Goal: Task Accomplishment & Management: Manage account settings

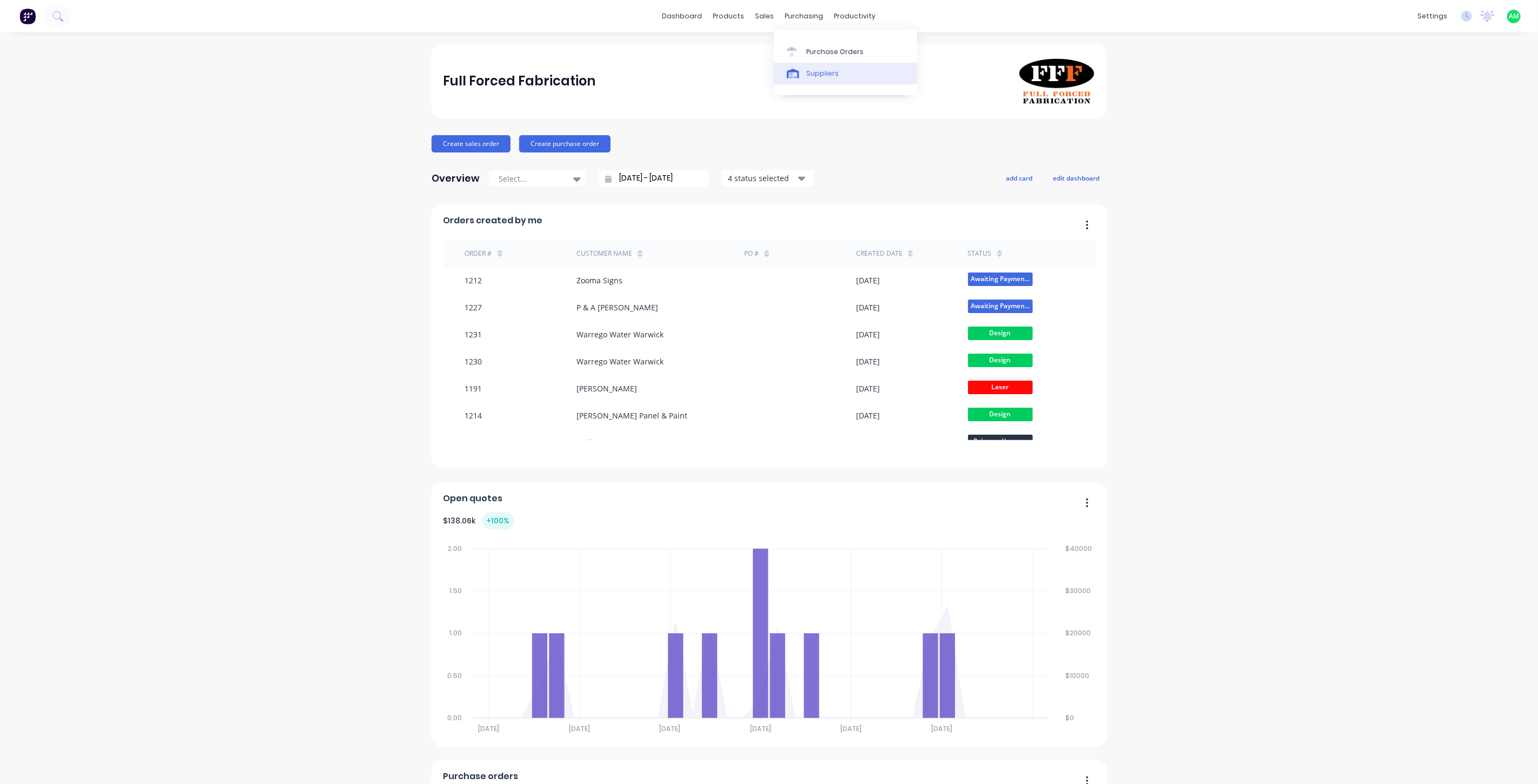
click at [810, 68] on link "Suppliers" at bounding box center [845, 74] width 143 height 22
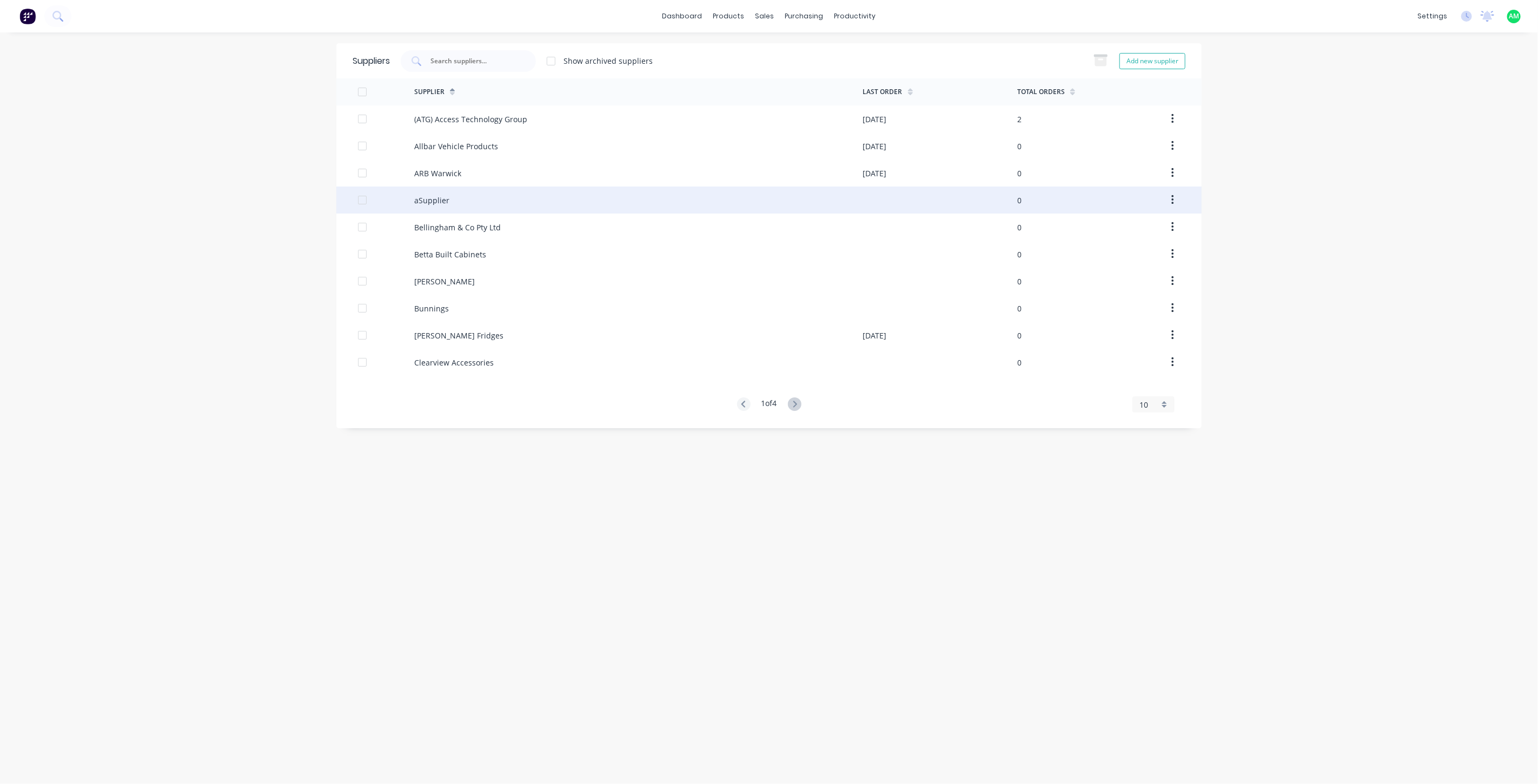
click at [1175, 201] on button "button" at bounding box center [1173, 200] width 26 height 19
click at [1102, 228] on div "Archive" at bounding box center [1134, 228] width 83 height 16
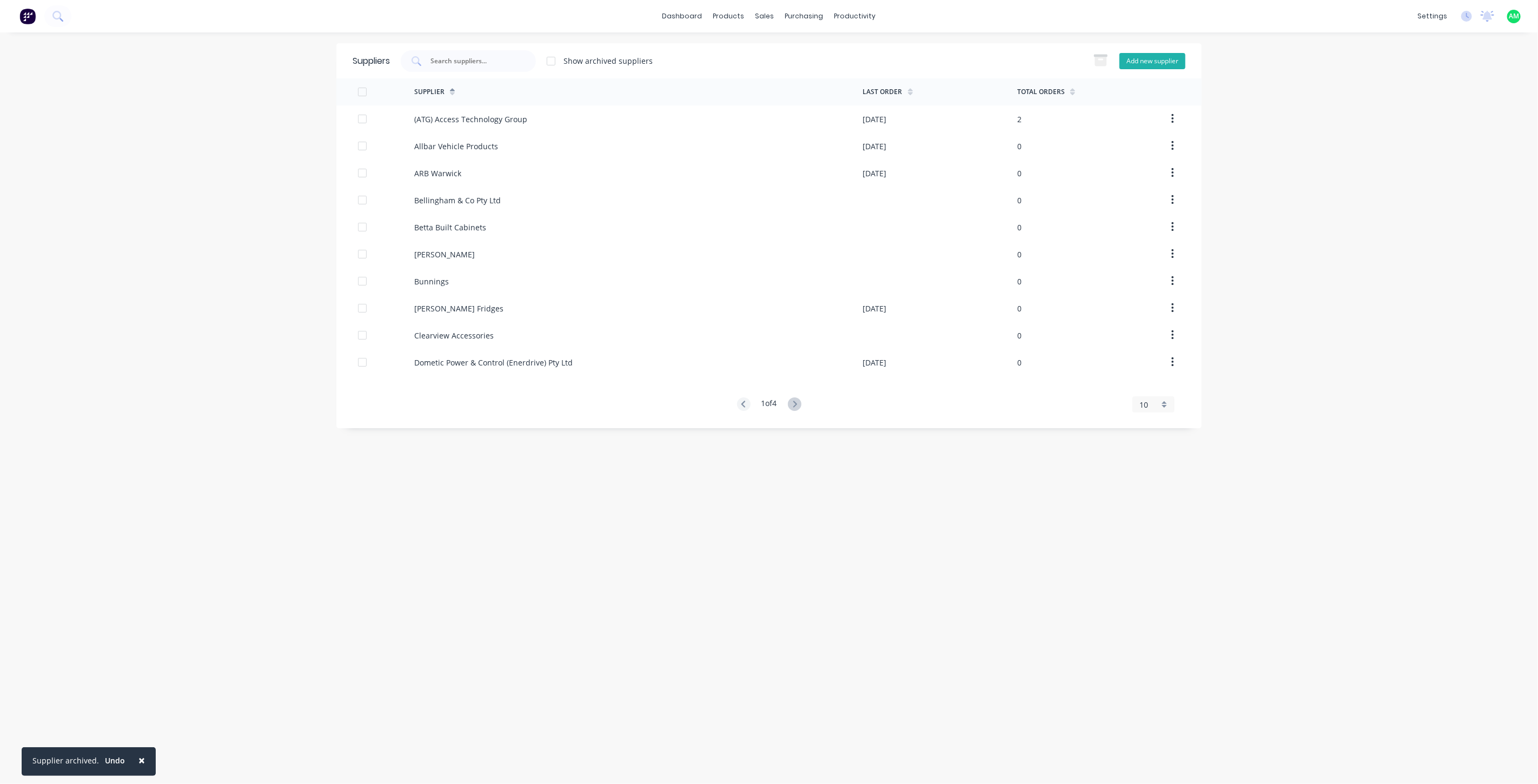
click at [1147, 64] on button "Add new supplier" at bounding box center [1152, 61] width 66 height 16
select select "AU"
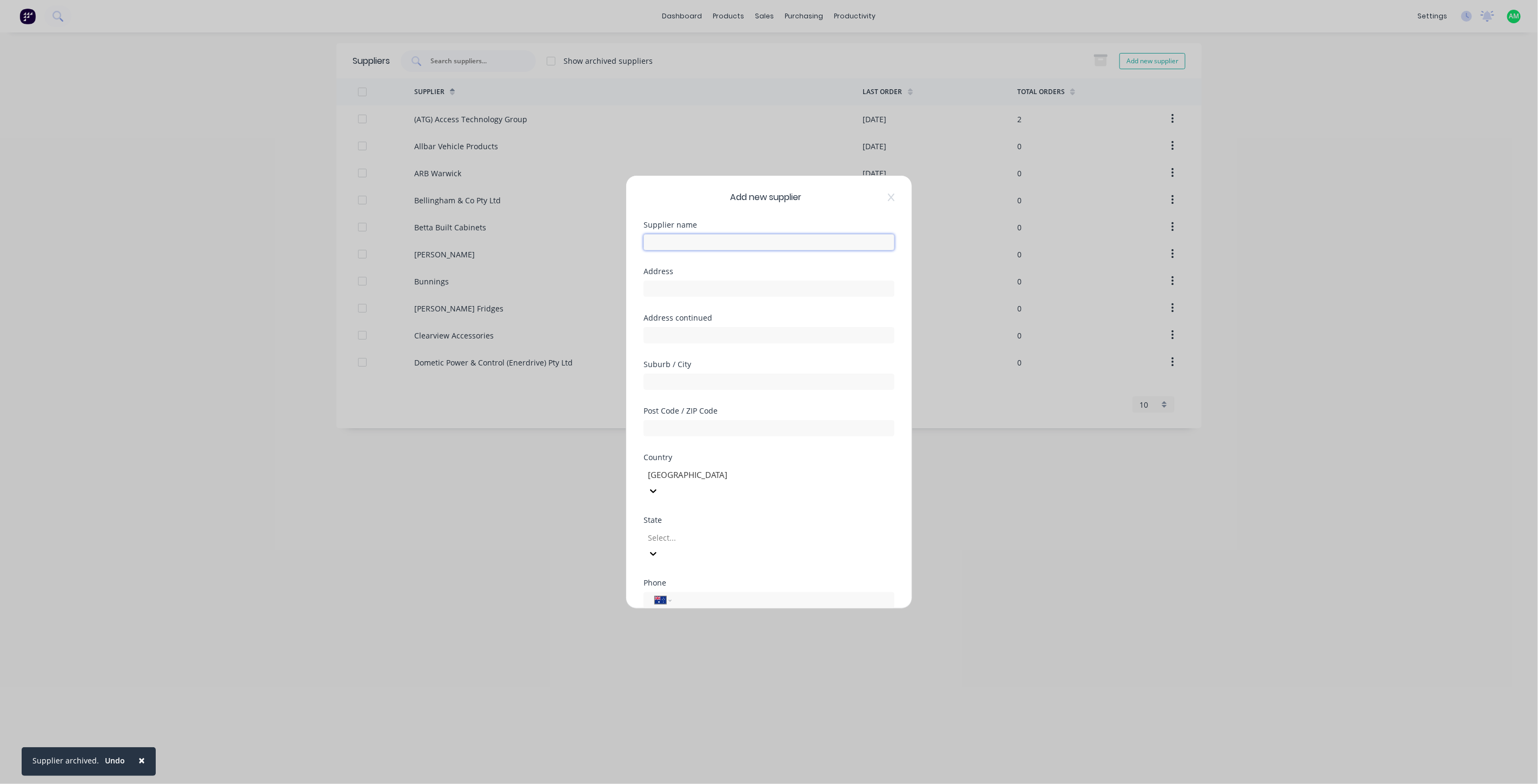
click at [736, 240] on input "text" at bounding box center [769, 242] width 251 height 16
type input "IRS Cutting Services Pty Ltd"
click at [764, 278] on div at bounding box center [769, 288] width 251 height 19
click at [764, 285] on input "text" at bounding box center [769, 288] width 251 height 16
click at [655, 287] on input "text" at bounding box center [769, 288] width 251 height 16
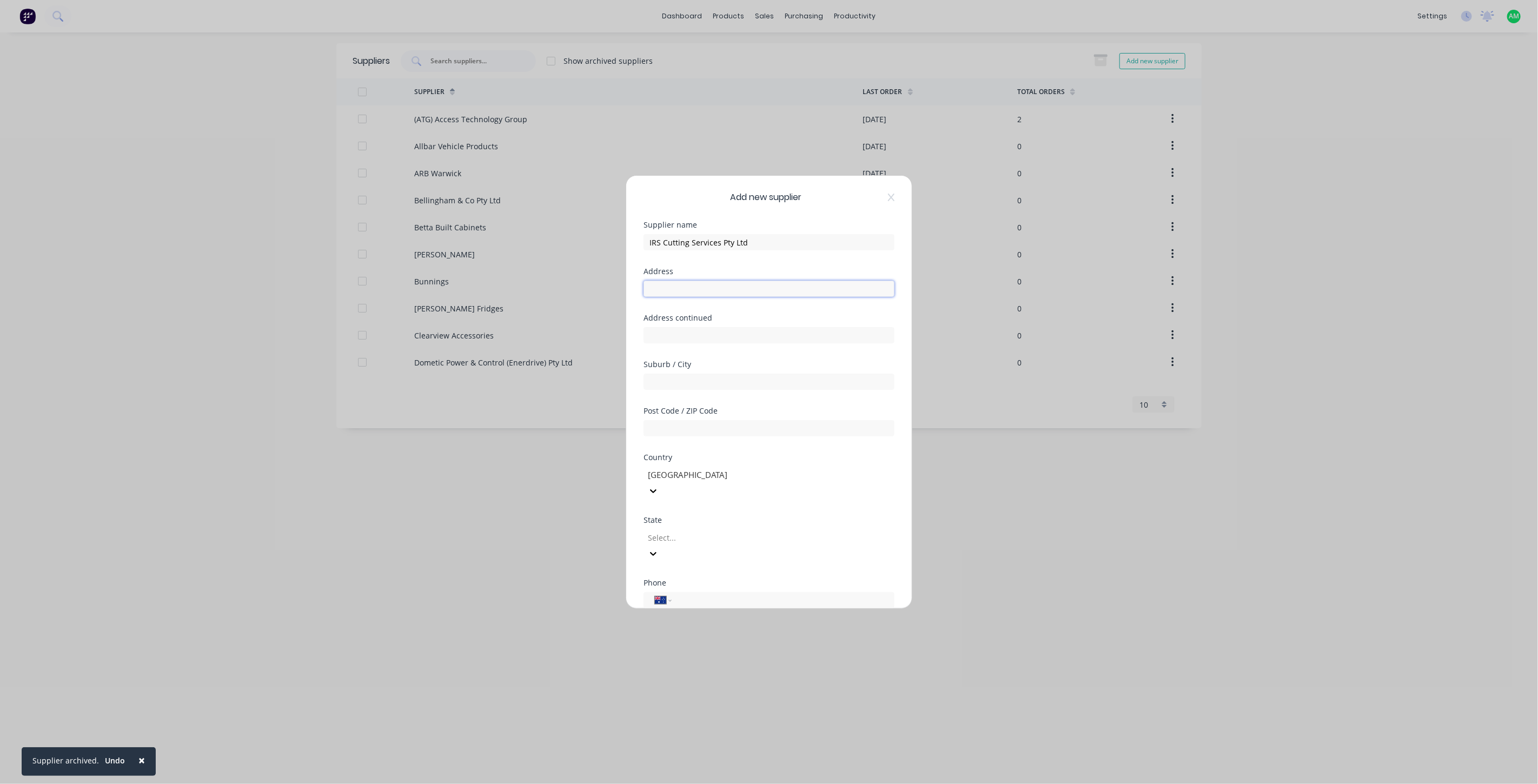
paste input "[STREET_ADDRESS]"
type input "[STREET_ADDRESS]"
click at [661, 327] on input "text" at bounding box center [769, 335] width 251 height 16
click at [687, 380] on input "text" at bounding box center [769, 381] width 251 height 16
paste input "Tingalpa"
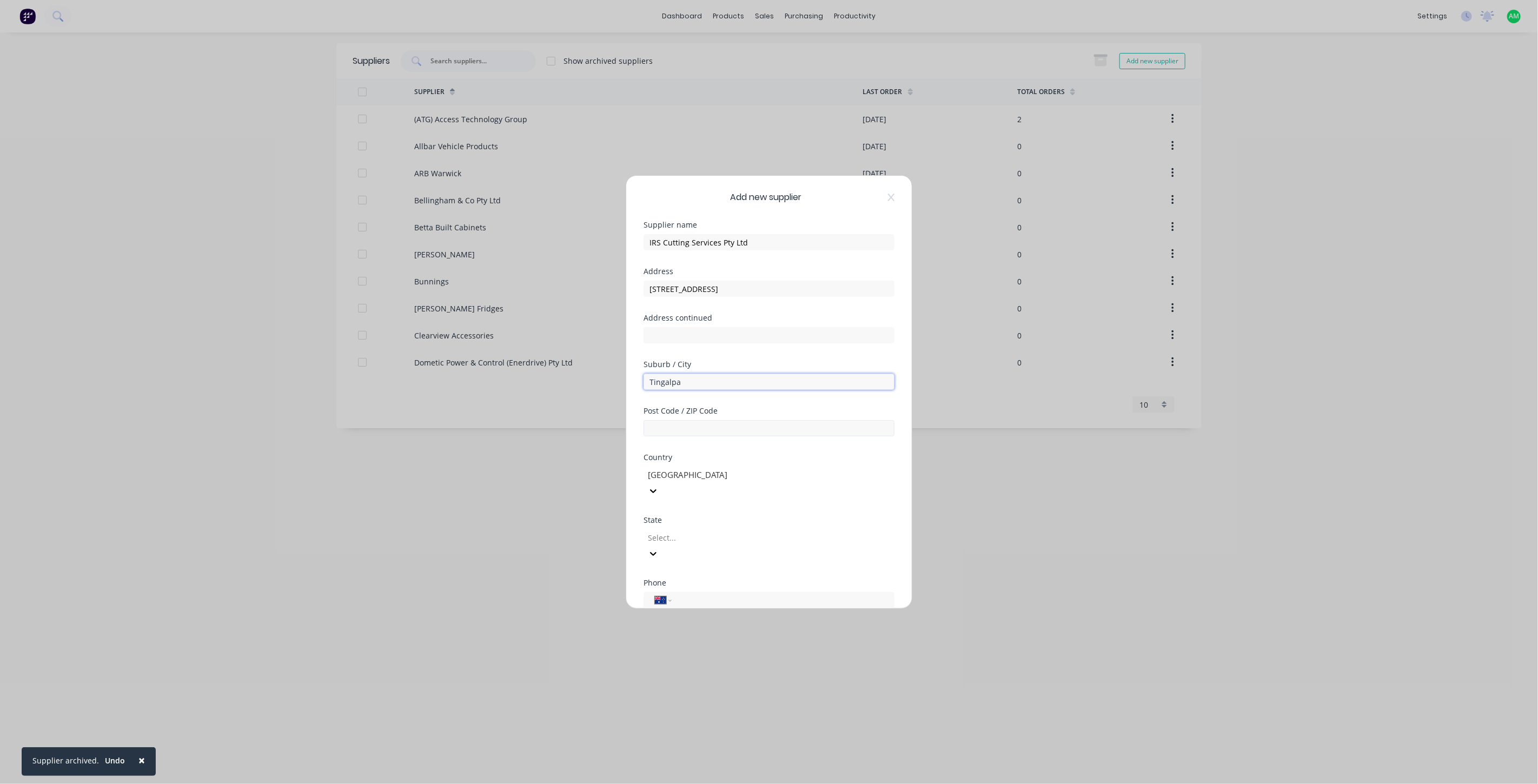
type input "Tingalpa"
click at [677, 429] on input "text" at bounding box center [769, 428] width 251 height 16
type input "4173"
click at [696, 531] on div at bounding box center [725, 537] width 156 height 13
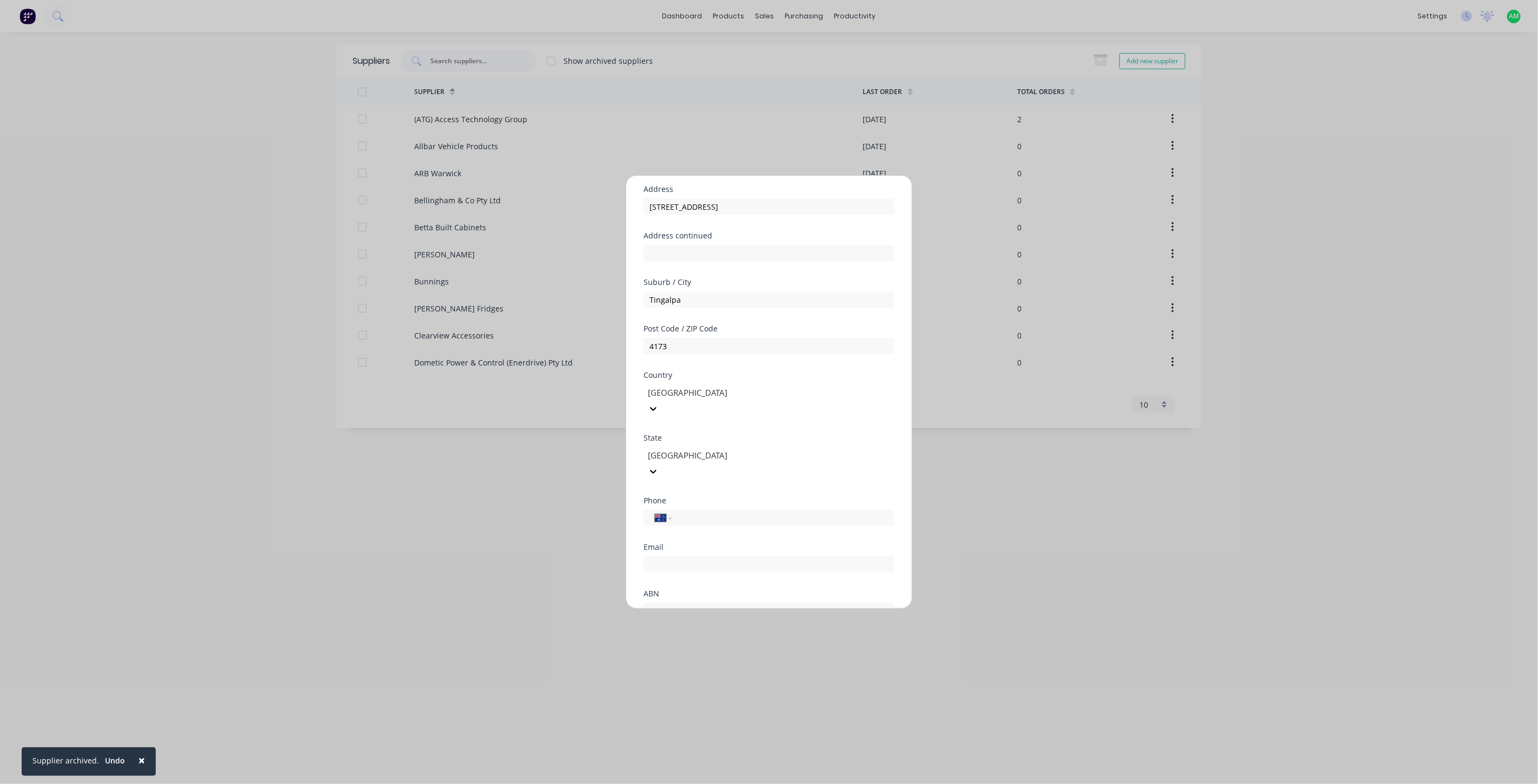
scroll to position [120, 0]
click at [649, 597] on div at bounding box center [648, 608] width 22 height 22
click at [728, 609] on button "Save" at bounding box center [735, 617] width 59 height 17
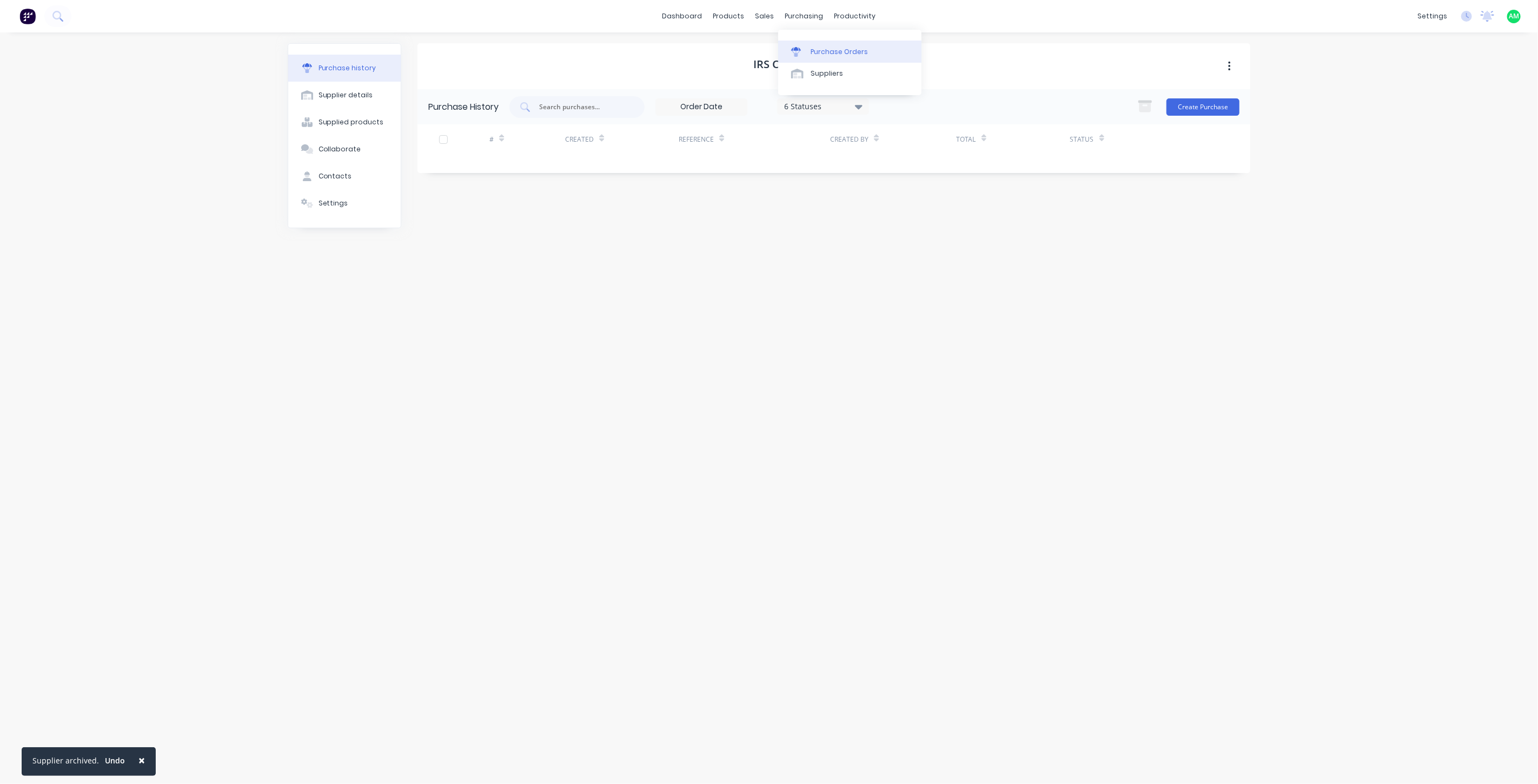
click at [815, 42] on link "Purchase Orders" at bounding box center [850, 51] width 143 height 22
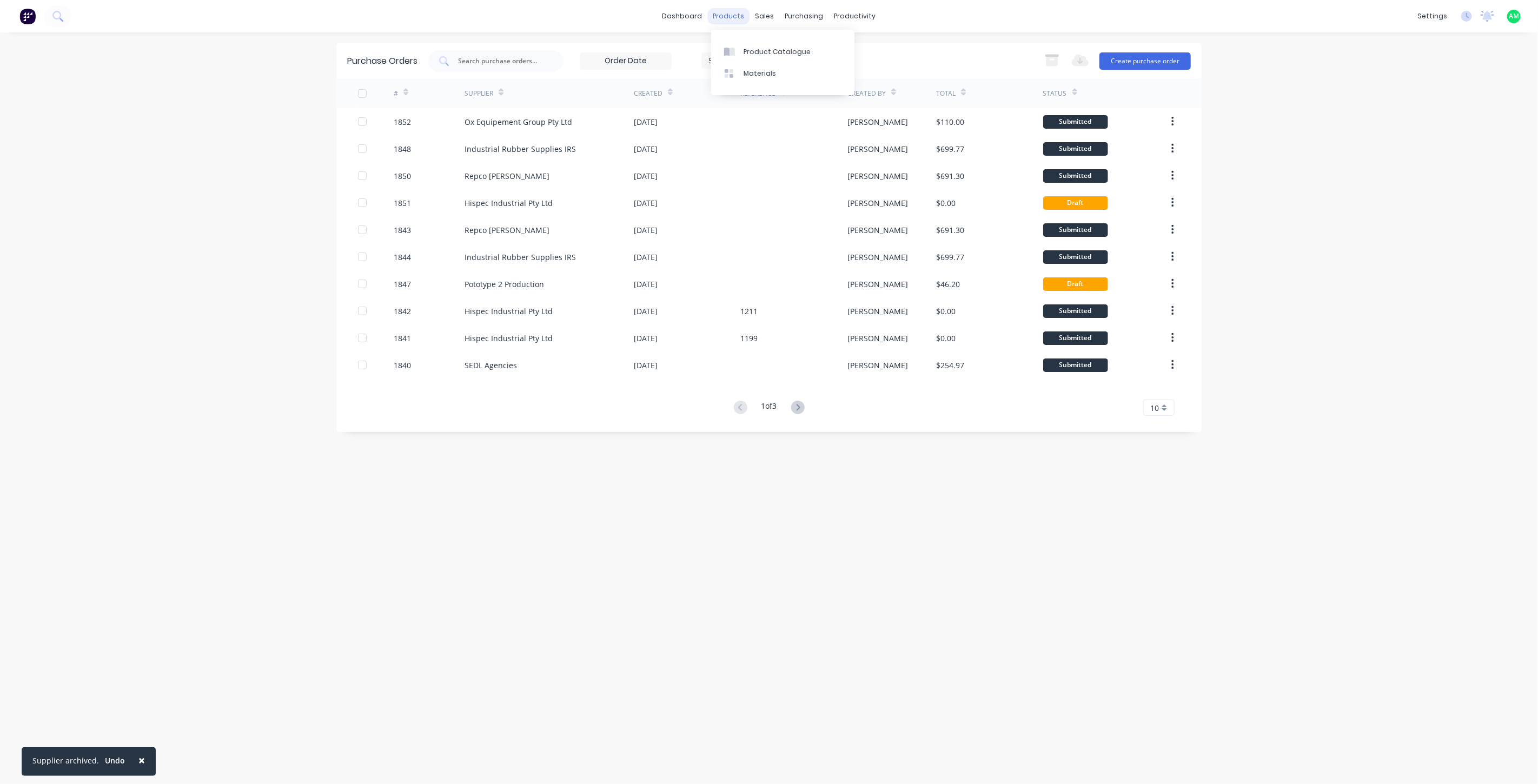
click at [717, 19] on div "products" at bounding box center [729, 16] width 42 height 16
click at [755, 49] on div "Product Catalogue" at bounding box center [777, 52] width 67 height 10
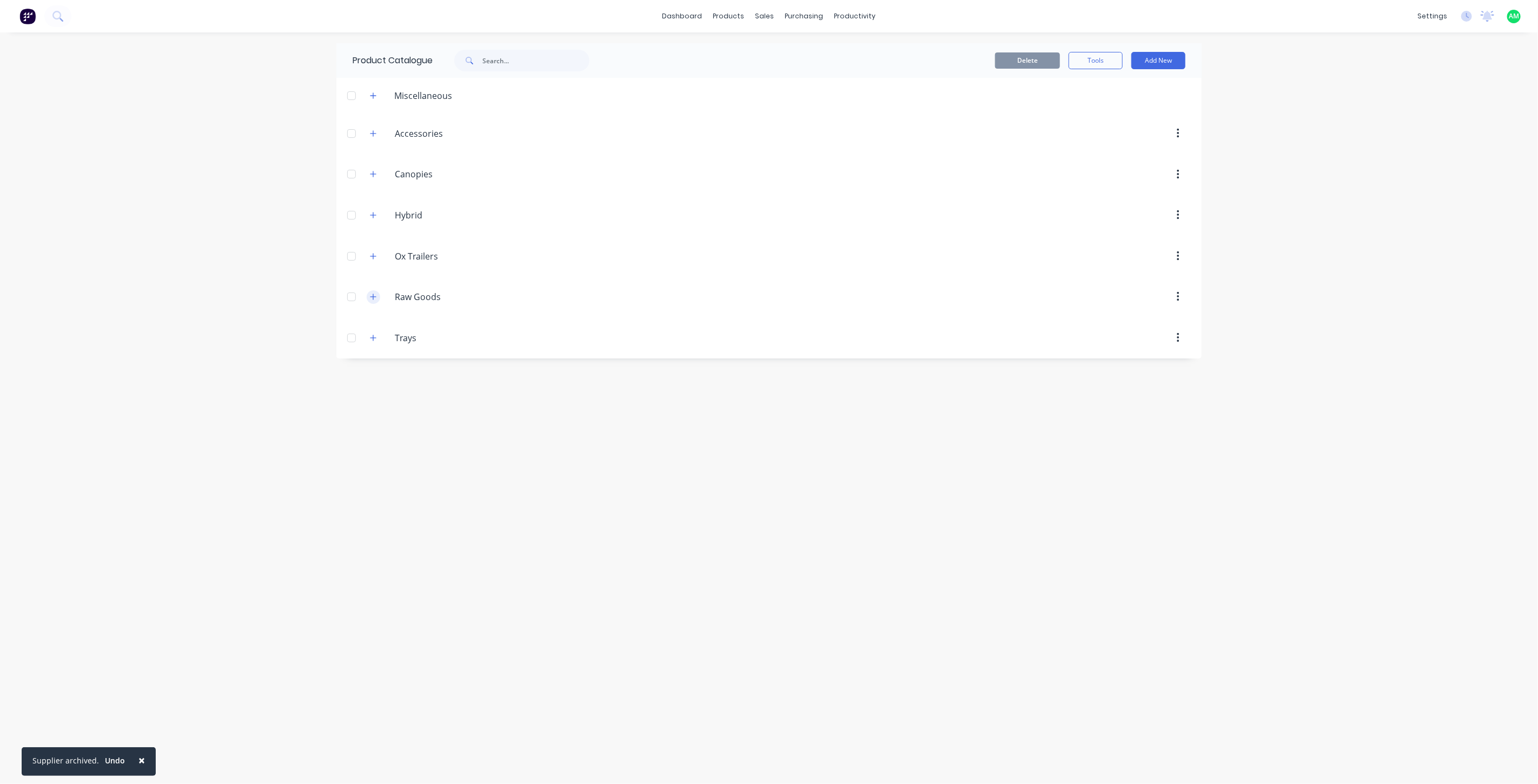
click at [371, 293] on icon "button" at bounding box center [373, 297] width 6 height 8
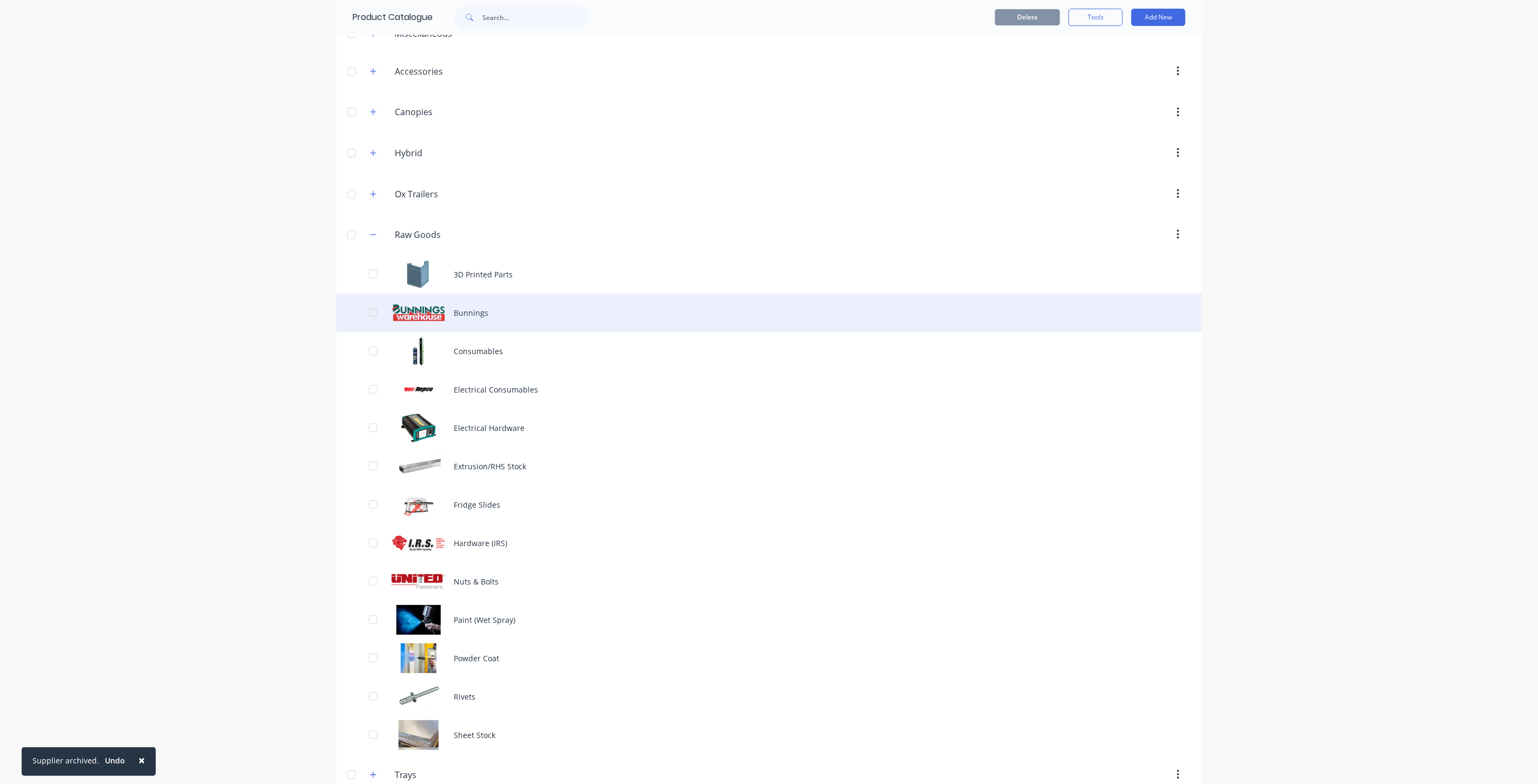
scroll to position [84, 0]
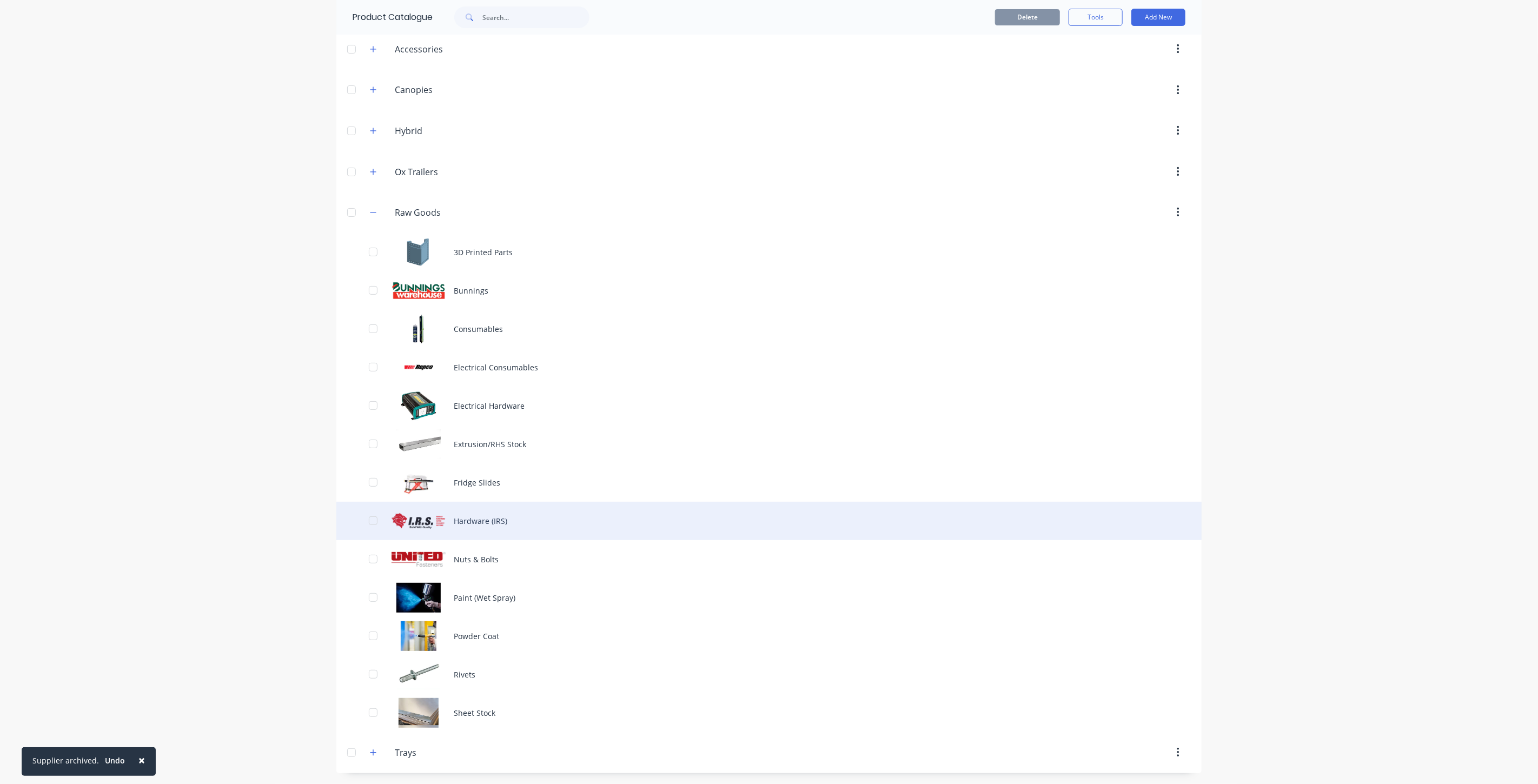
click at [456, 524] on div "Hardware (IRS)" at bounding box center [769, 521] width 865 height 38
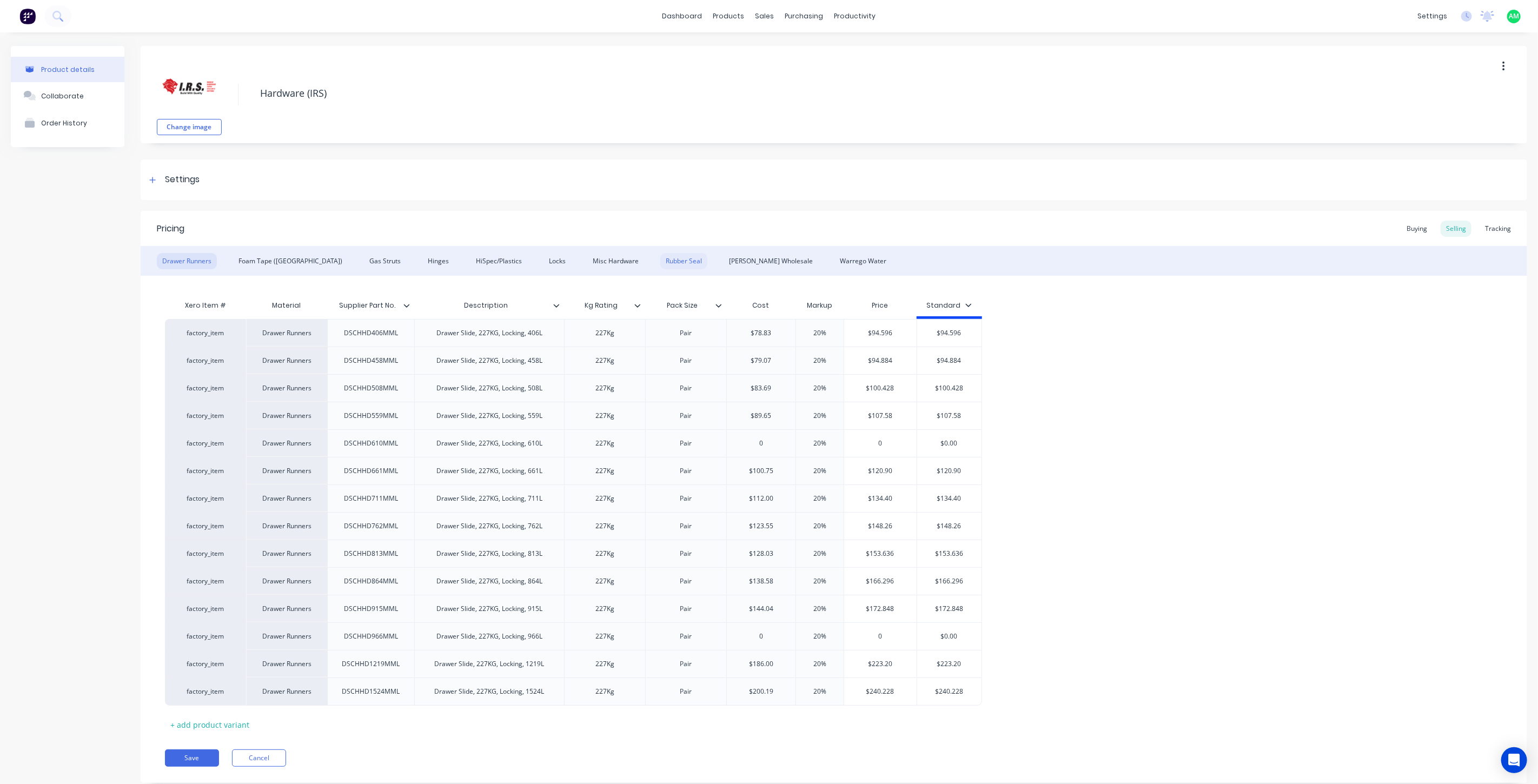
click at [661, 262] on div "Rubber Seal" at bounding box center [684, 261] width 47 height 16
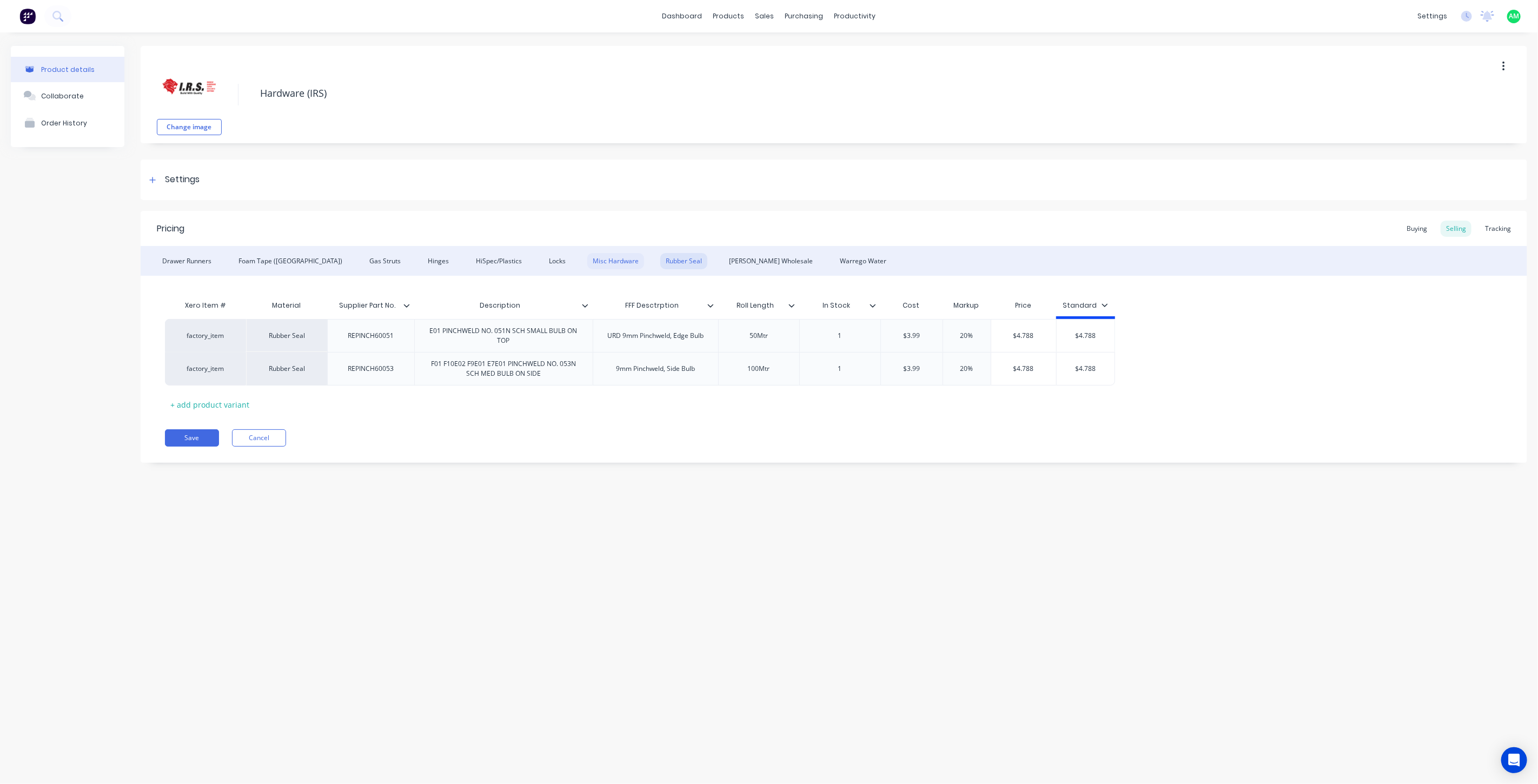
click at [587, 258] on div "Misc Hardware" at bounding box center [615, 261] width 57 height 16
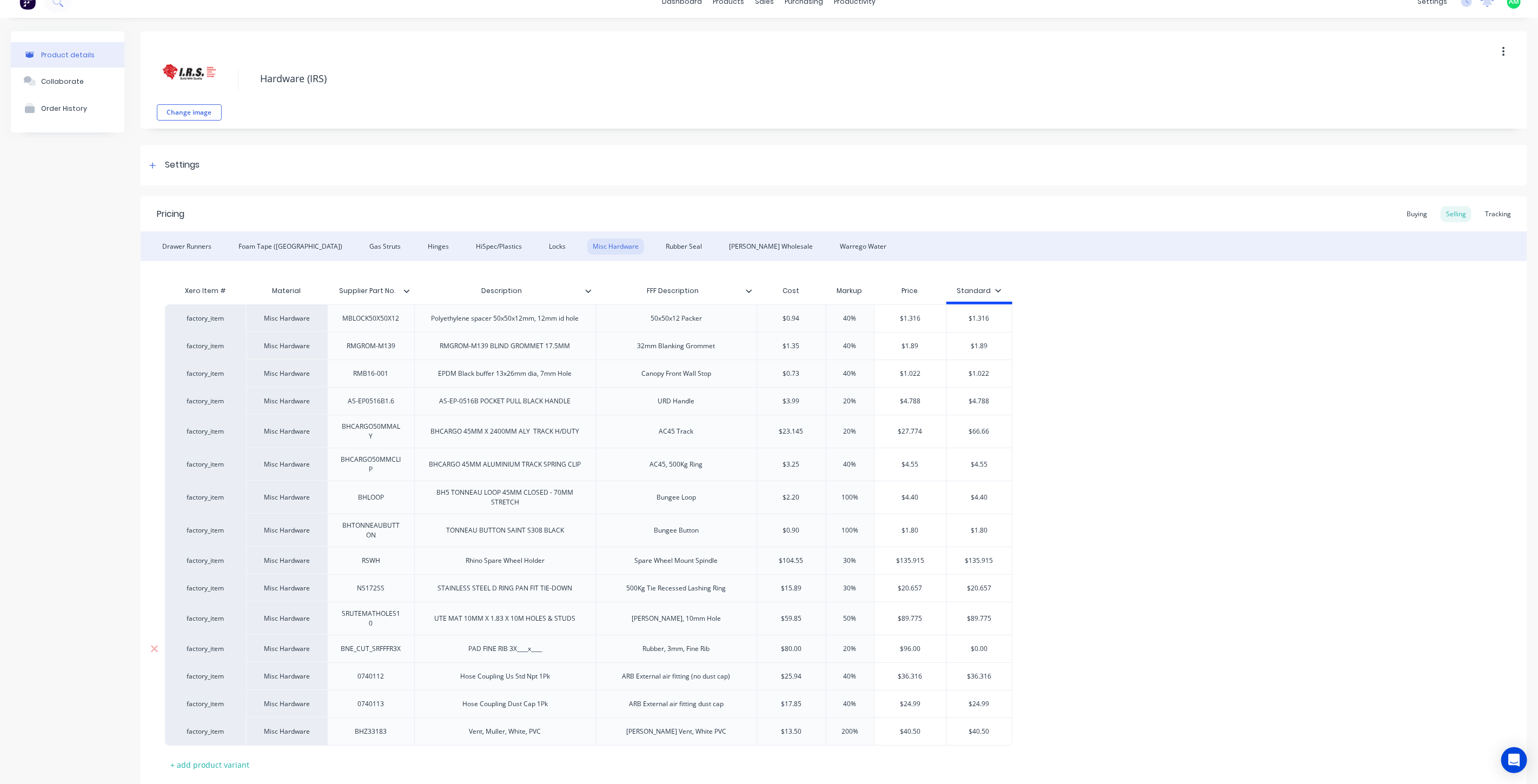
scroll to position [40, 0]
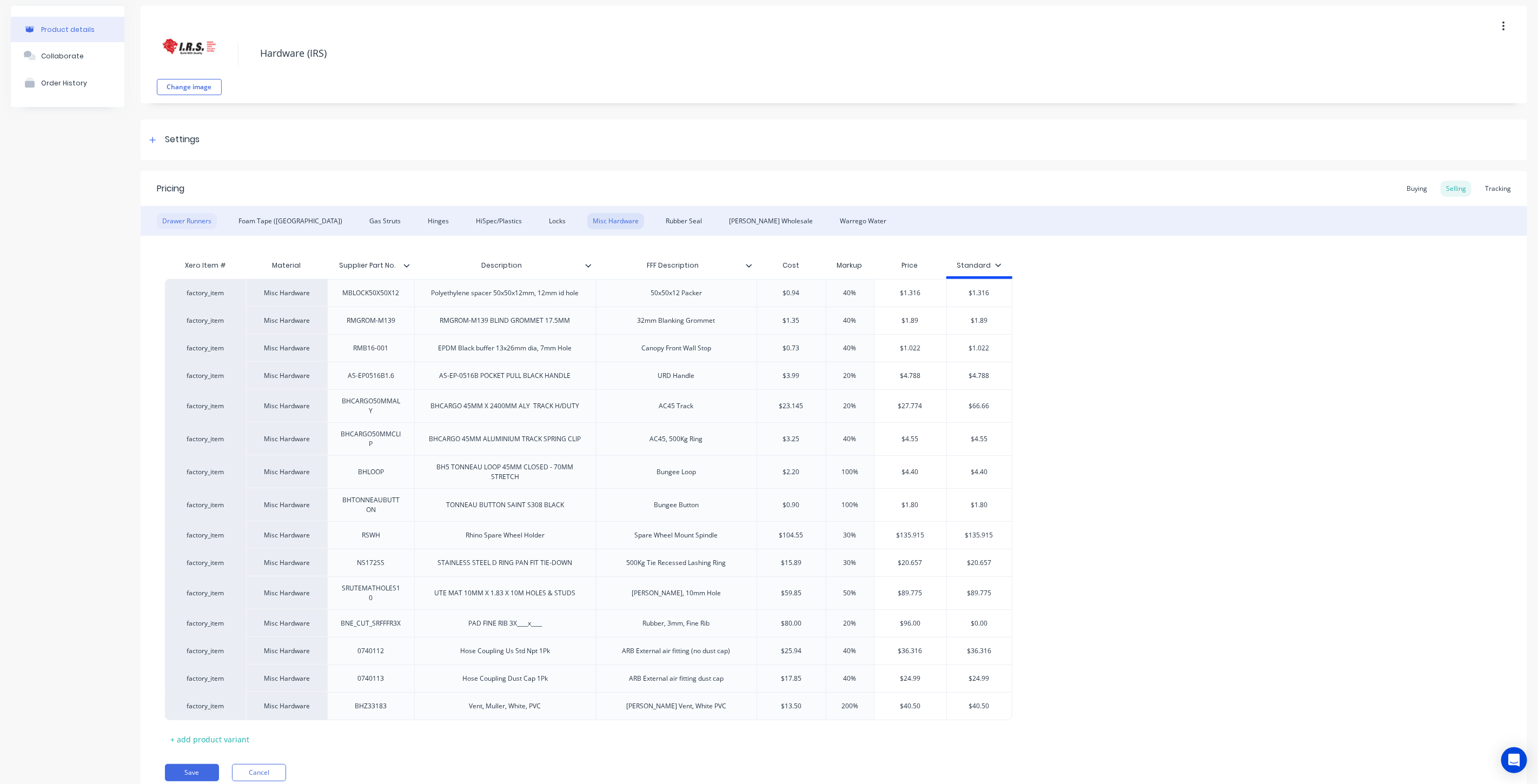
click at [200, 217] on div "Drawer Runners" at bounding box center [187, 221] width 60 height 16
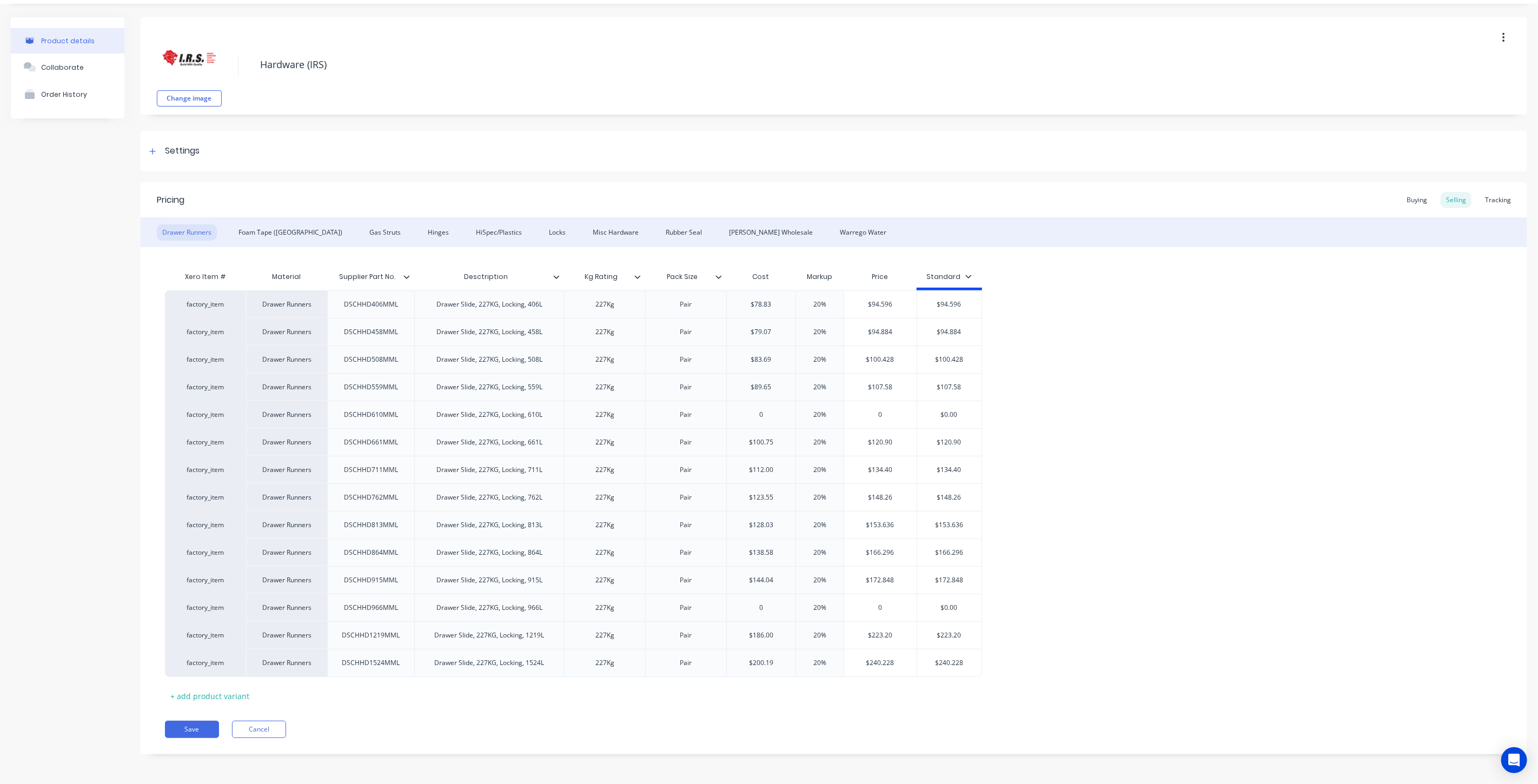
scroll to position [29, 0]
click at [250, 233] on div "Foam Tape (Tessa)" at bounding box center [290, 232] width 114 height 16
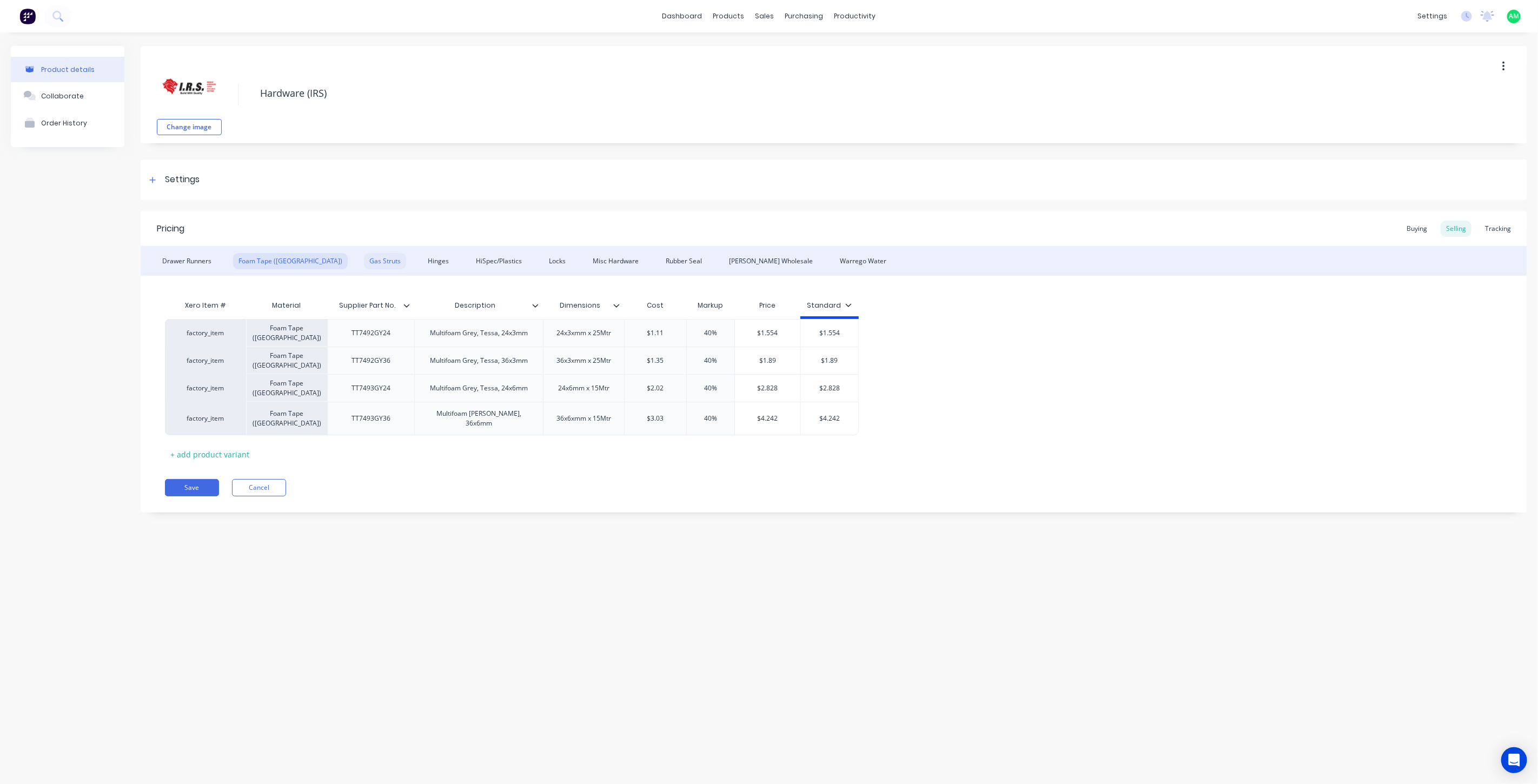
click at [364, 258] on div "Gas Struts" at bounding box center [385, 261] width 42 height 16
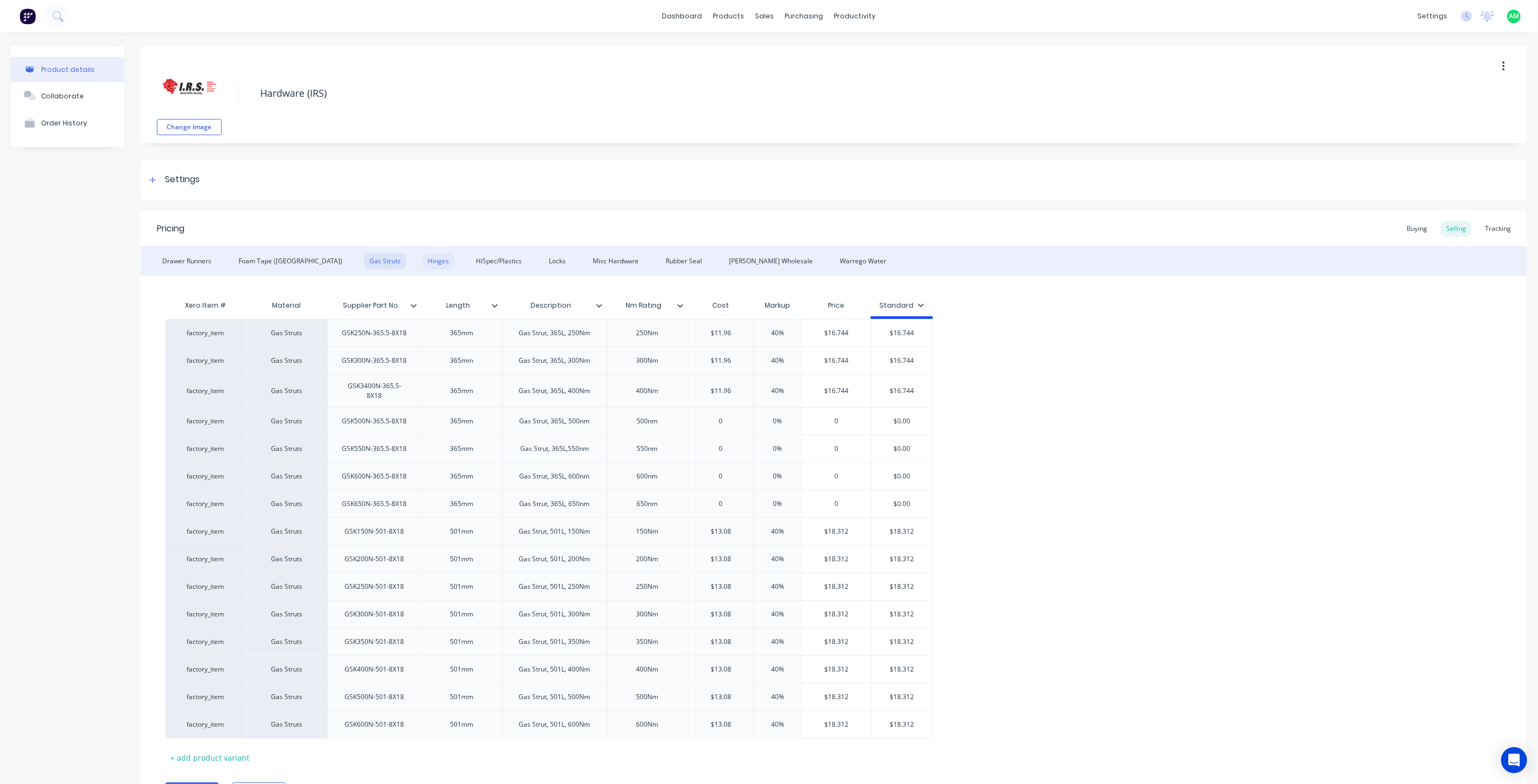
click at [422, 262] on div "Hinges" at bounding box center [438, 261] width 32 height 16
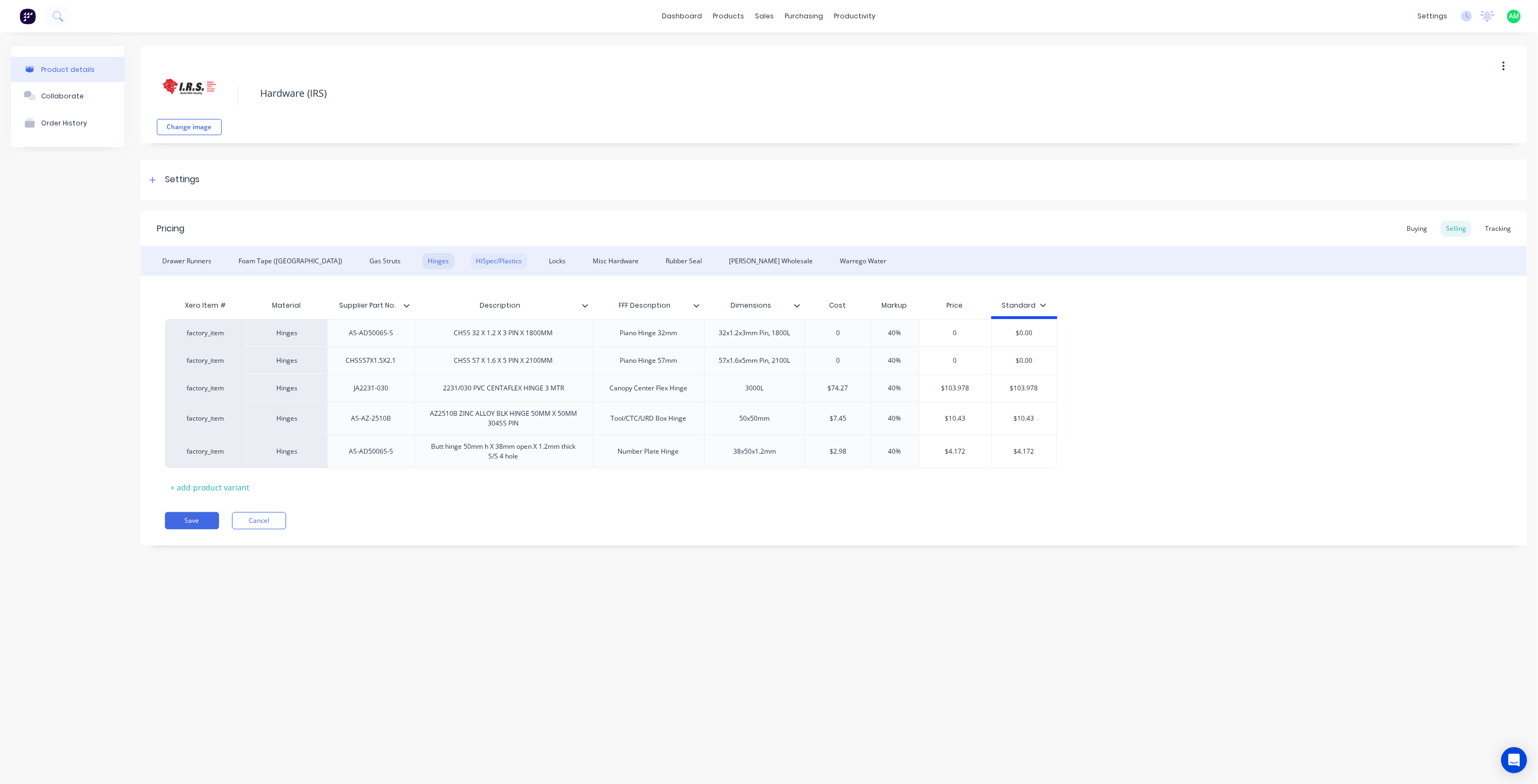
click at [471, 256] on div "HiSpec/Plastics" at bounding box center [499, 261] width 57 height 16
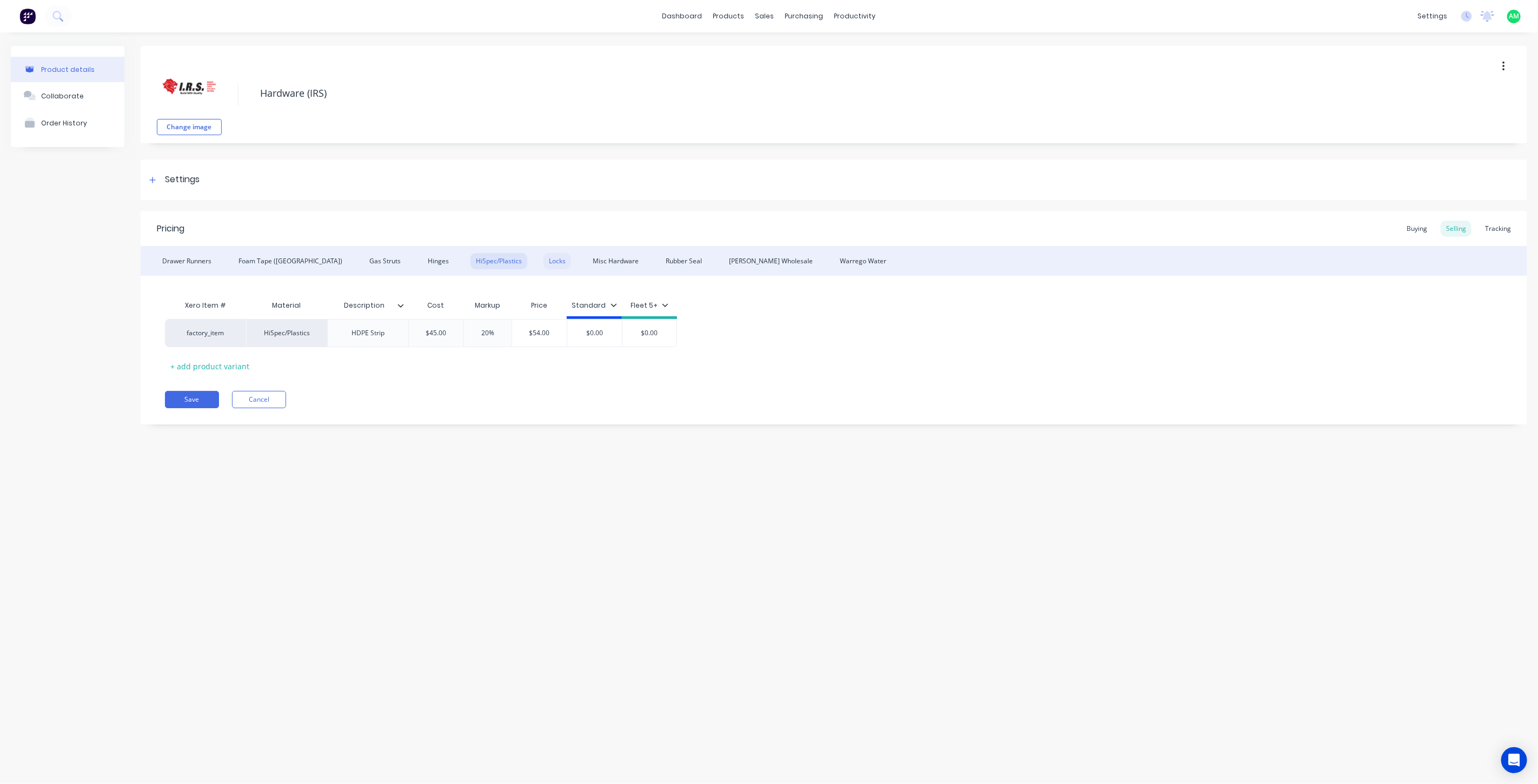
click at [544, 261] on div "Locks" at bounding box center [557, 261] width 27 height 16
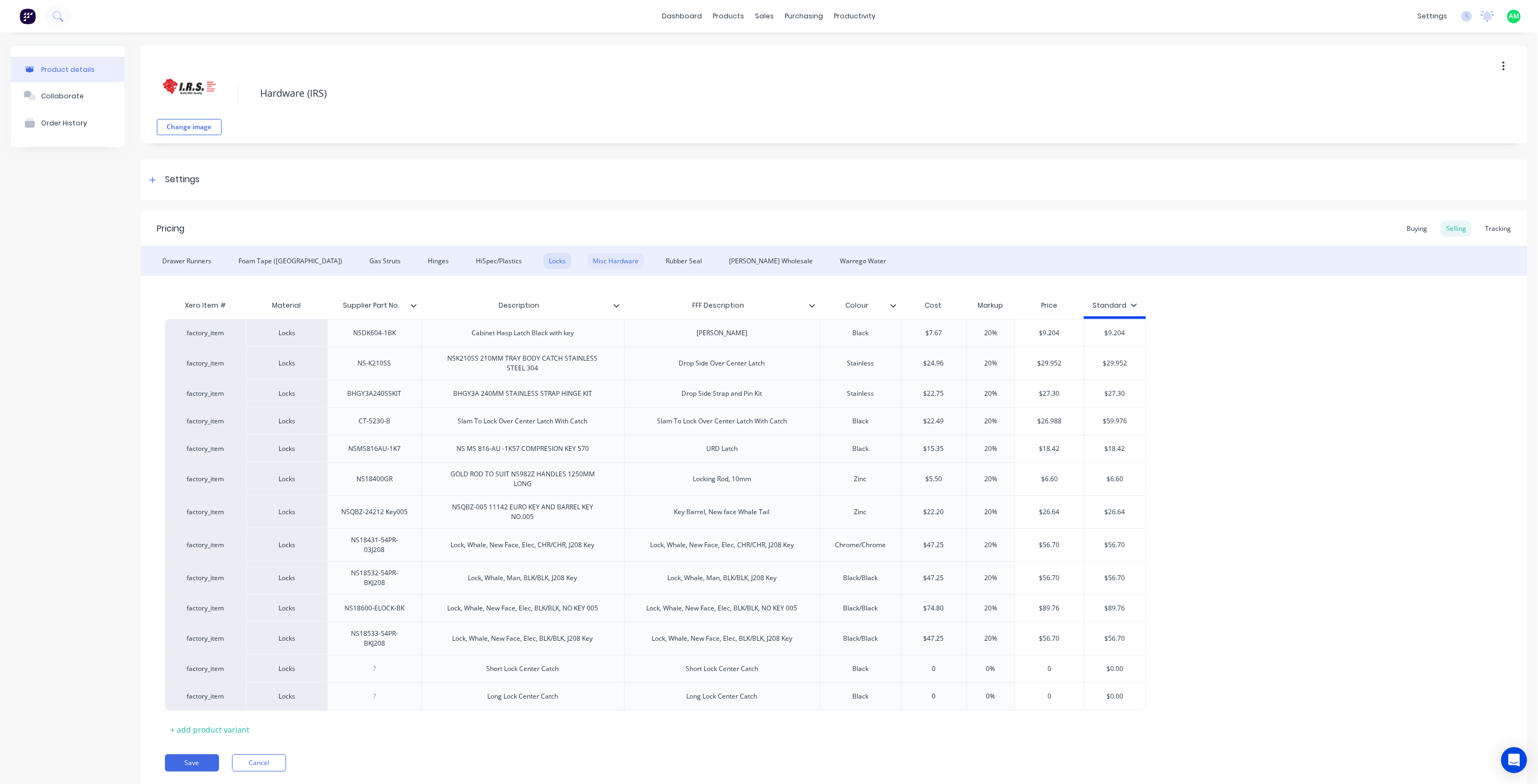
click at [587, 255] on div "Misc Hardware" at bounding box center [615, 261] width 57 height 16
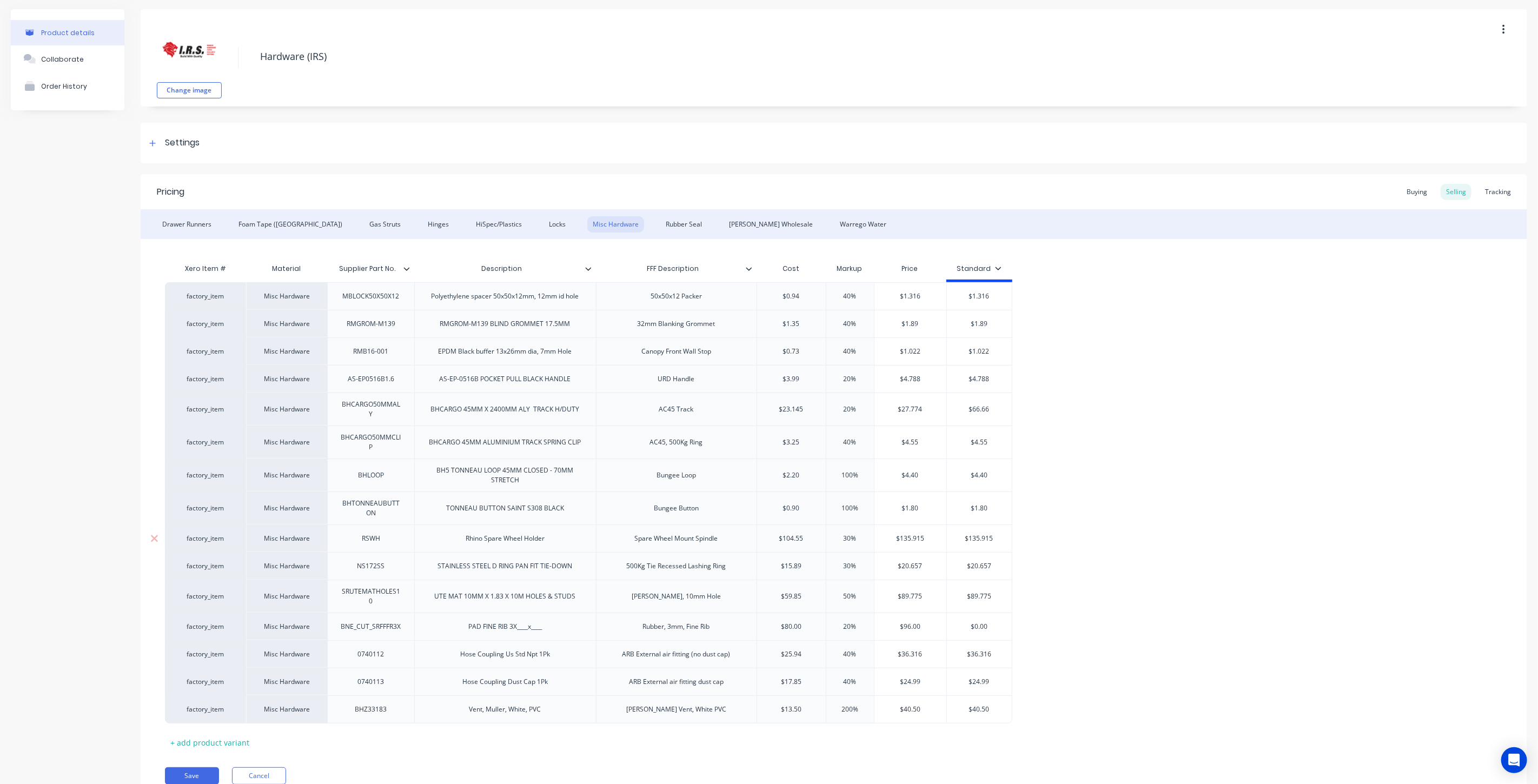
scroll to position [40, 0]
click at [464, 623] on div "PAD FINE RIB 3X____x____" at bounding box center [505, 623] width 91 height 14
click at [293, 626] on div "Misc Hardware" at bounding box center [286, 623] width 81 height 27
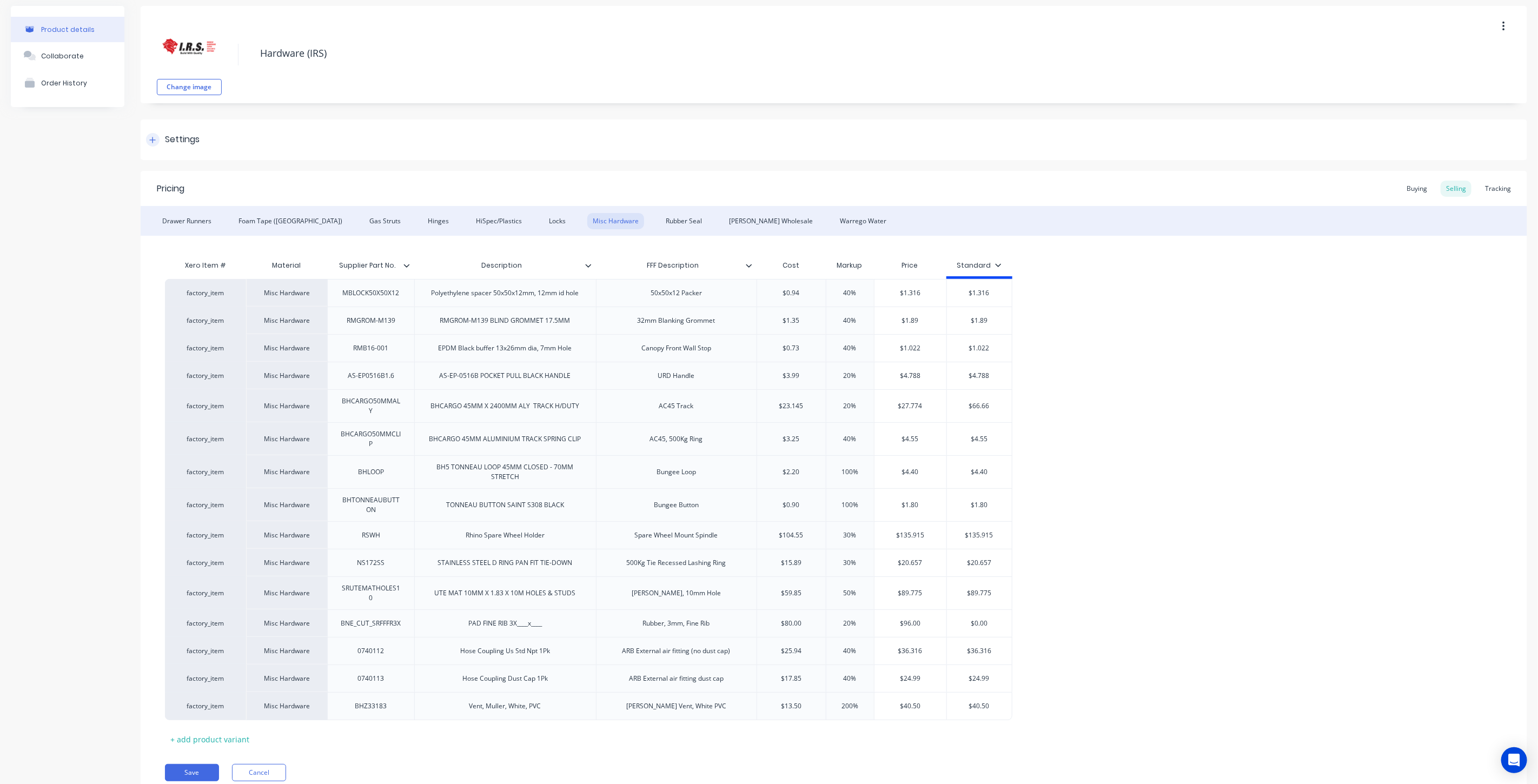
click at [152, 139] on icon at bounding box center [152, 140] width 6 height 8
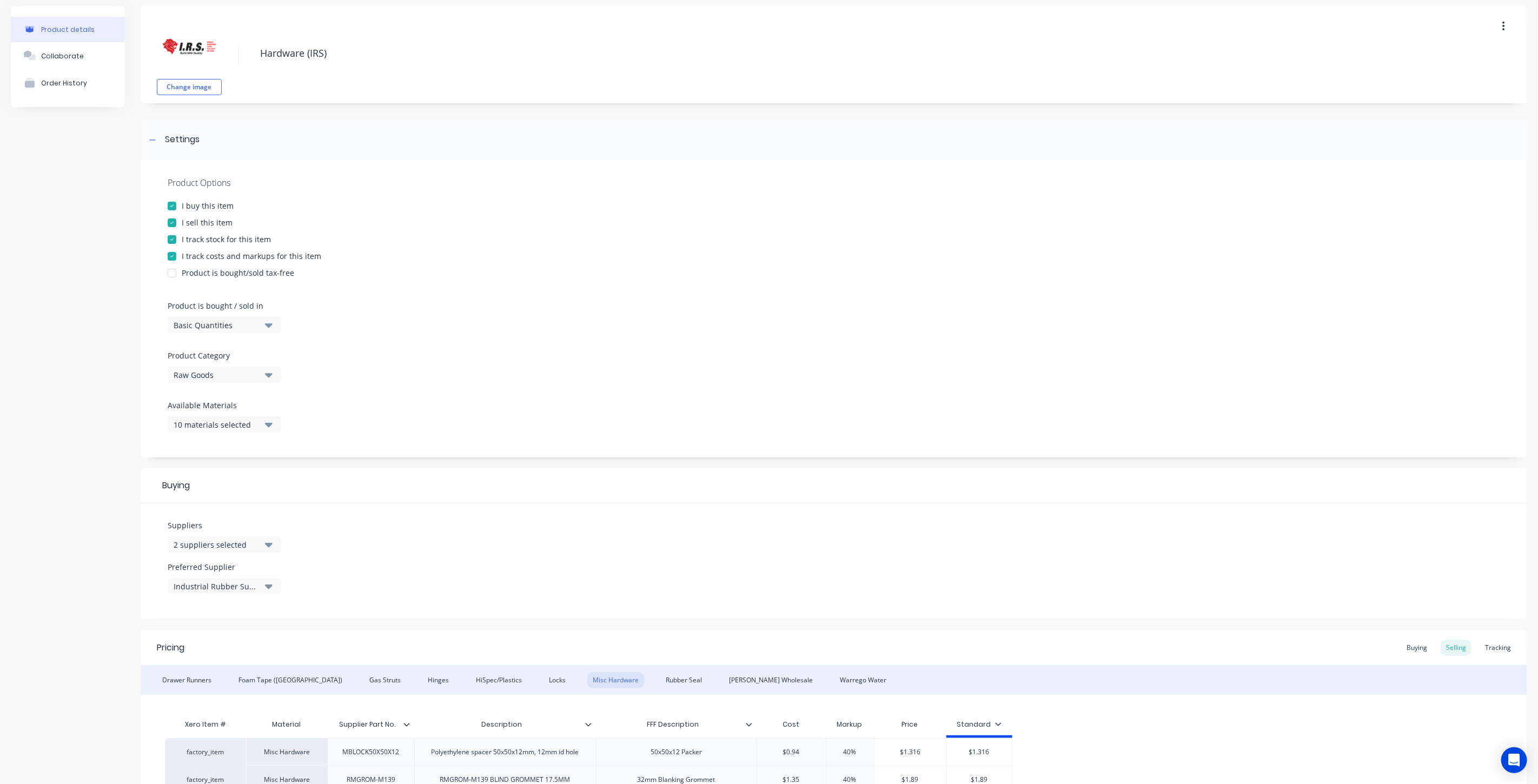
type textarea "x"
click at [238, 544] on div "2 suppliers selected" at bounding box center [216, 545] width 86 height 12
click at [219, 572] on input "text" at bounding box center [256, 577] width 114 height 22
type input "irs"
click at [187, 625] on div "button" at bounding box center [185, 625] width 22 height 22
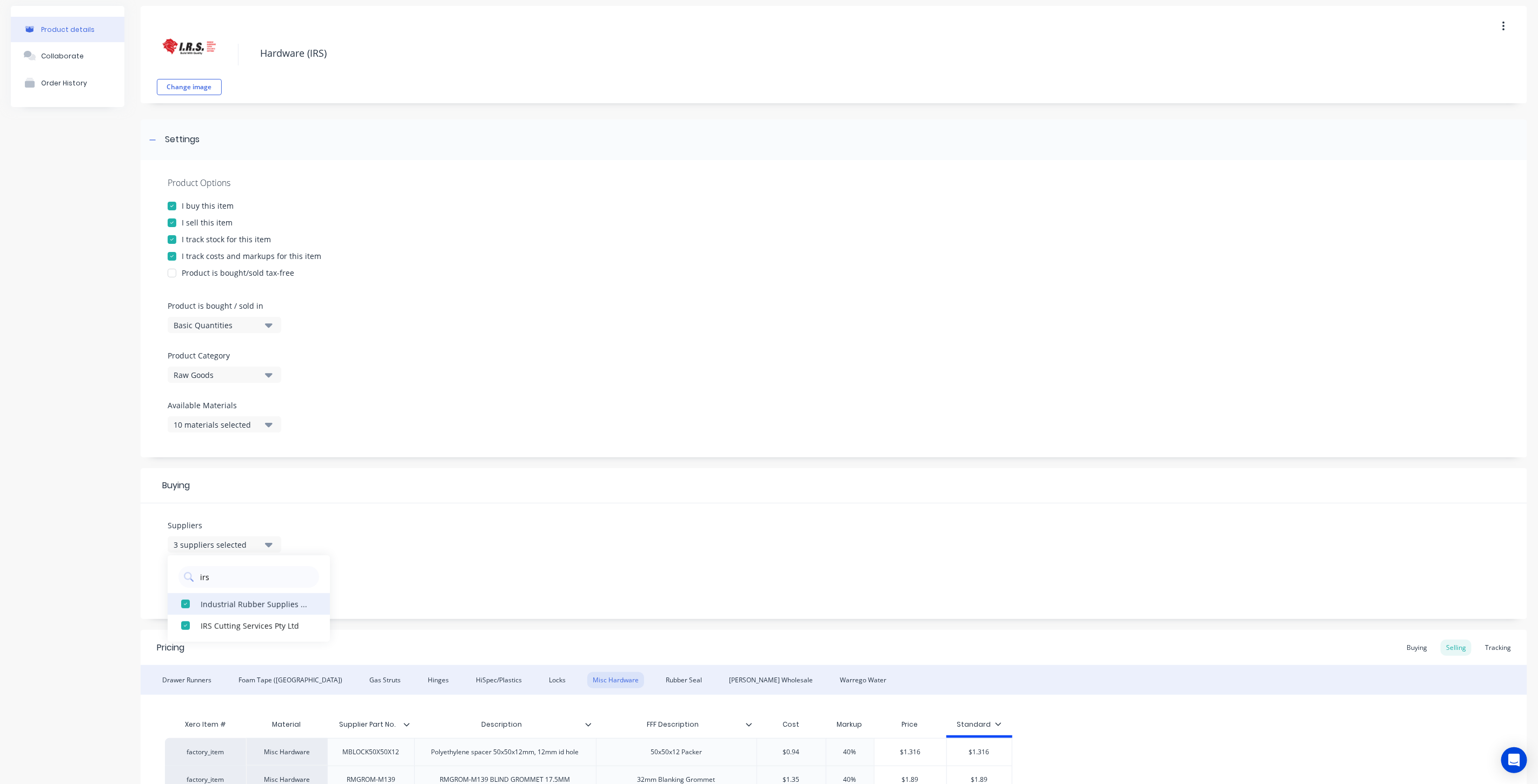
click at [184, 603] on div "button" at bounding box center [185, 604] width 22 height 22
type textarea "x"
type input "irs"
click at [409, 584] on div "Suppliers 2 suppliers selected irs IRS Cutting Services Pty Ltd Industrial Rubb…" at bounding box center [834, 561] width 1386 height 116
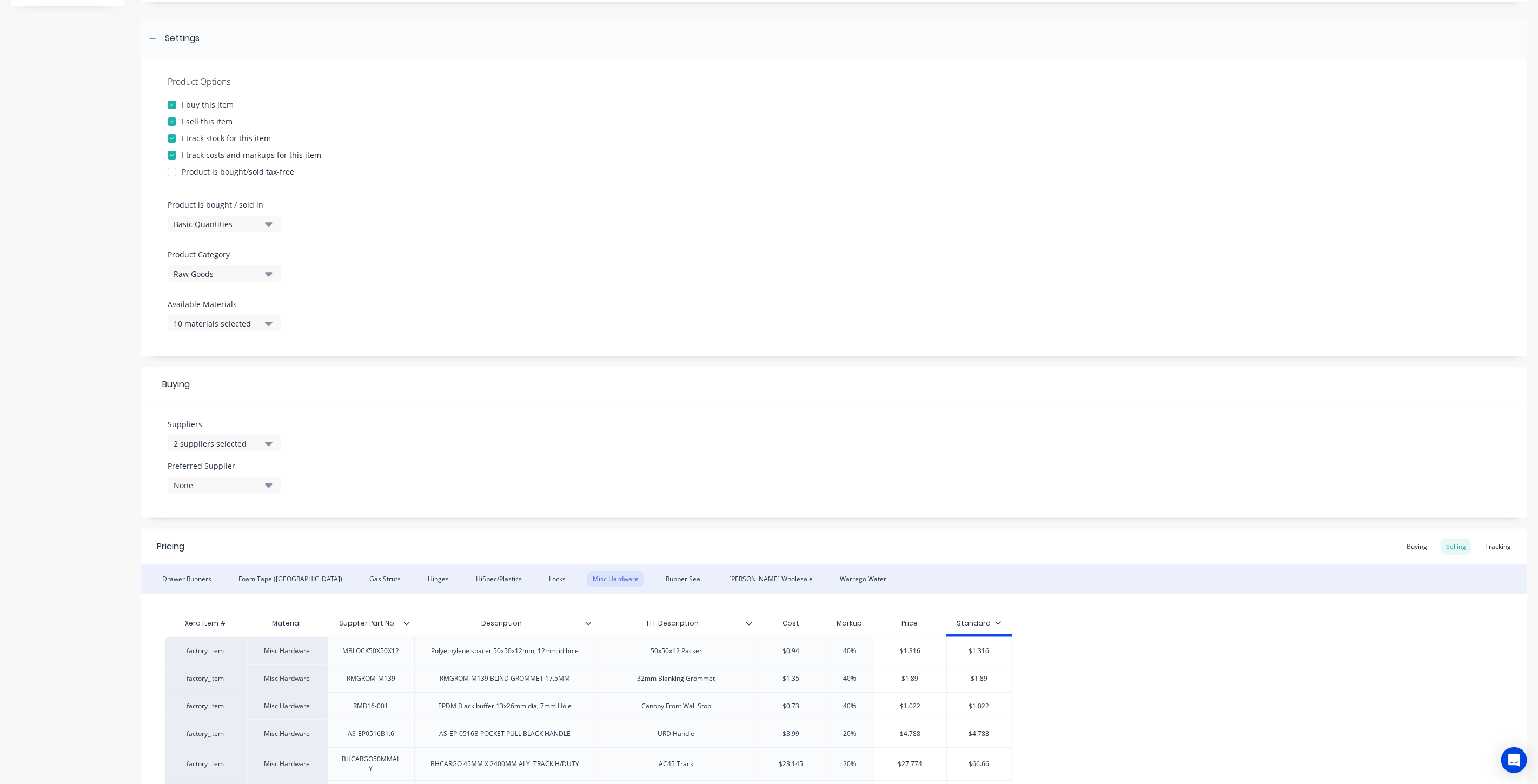
scroll to position [120, 0]
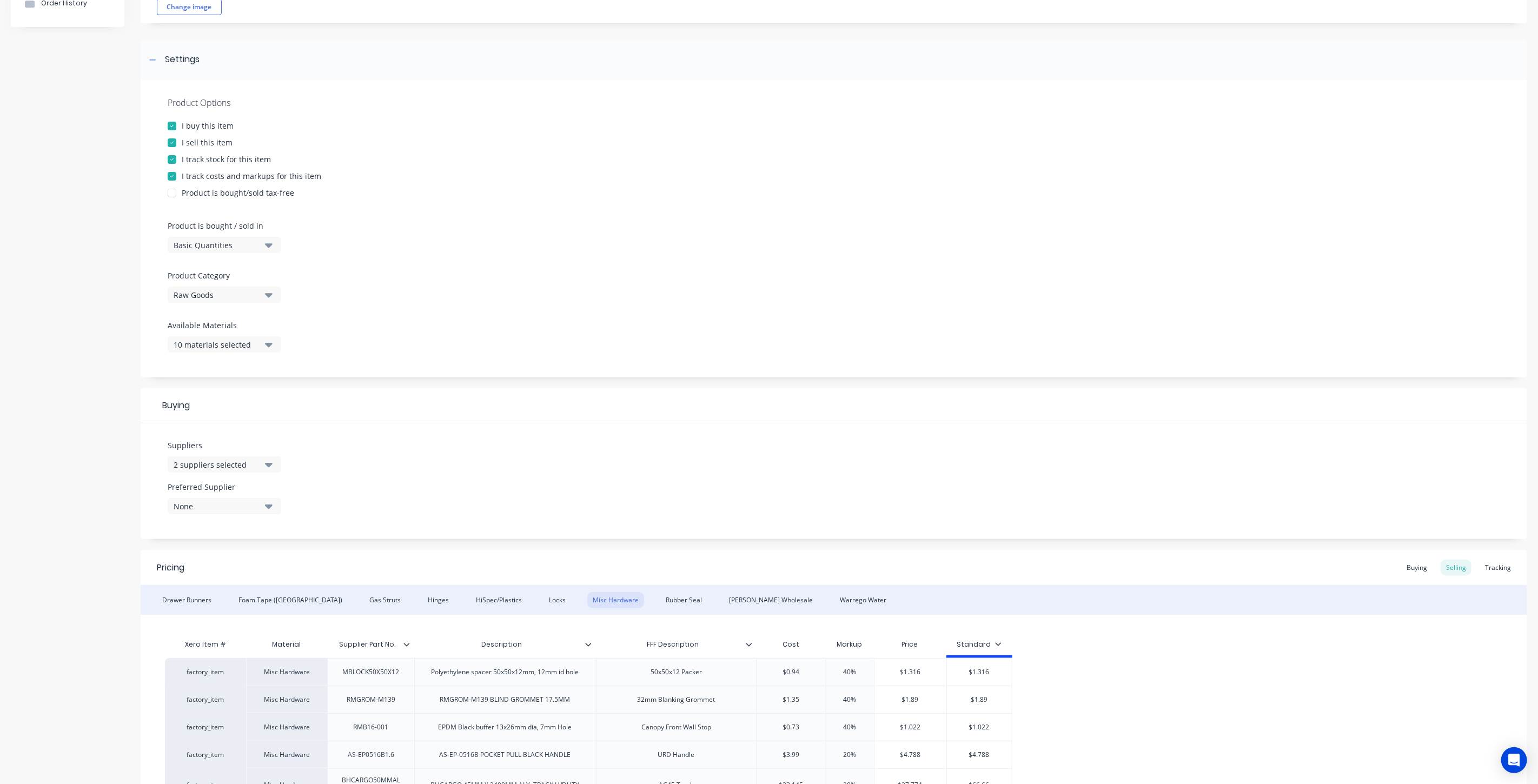
click at [269, 462] on icon "button" at bounding box center [269, 464] width 8 height 12
click at [185, 544] on div "button" at bounding box center [185, 545] width 22 height 22
click at [431, 498] on div "Suppliers 3 suppliers selected irs Industrial Rubber Supplies IRS IRS Cutting S…" at bounding box center [834, 481] width 1386 height 116
click at [272, 505] on icon "button" at bounding box center [269, 506] width 8 height 4
click at [235, 566] on div "Industrial Rubber Supplies IRS" at bounding box center [255, 565] width 108 height 12
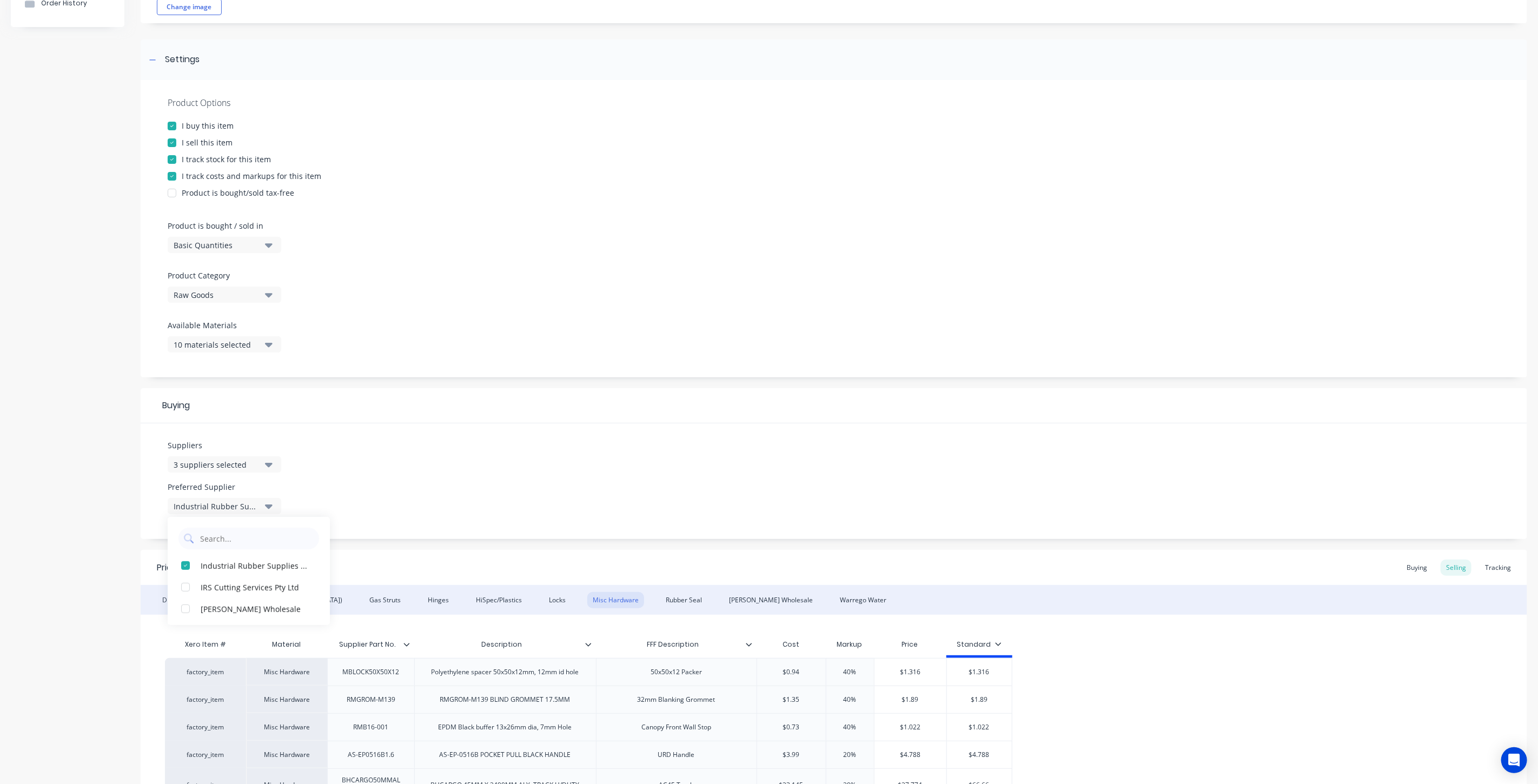
click at [418, 474] on div "Suppliers 3 suppliers selected irs Preferred Supplier Industrial Rubber Supplie…" at bounding box center [834, 481] width 1386 height 116
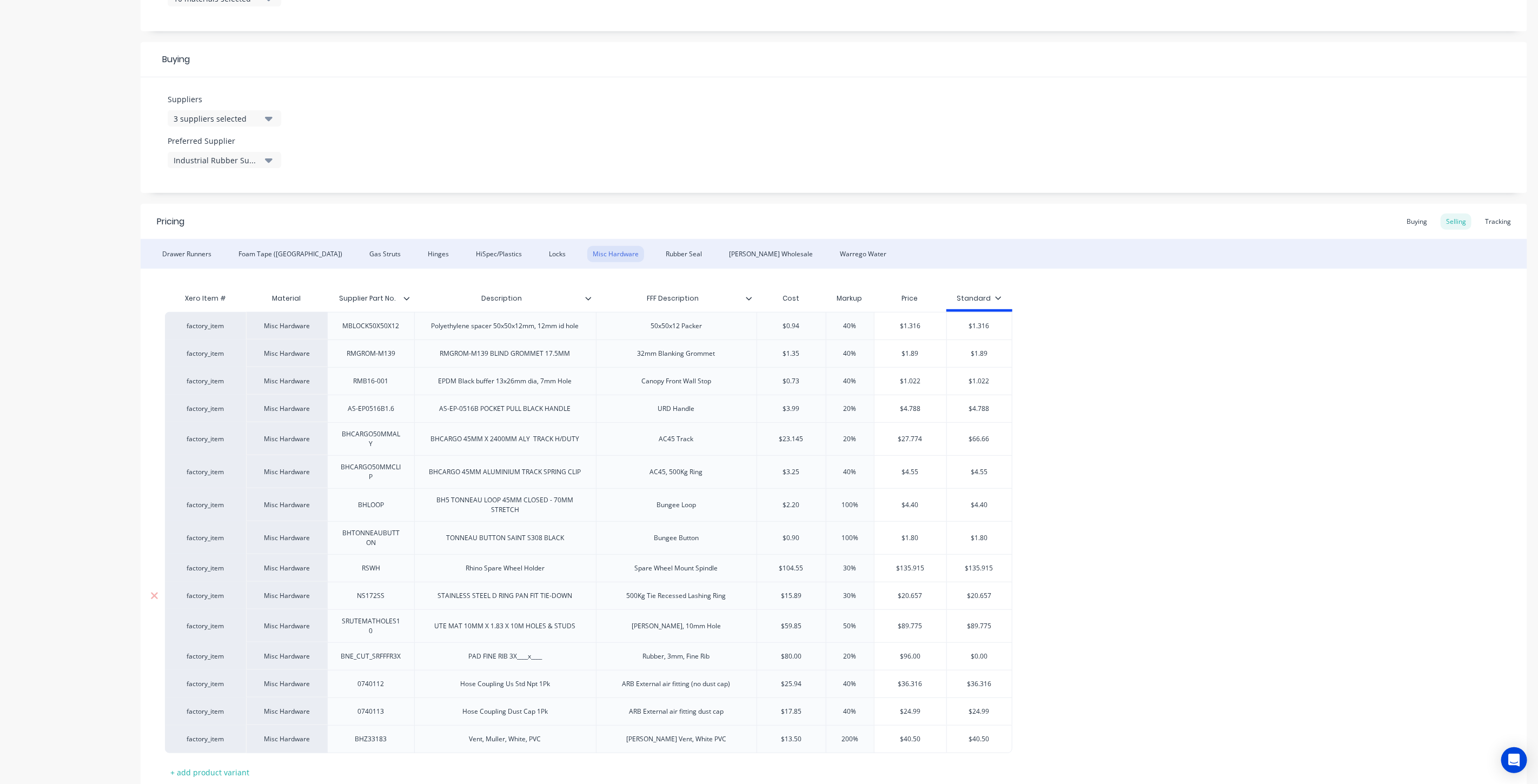
scroll to position [543, 0]
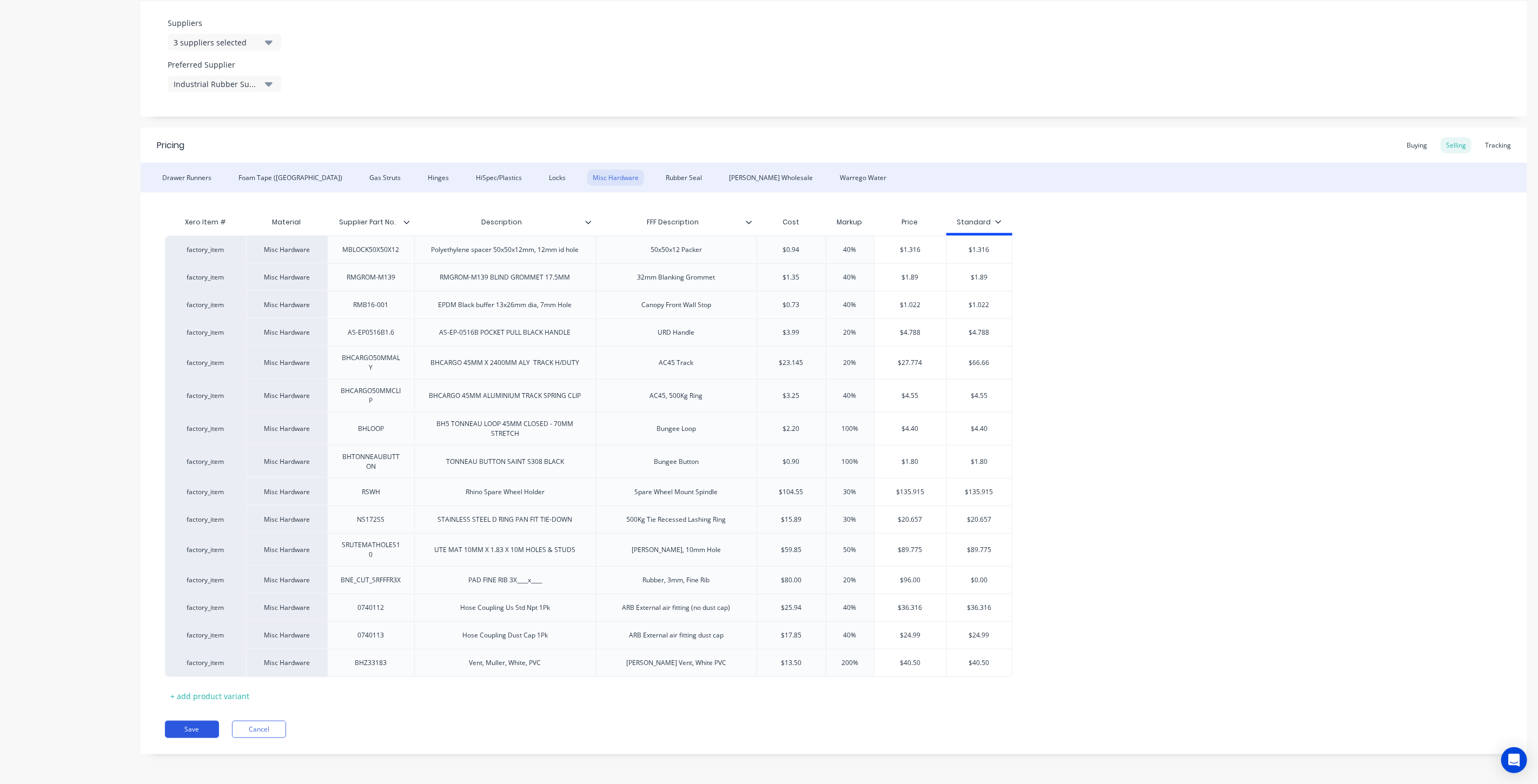
click at [201, 732] on button "Save" at bounding box center [192, 729] width 54 height 17
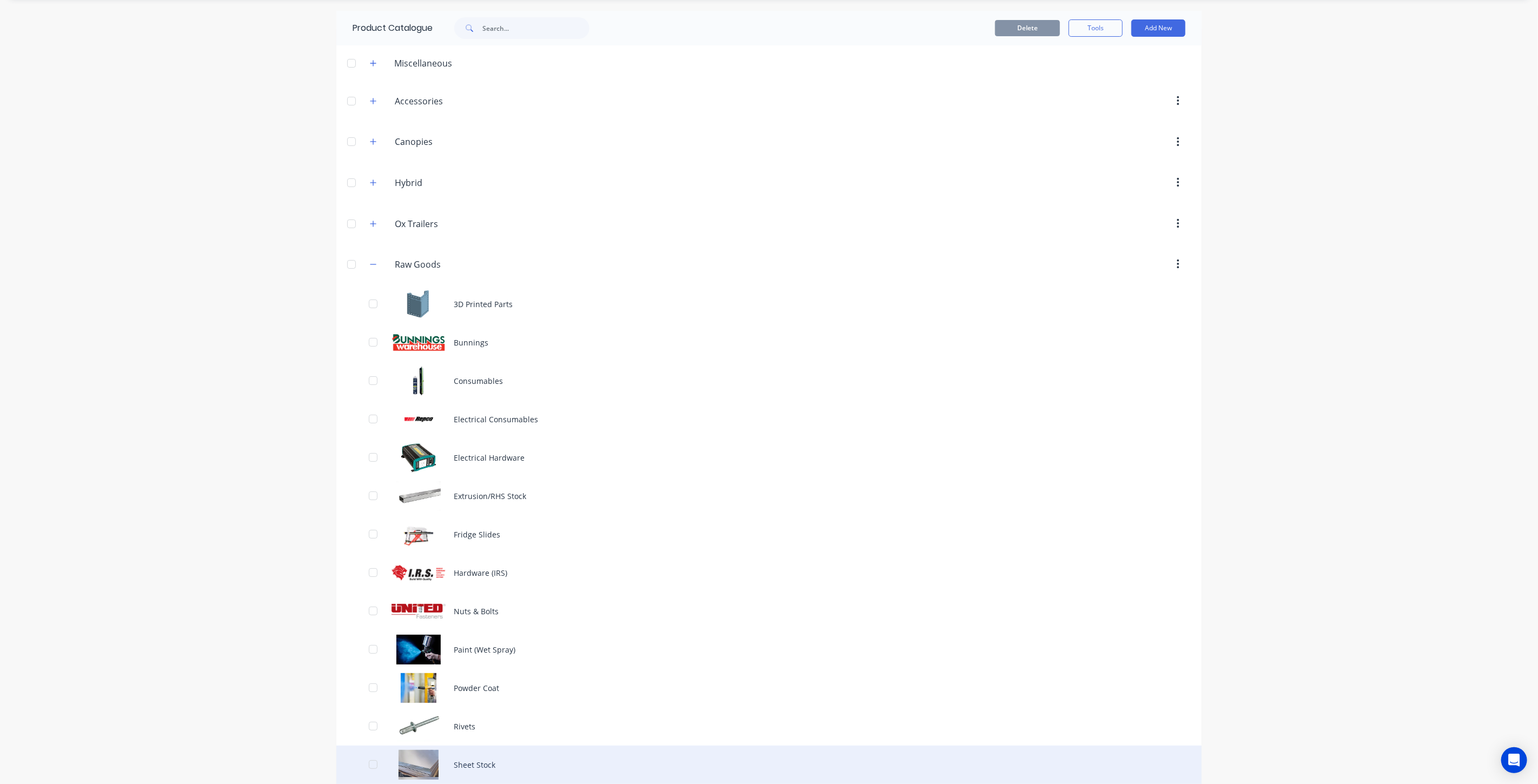
scroll to position [84, 0]
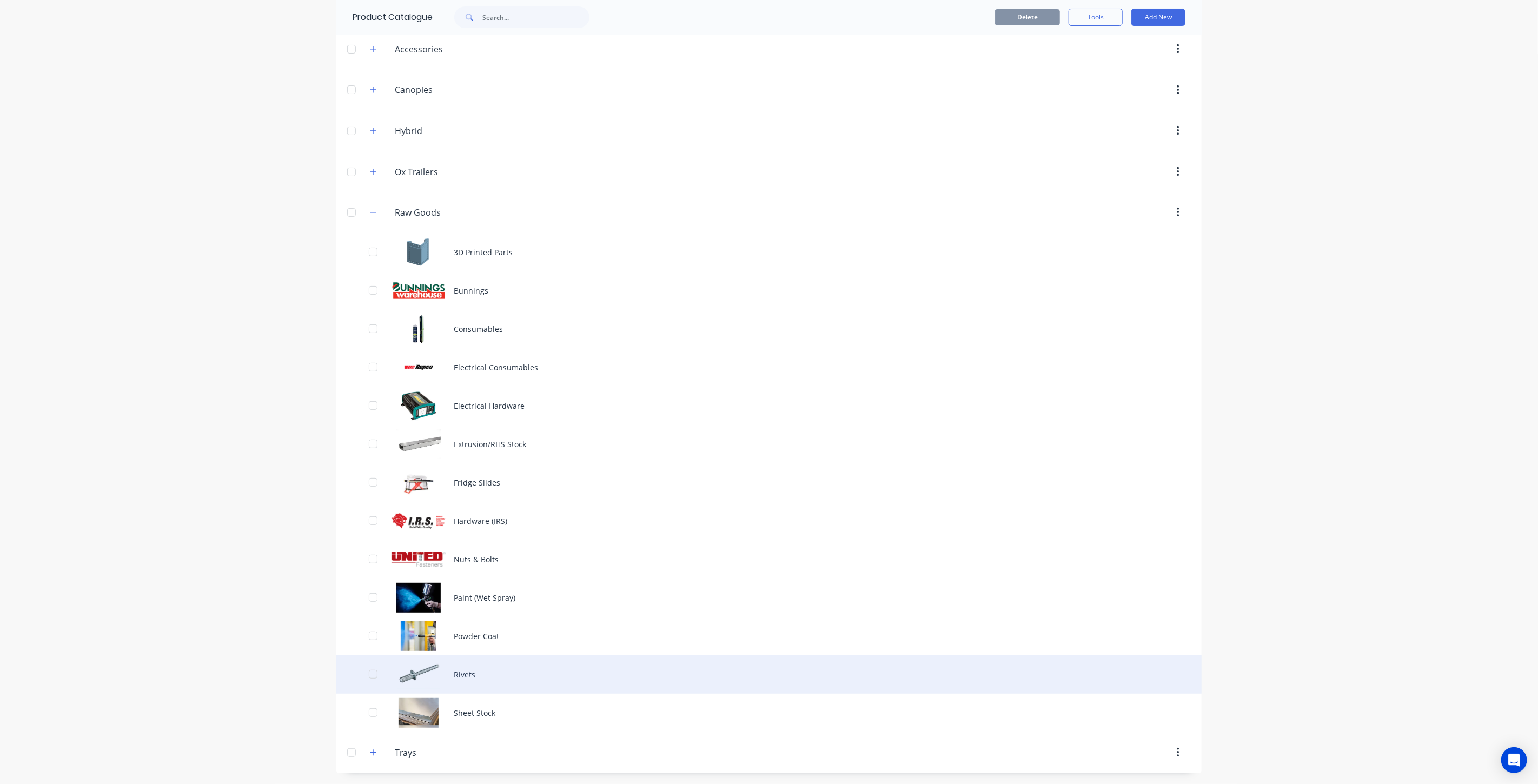
click at [412, 672] on div "Rivets" at bounding box center [769, 675] width 865 height 38
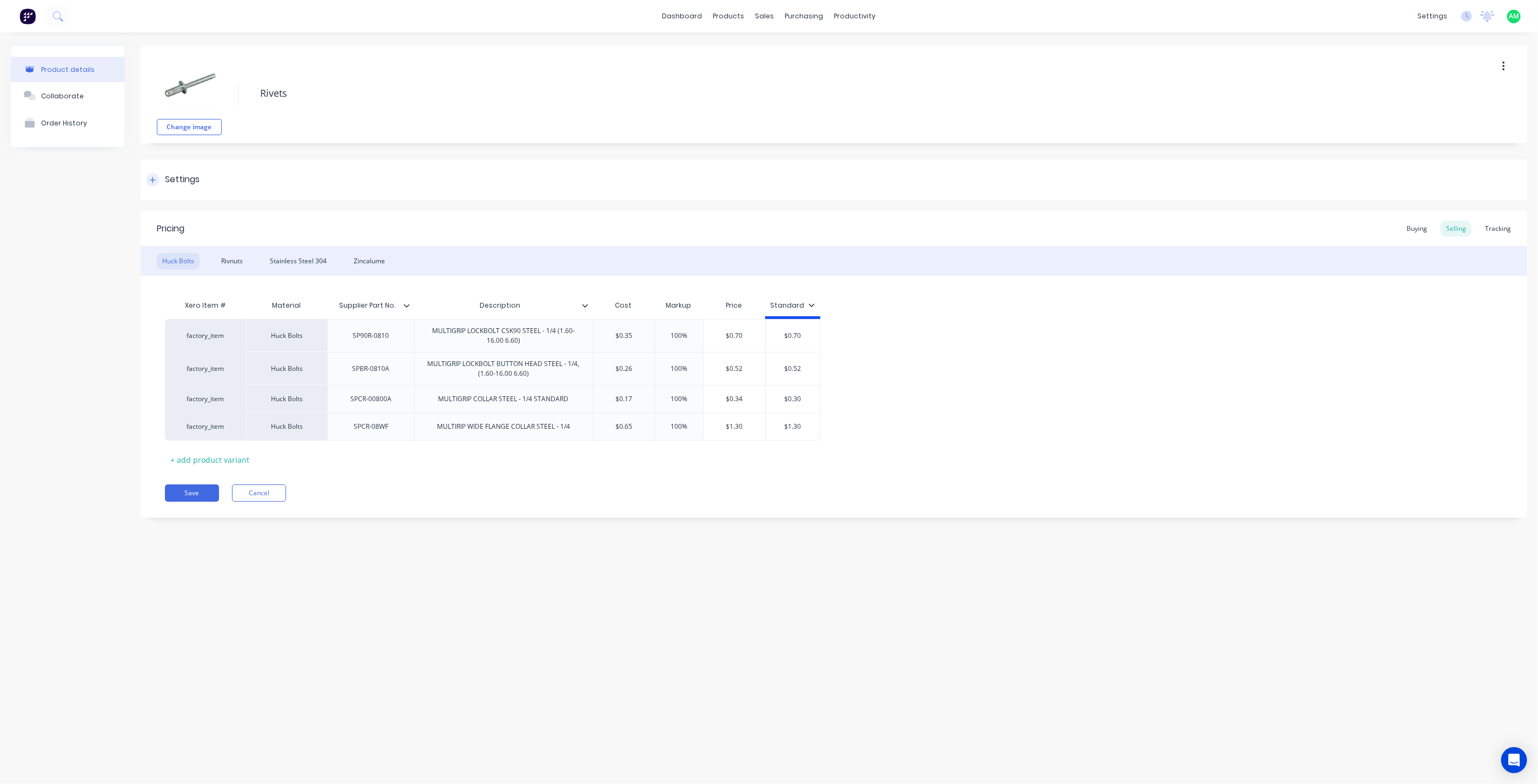
click at [155, 181] on icon at bounding box center [152, 180] width 6 height 8
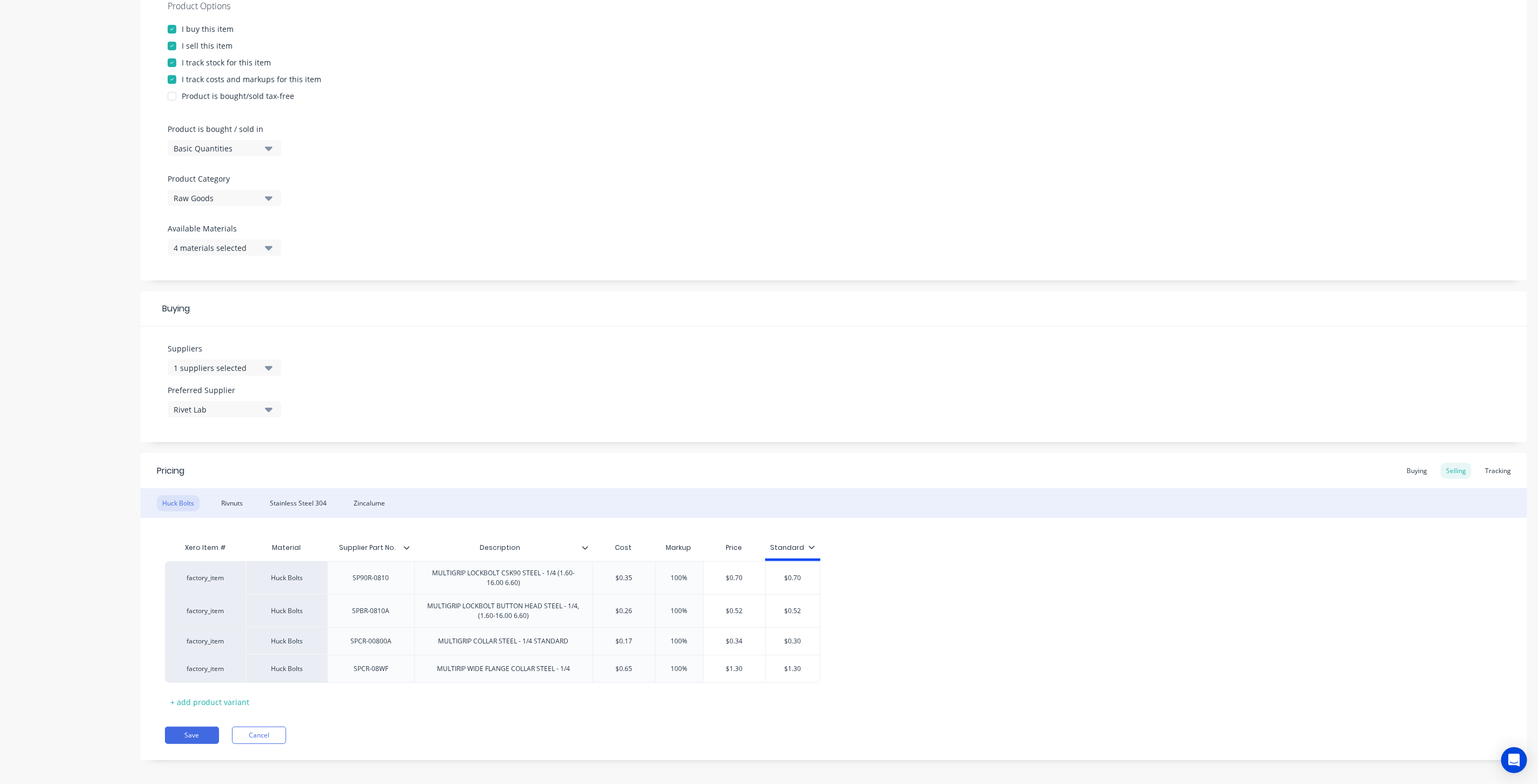
scroll to position [223, 0]
click at [411, 542] on div at bounding box center [411, 542] width 6 height 10
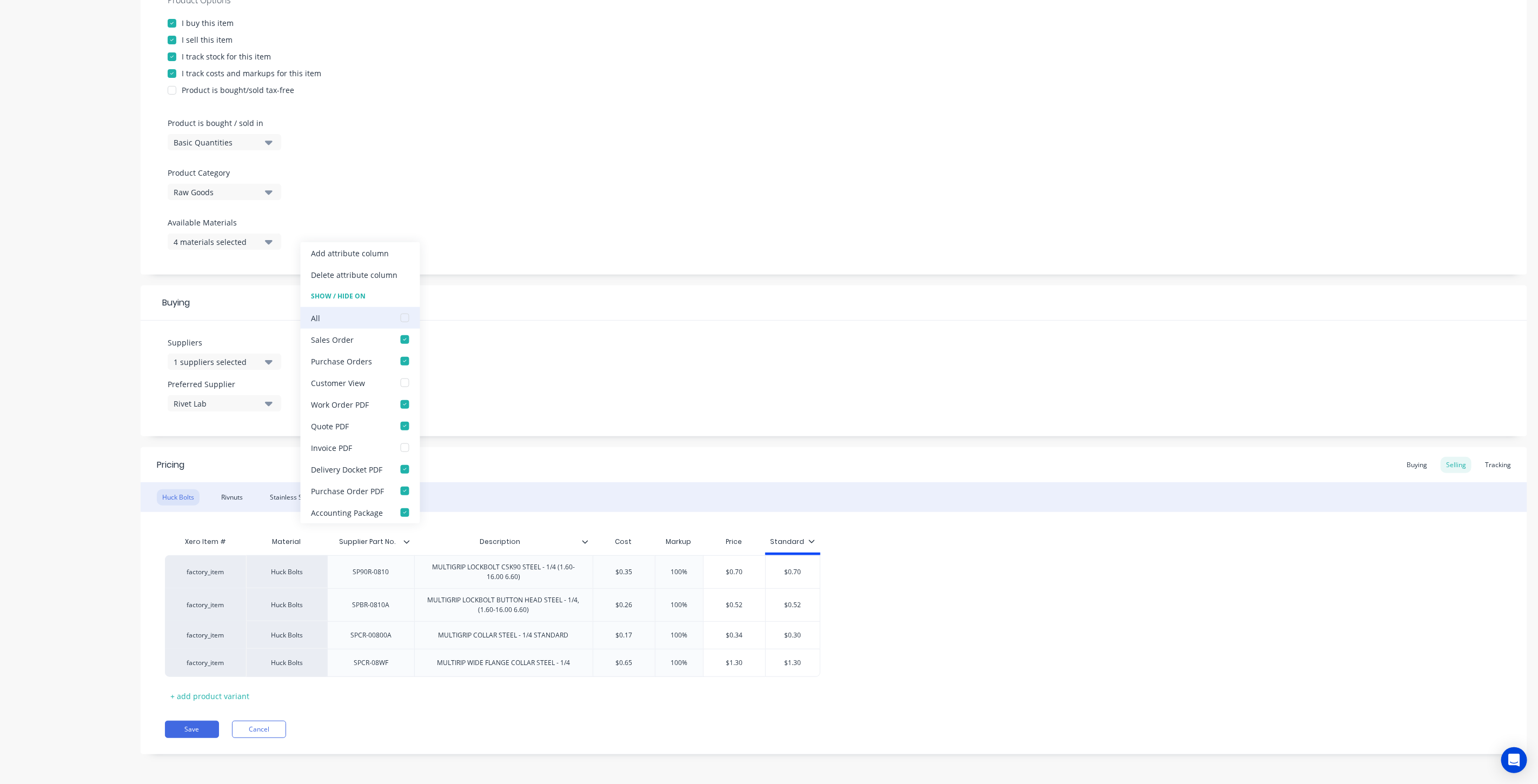
click at [403, 318] on div at bounding box center [405, 318] width 22 height 22
click at [403, 315] on div at bounding box center [405, 318] width 22 height 22
click at [400, 359] on div at bounding box center [405, 361] width 22 height 22
click at [400, 490] on div at bounding box center [405, 491] width 22 height 22
click at [198, 733] on button "Save" at bounding box center [192, 729] width 54 height 17
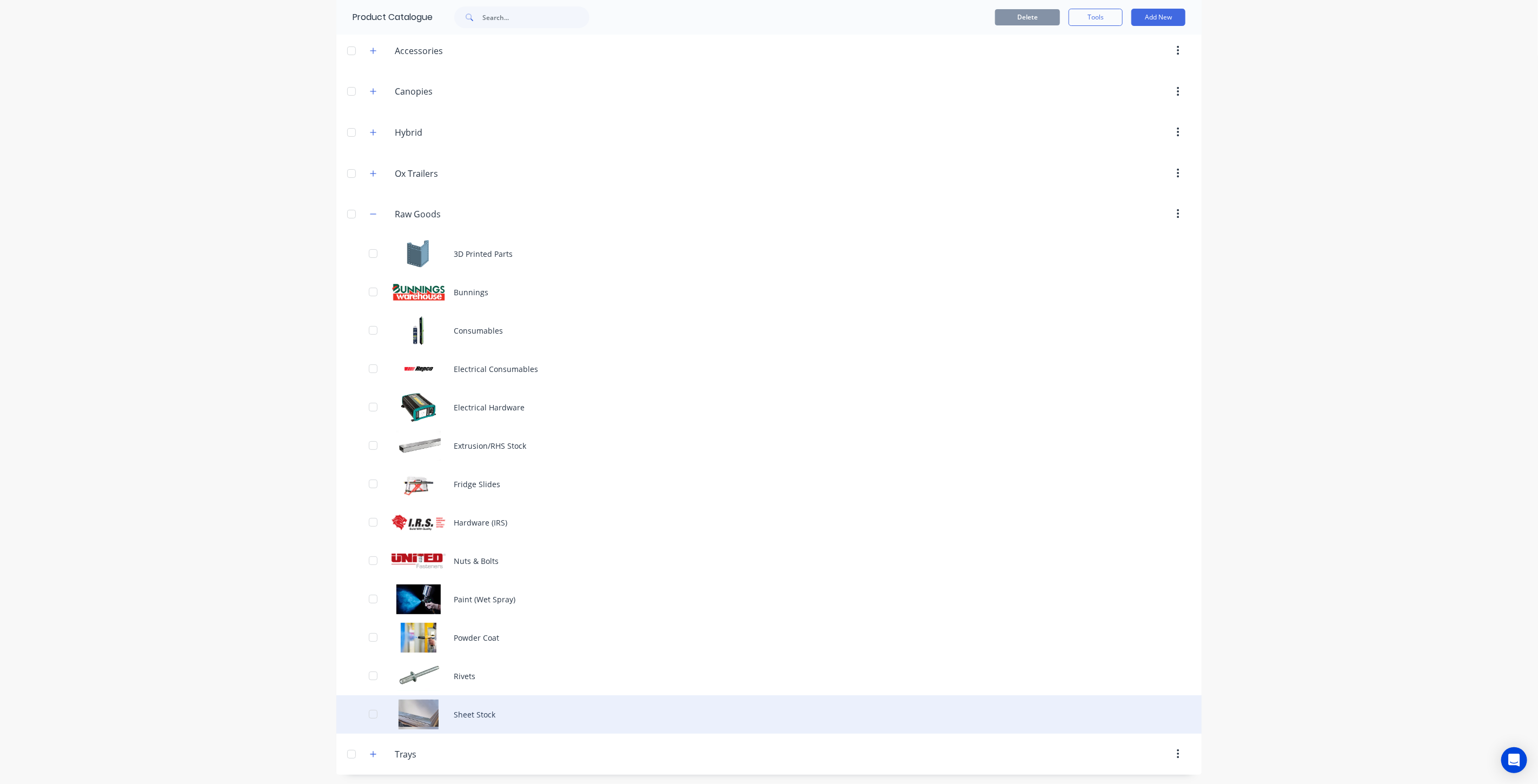
scroll to position [84, 0]
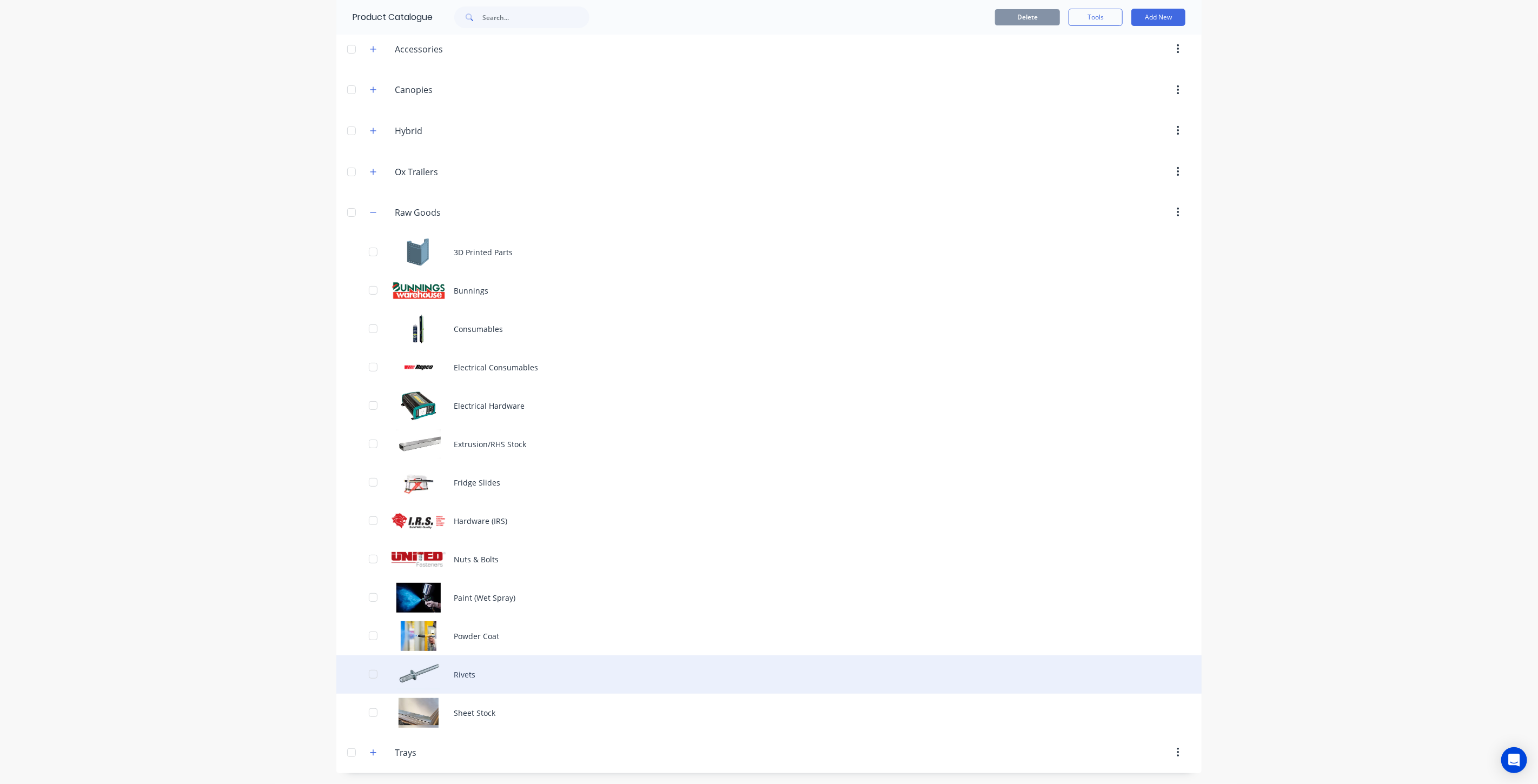
click at [457, 683] on div "Rivets" at bounding box center [769, 675] width 865 height 38
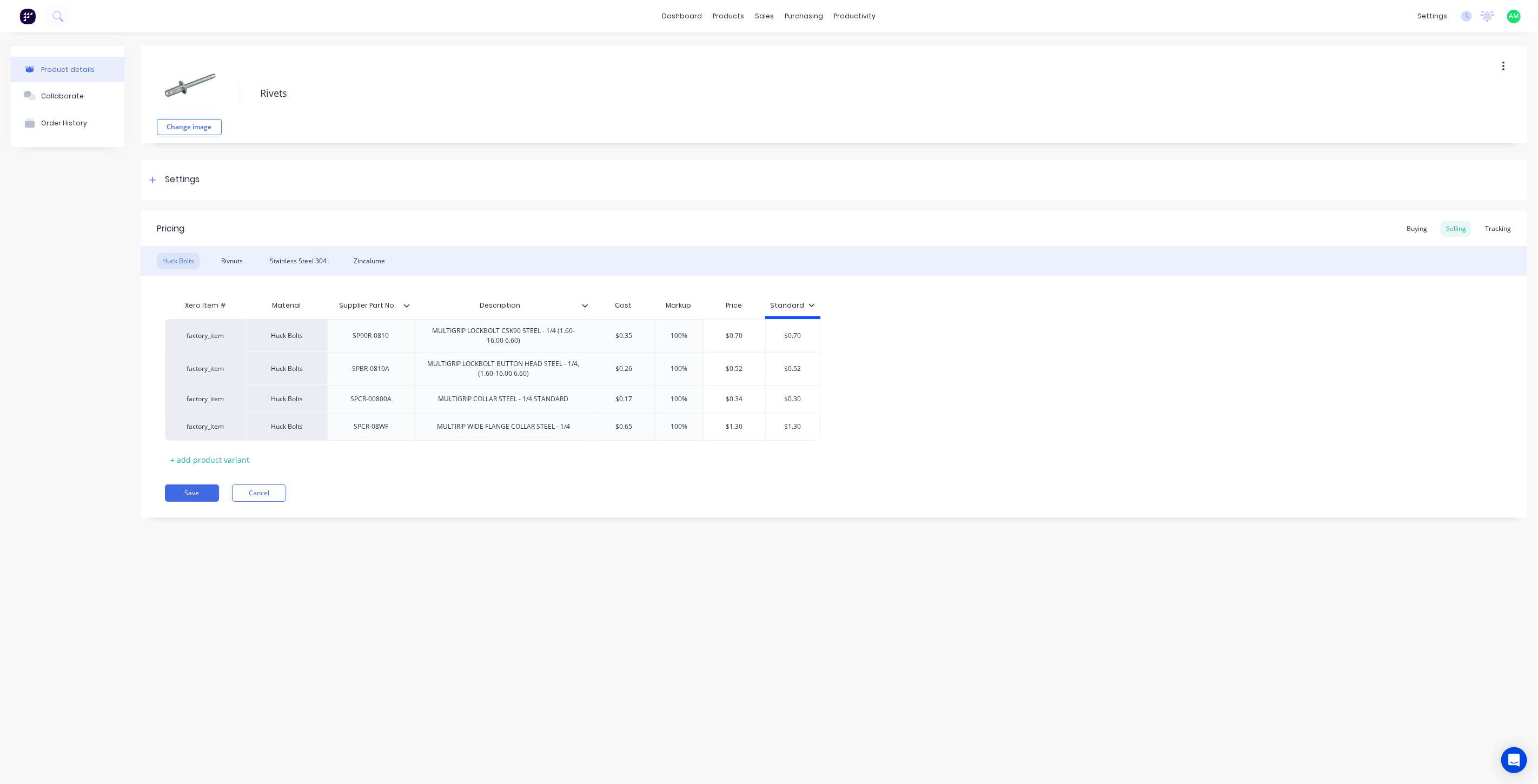
click at [584, 306] on icon at bounding box center [585, 306] width 6 height 6
click at [583, 401] on div at bounding box center [584, 400] width 22 height 22
click at [580, 441] on div at bounding box center [584, 443] width 22 height 22
click at [581, 529] on div at bounding box center [584, 529] width 22 height 22
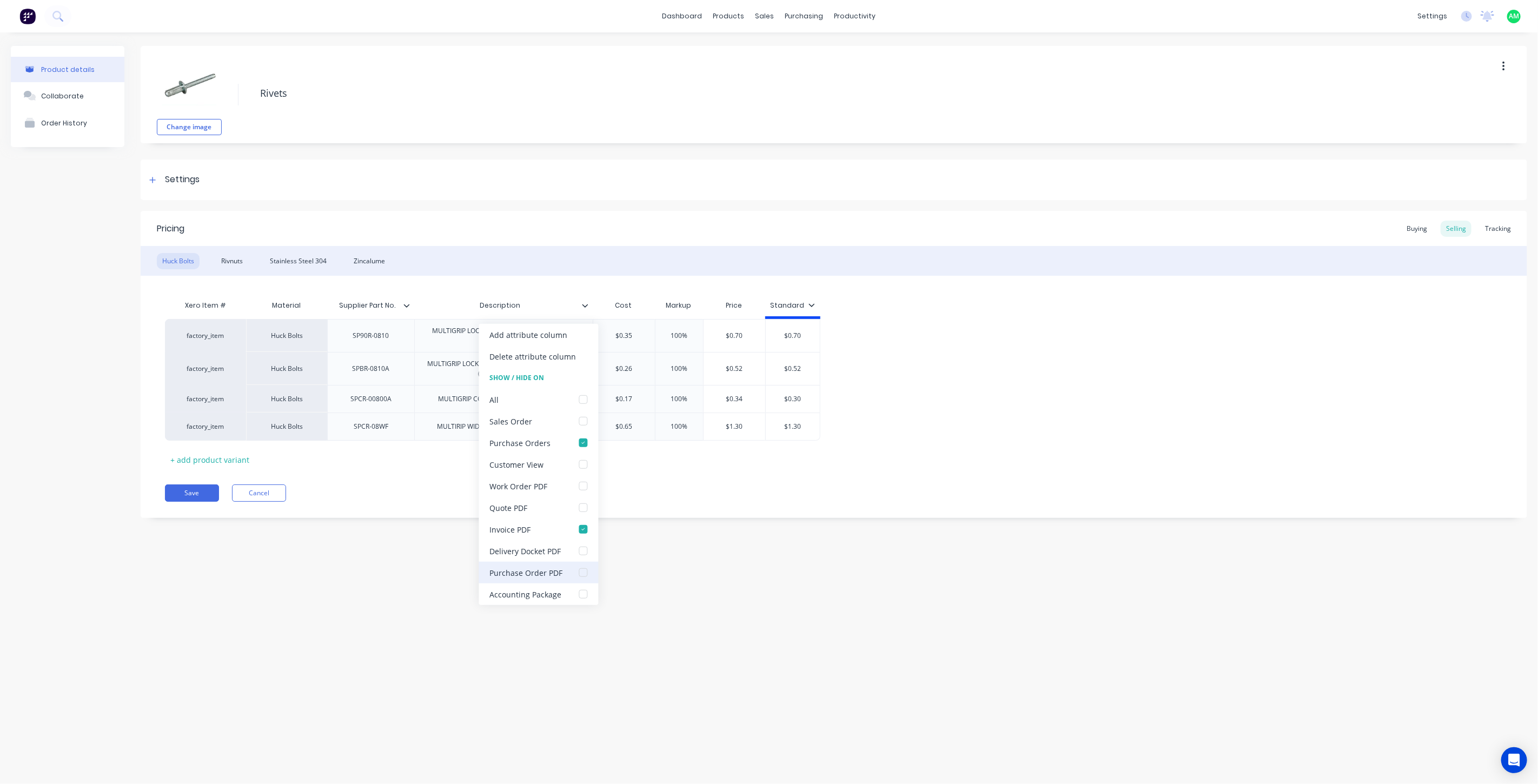
click at [583, 571] on div at bounding box center [584, 573] width 22 height 22
click at [196, 495] on button "Save" at bounding box center [192, 493] width 54 height 17
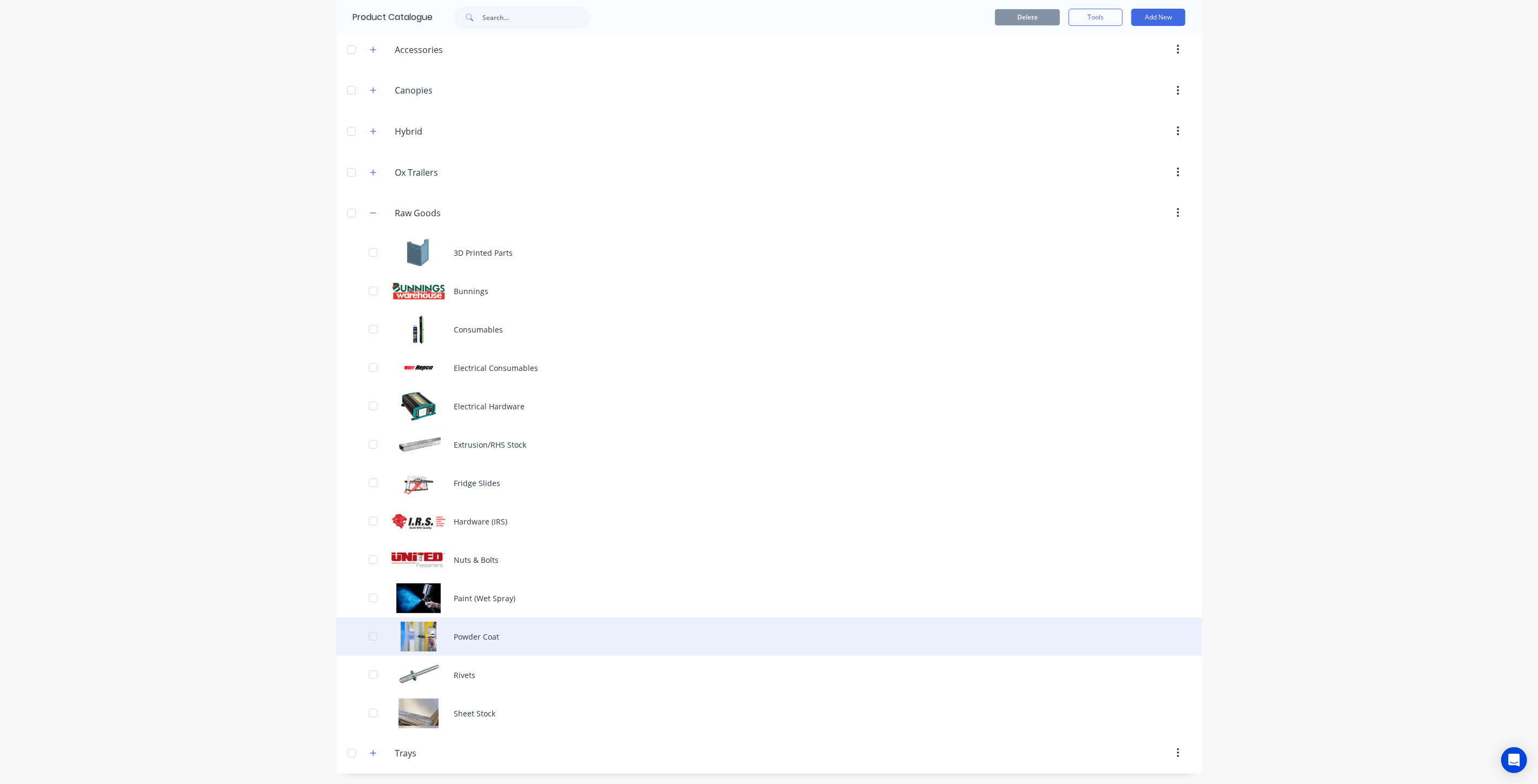
scroll to position [84, 0]
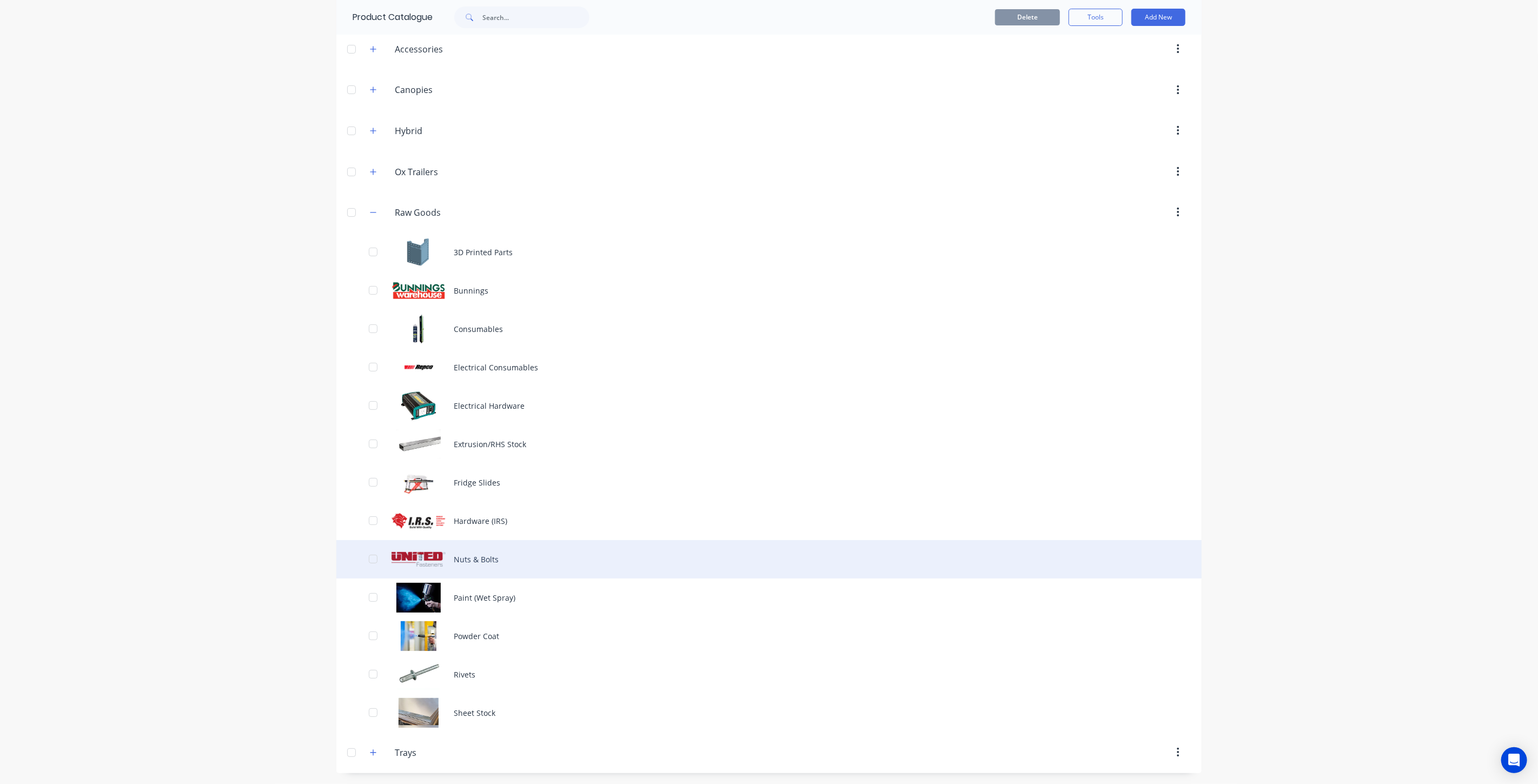
click at [460, 563] on div "Nuts & Bolts" at bounding box center [769, 560] width 865 height 38
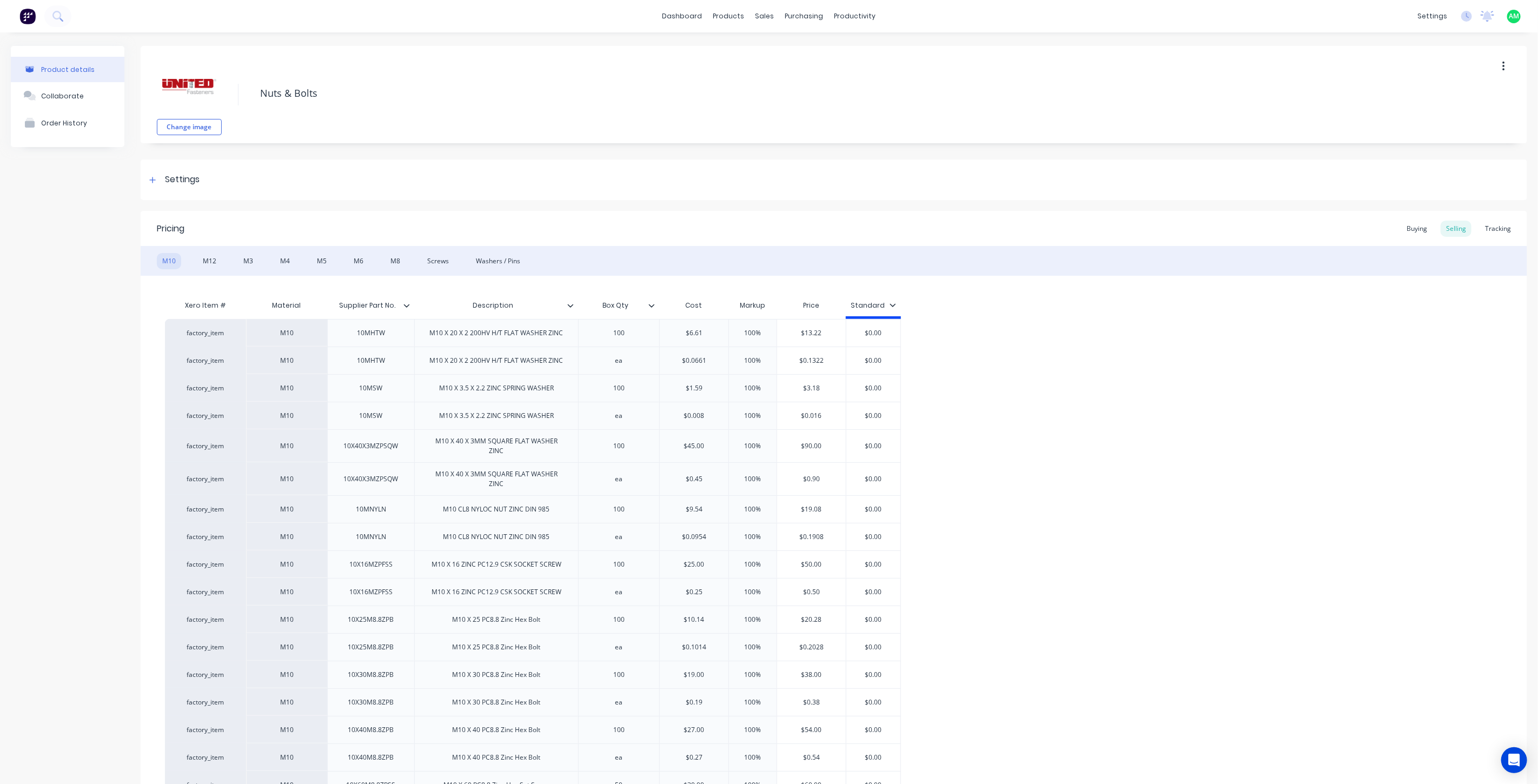
click at [408, 304] on icon at bounding box center [406, 305] width 6 height 3
click at [400, 397] on div at bounding box center [405, 400] width 22 height 22
click at [401, 396] on div at bounding box center [405, 400] width 22 height 22
click at [403, 441] on div at bounding box center [405, 443] width 22 height 22
click at [404, 574] on div at bounding box center [405, 573] width 22 height 22
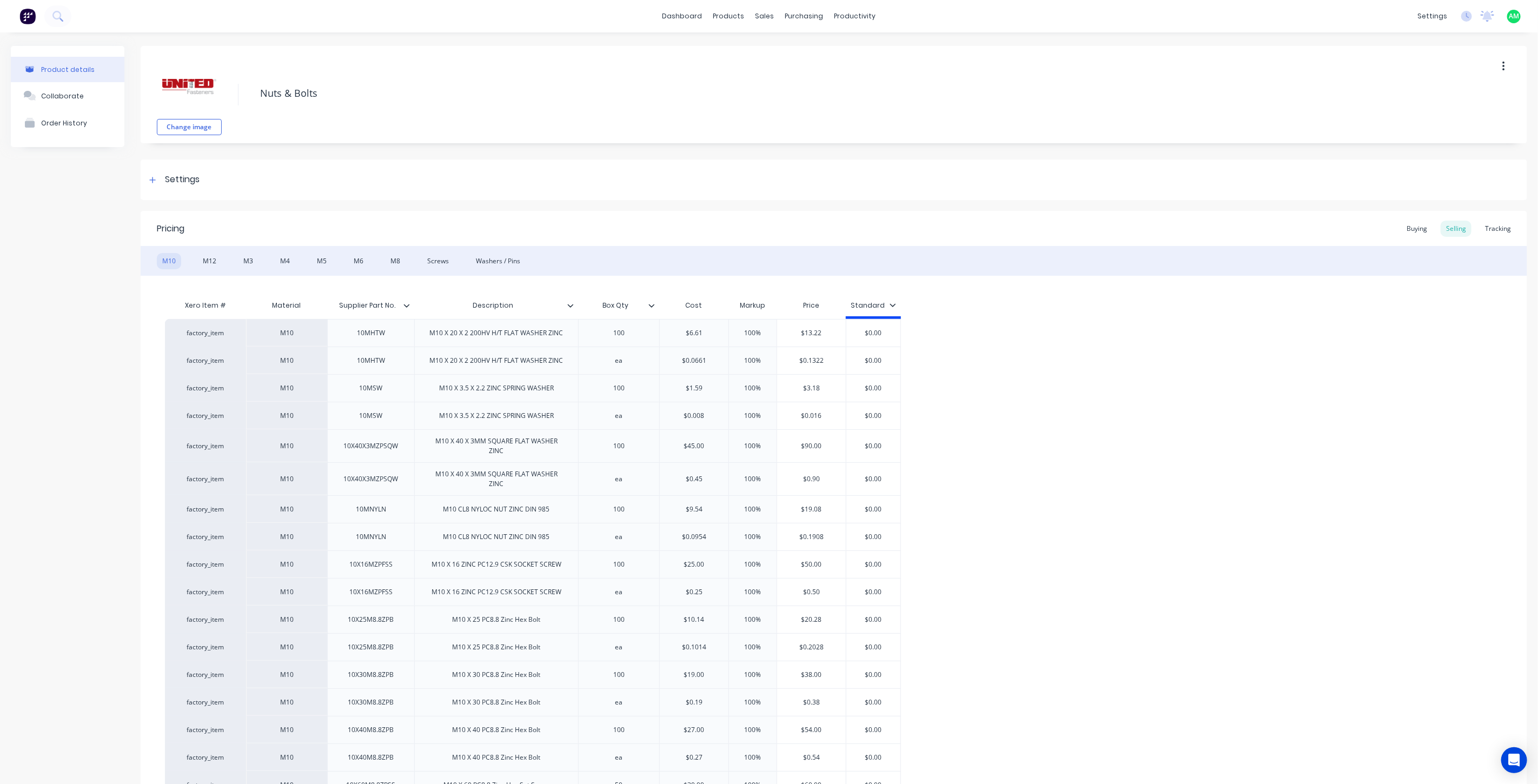
click at [567, 307] on icon at bounding box center [570, 306] width 6 height 6
click at [567, 398] on div at bounding box center [569, 400] width 22 height 22
click at [569, 398] on div at bounding box center [569, 400] width 22 height 22
click at [563, 396] on div at bounding box center [569, 400] width 22 height 22
click at [570, 444] on div at bounding box center [569, 443] width 22 height 22
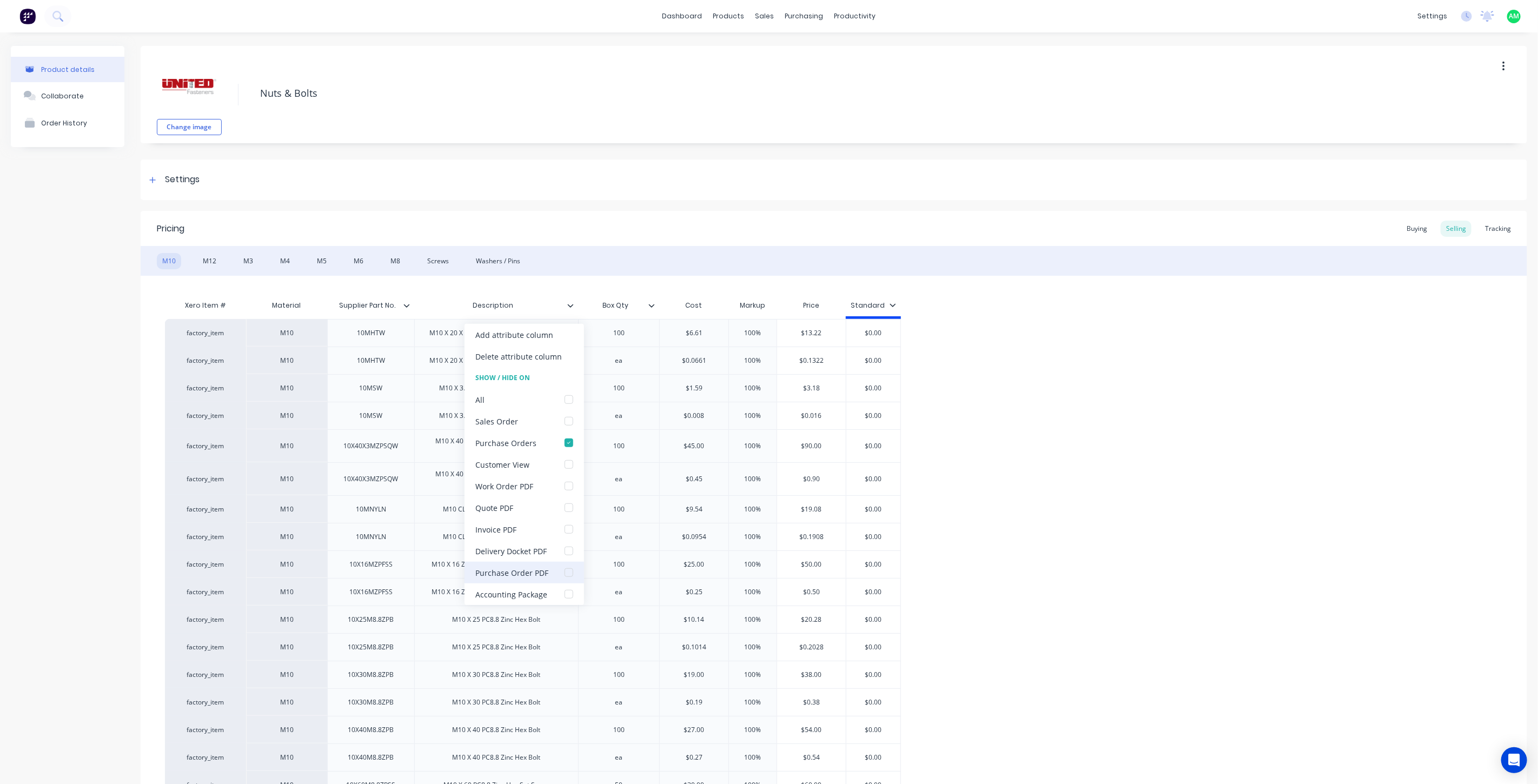
click at [572, 571] on div at bounding box center [569, 573] width 22 height 22
click at [1049, 544] on div "factory_item M10 10MHTW M10 X 20 X 2 200HV H/T FLAT WASHER ZINC 100 $6.61 100% …" at bounding box center [834, 766] width 1338 height 894
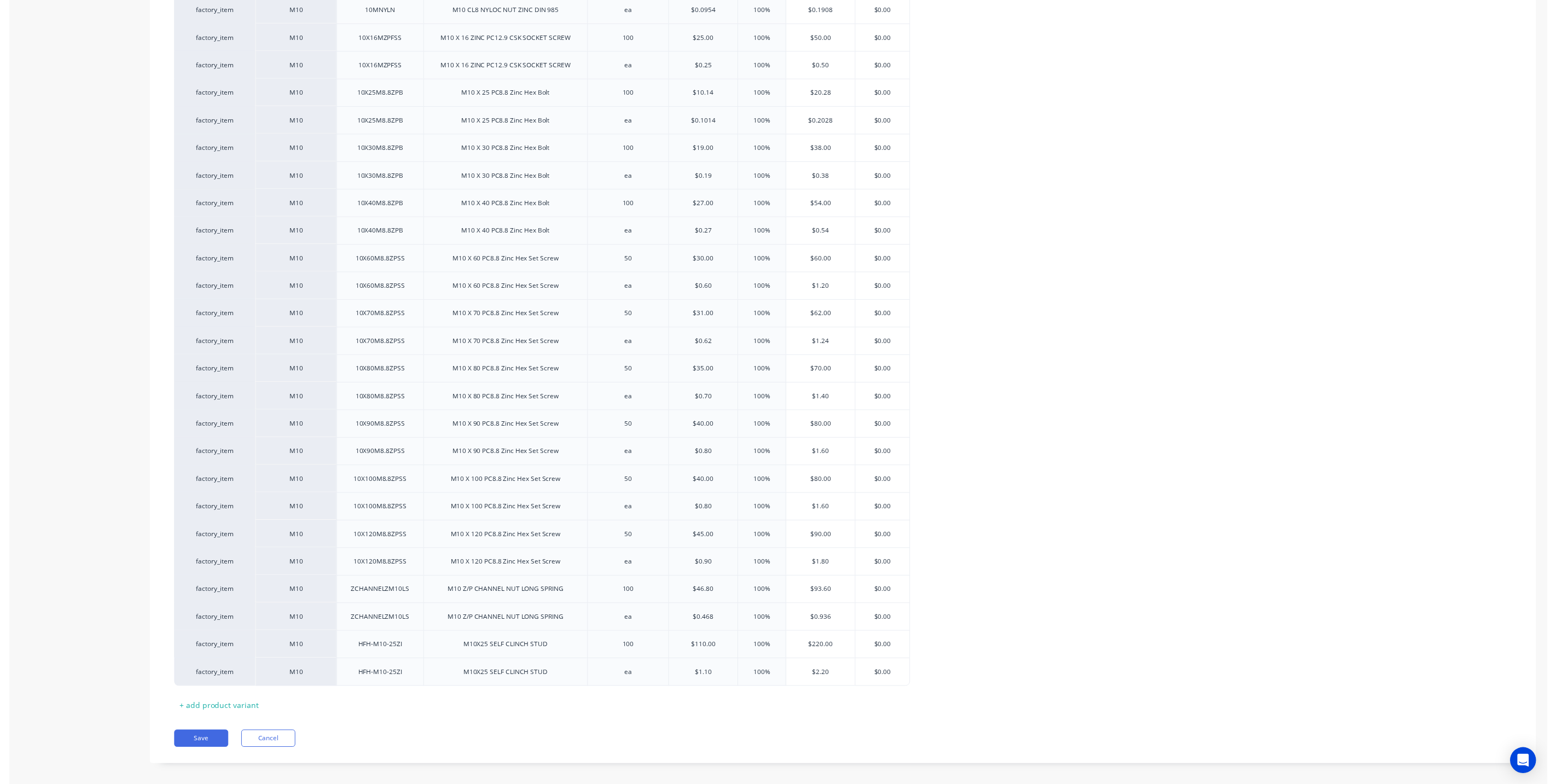
scroll to position [538, 0]
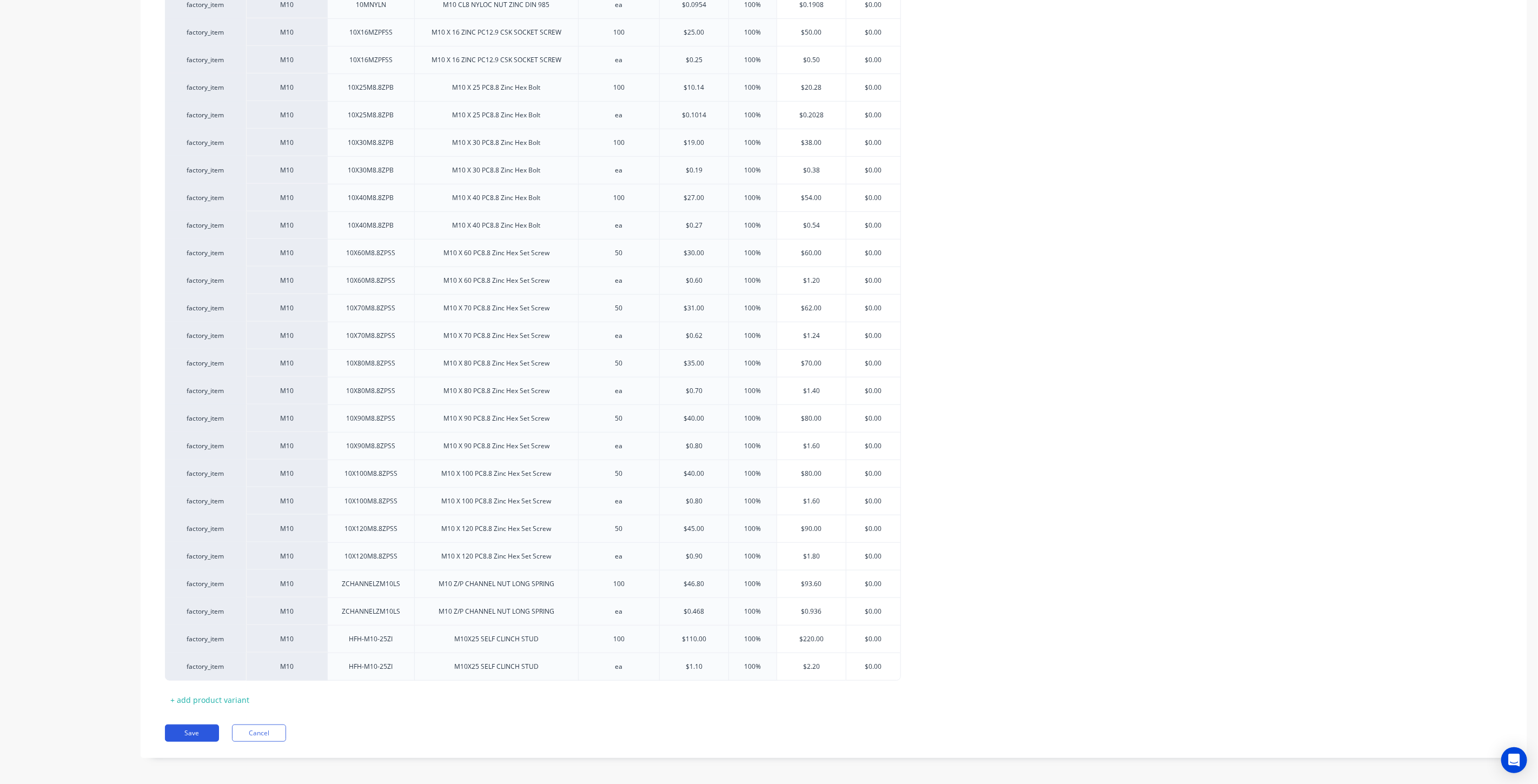
click at [192, 726] on button "Save" at bounding box center [192, 733] width 54 height 17
type textarea "x"
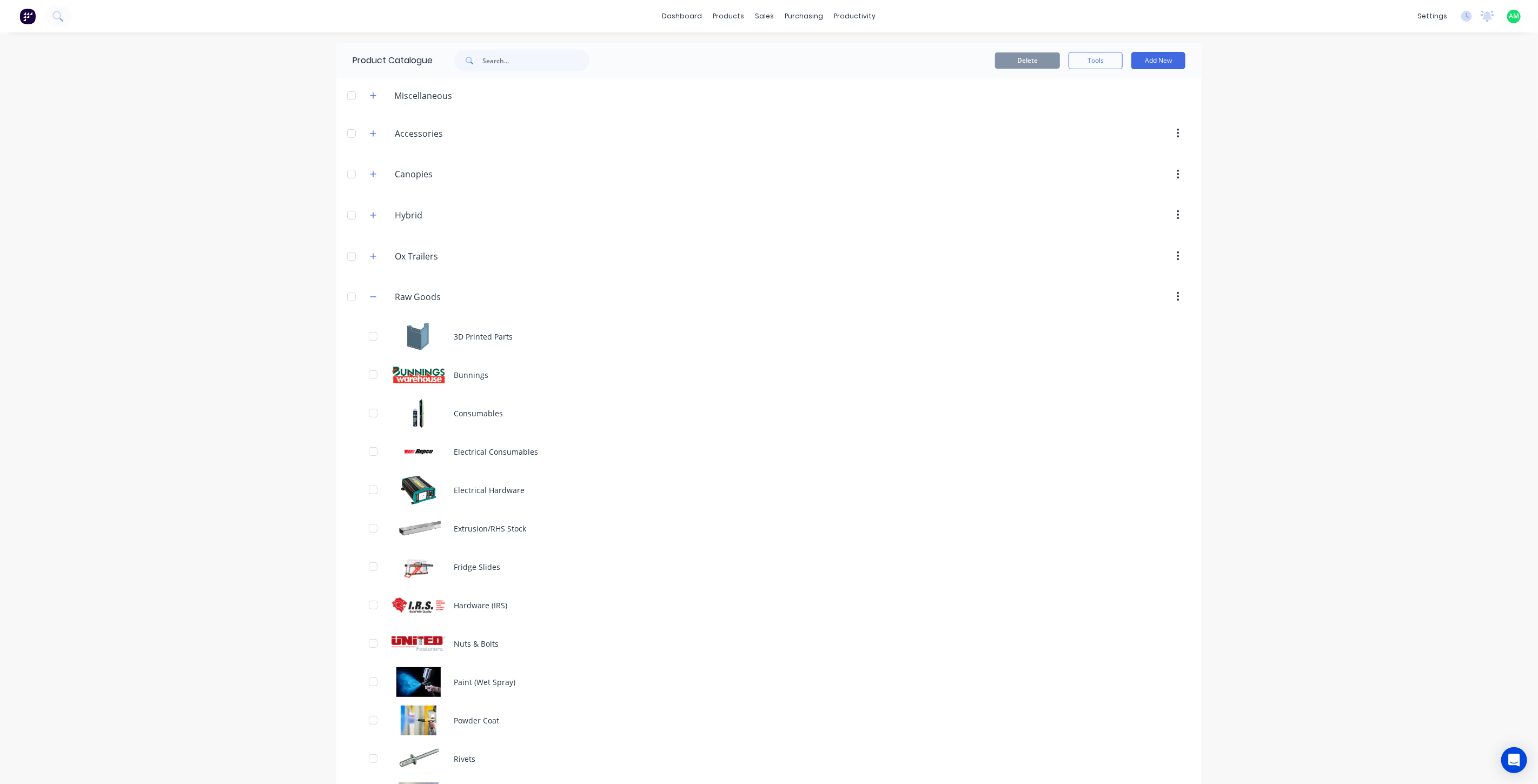
drag, startPoint x: 374, startPoint y: 294, endPoint x: 384, endPoint y: 298, distance: 10.8
click at [374, 294] on button "button" at bounding box center [373, 297] width 13 height 13
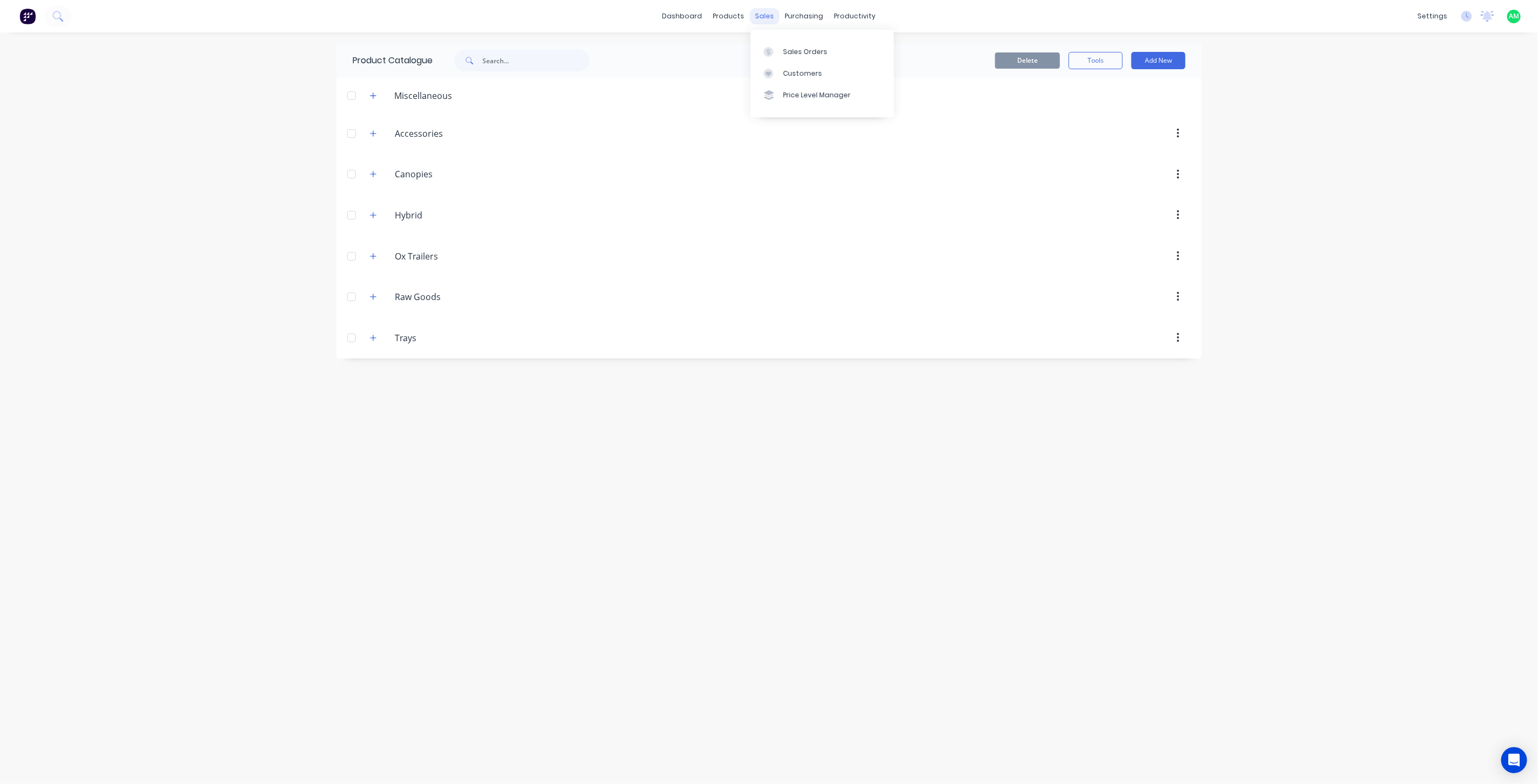
click at [758, 17] on div "sales" at bounding box center [765, 16] width 30 height 16
click at [785, 40] on link "Sales Orders" at bounding box center [822, 51] width 143 height 22
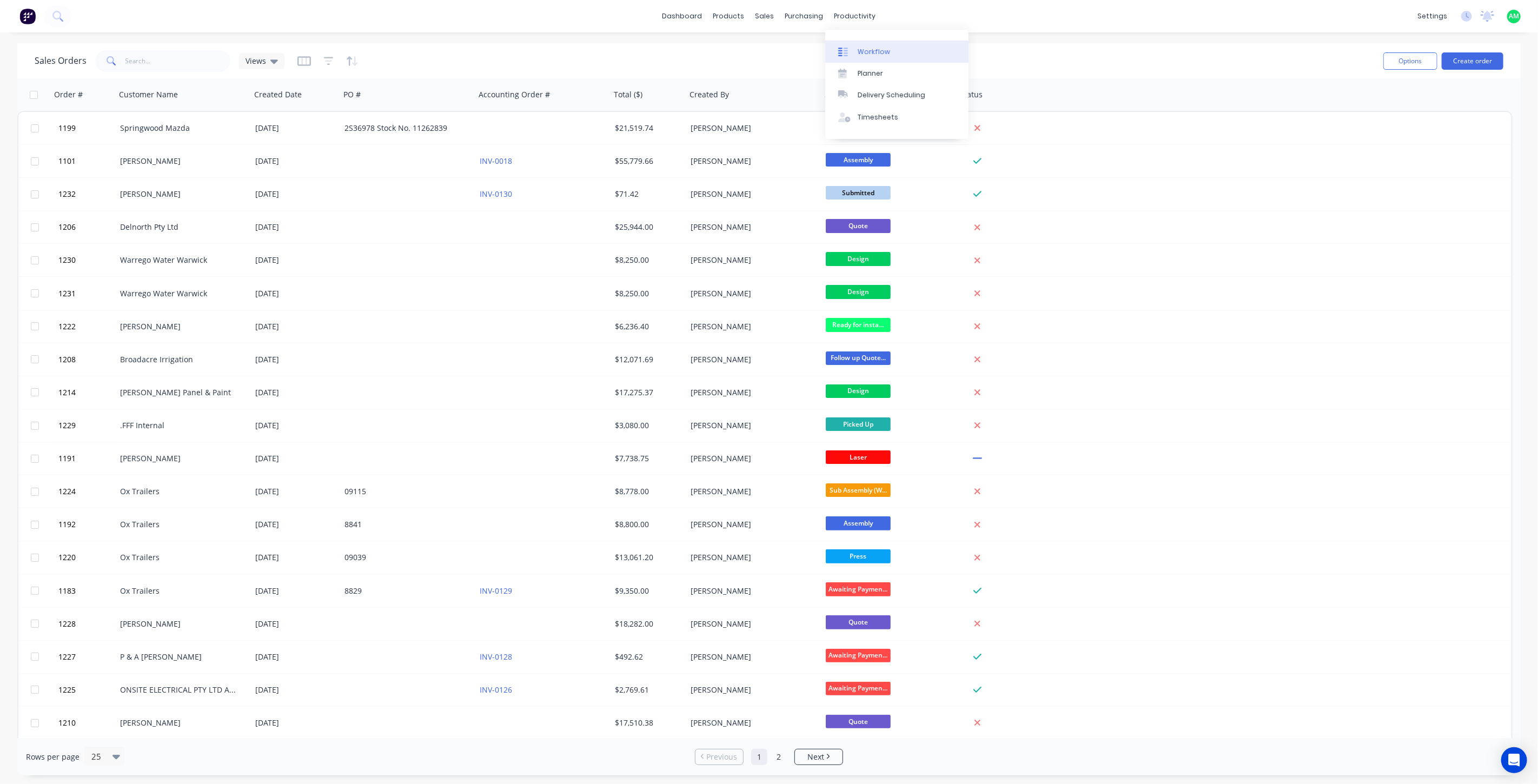
click at [866, 49] on div "Workflow" at bounding box center [874, 52] width 33 height 10
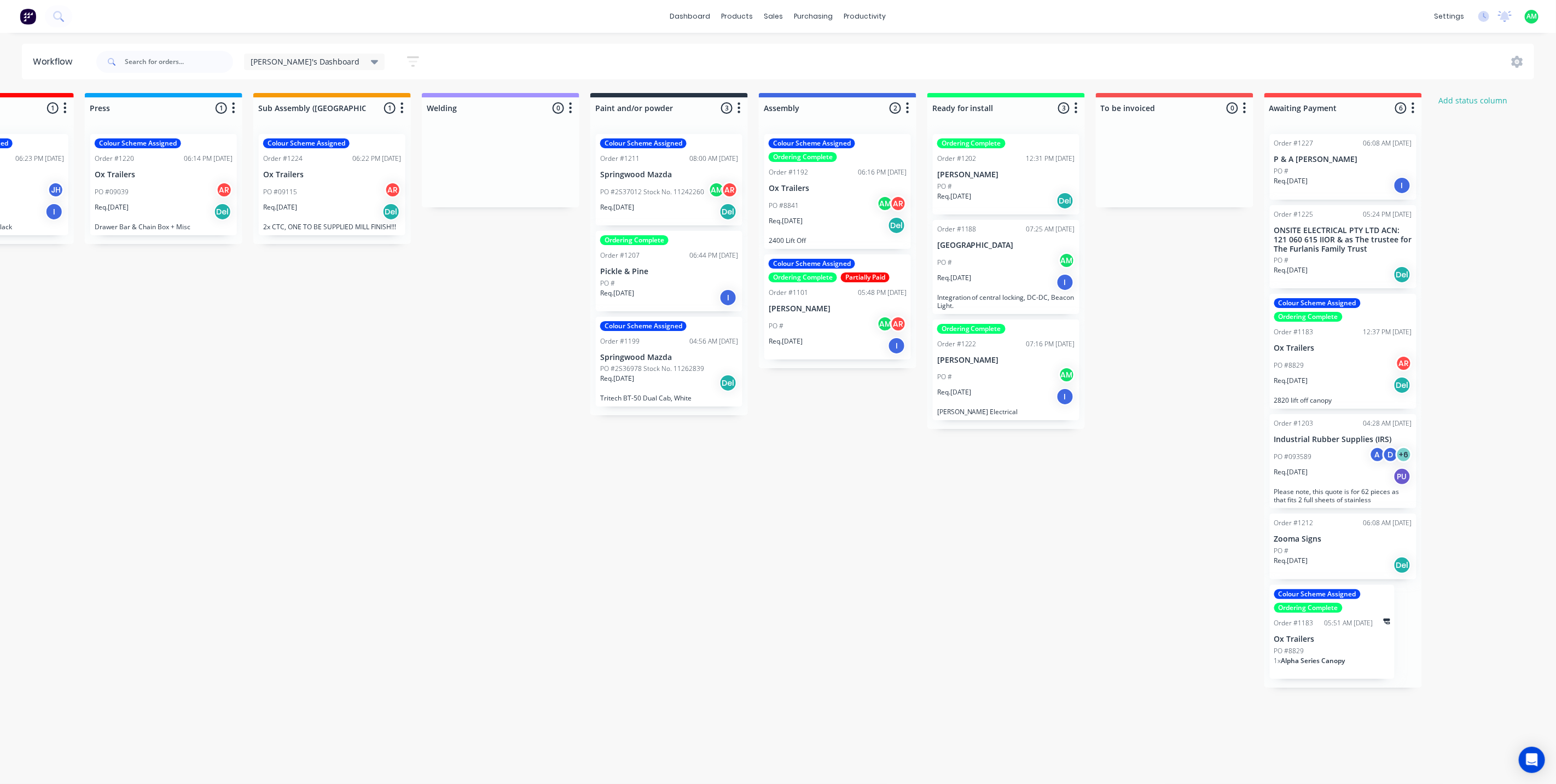
scroll to position [0, 903]
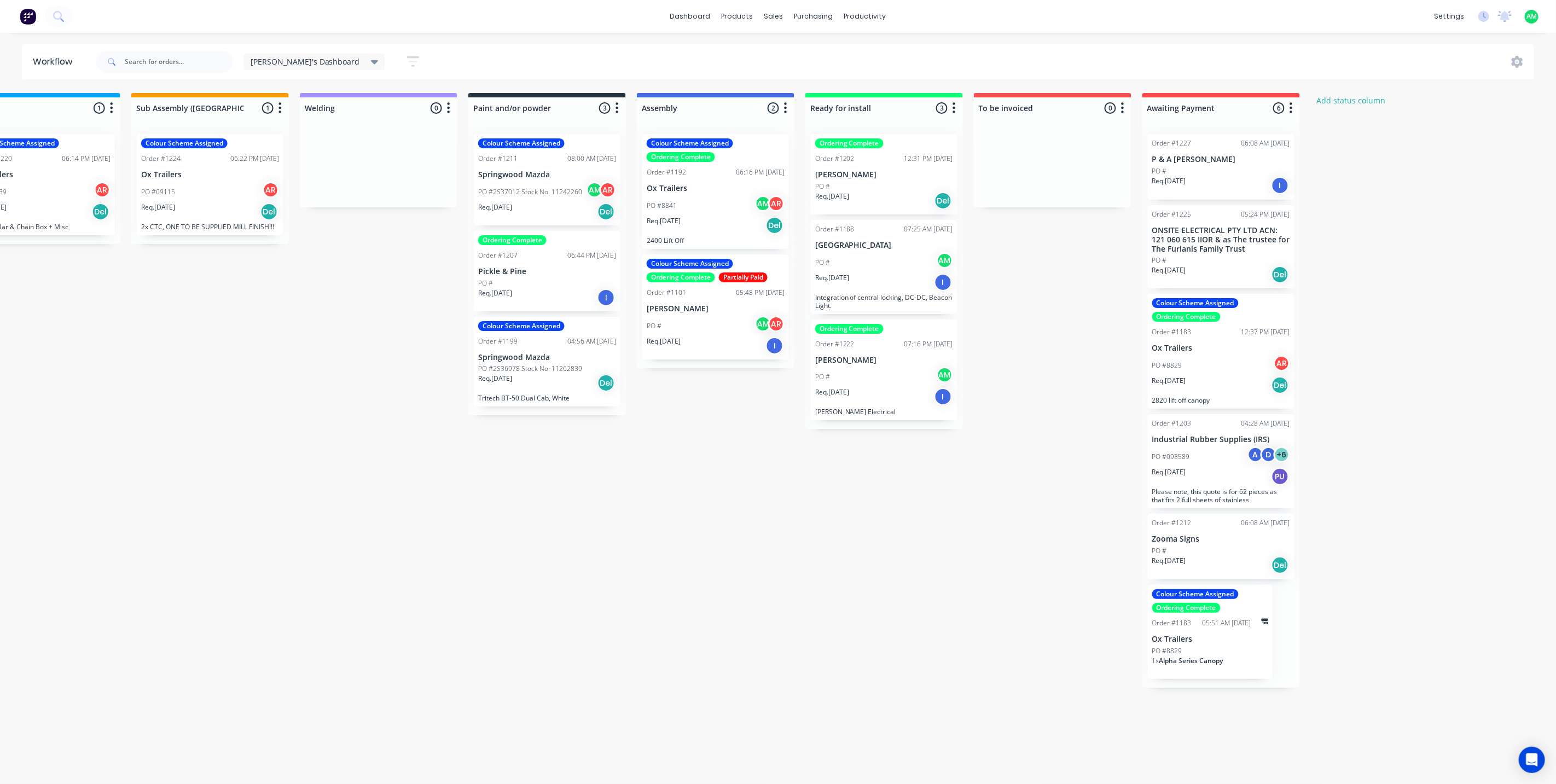
click at [1219, 265] on div "Req. 04/08/25 Del" at bounding box center [1221, 274] width 138 height 19
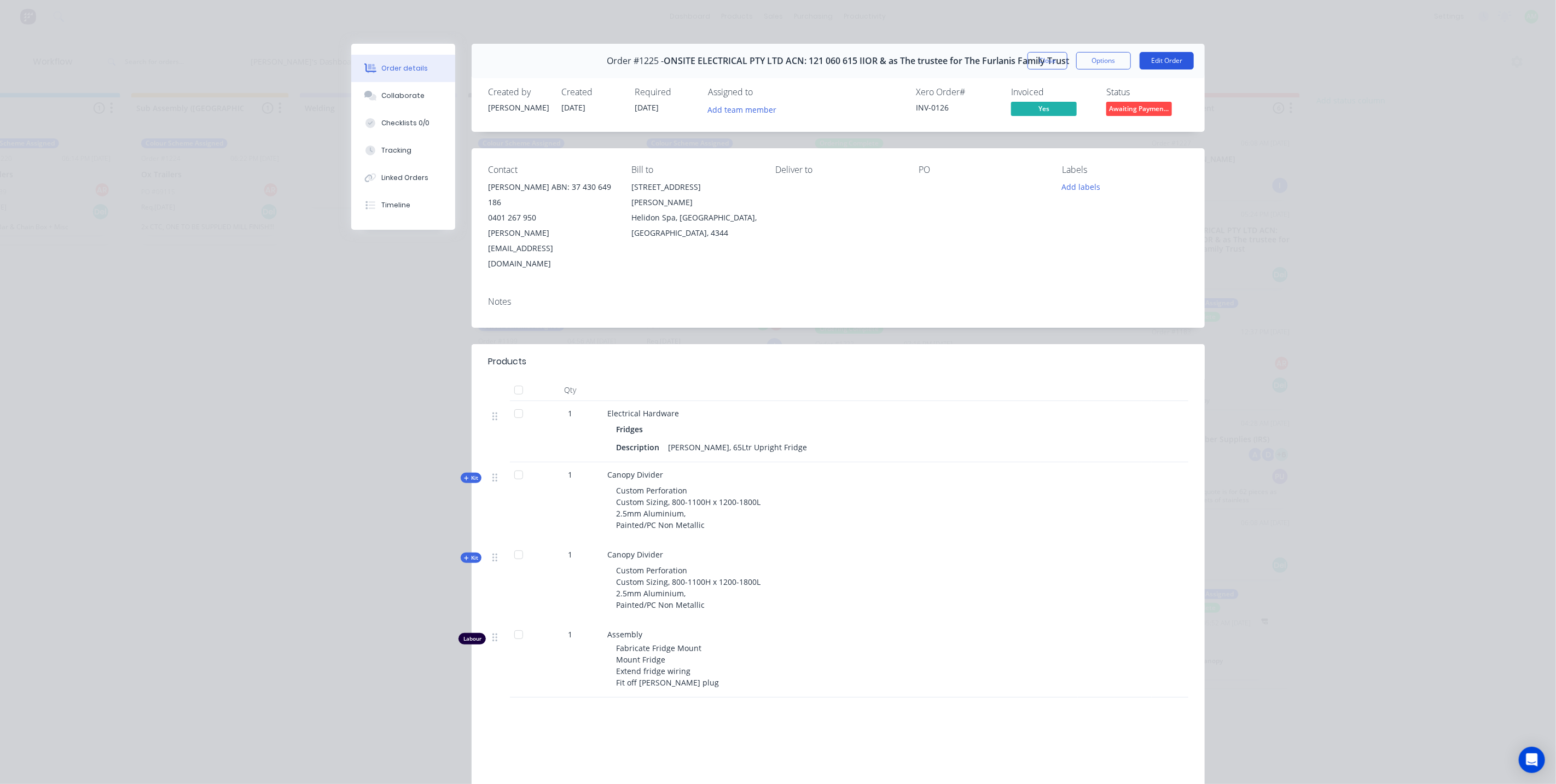
click at [1146, 60] on button "Edit Order" at bounding box center [1167, 60] width 54 height 17
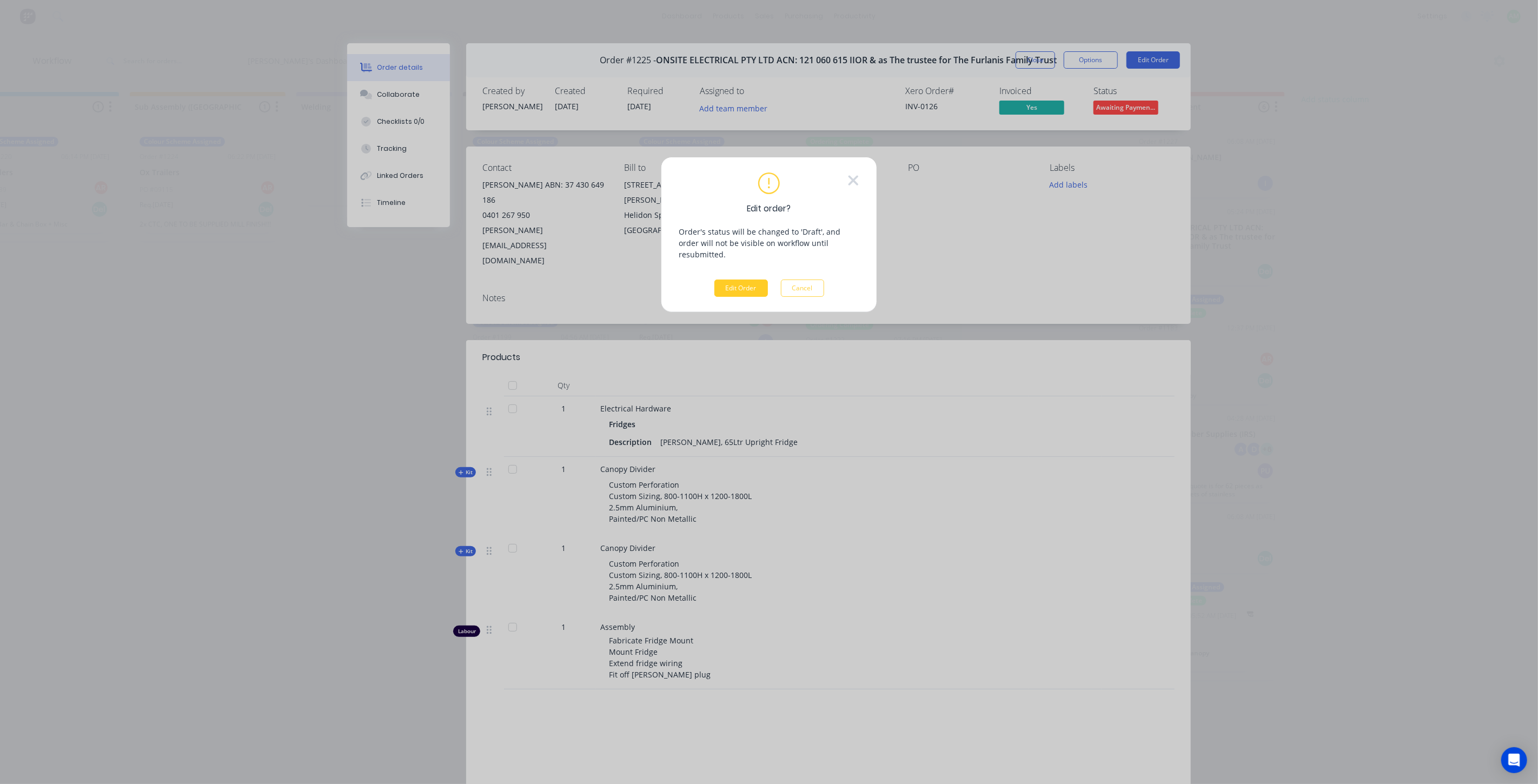
click at [746, 279] on button "Edit Order" at bounding box center [741, 288] width 54 height 17
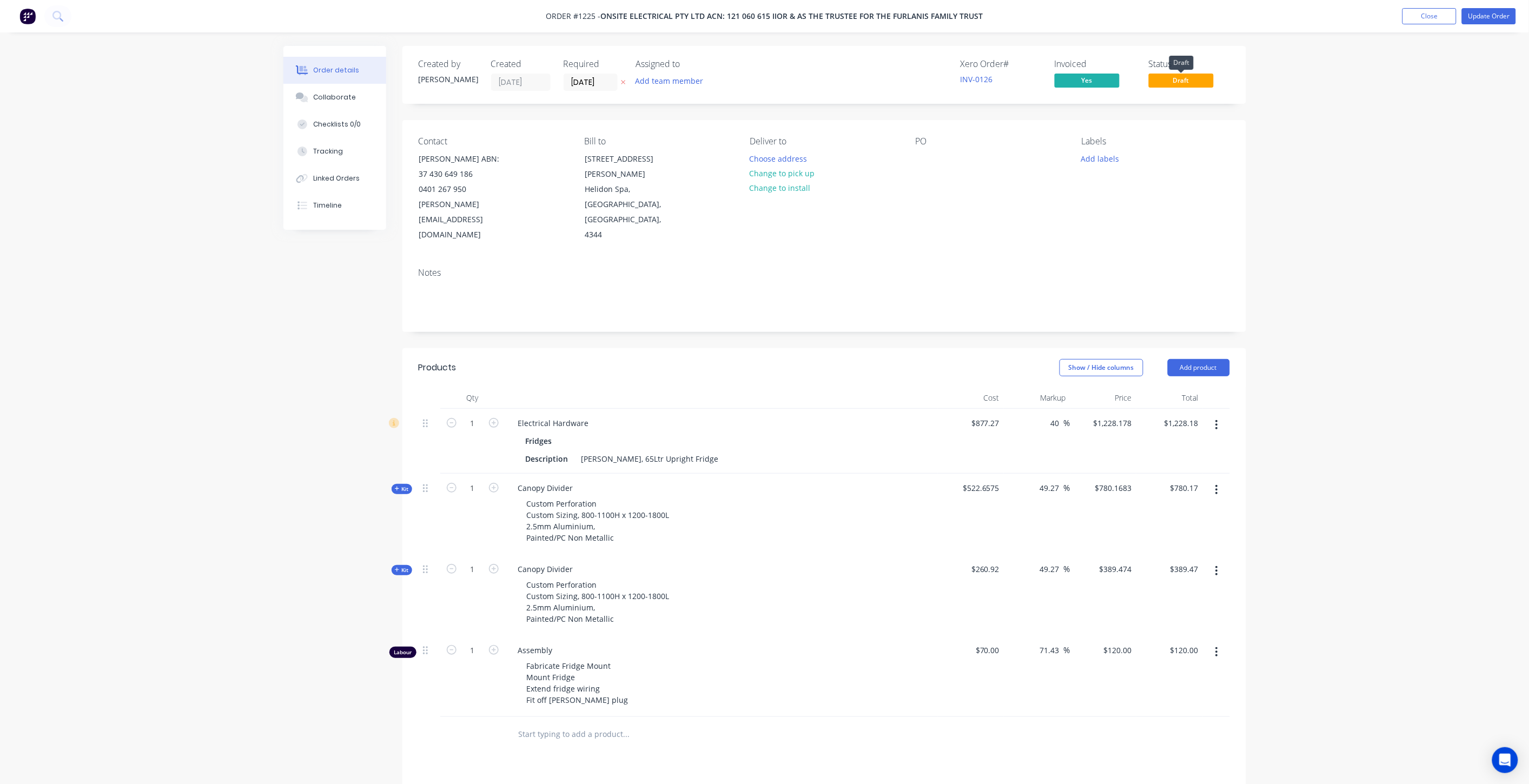
drag, startPoint x: 1166, startPoint y: 80, endPoint x: 1159, endPoint y: 79, distance: 7.1
click at [1159, 79] on span "Draft" at bounding box center [1180, 80] width 65 height 13
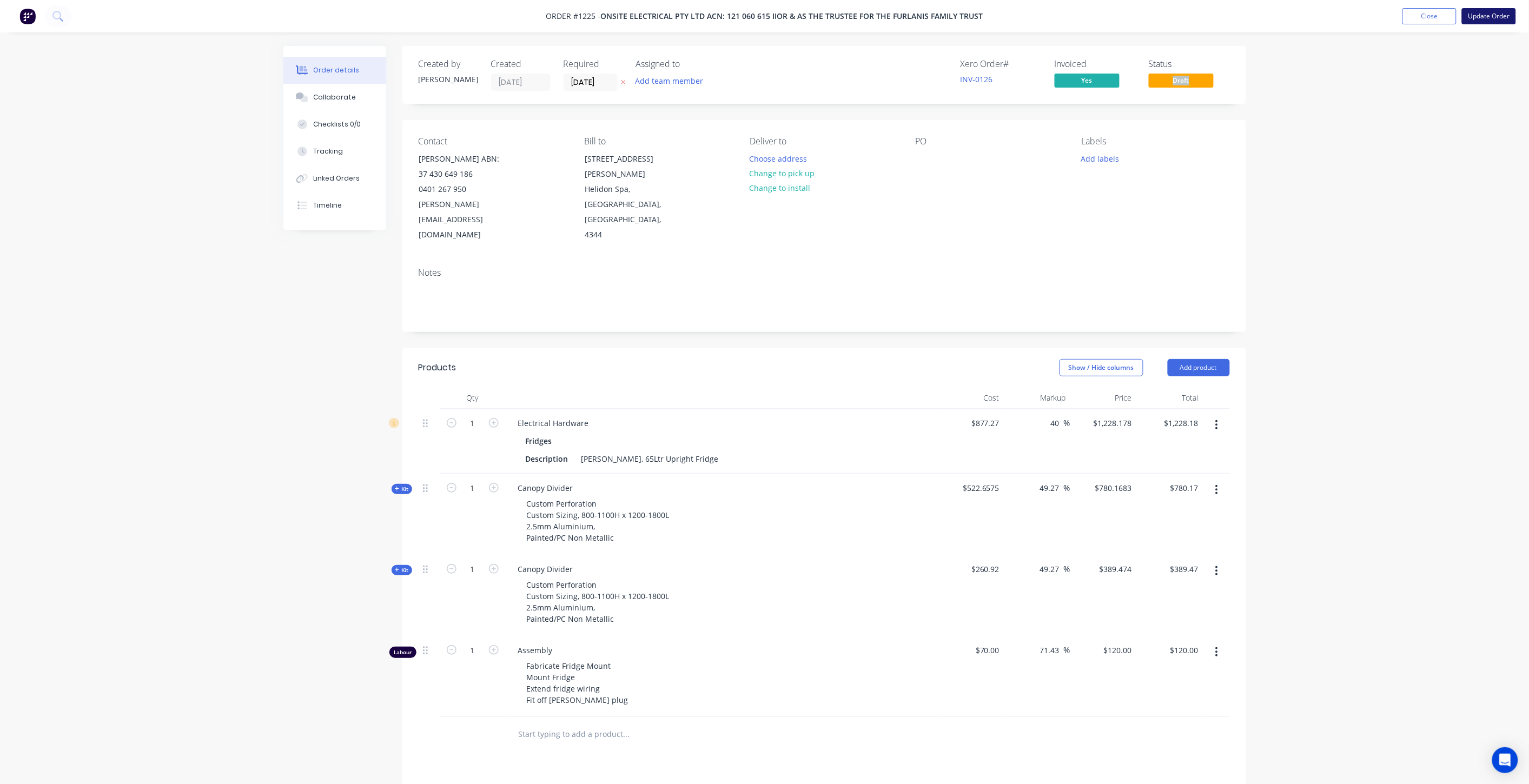
click at [1480, 17] on button "Update Order" at bounding box center [1489, 16] width 54 height 16
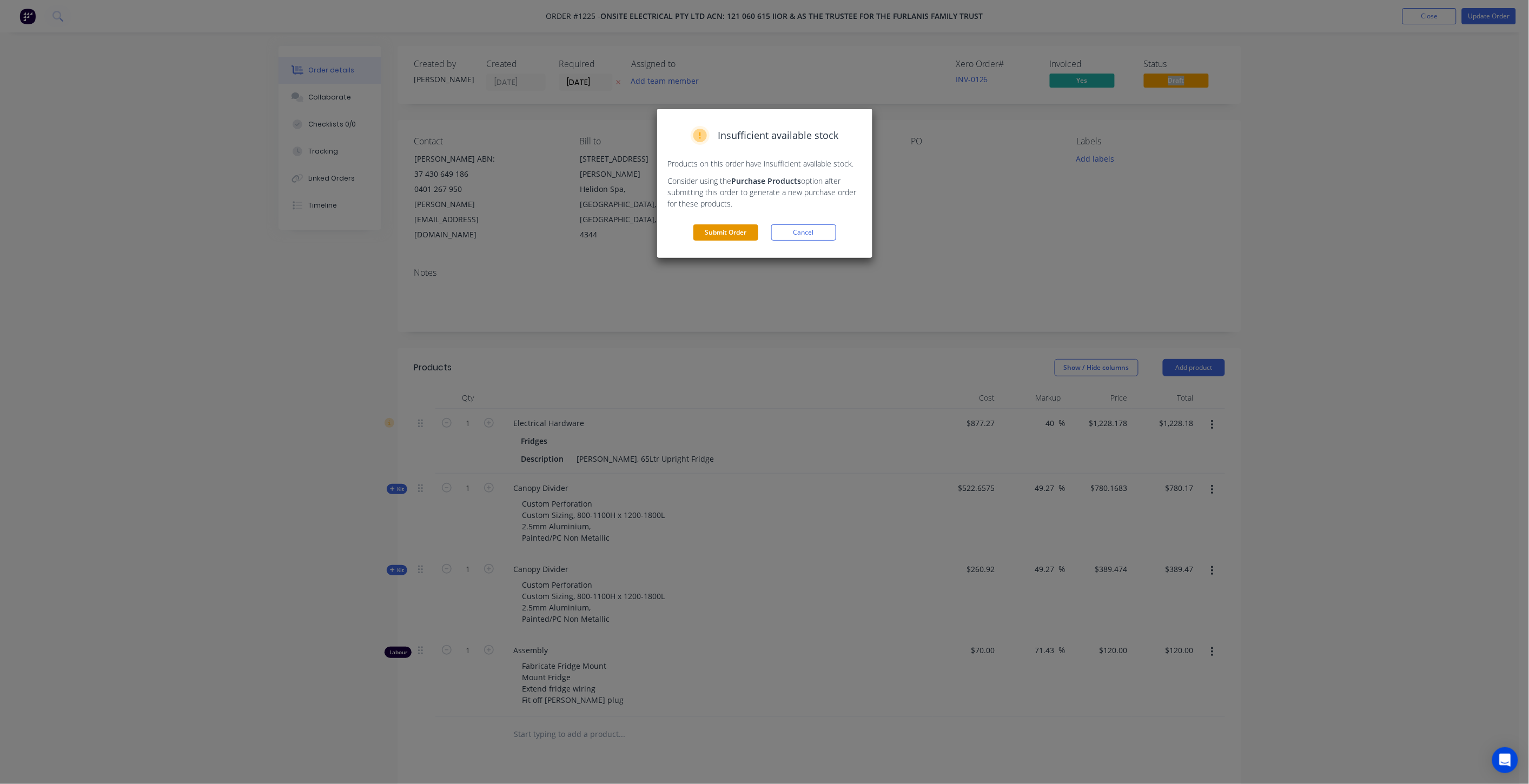
click at [737, 231] on button "Submit Order" at bounding box center [725, 232] width 65 height 16
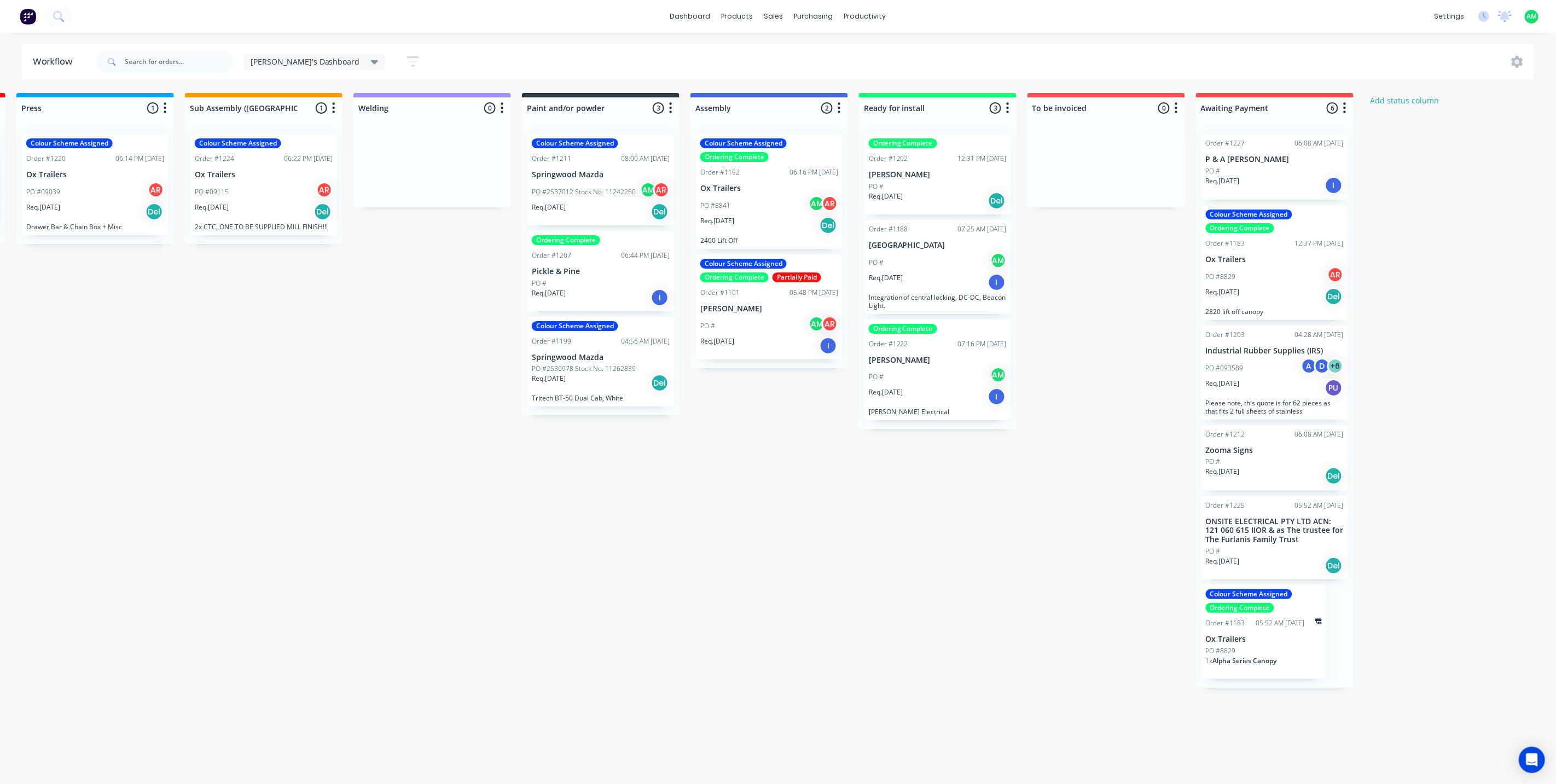
scroll to position [0, 852]
click at [1256, 528] on p "ONSITE ELECTRICAL PTY LTD ACN: 121 060 615 IIOR & as The trustee for The Furlan…" at bounding box center [1272, 530] width 138 height 27
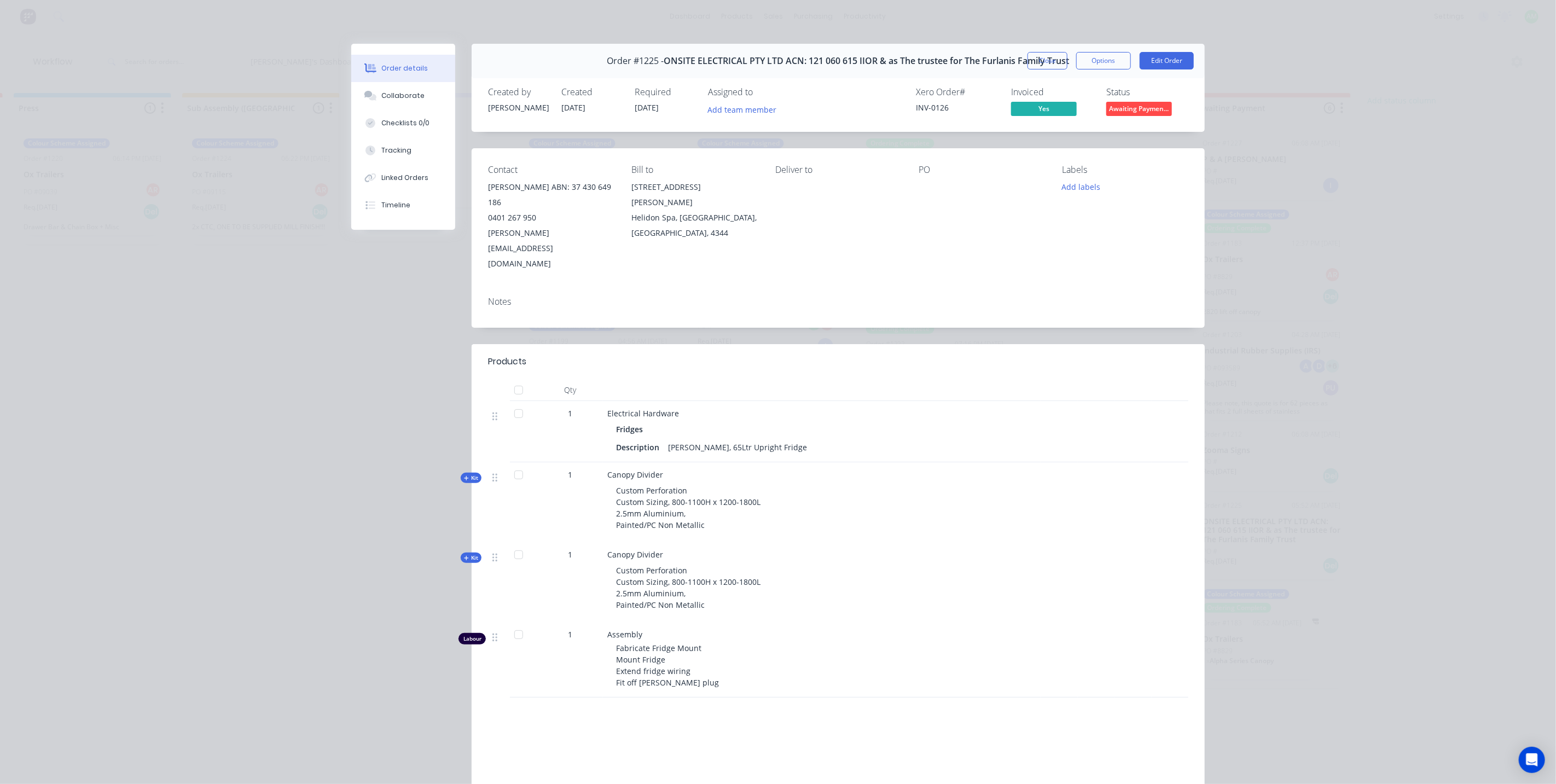
click at [1040, 108] on span "Yes" at bounding box center [1044, 108] width 65 height 14
click at [1026, 107] on span "Yes" at bounding box center [1044, 108] width 65 height 14
click at [1113, 108] on span "Awaiting Paymen..." at bounding box center [1139, 108] width 65 height 14
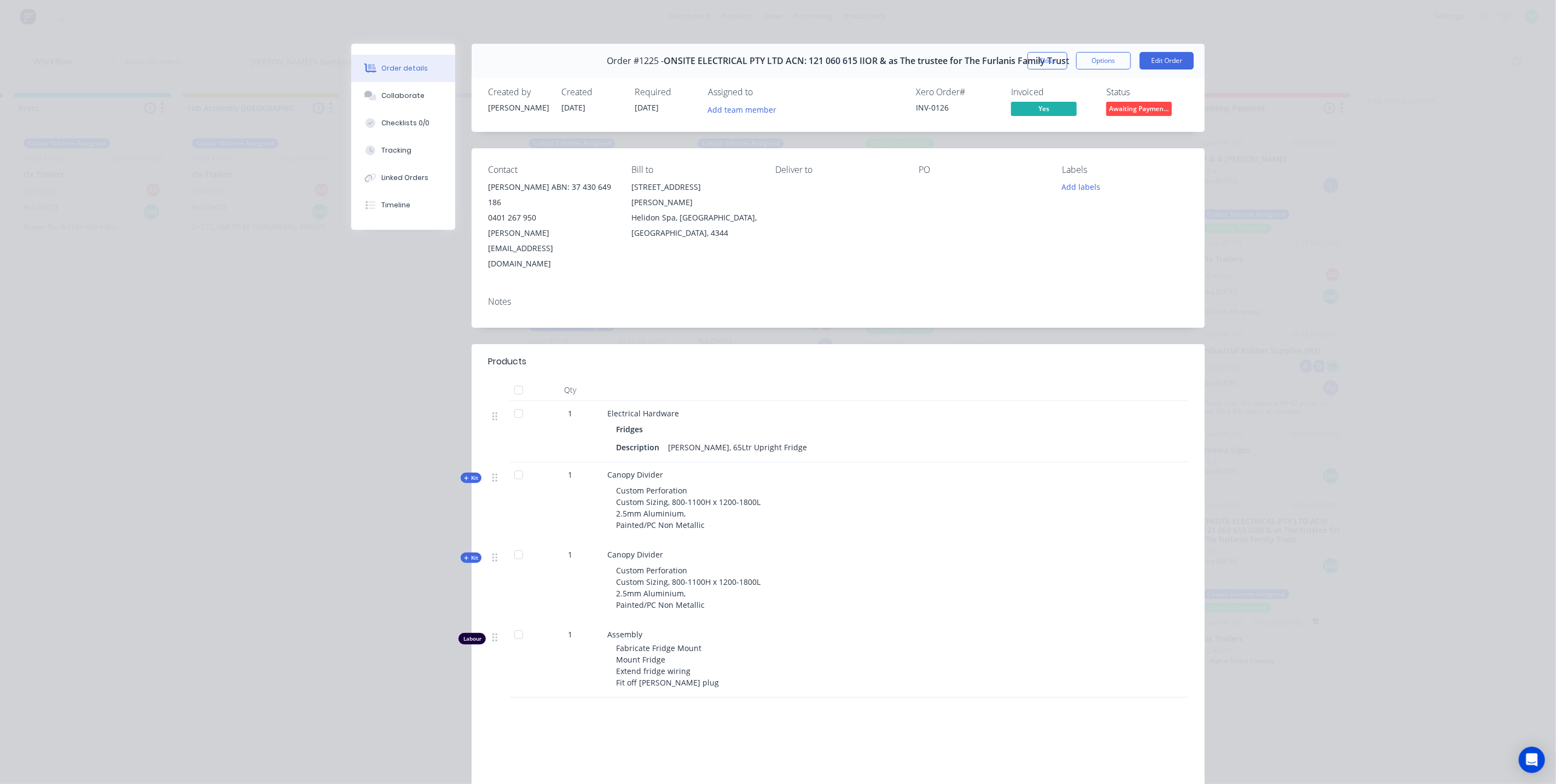
click at [1019, 201] on div "PO" at bounding box center [981, 218] width 126 height 107
click at [1038, 58] on button "Close" at bounding box center [1047, 60] width 40 height 17
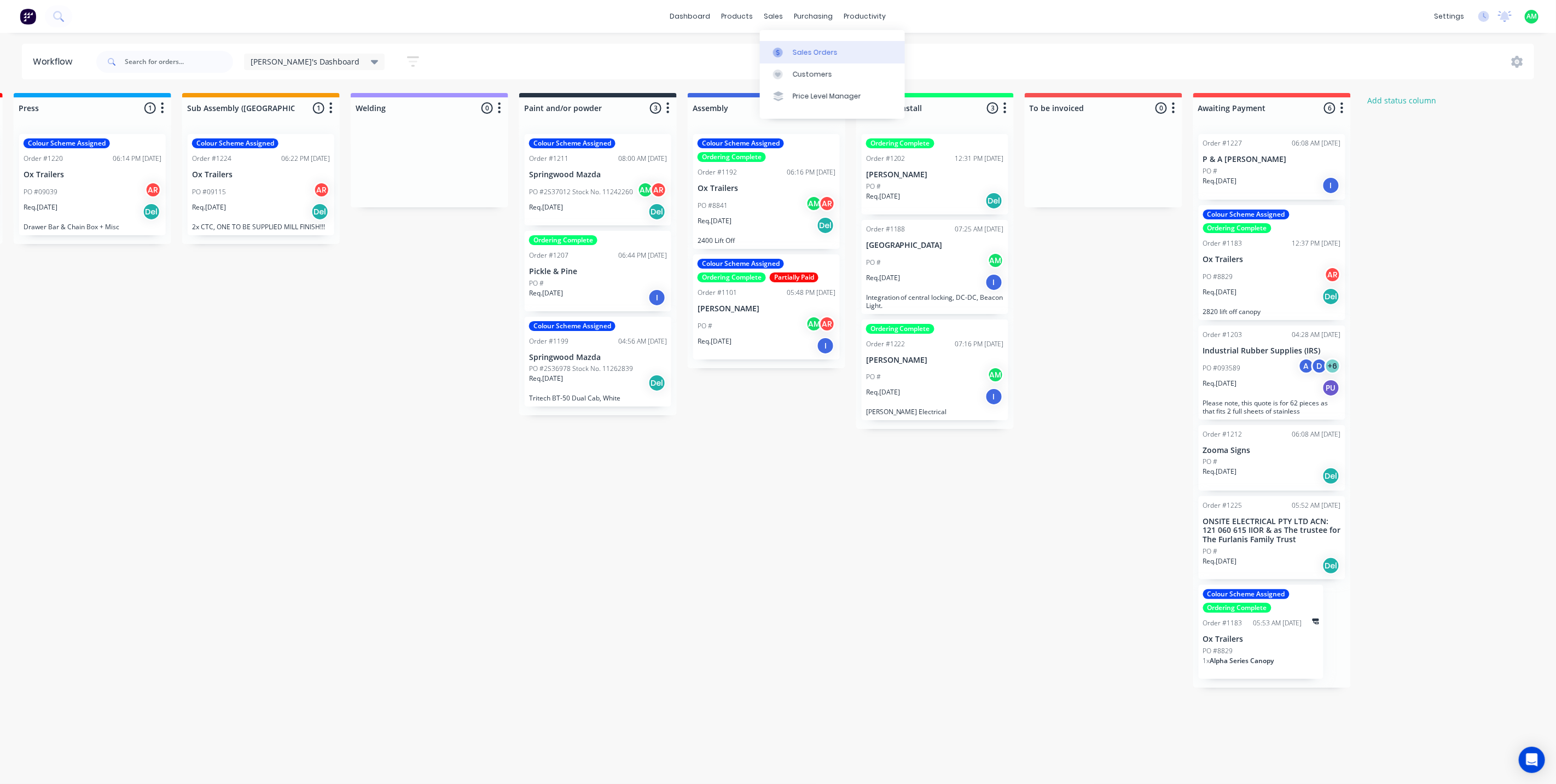
click at [787, 55] on div at bounding box center [781, 52] width 16 height 10
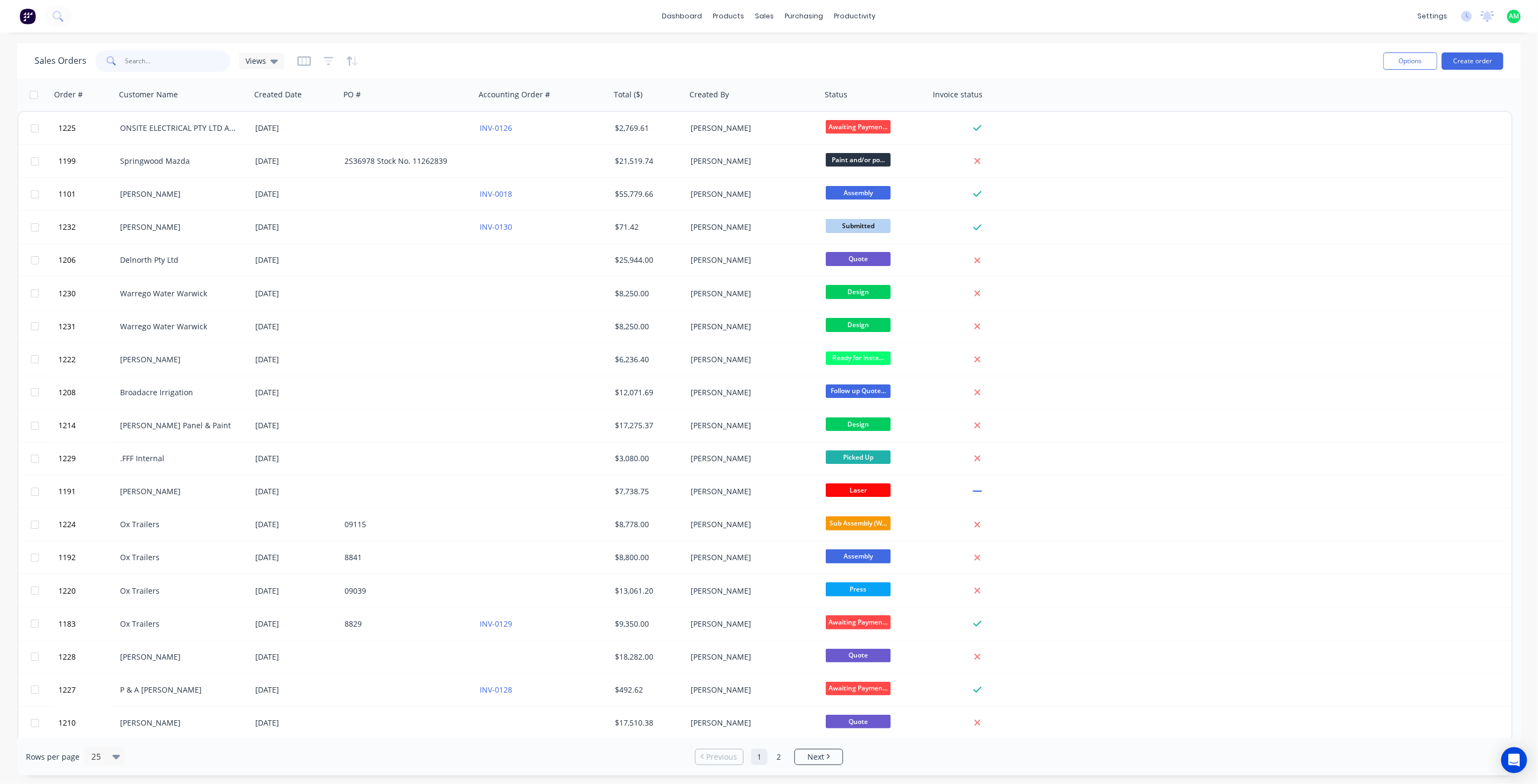
click at [130, 56] on input "text" at bounding box center [178, 61] width 106 height 22
type input "1225"
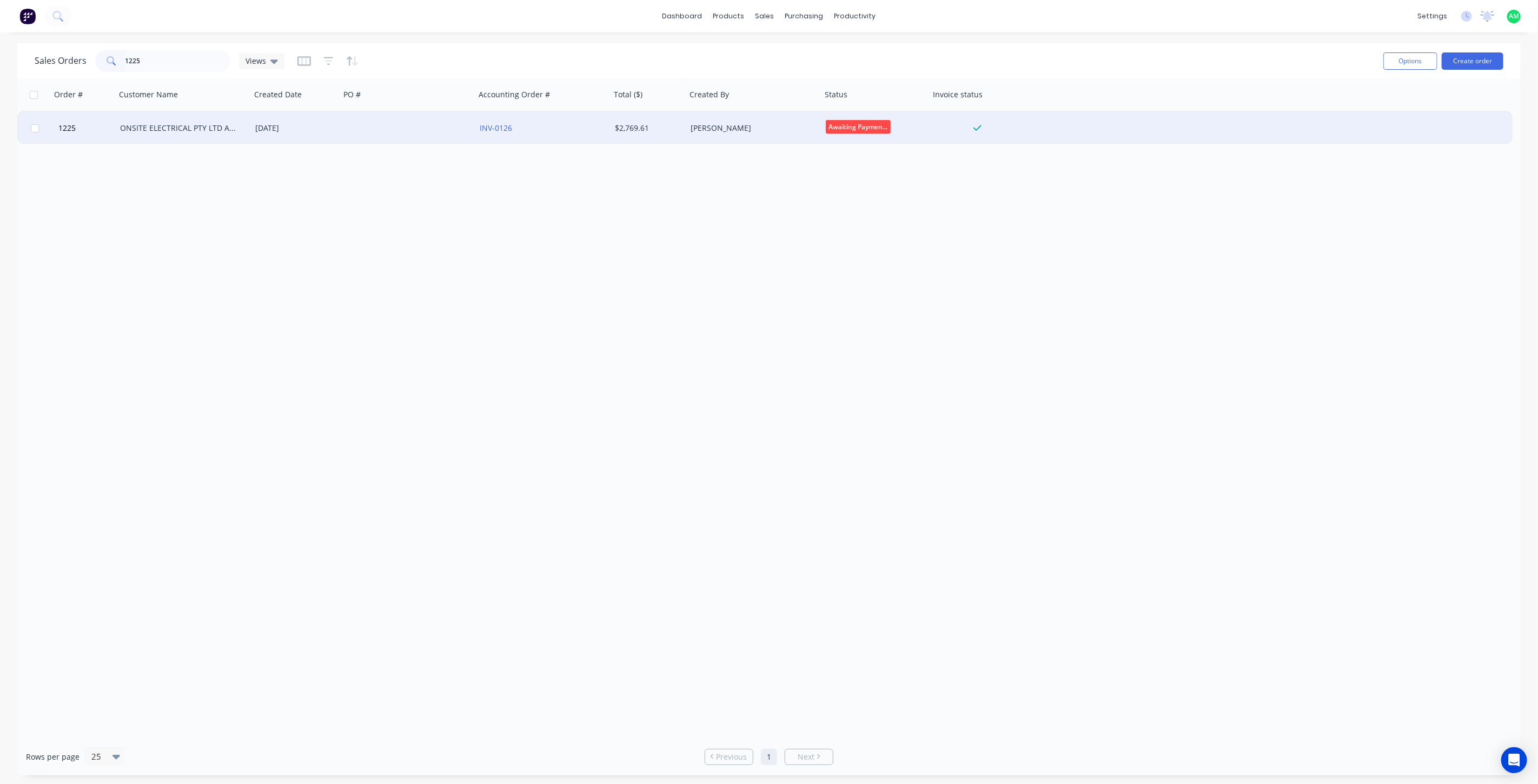
click at [35, 127] on input "checkbox" at bounding box center [35, 128] width 8 height 8
checkbox input "true"
click at [1421, 61] on button "Options" at bounding box center [1410, 61] width 54 height 17
click at [1369, 111] on div "Archive" at bounding box center [1378, 110] width 100 height 16
checkbox input "false"
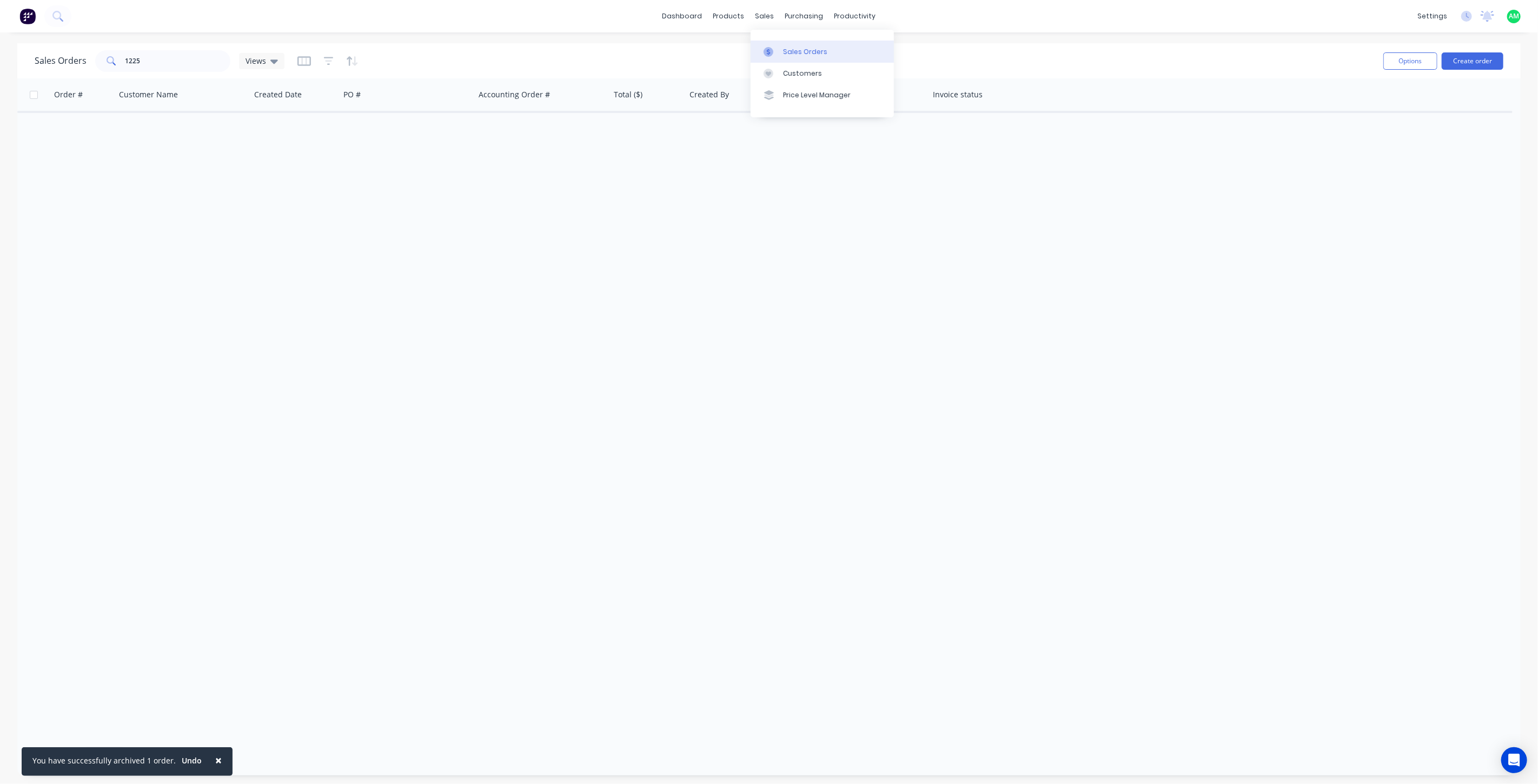
click at [776, 41] on link "Sales Orders" at bounding box center [822, 51] width 143 height 22
click at [762, 17] on div "sales" at bounding box center [765, 16] width 30 height 16
click at [788, 49] on div "Sales Orders" at bounding box center [804, 52] width 44 height 10
drag, startPoint x: 171, startPoint y: 61, endPoint x: 83, endPoint y: 63, distance: 88.0
click at [83, 63] on div "Sales Orders 1225 Views" at bounding box center [159, 61] width 250 height 22
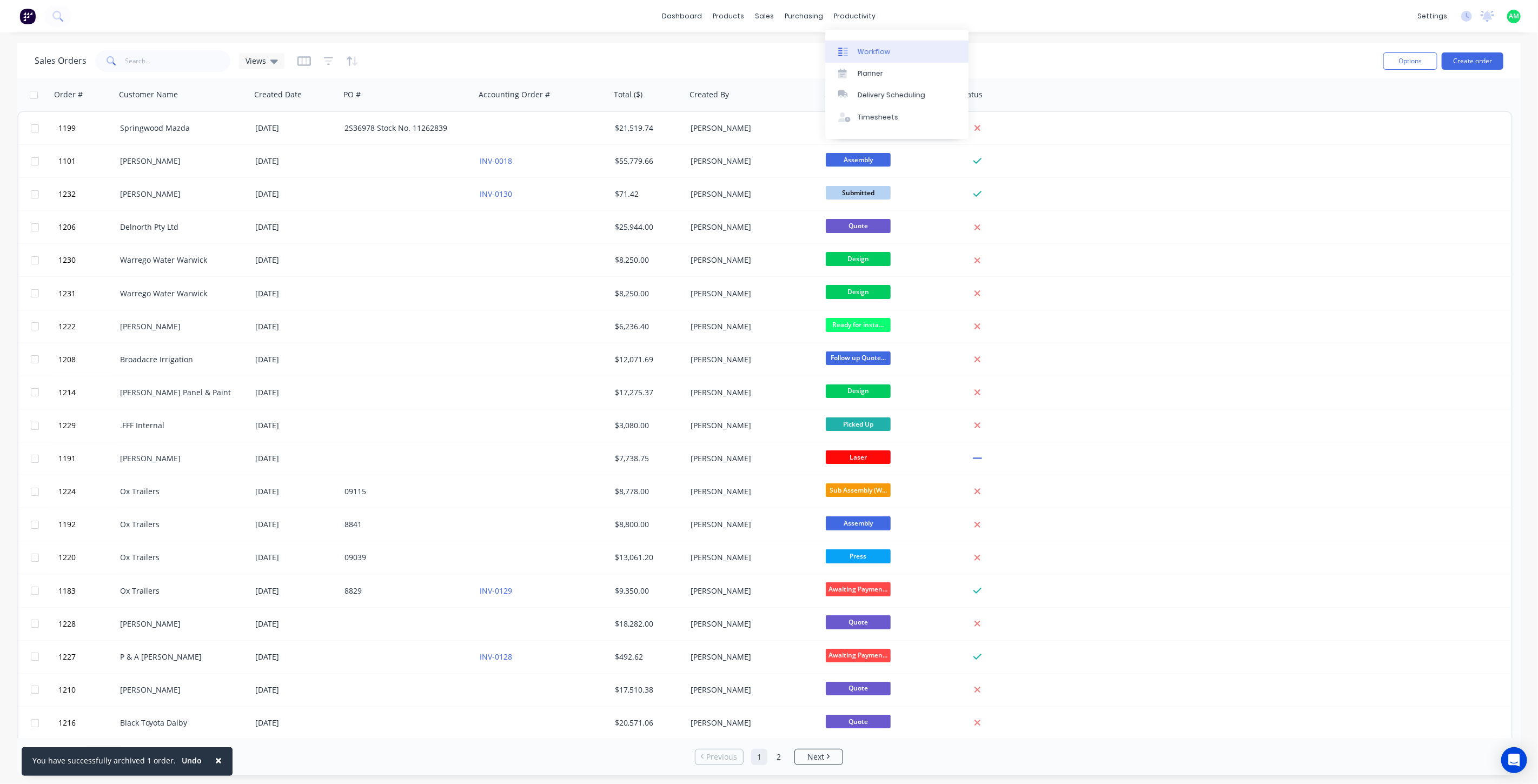
click at [863, 43] on link "Workflow" at bounding box center [897, 51] width 143 height 22
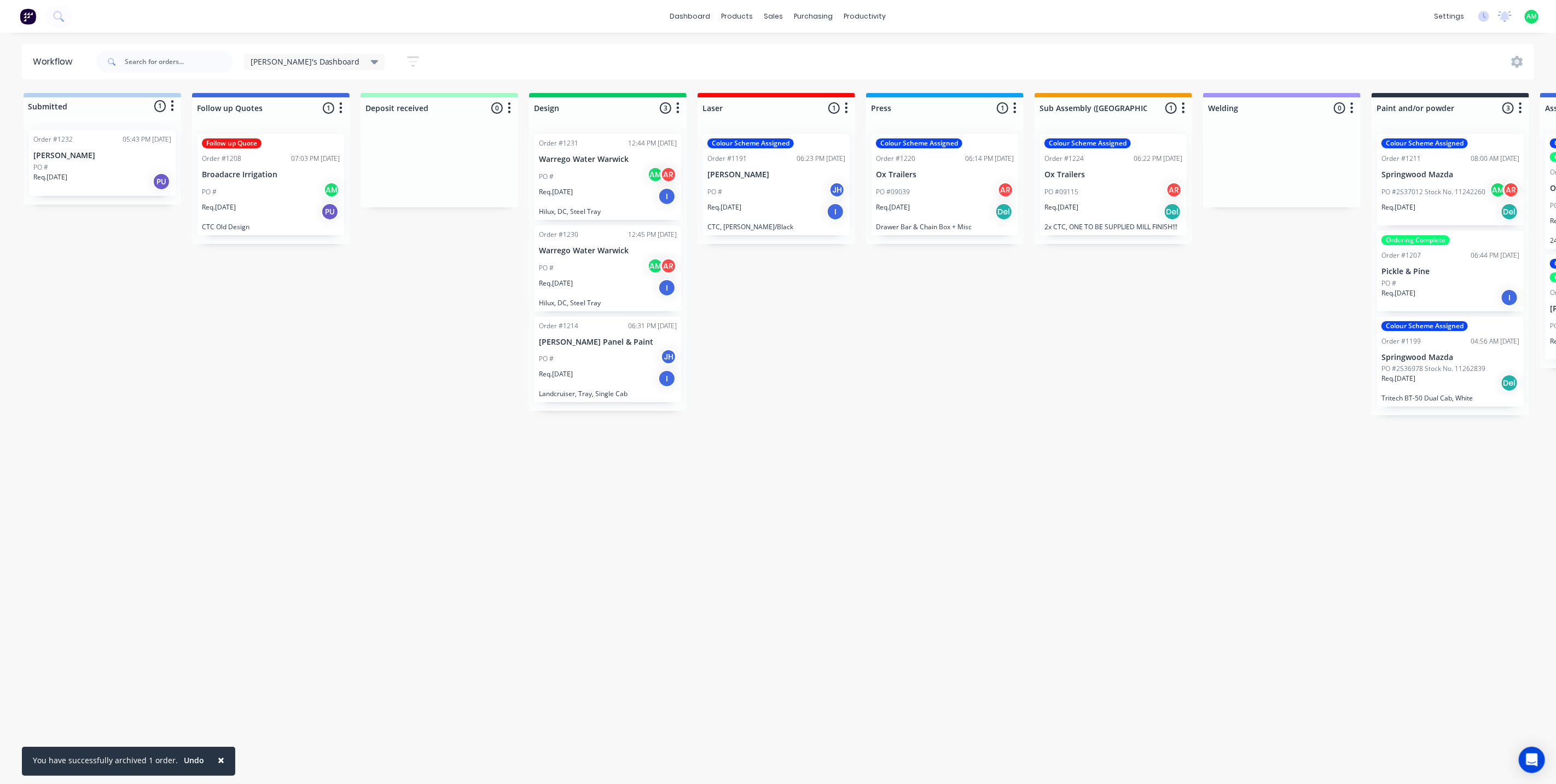
click at [1161, 197] on div "PO #09115 AR" at bounding box center [1113, 192] width 138 height 21
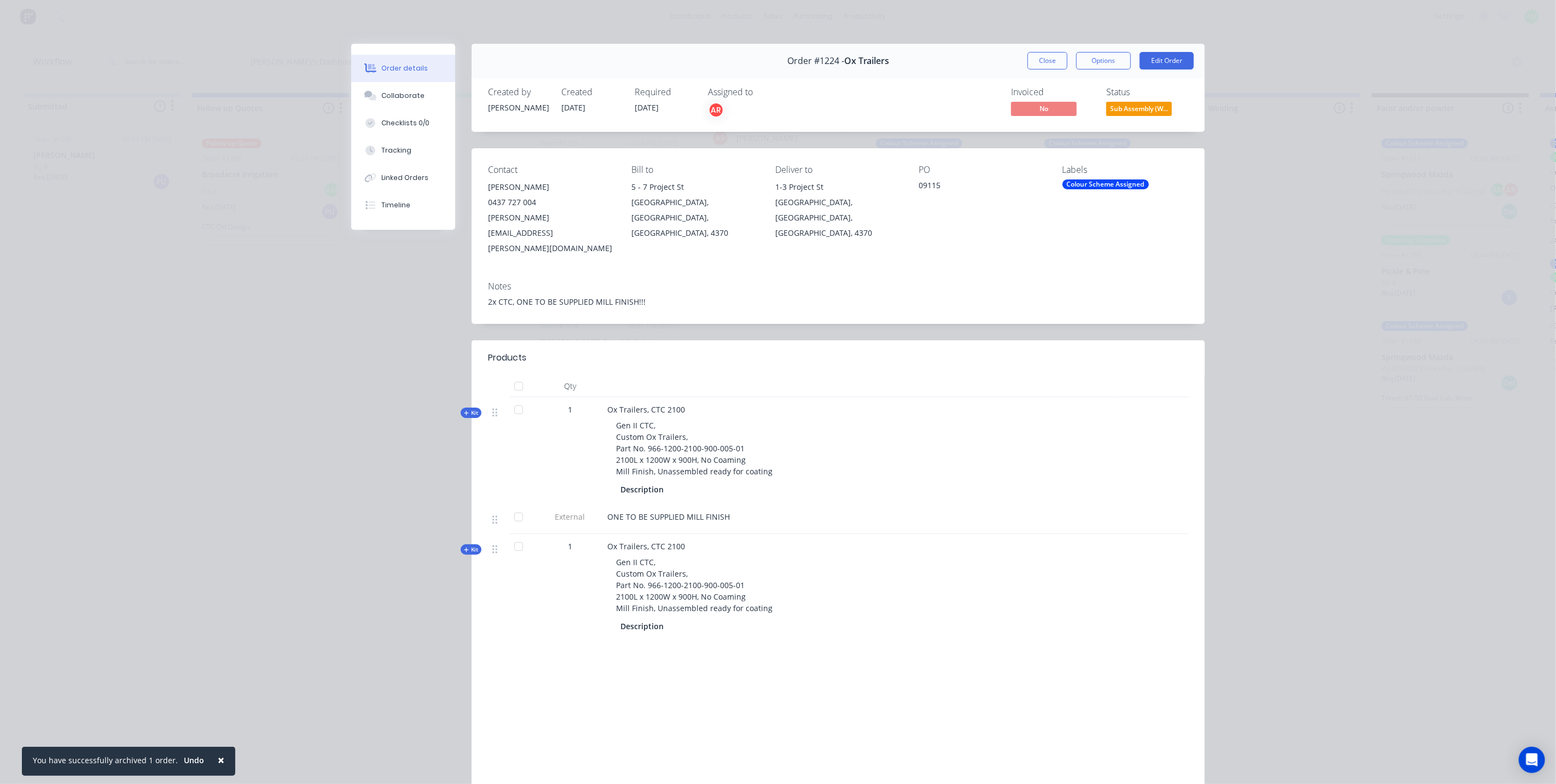
click at [714, 113] on div "AR" at bounding box center [716, 109] width 16 height 16
click at [724, 169] on div at bounding box center [721, 170] width 22 height 22
click at [725, 236] on div at bounding box center [721, 236] width 22 height 22
click at [725, 212] on div at bounding box center [721, 214] width 22 height 22
click at [1049, 61] on button "Close" at bounding box center [1047, 60] width 40 height 17
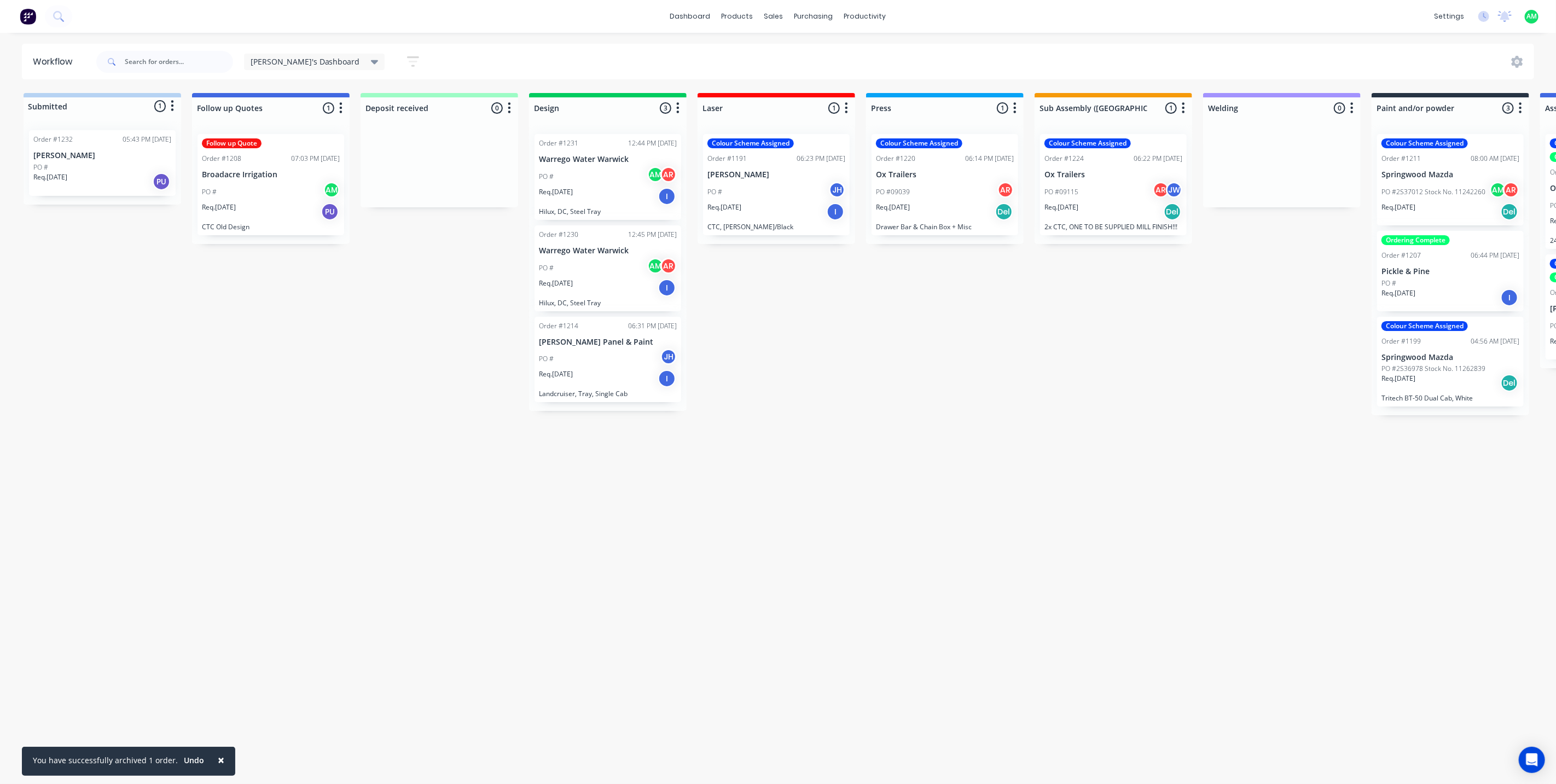
click at [1420, 402] on div "Colour Scheme Assigned Order #1199 04:56 AM 12/08/25 Springwood Mazda PO #2S369…" at bounding box center [1450, 362] width 147 height 91
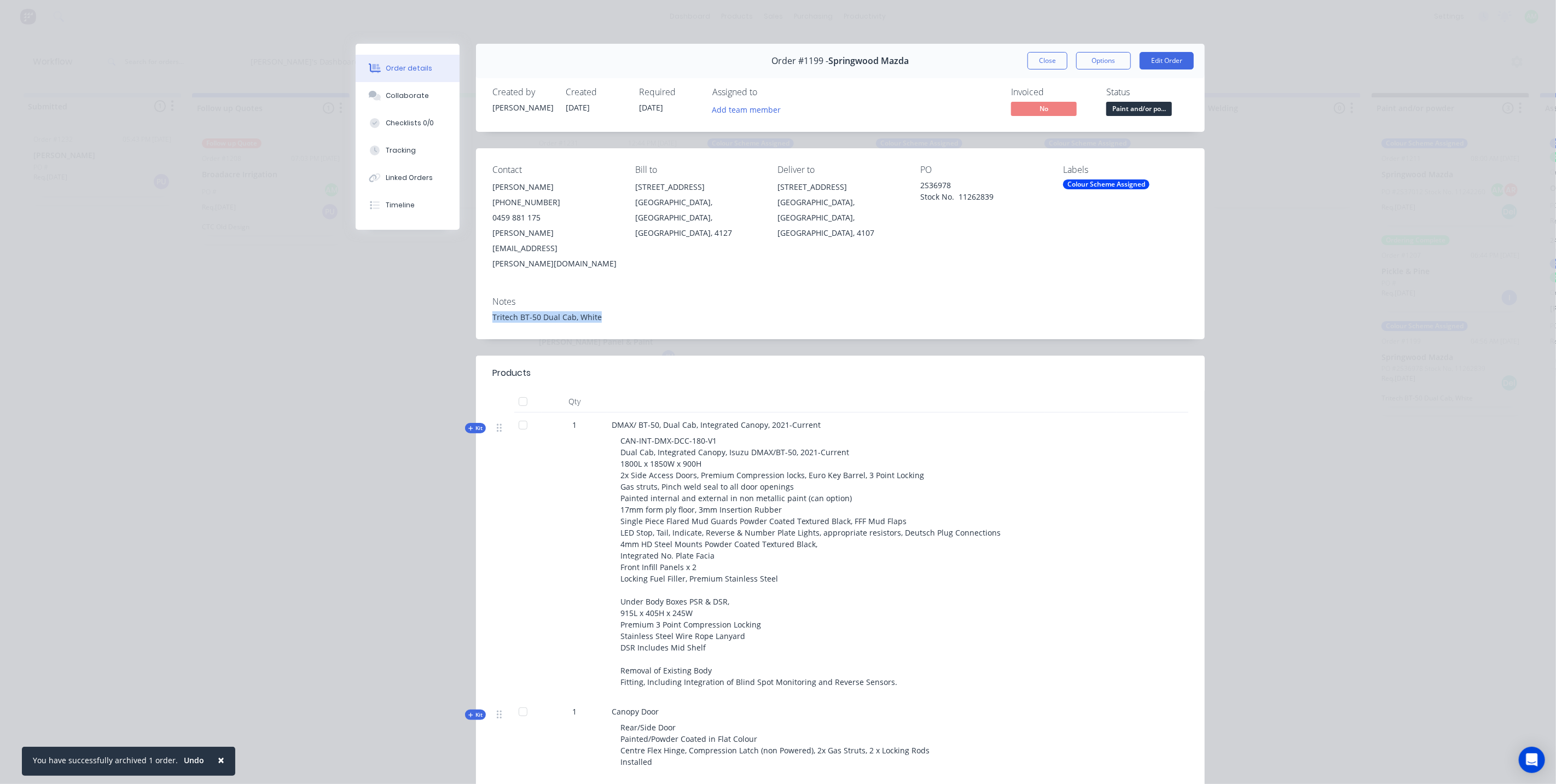
drag, startPoint x: 592, startPoint y: 287, endPoint x: 487, endPoint y: 291, distance: 105.1
click at [487, 291] on div "Notes Tritech BT-50 Dual Cab, White" at bounding box center [840, 313] width 729 height 51
copy div "Tritech BT-50 Dual Cab, White"
click at [1040, 58] on button "Close" at bounding box center [1047, 60] width 40 height 17
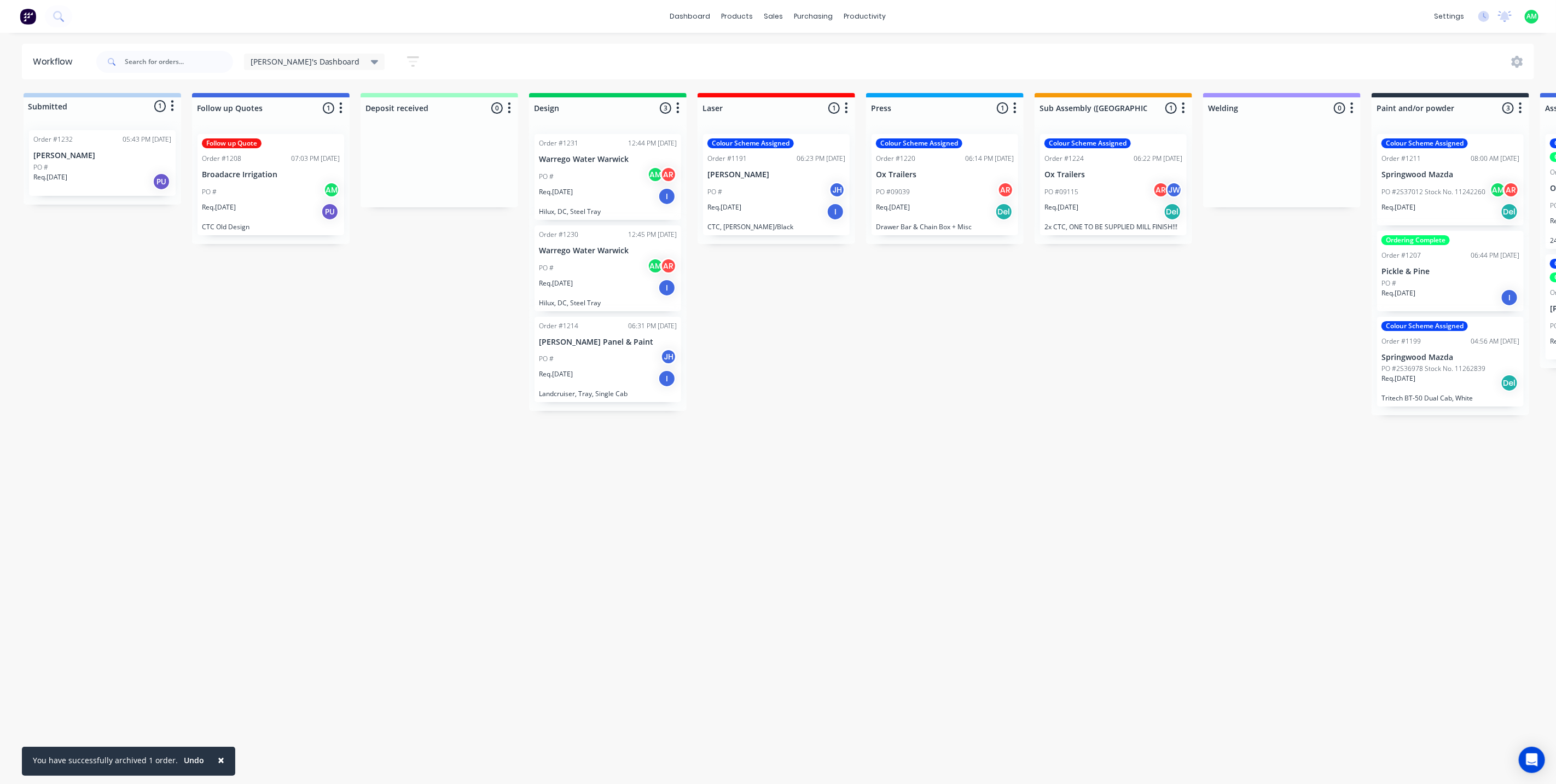
click at [1410, 192] on p "PO #2S37012 Stock No. 11242260" at bounding box center [1433, 191] width 104 height 10
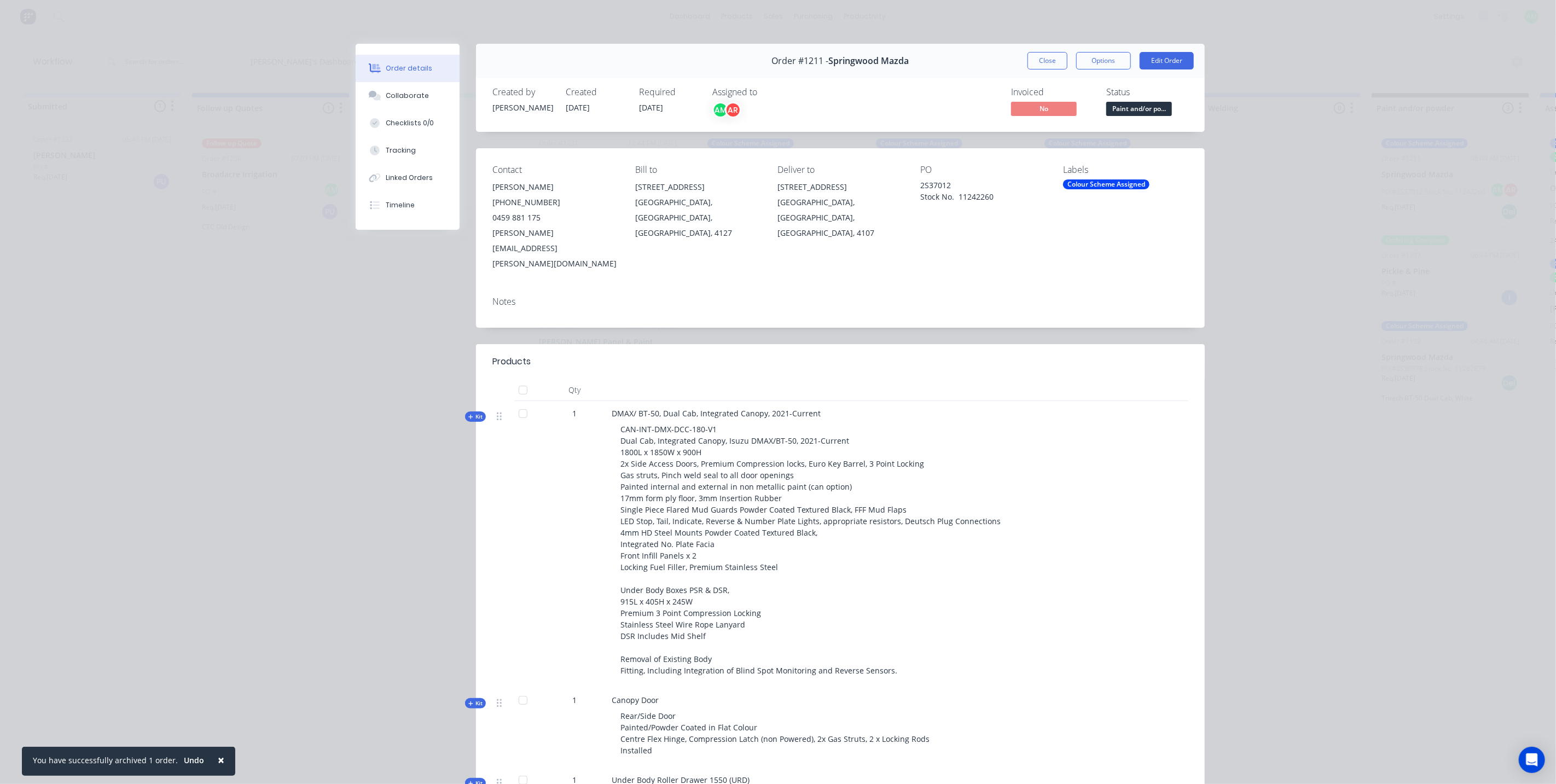
click at [518, 296] on div "Notes" at bounding box center [840, 301] width 696 height 10
click at [501, 296] on div "Notes" at bounding box center [840, 301] width 696 height 10
click at [500, 296] on div "Notes" at bounding box center [840, 301] width 696 height 10
click at [494, 296] on div "Notes" at bounding box center [840, 301] width 696 height 10
drag, startPoint x: 491, startPoint y: 271, endPoint x: 526, endPoint y: 271, distance: 35.0
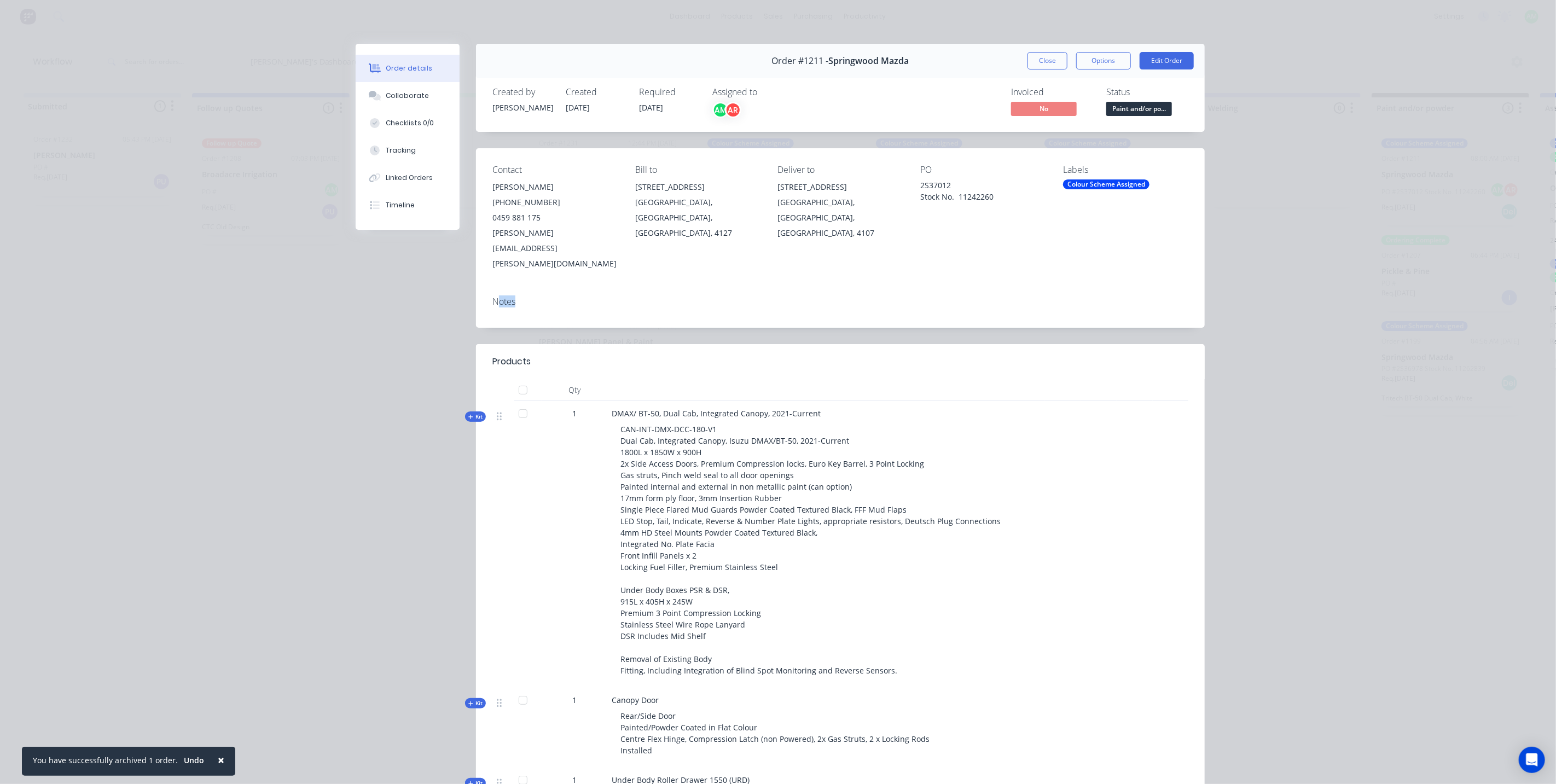
click at [526, 296] on div "Notes" at bounding box center [840, 301] width 696 height 10
click at [1171, 72] on div "Order #1211 - Springwood Mazda Close Options Edit Order" at bounding box center [840, 61] width 729 height 34
click at [1172, 62] on button "Edit Order" at bounding box center [1167, 60] width 54 height 17
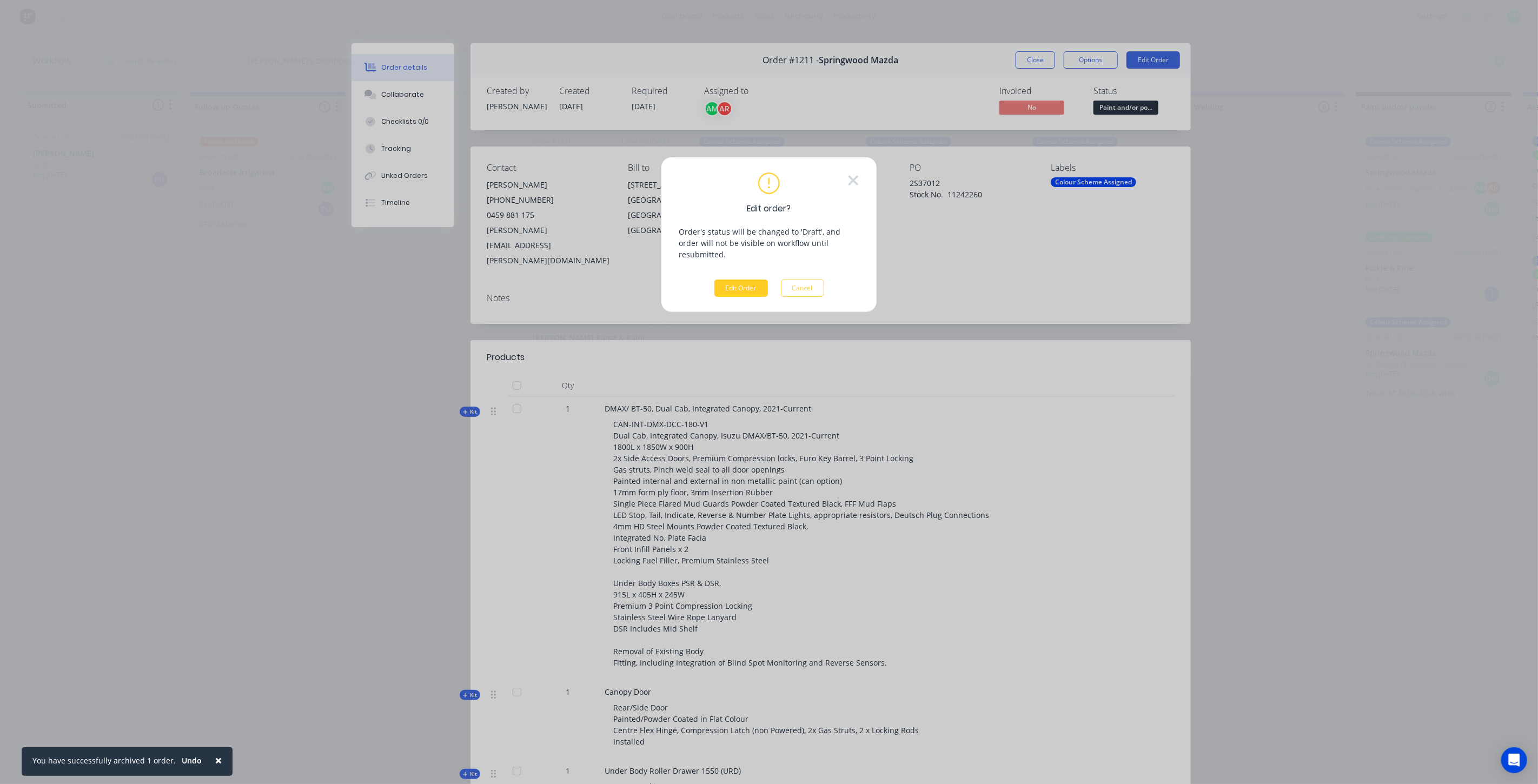
click at [748, 279] on button "Edit Order" at bounding box center [741, 288] width 54 height 17
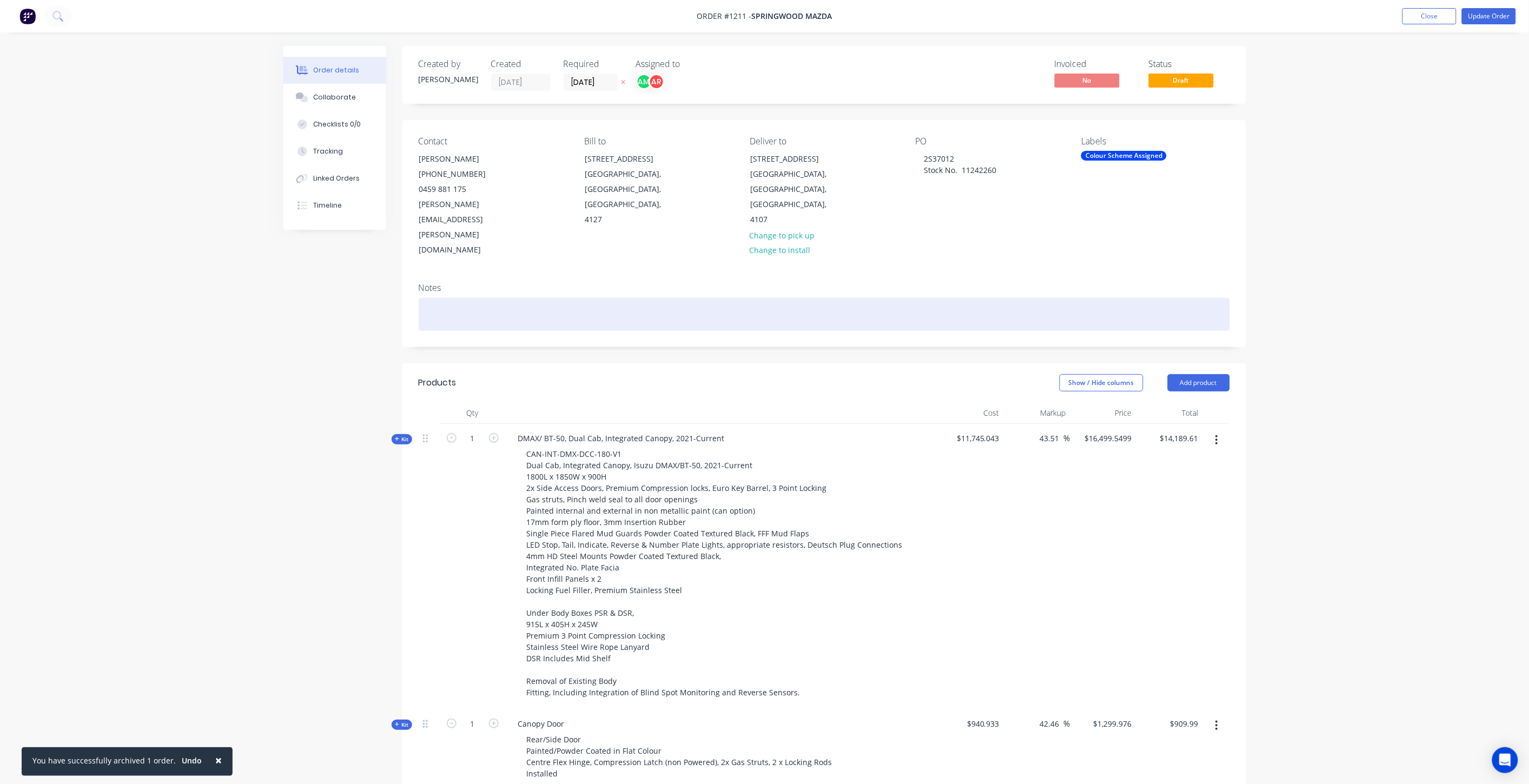
click at [458, 298] on div at bounding box center [824, 315] width 811 height 33
paste div
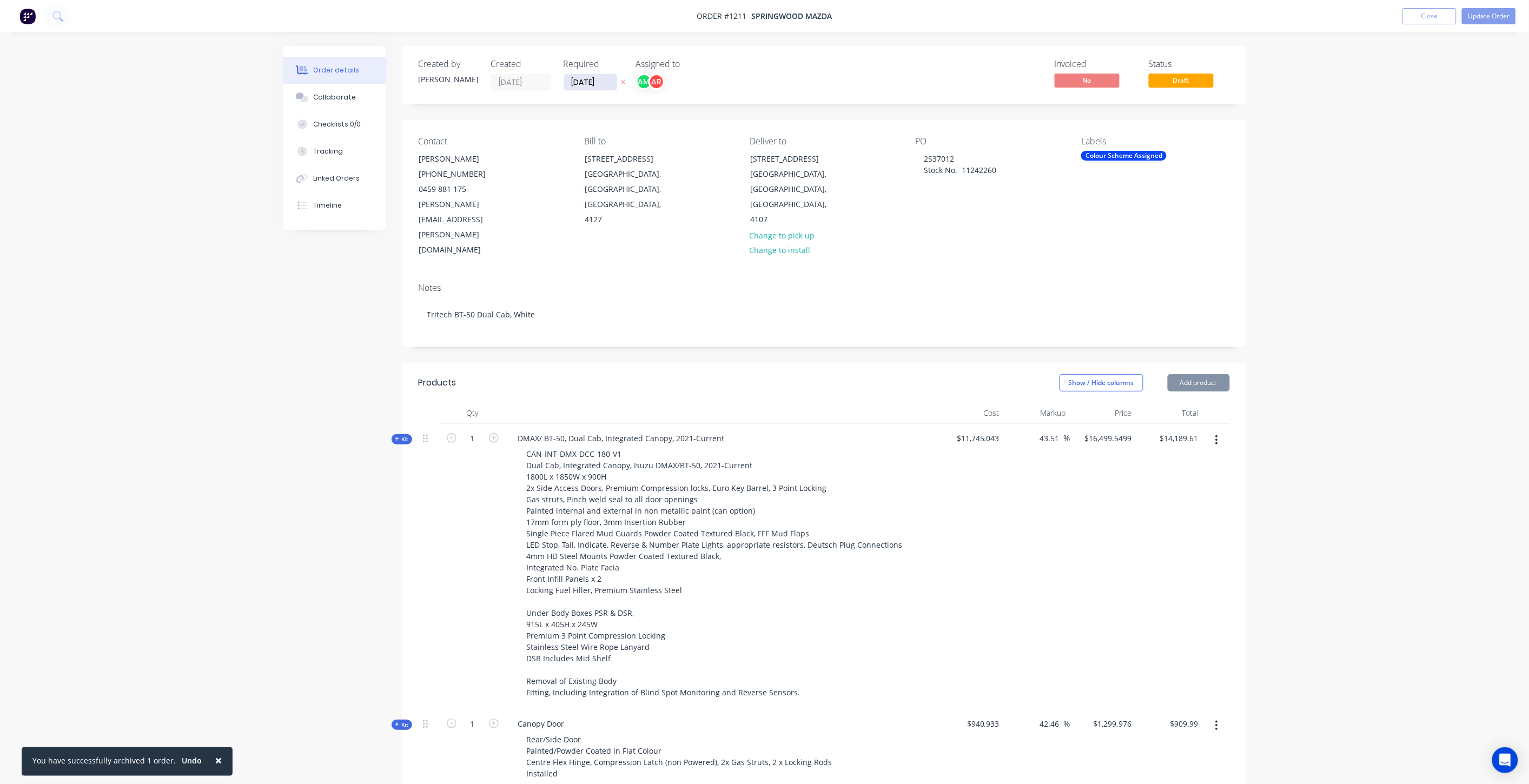
click at [590, 82] on input "08/08/25" at bounding box center [590, 82] width 53 height 16
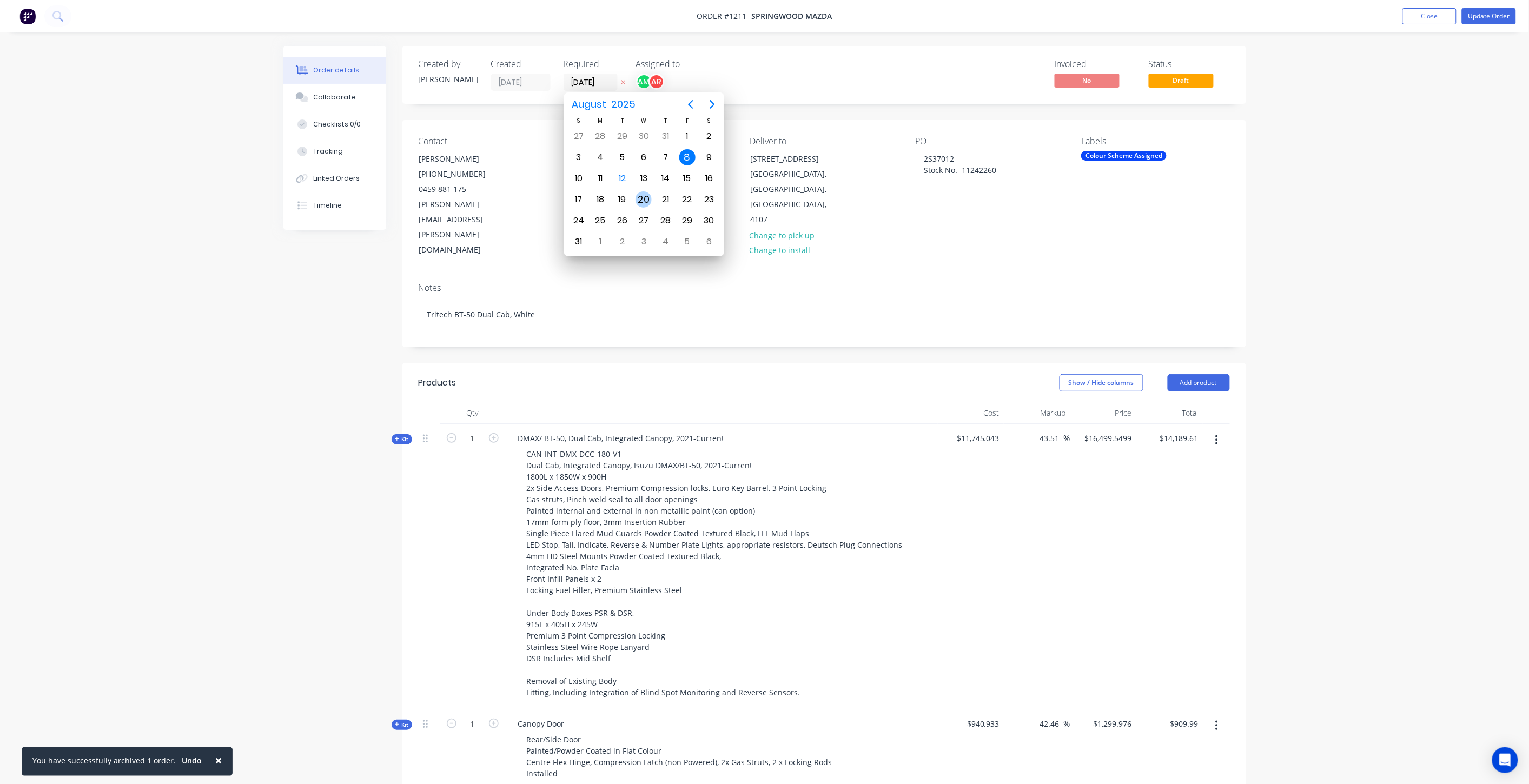
click at [646, 194] on div "20" at bounding box center [643, 199] width 16 height 16
type input "20/08/25"
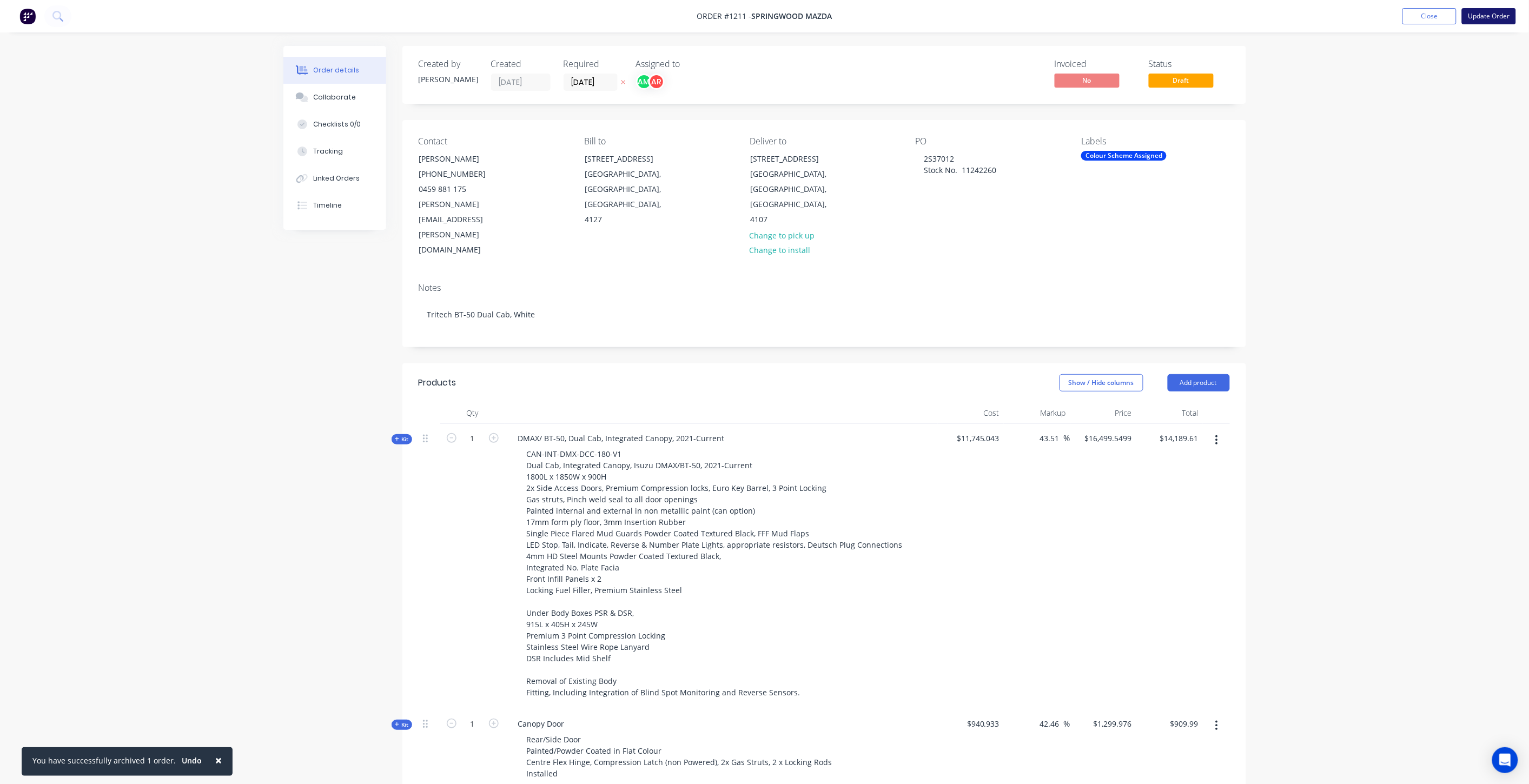
click at [1494, 20] on button "Update Order" at bounding box center [1489, 16] width 54 height 16
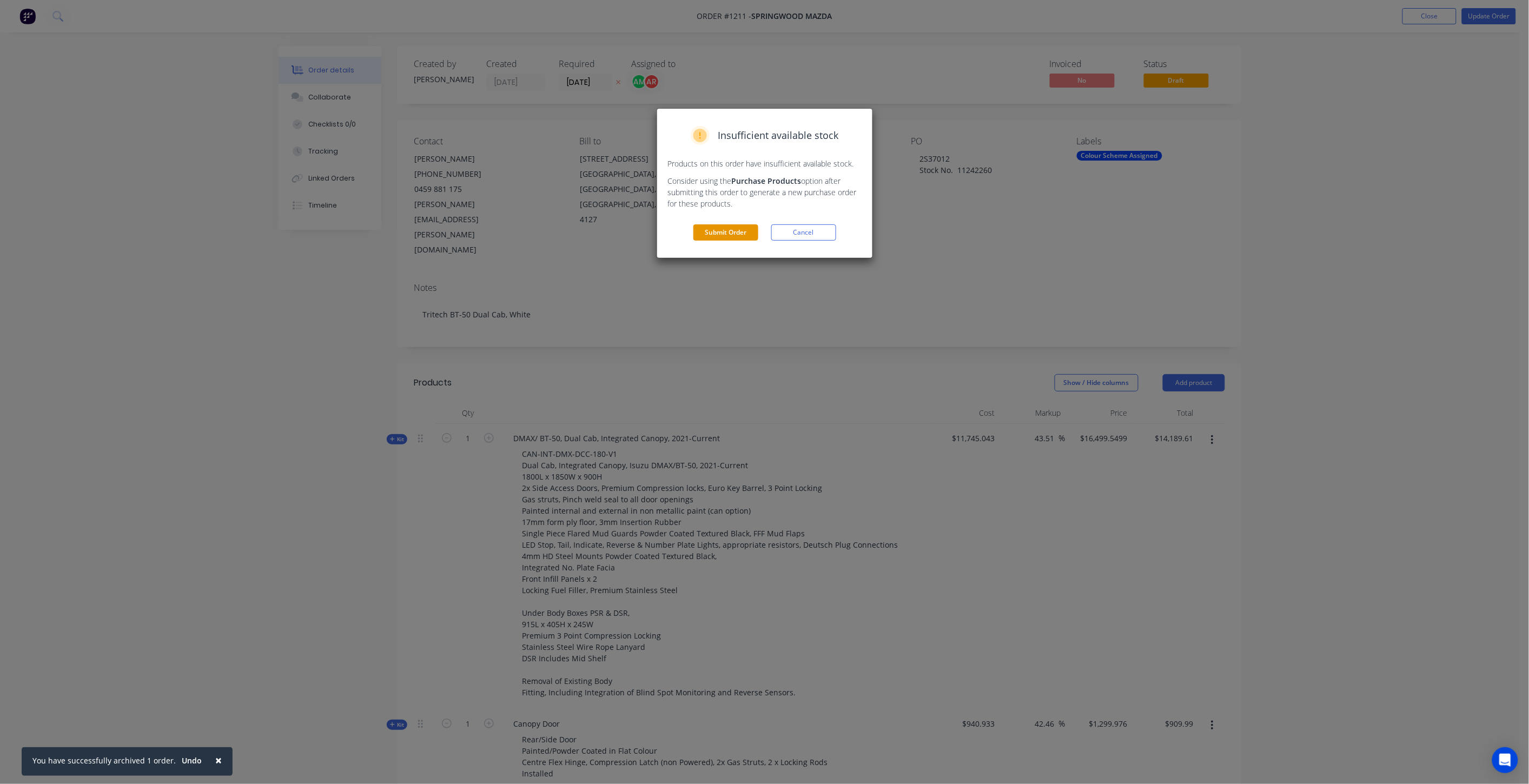
click at [720, 233] on button "Submit Order" at bounding box center [725, 232] width 65 height 16
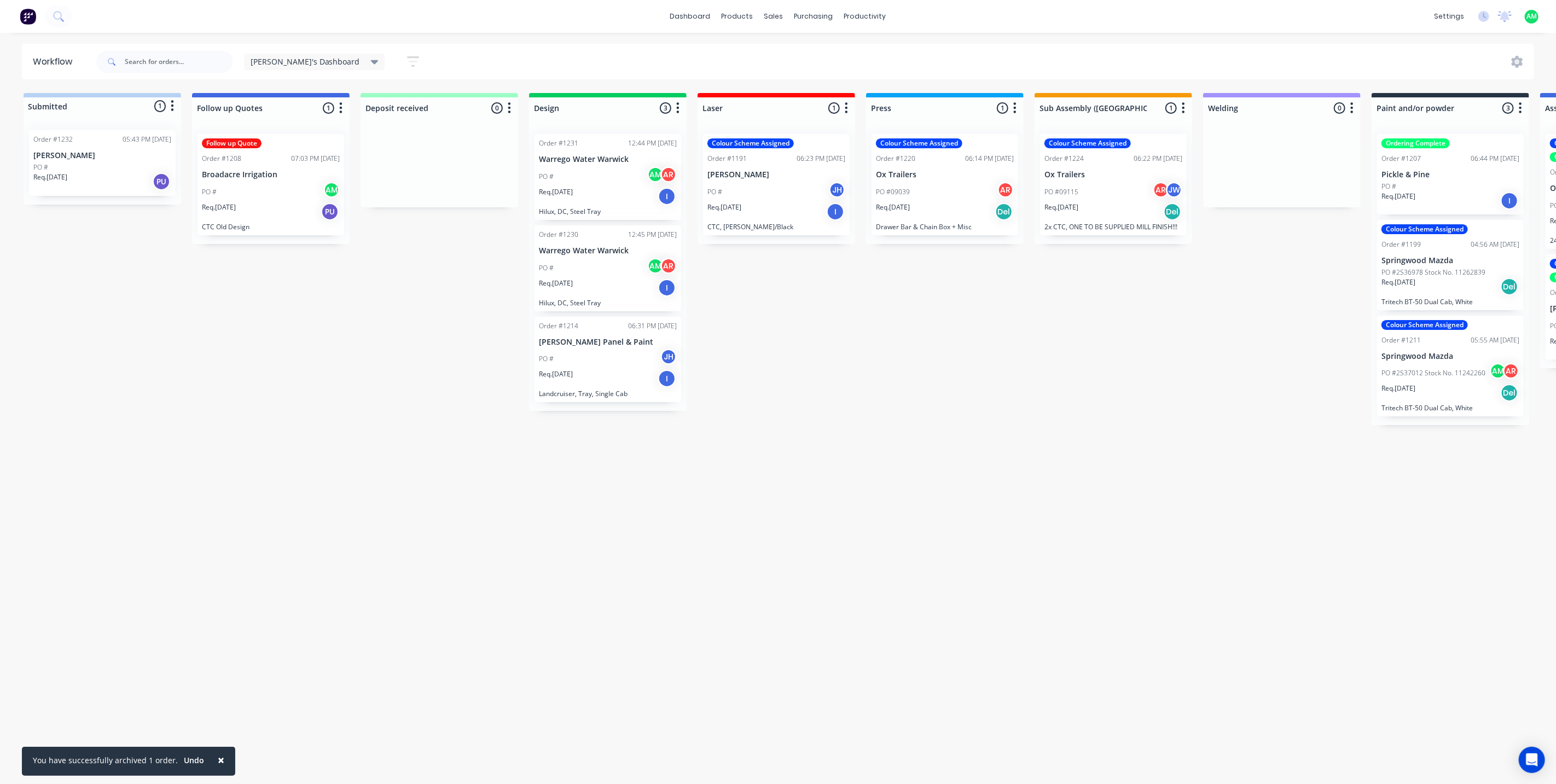
click at [1412, 380] on div "PO #2S37012 Stock No. 11242260 AM AR" at bounding box center [1450, 373] width 138 height 21
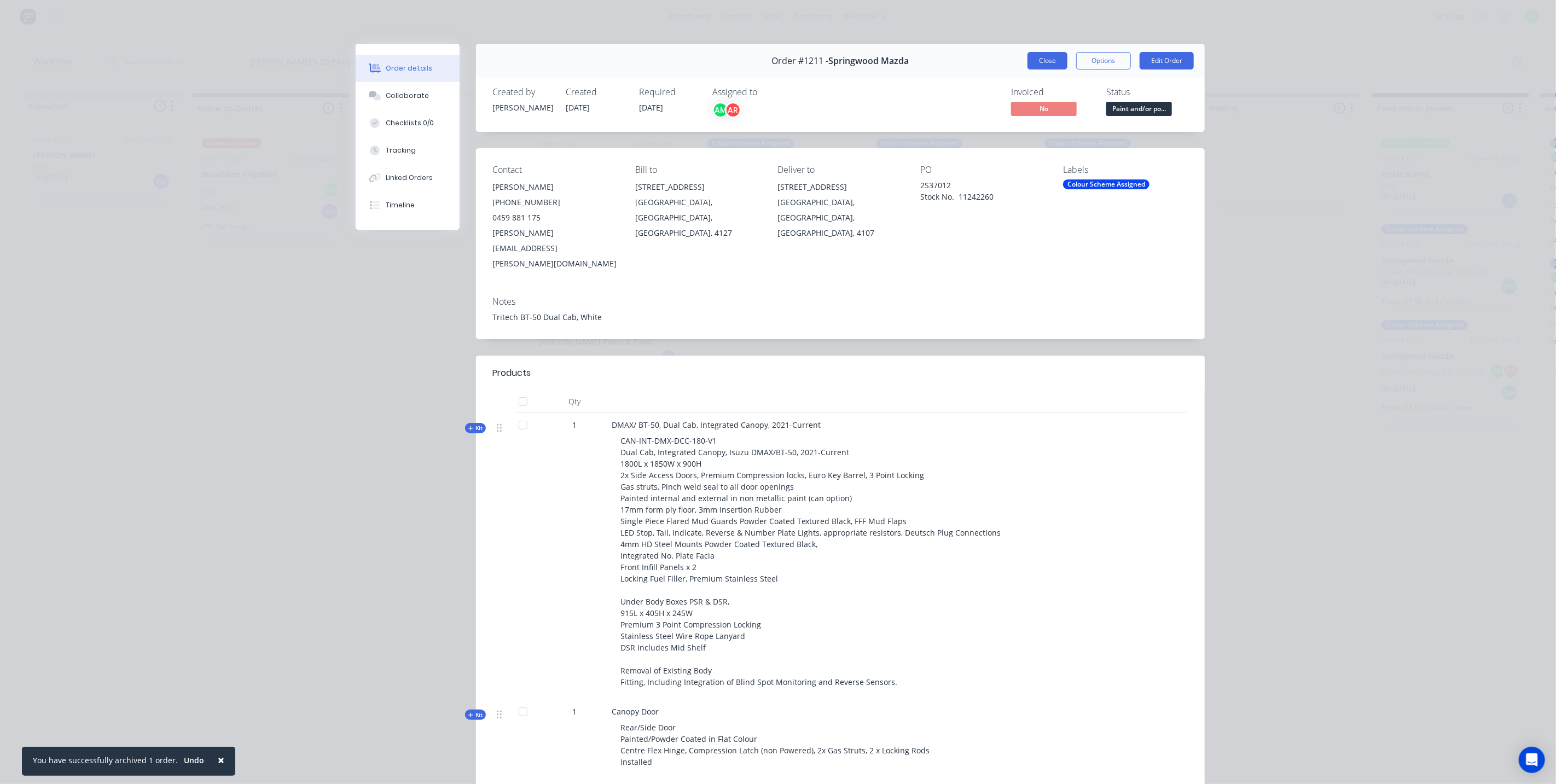
click at [1049, 57] on button "Close" at bounding box center [1047, 60] width 40 height 17
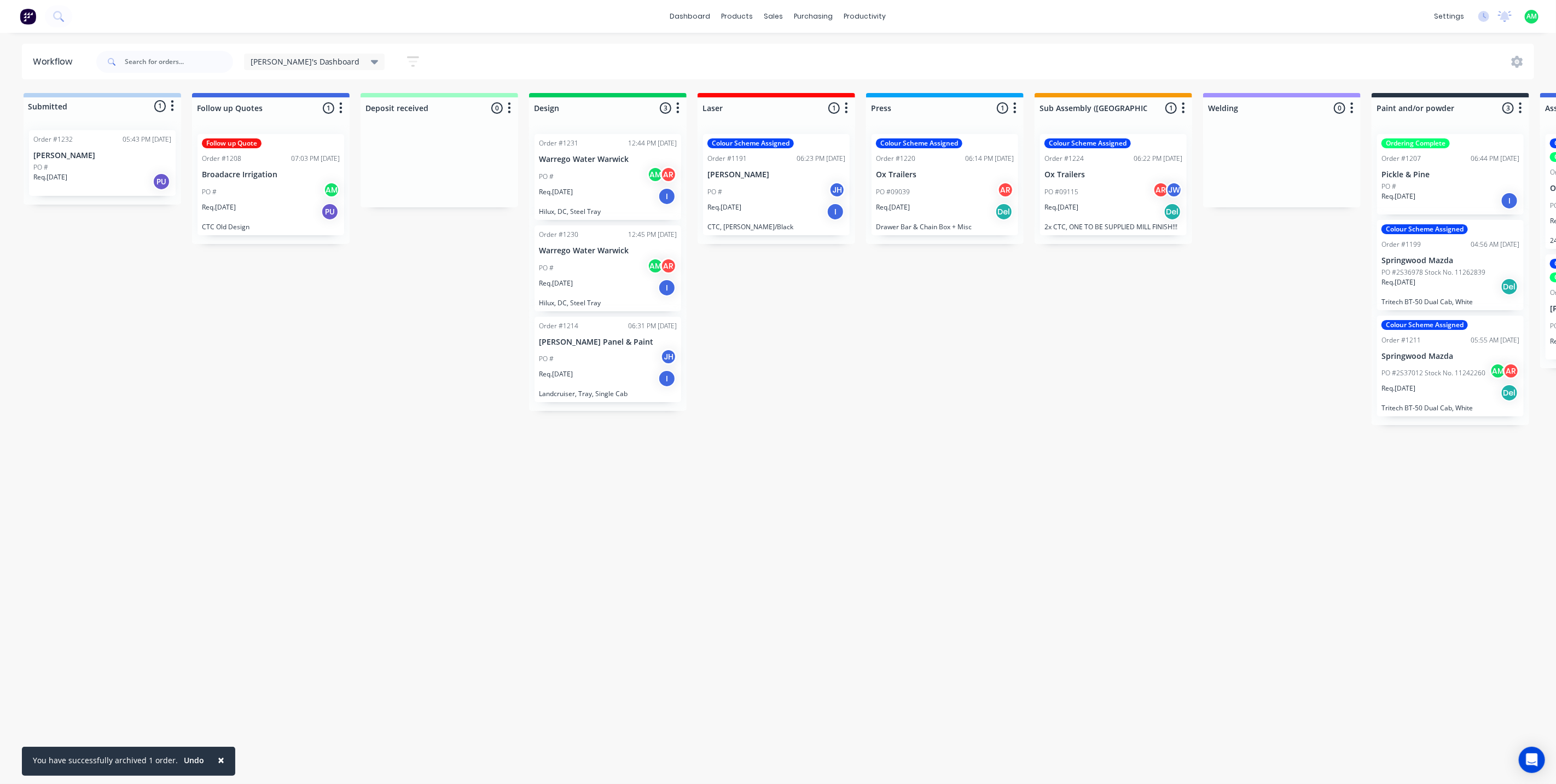
click at [1419, 189] on div "PO #" at bounding box center [1450, 186] width 138 height 10
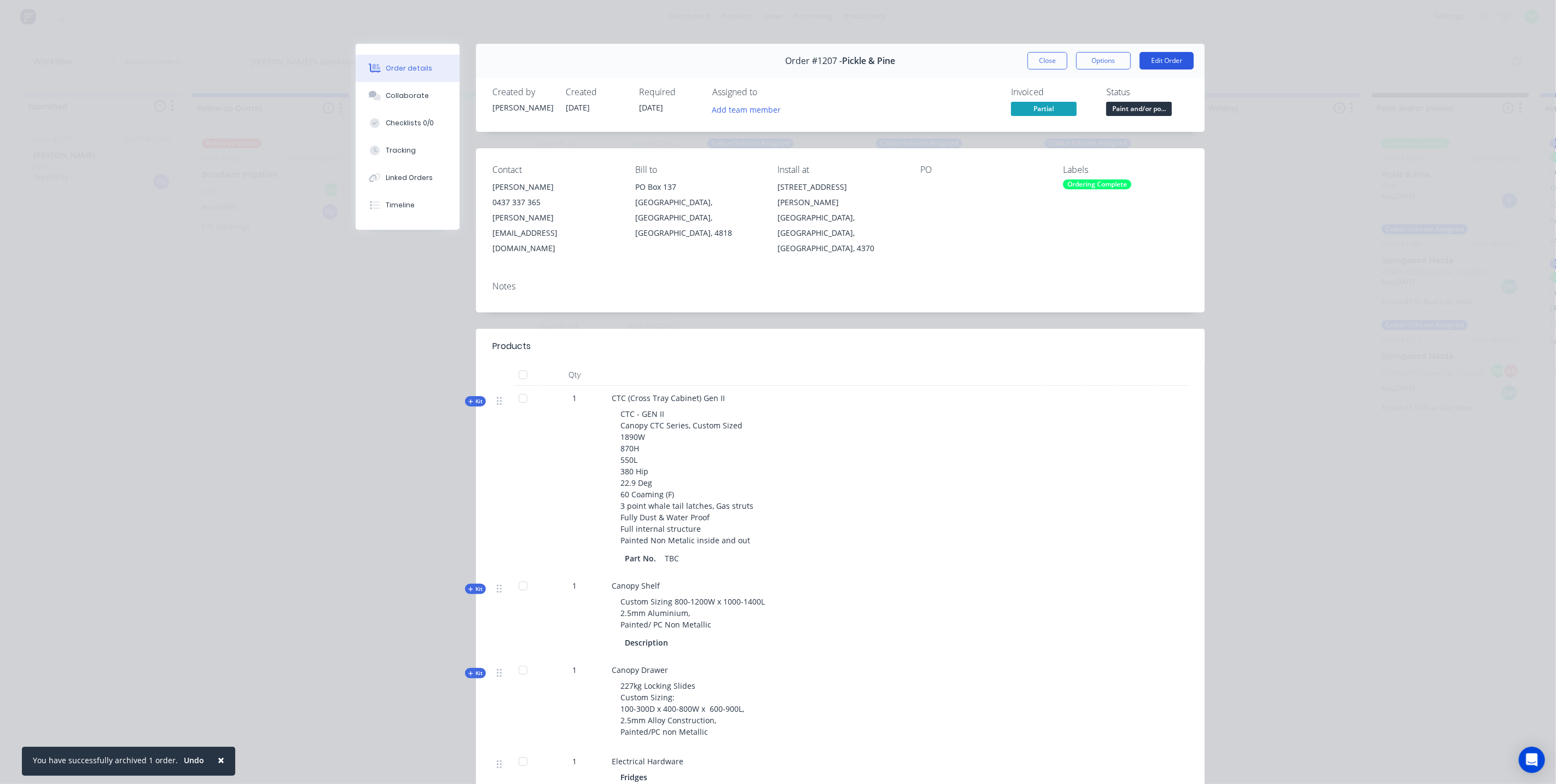
click at [1154, 66] on button "Edit Order" at bounding box center [1167, 60] width 54 height 17
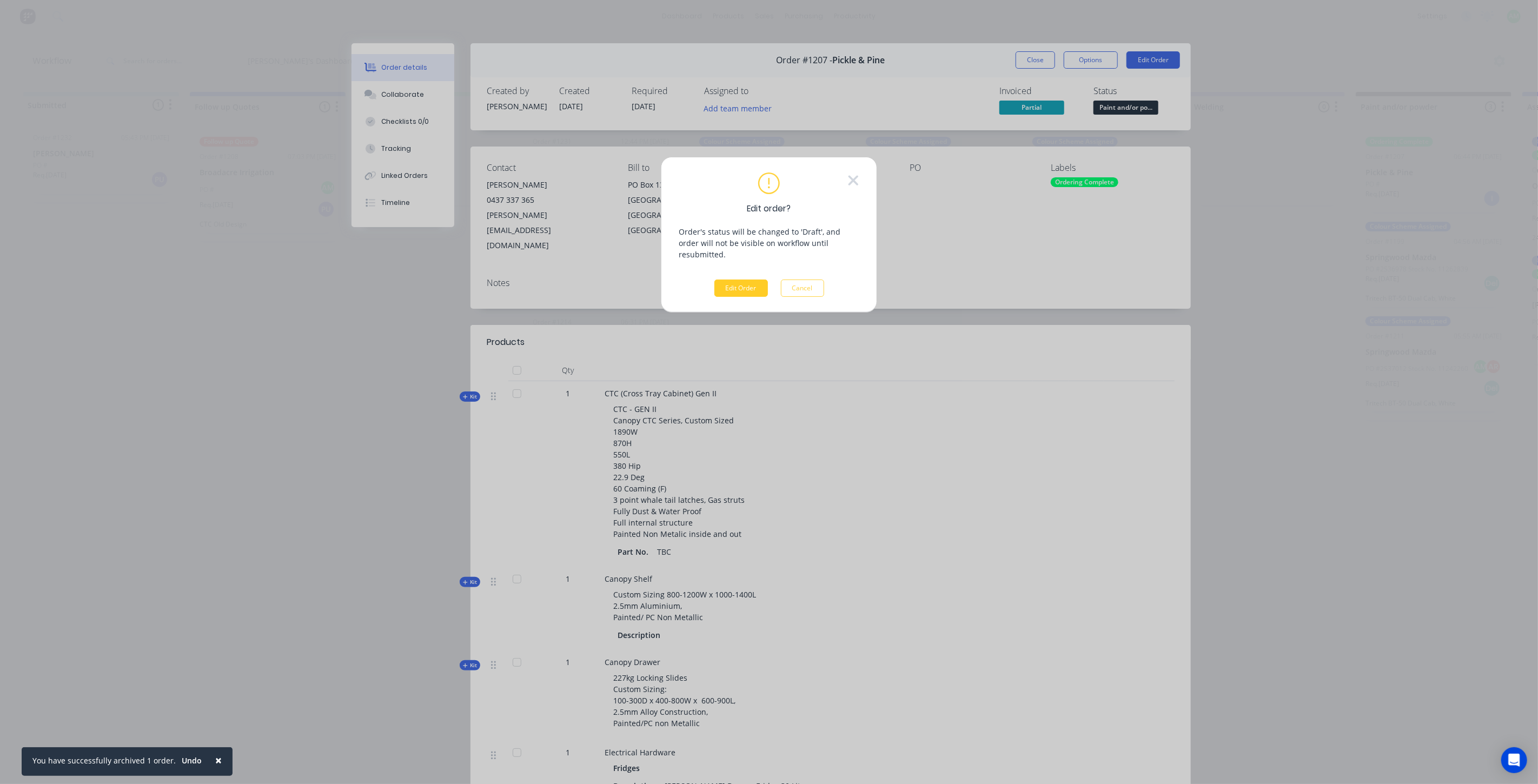
click at [760, 279] on button "Edit Order" at bounding box center [741, 288] width 54 height 17
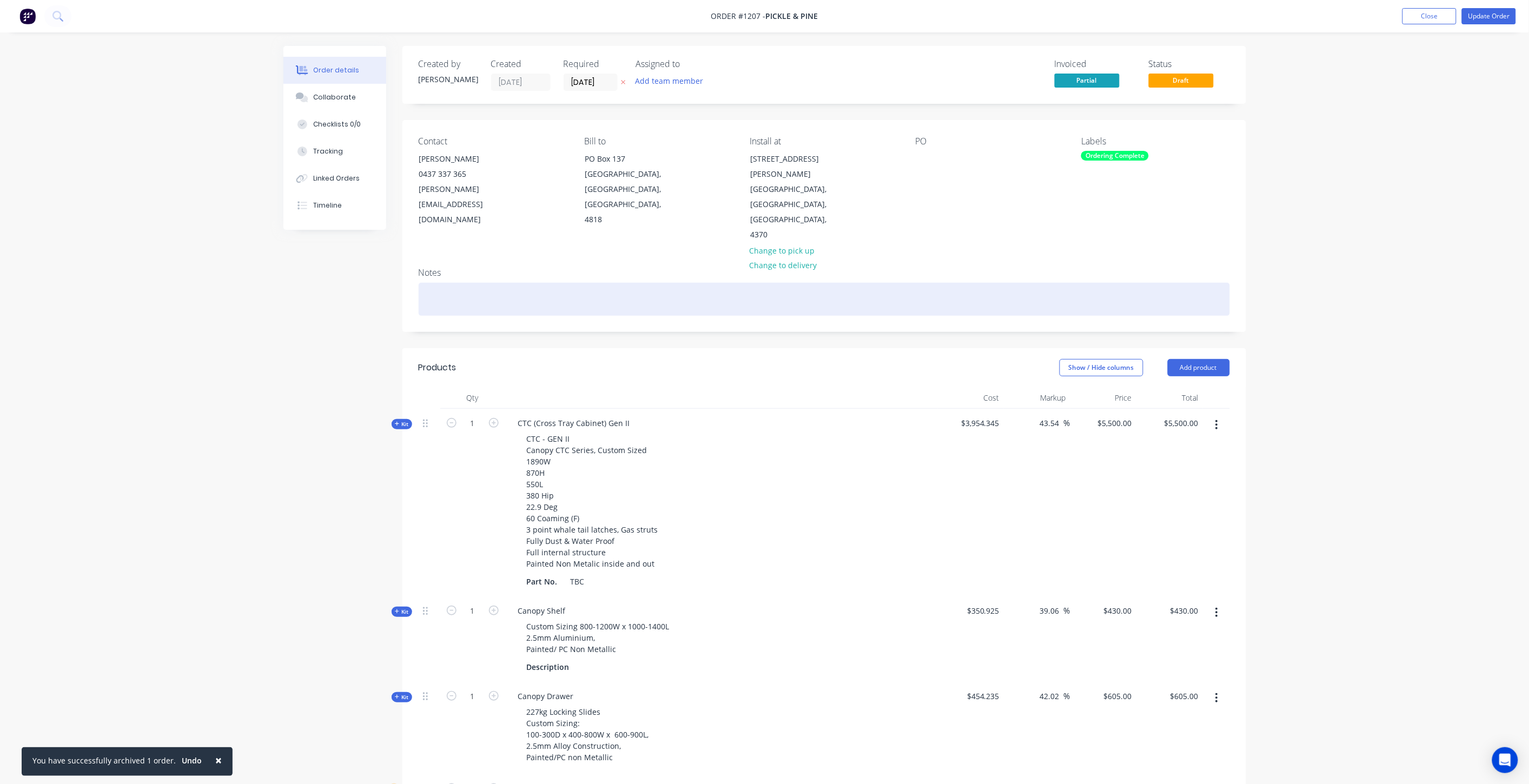
click at [485, 283] on div at bounding box center [824, 299] width 811 height 33
click at [538, 283] on div "CTC, Internals, Electrical" at bounding box center [824, 299] width 811 height 33
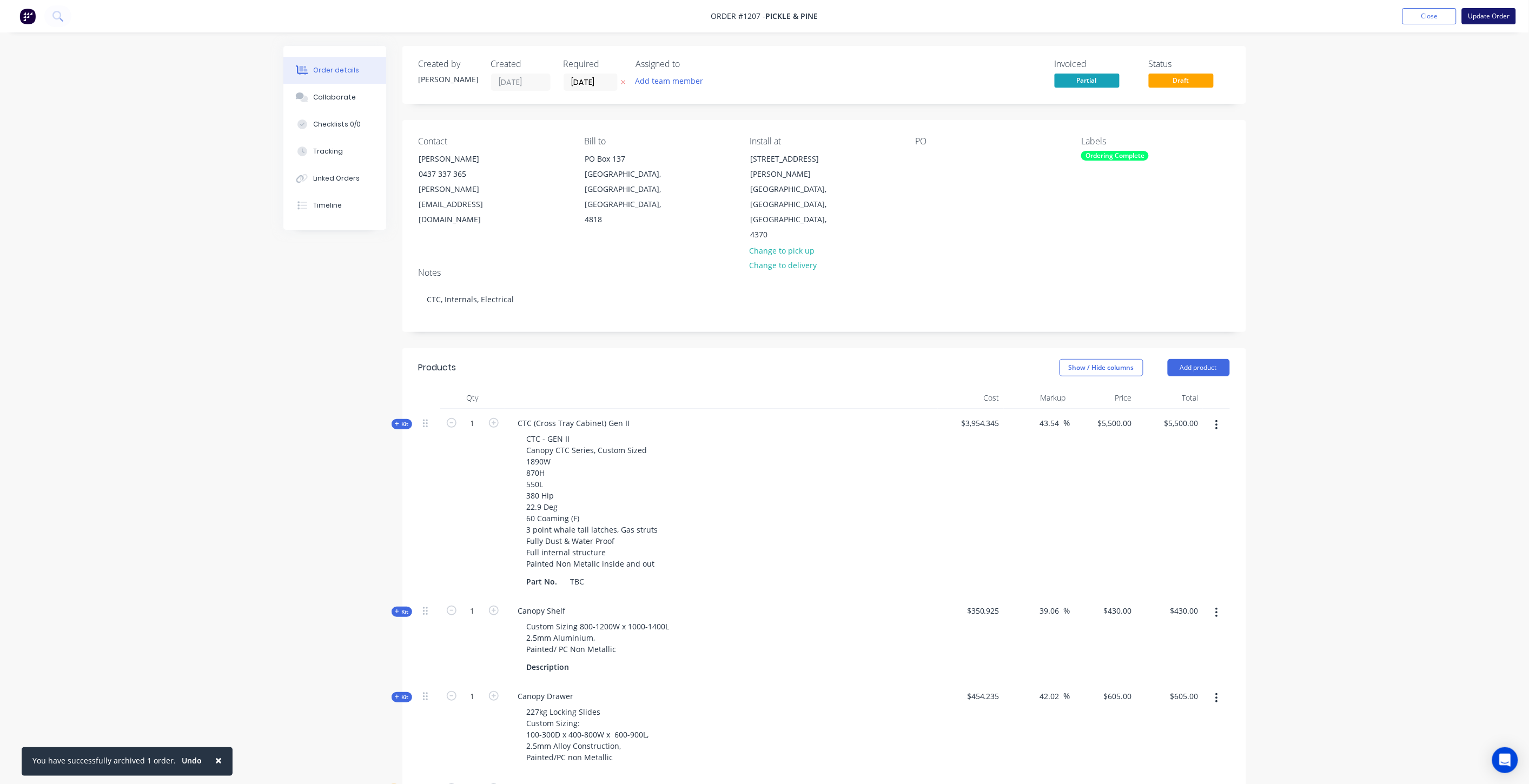
click at [1485, 16] on button "Update Order" at bounding box center [1489, 16] width 54 height 16
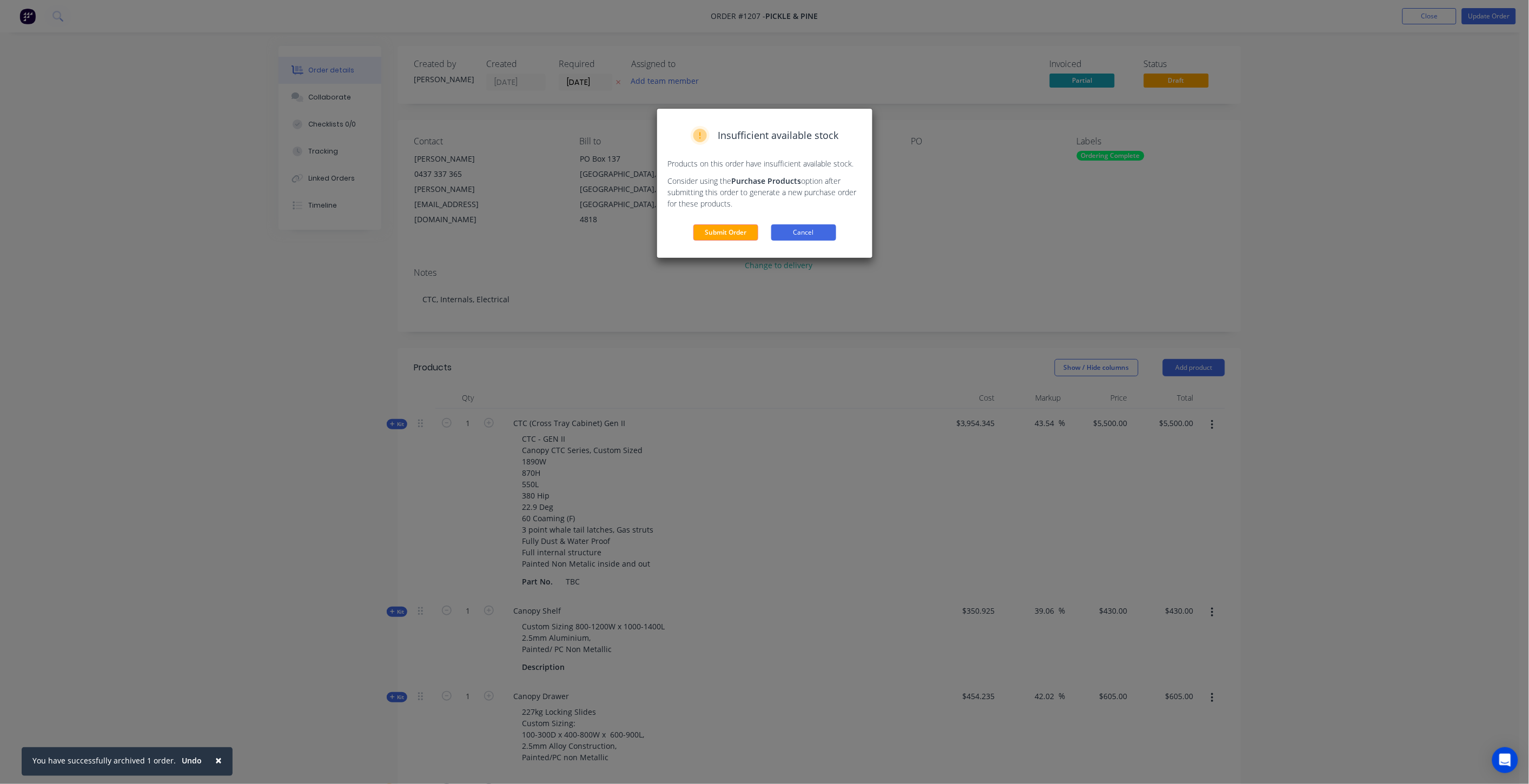
click at [804, 240] on button "Cancel" at bounding box center [803, 232] width 65 height 16
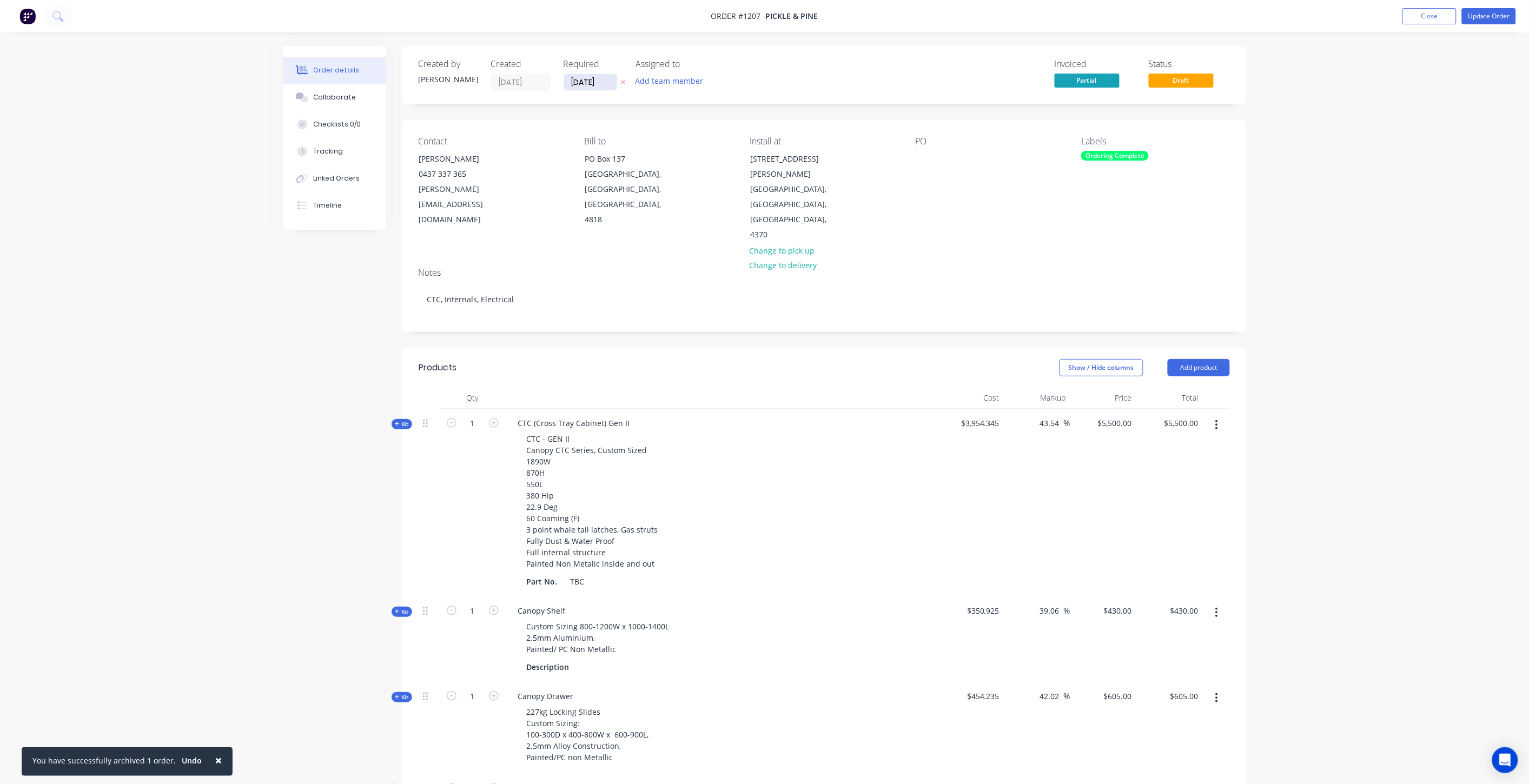
click at [584, 79] on input "14/07/25" at bounding box center [590, 82] width 53 height 16
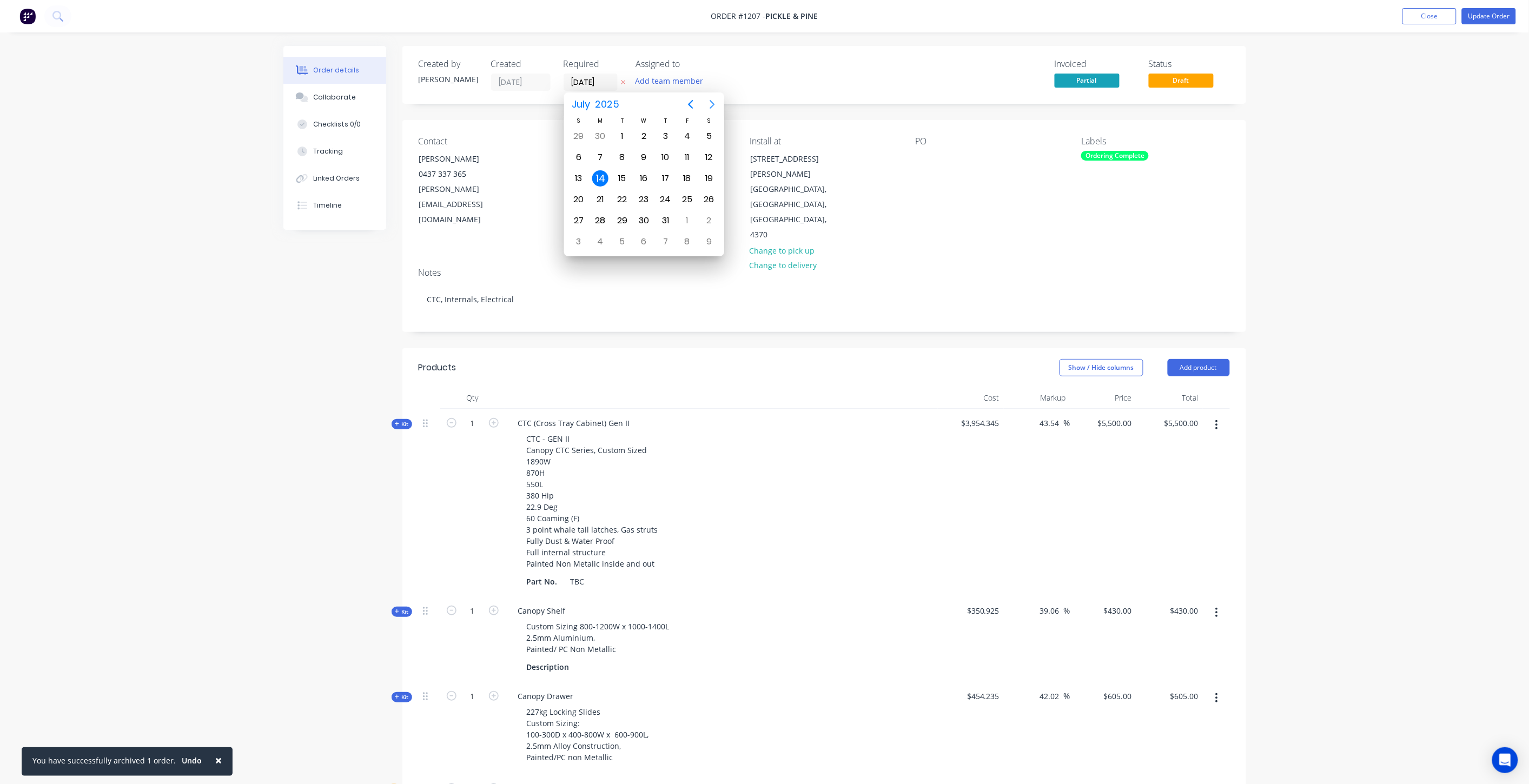
click at [711, 102] on icon "Next page" at bounding box center [712, 104] width 5 height 9
click at [682, 173] on div "15" at bounding box center [687, 178] width 16 height 16
type input "15/08/25"
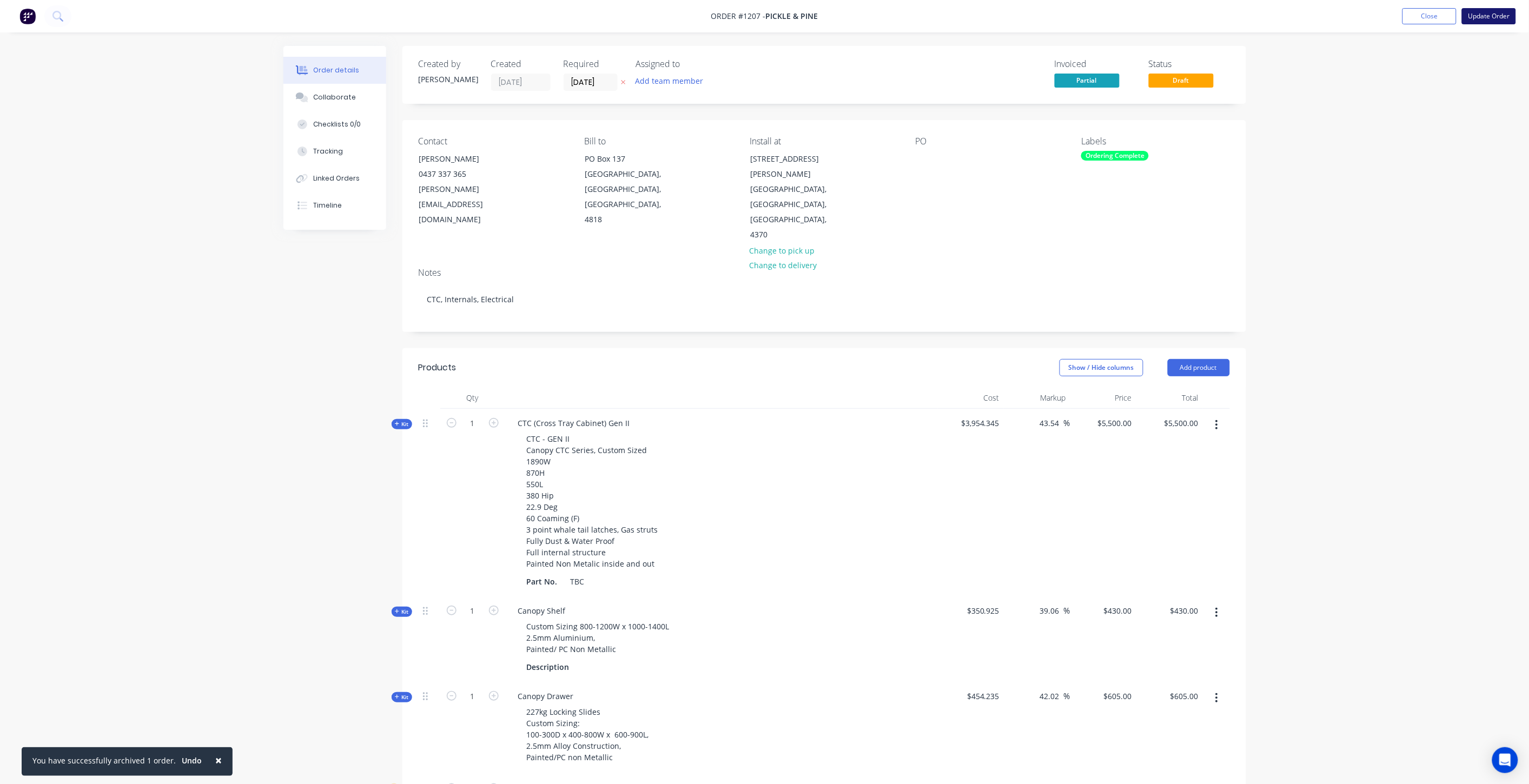
click at [1496, 14] on button "Update Order" at bounding box center [1489, 16] width 54 height 16
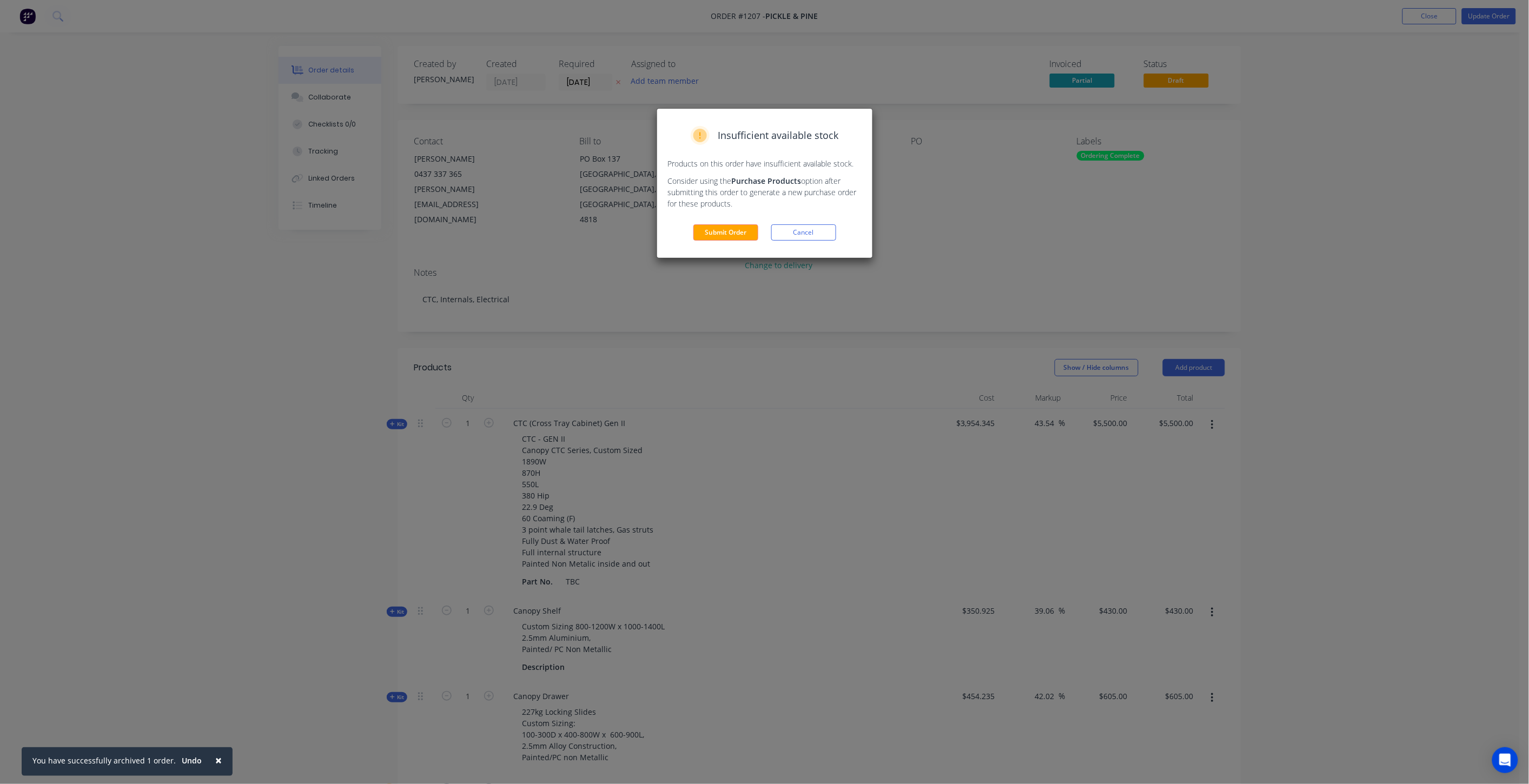
drag, startPoint x: 741, startPoint y: 238, endPoint x: 745, endPoint y: 244, distance: 7.2
click at [741, 238] on button "Submit Order" at bounding box center [725, 232] width 65 height 16
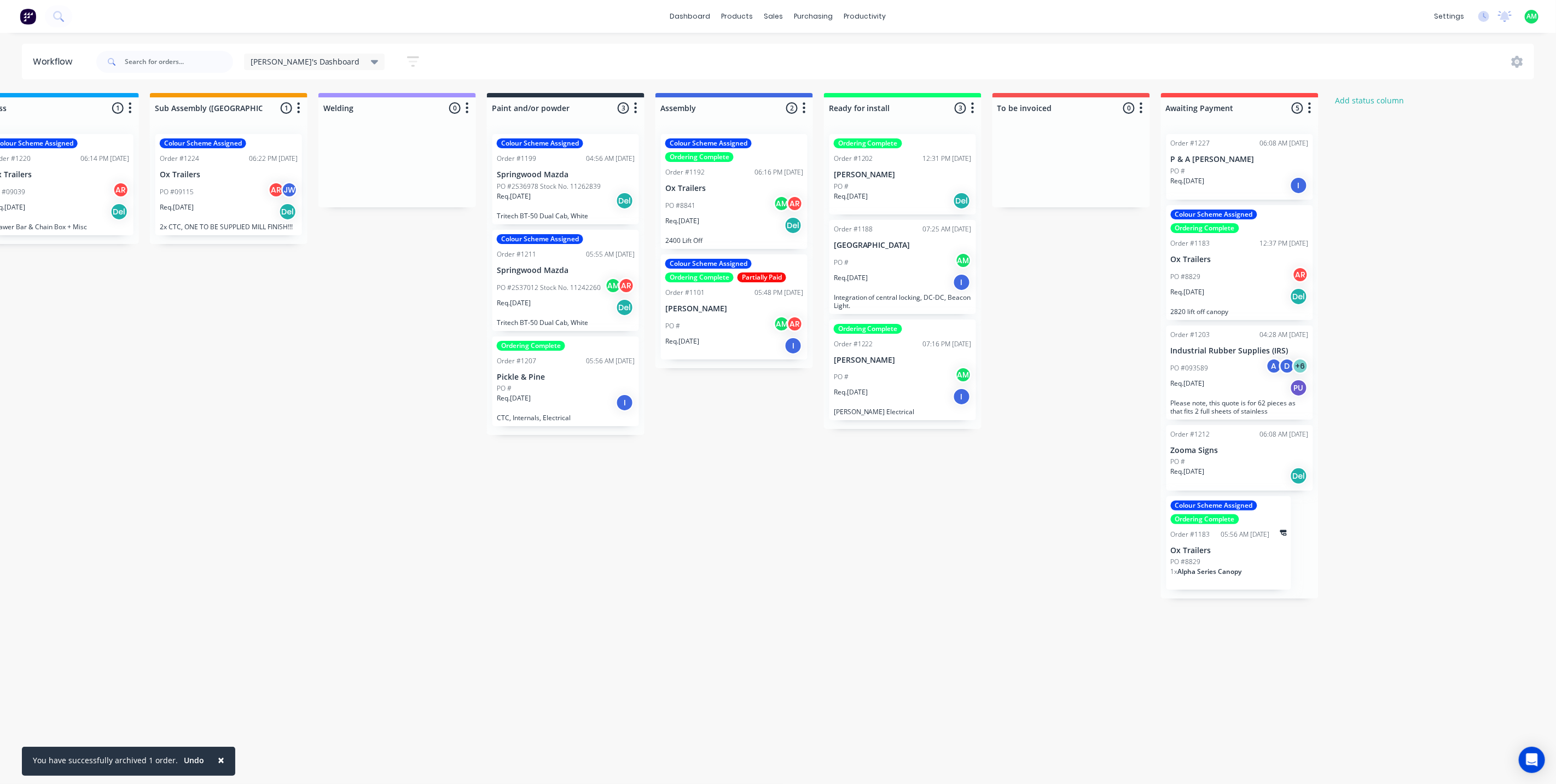
scroll to position [0, 903]
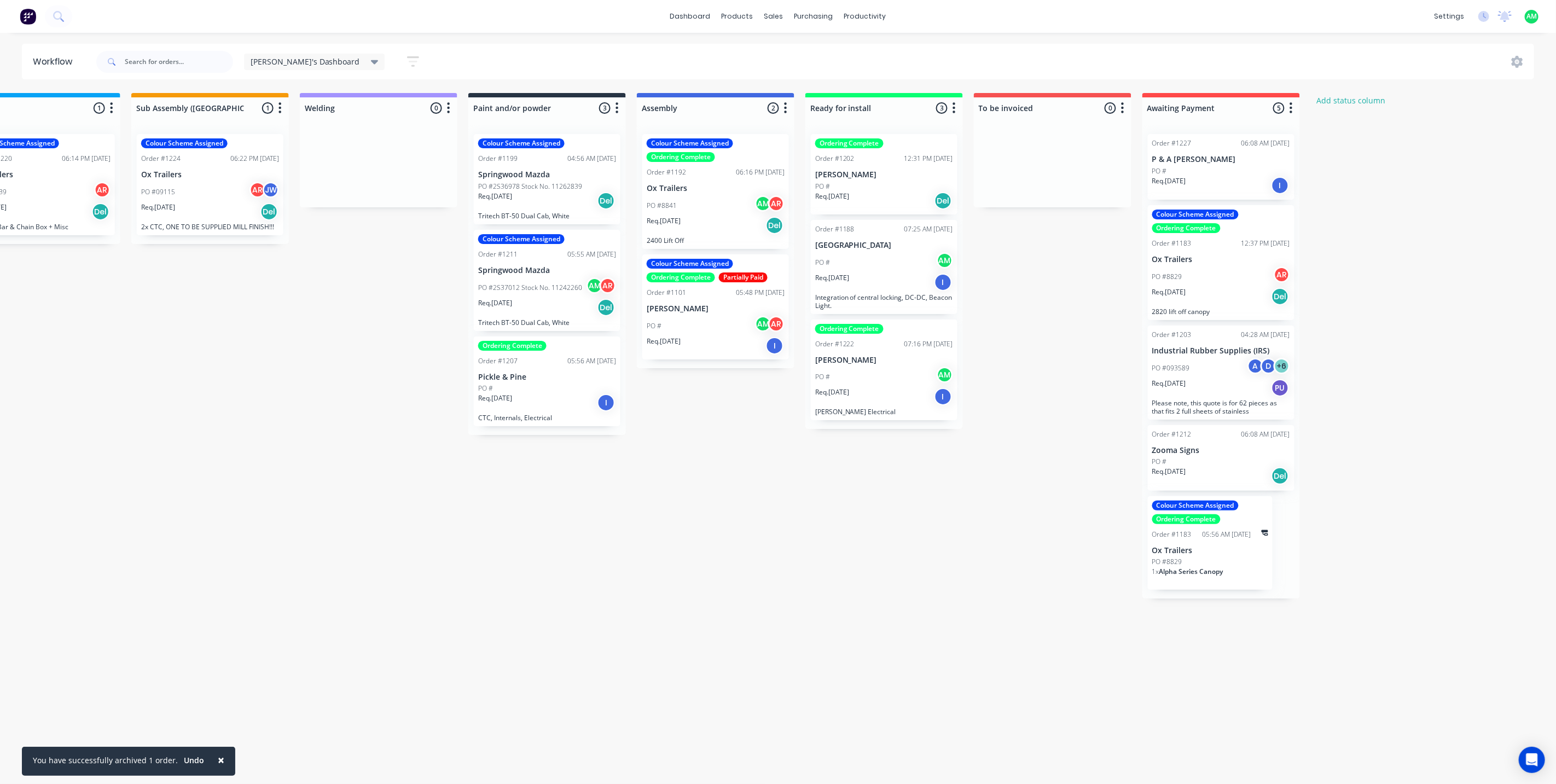
click at [1187, 462] on div "PO #" at bounding box center [1221, 461] width 138 height 10
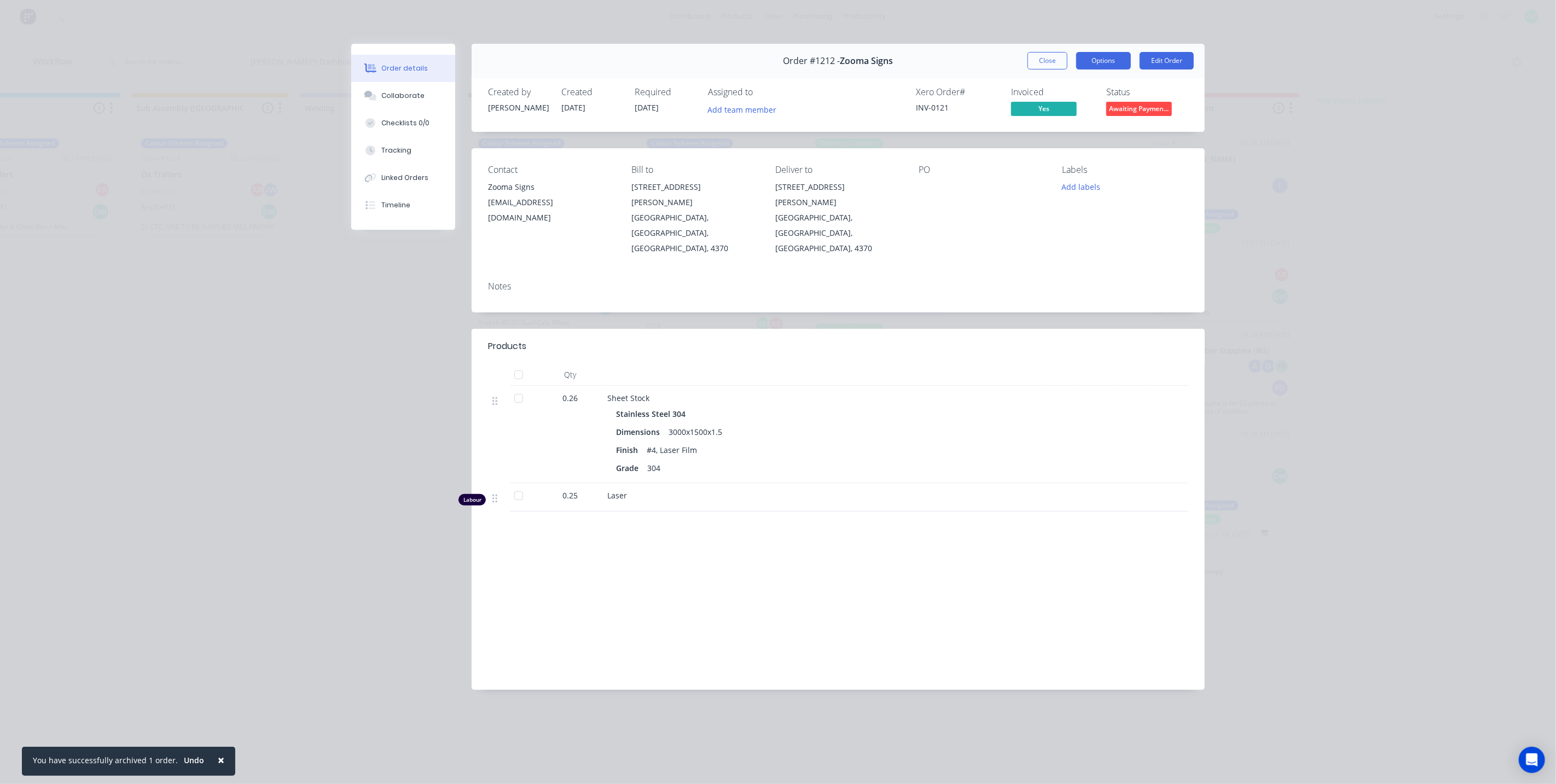
click at [1103, 64] on button "Options" at bounding box center [1103, 60] width 55 height 17
click at [842, 106] on div "Xero Order # INV-0121 Invoiced Yes Status Awaiting Paymen..." at bounding box center [1002, 102] width 371 height 32
click at [1101, 61] on button "Options" at bounding box center [1103, 60] width 55 height 17
click at [1048, 64] on button "Close" at bounding box center [1047, 60] width 40 height 17
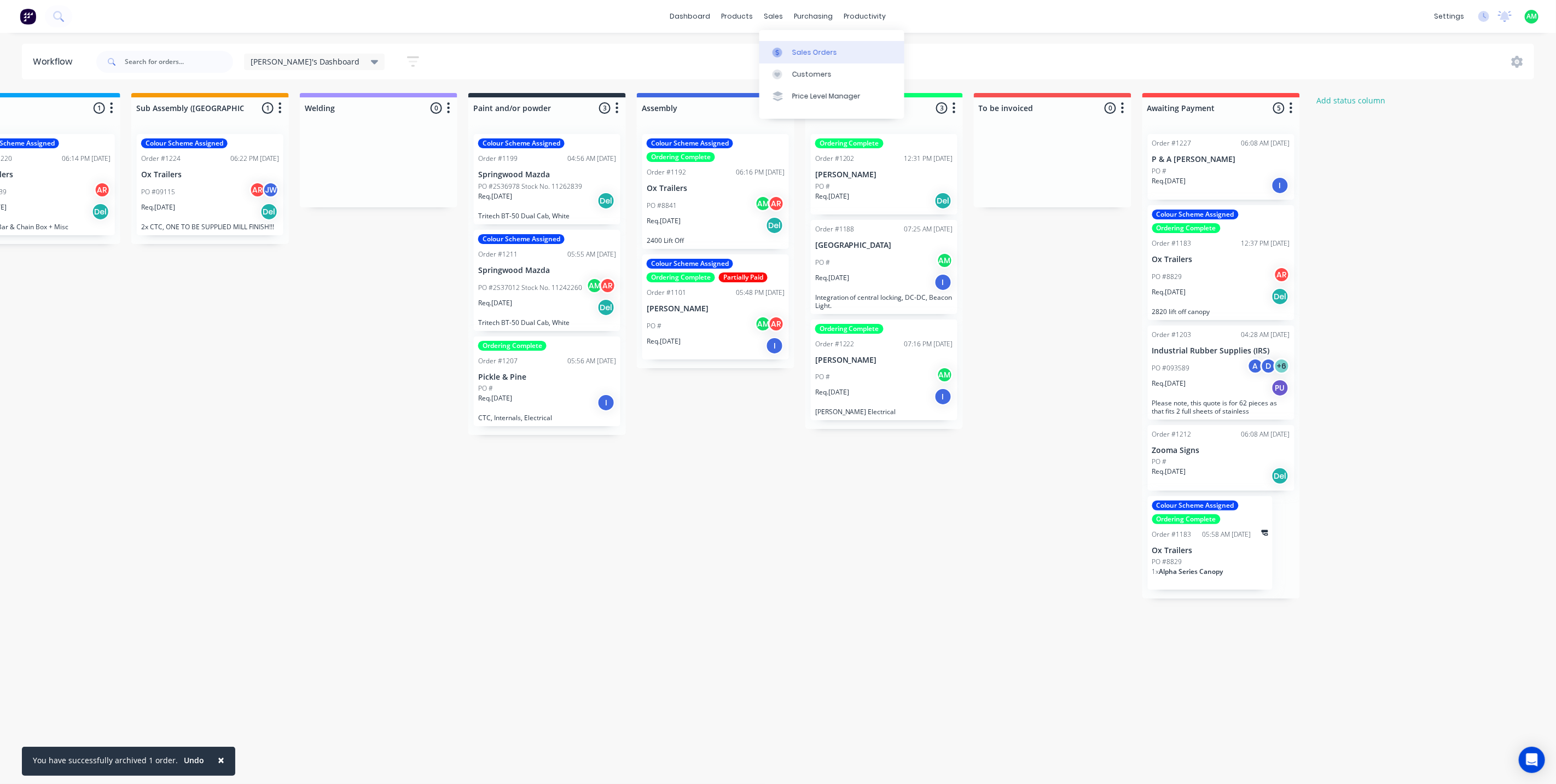
click at [799, 48] on div "Sales Orders" at bounding box center [814, 52] width 45 height 10
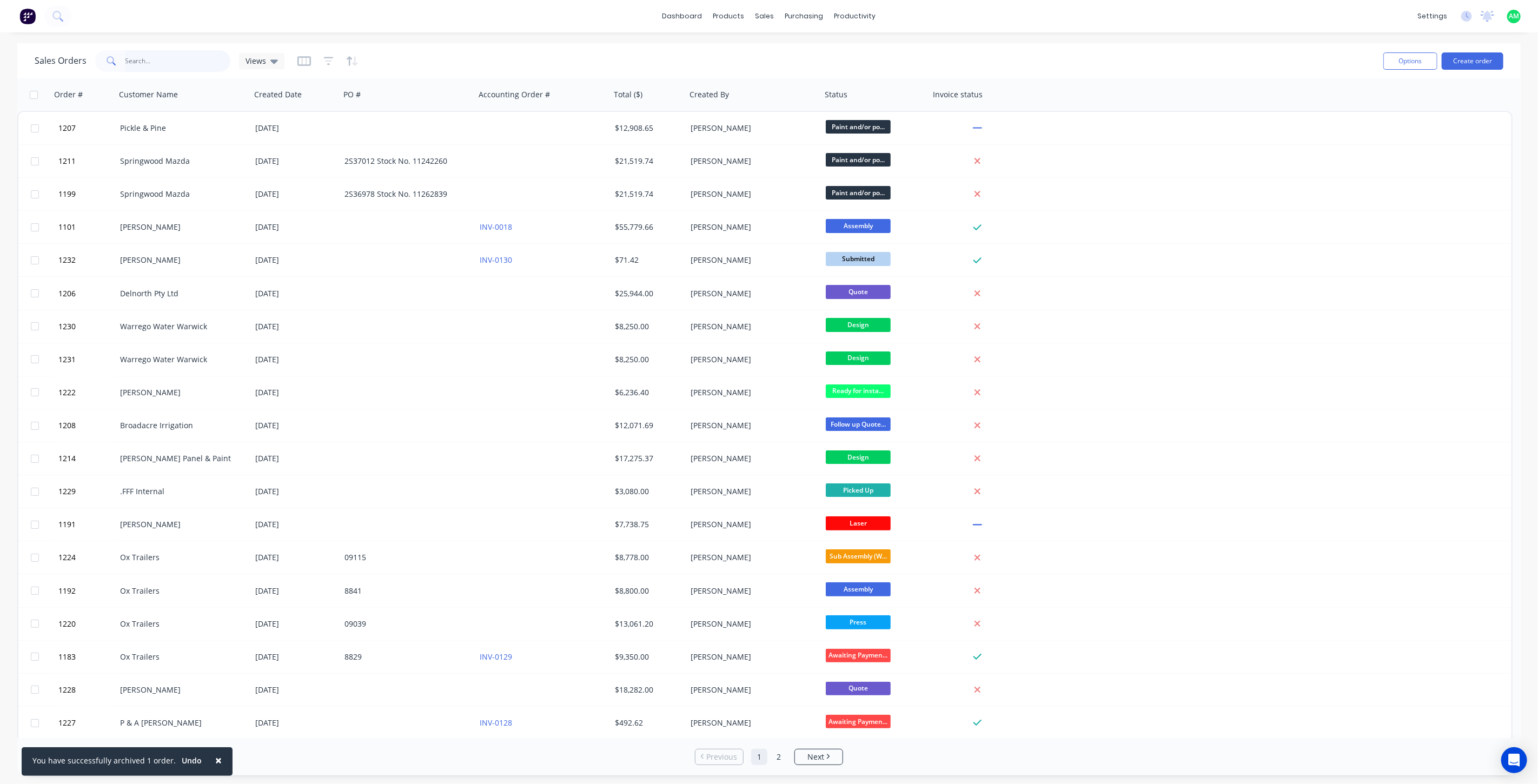
click at [166, 61] on input "text" at bounding box center [178, 61] width 106 height 22
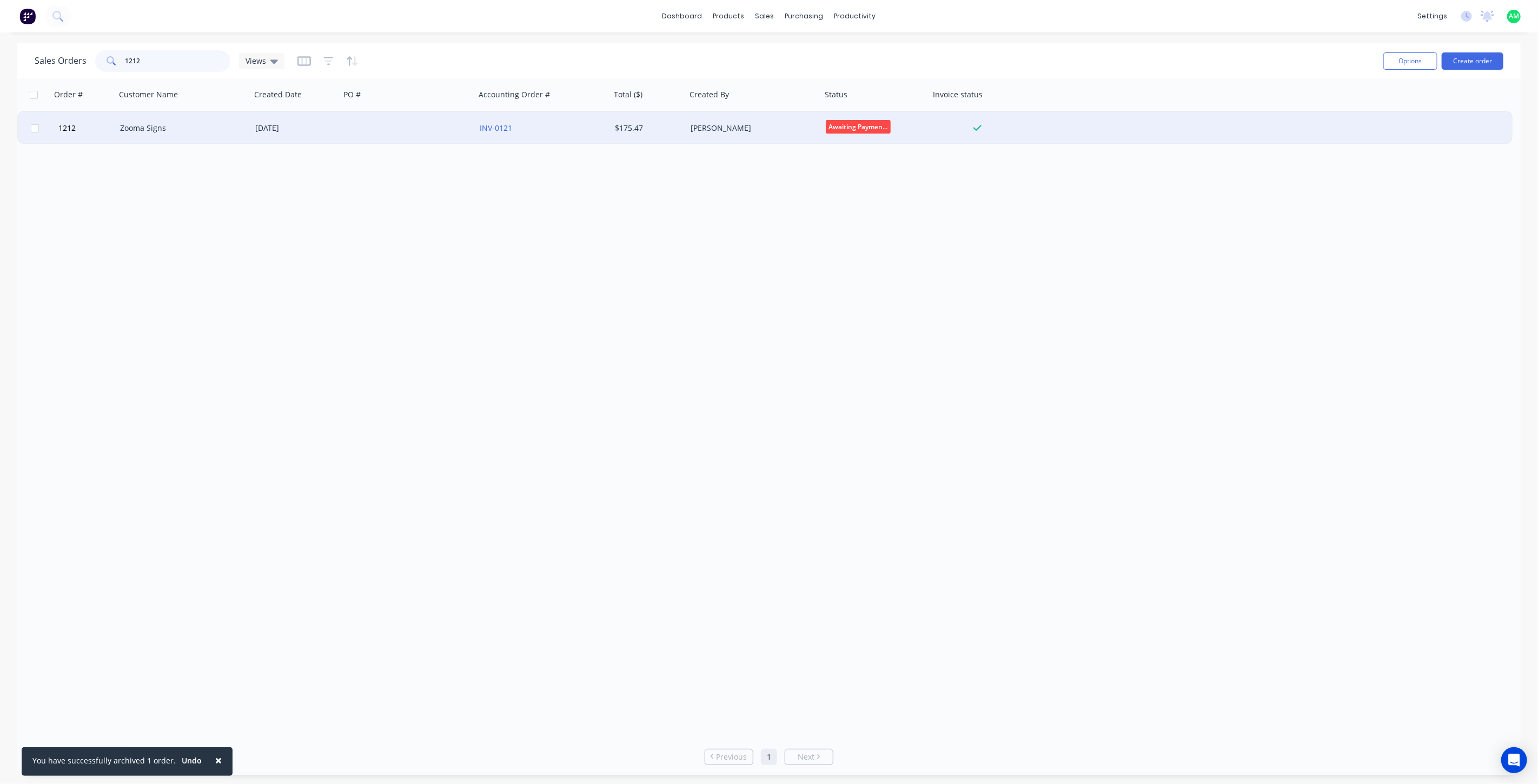
type input "1212"
click at [128, 130] on div "Zooma Signs" at bounding box center [180, 128] width 120 height 11
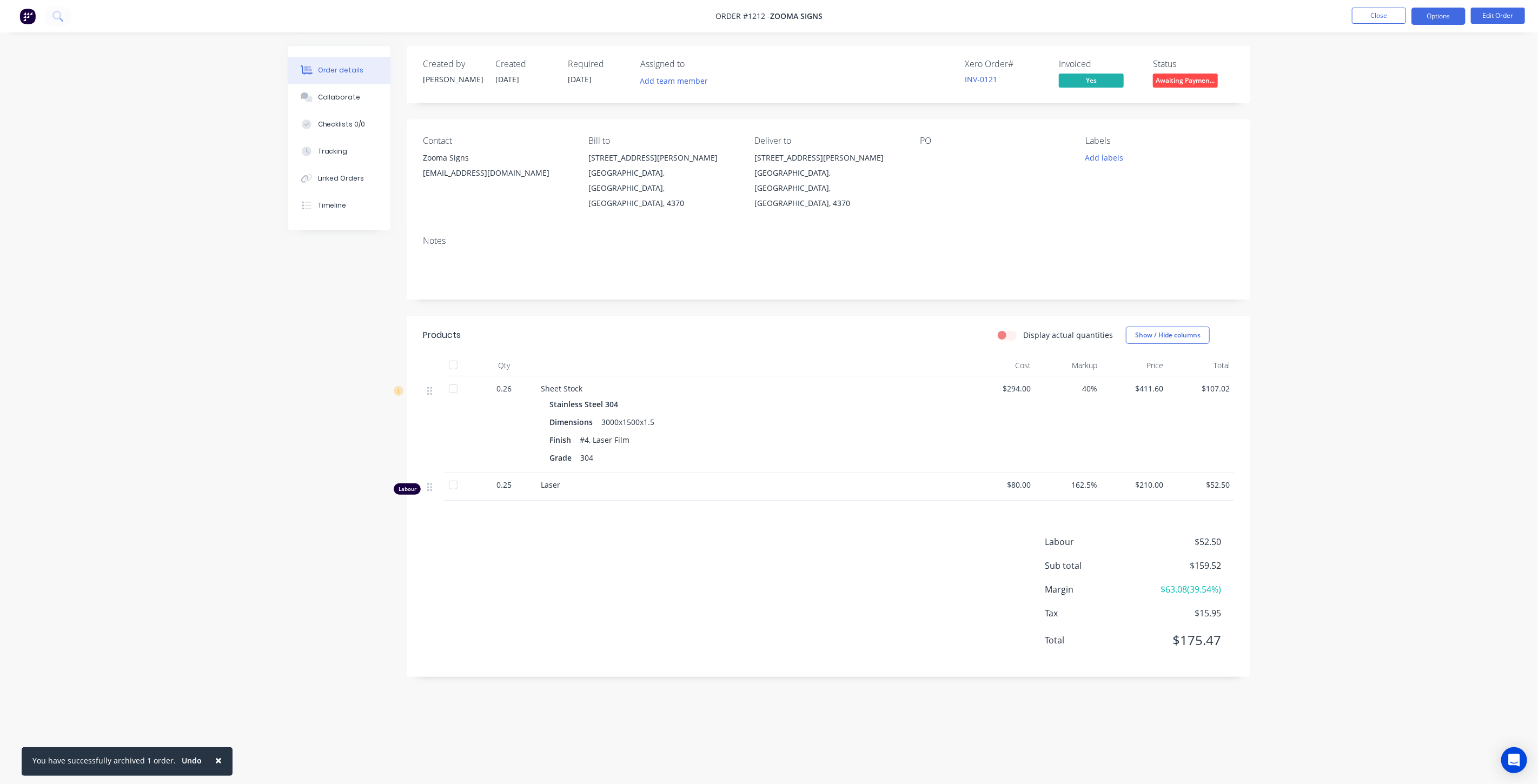
click at [1436, 15] on button "Options" at bounding box center [1438, 16] width 54 height 17
click at [1386, 69] on div "Invoice" at bounding box center [1406, 65] width 100 height 16
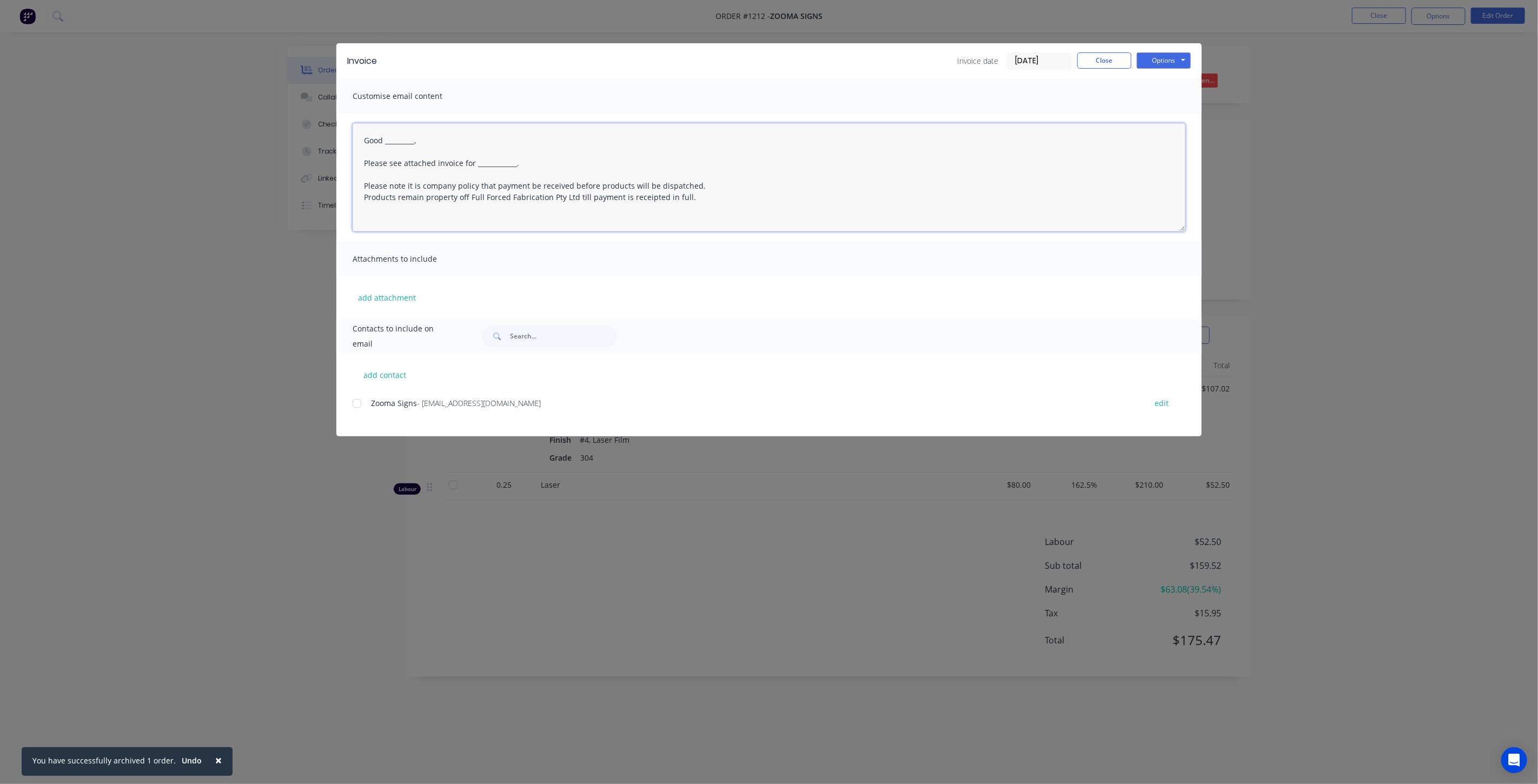
click at [429, 144] on textarea "Good _________, Please see attached invoice for ____________. Please note it is…" at bounding box center [769, 177] width 833 height 108
drag, startPoint x: 538, startPoint y: 161, endPoint x: 485, endPoint y: 163, distance: 53.0
click at [478, 164] on textarea "Good Morning Carey, Please see attached invoice for ____________. Please note i…" at bounding box center [769, 177] width 833 height 108
drag, startPoint x: 687, startPoint y: 216, endPoint x: 338, endPoint y: 118, distance: 362.5
click at [338, 118] on div "Good Morning Carey, Please see attached invoice for Stainless letters as discus…" at bounding box center [769, 178] width 865 height 128
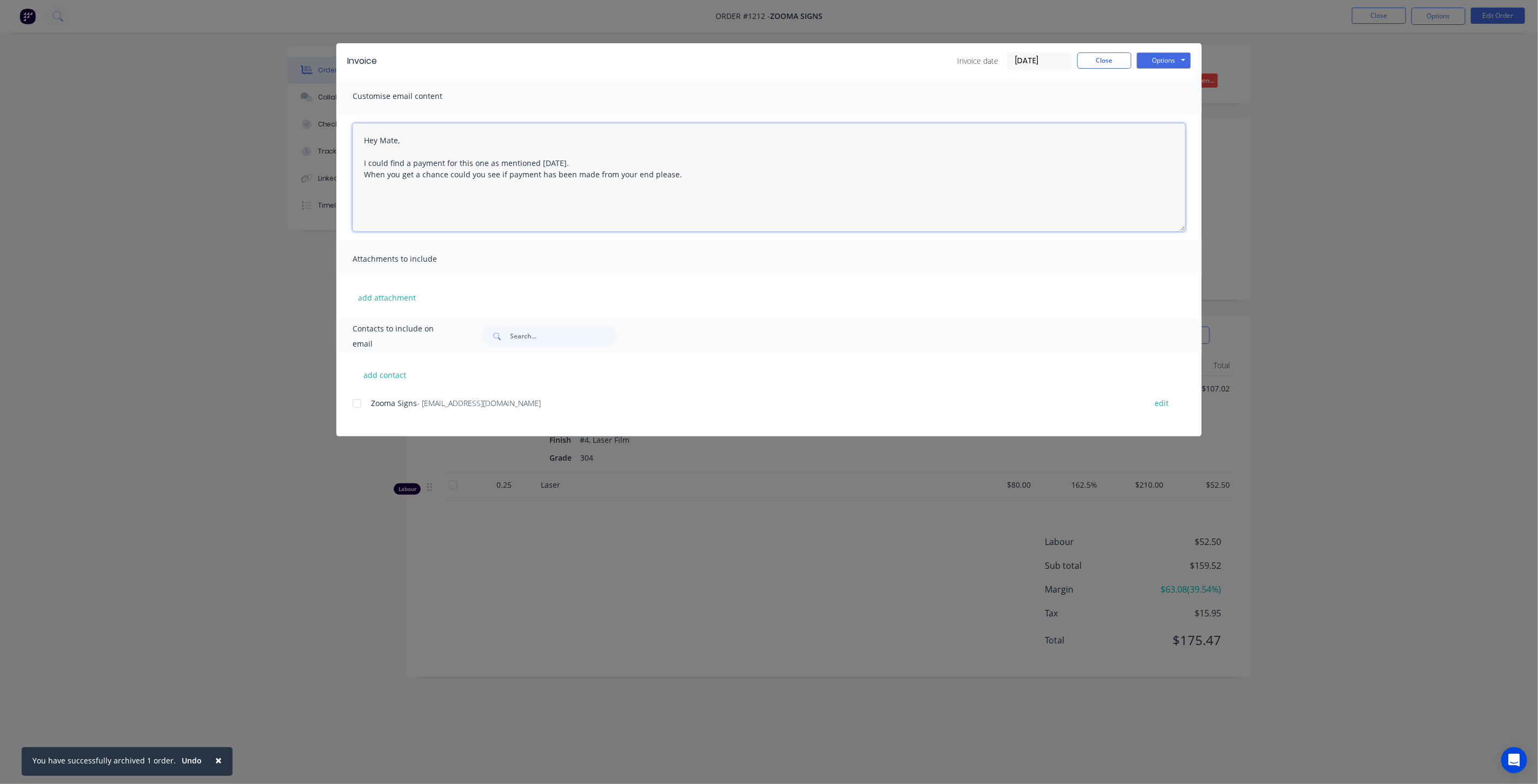
click at [357, 400] on div at bounding box center [357, 404] width 22 height 22
type textarea "Hey Mate, I could find a payment for this one as mentioned yesterday. When you …"
click at [1154, 68] on div "Options Preview Print Email" at bounding box center [1164, 61] width 54 height 17
click at [1157, 61] on button "Options" at bounding box center [1164, 60] width 54 height 16
click at [1181, 112] on button "Email" at bounding box center [1172, 116] width 69 height 18
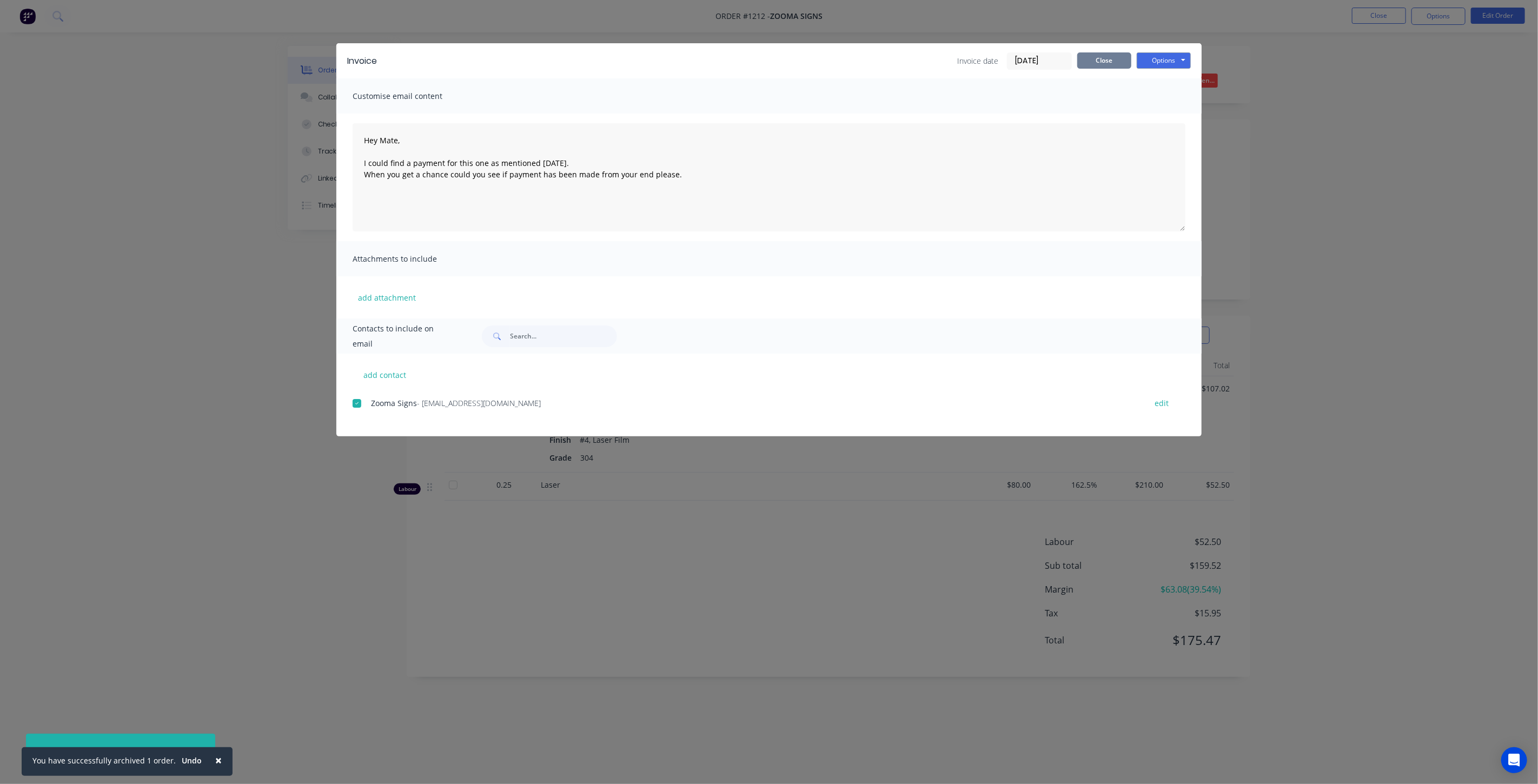
click at [1096, 61] on button "Close" at bounding box center [1104, 60] width 54 height 16
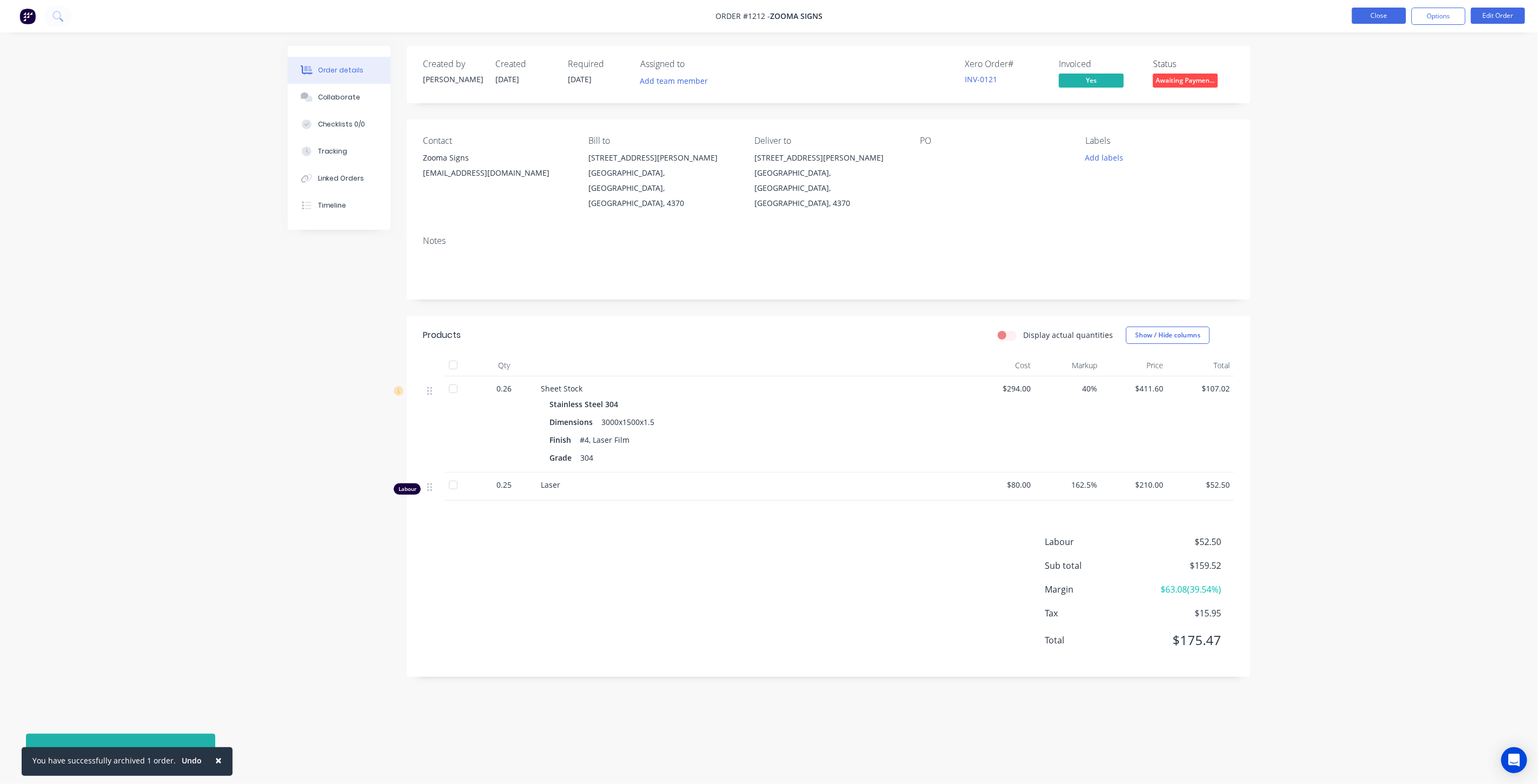
click at [1383, 15] on button "Close" at bounding box center [1379, 15] width 54 height 16
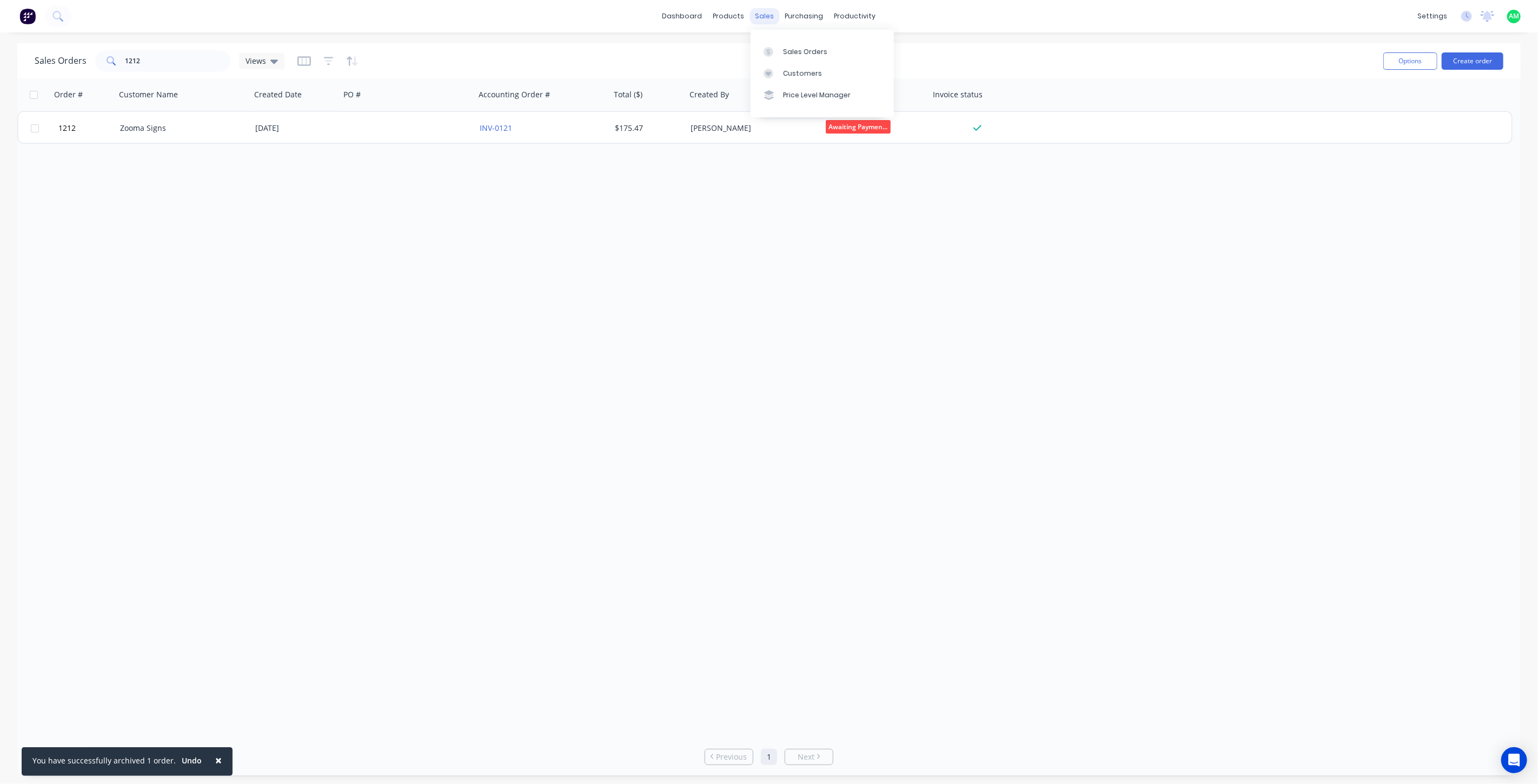
click at [768, 16] on div "sales" at bounding box center [765, 16] width 30 height 16
click at [774, 43] on link "Sales Orders" at bounding box center [822, 51] width 143 height 22
drag, startPoint x: 161, startPoint y: 58, endPoint x: 109, endPoint y: 68, distance: 53.0
click at [111, 61] on div "1212" at bounding box center [162, 61] width 135 height 22
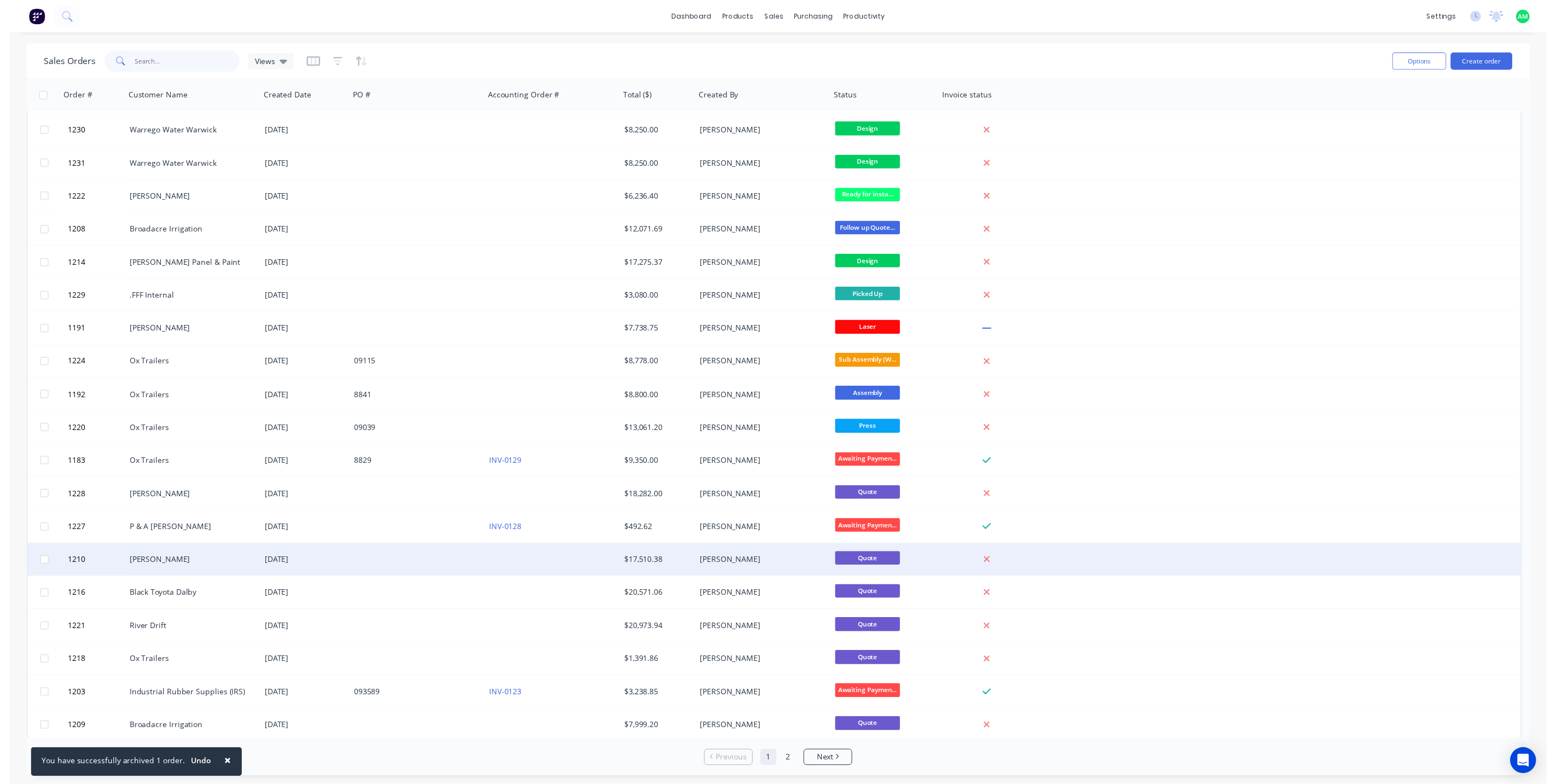
scroll to position [201, 0]
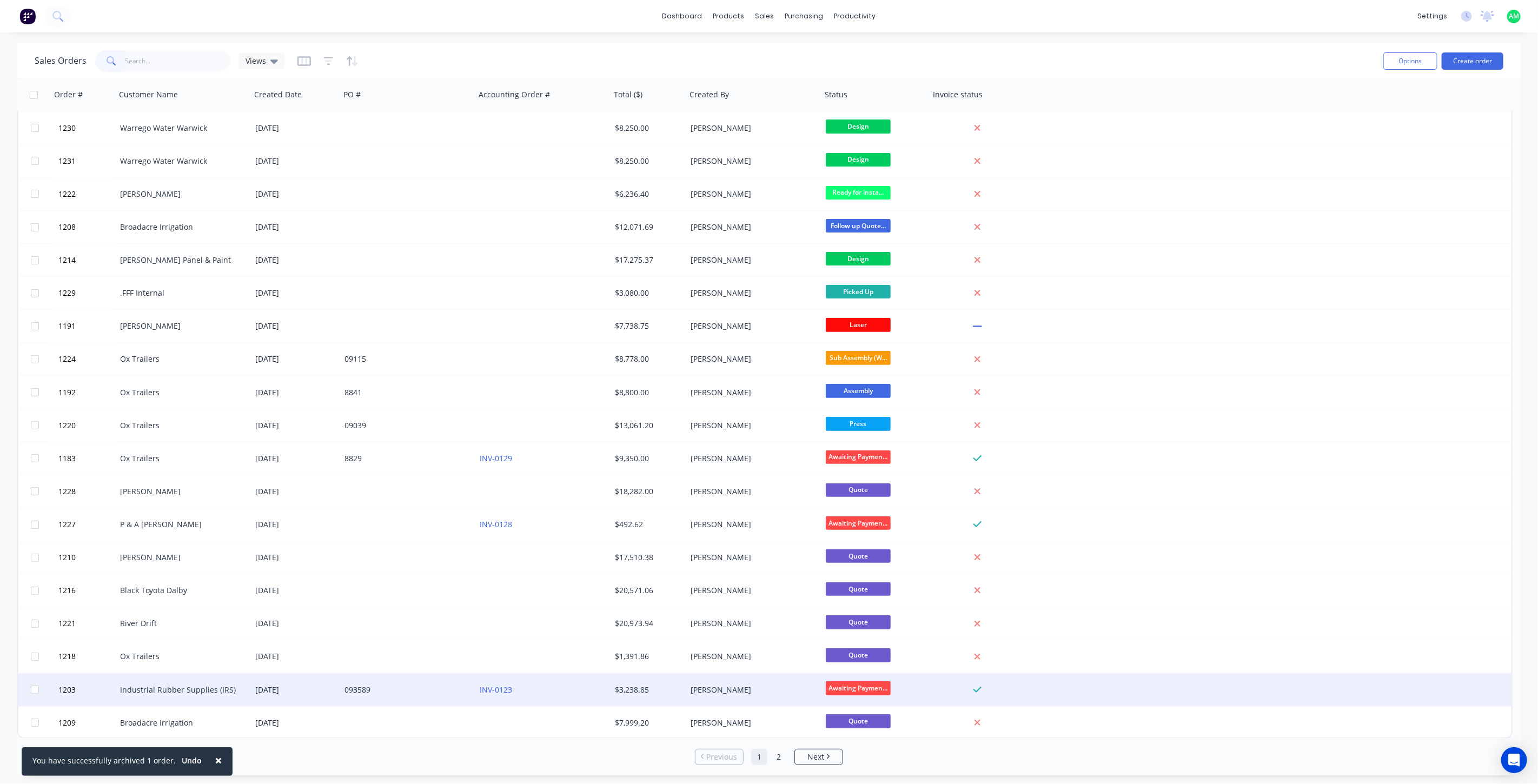
click at [427, 689] on div "093589" at bounding box center [405, 690] width 120 height 11
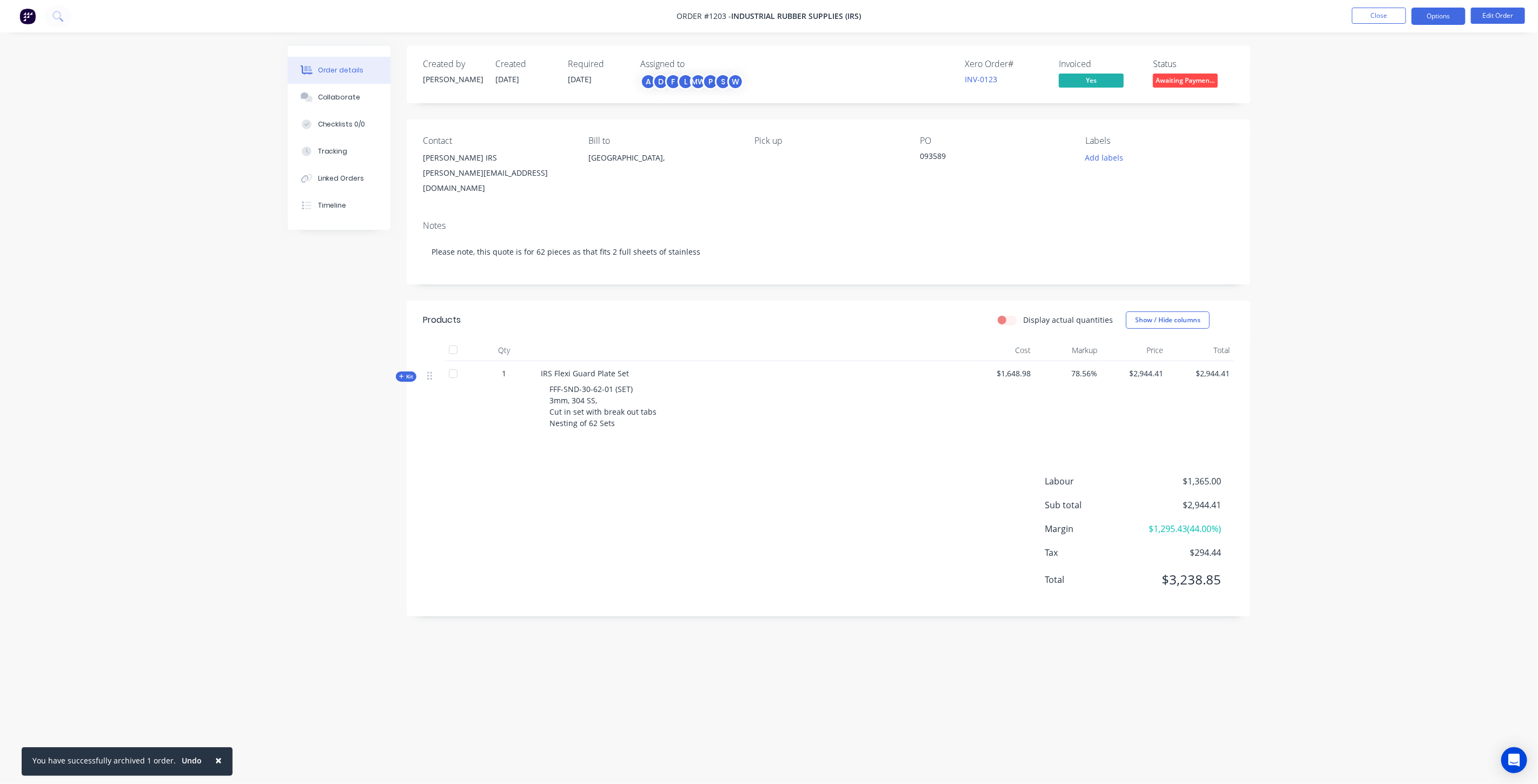
click at [1428, 19] on button "Options" at bounding box center [1438, 16] width 54 height 17
click at [1393, 63] on div "Invoice" at bounding box center [1406, 65] width 100 height 16
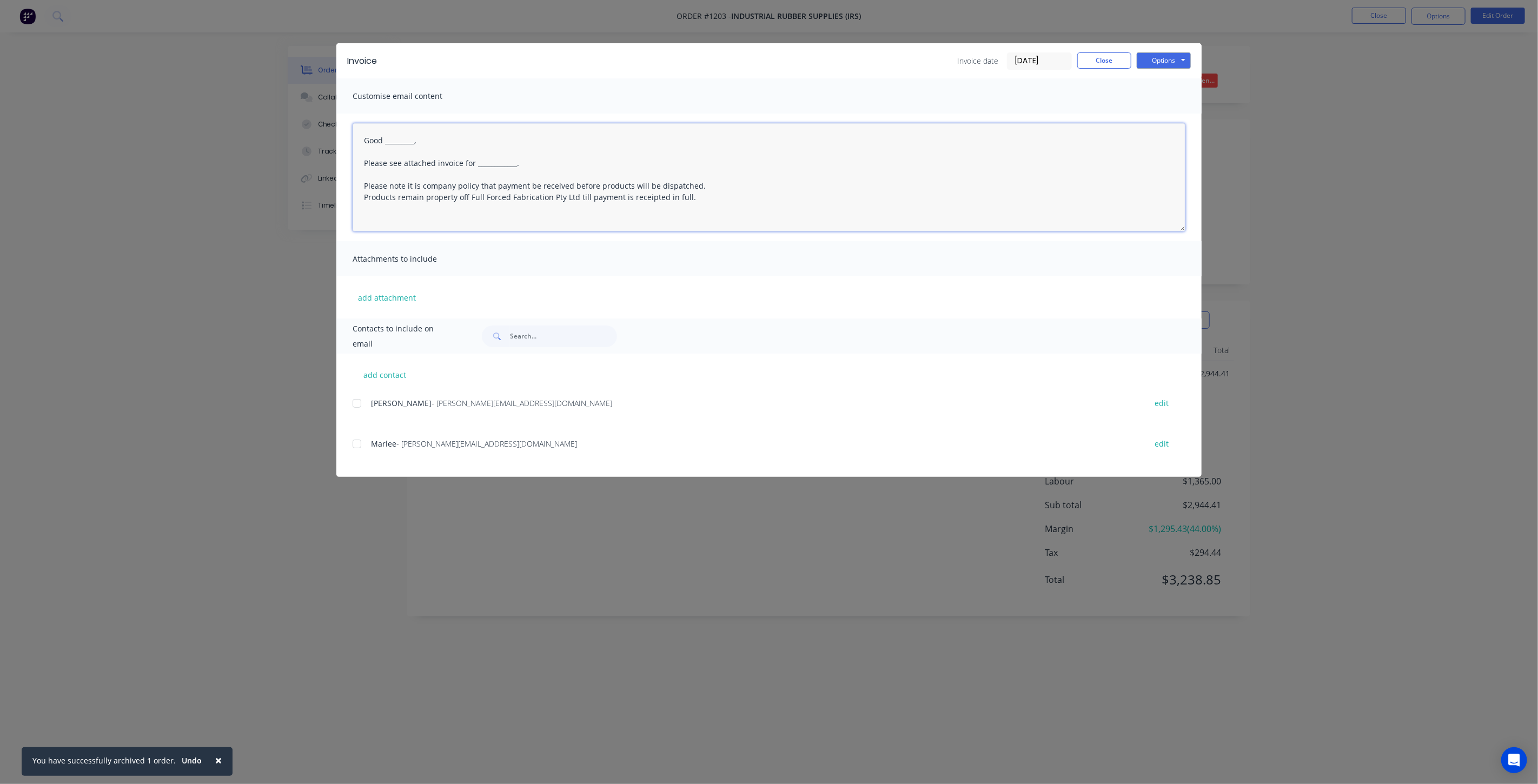
drag, startPoint x: 429, startPoint y: 141, endPoint x: 385, endPoint y: 141, distance: 44.0
click at [385, 141] on textarea "Good _________, Please see attached invoice for ____________. Please note it is…" at bounding box center [769, 177] width 833 height 108
click at [358, 399] on div at bounding box center [357, 404] width 22 height 22
drag, startPoint x: 689, startPoint y: 201, endPoint x: 354, endPoint y: 161, distance: 337.4
click at [354, 161] on textarea "Good Morning, Please see attached invoice for ____________. Please note it is c…" at bounding box center [769, 177] width 833 height 108
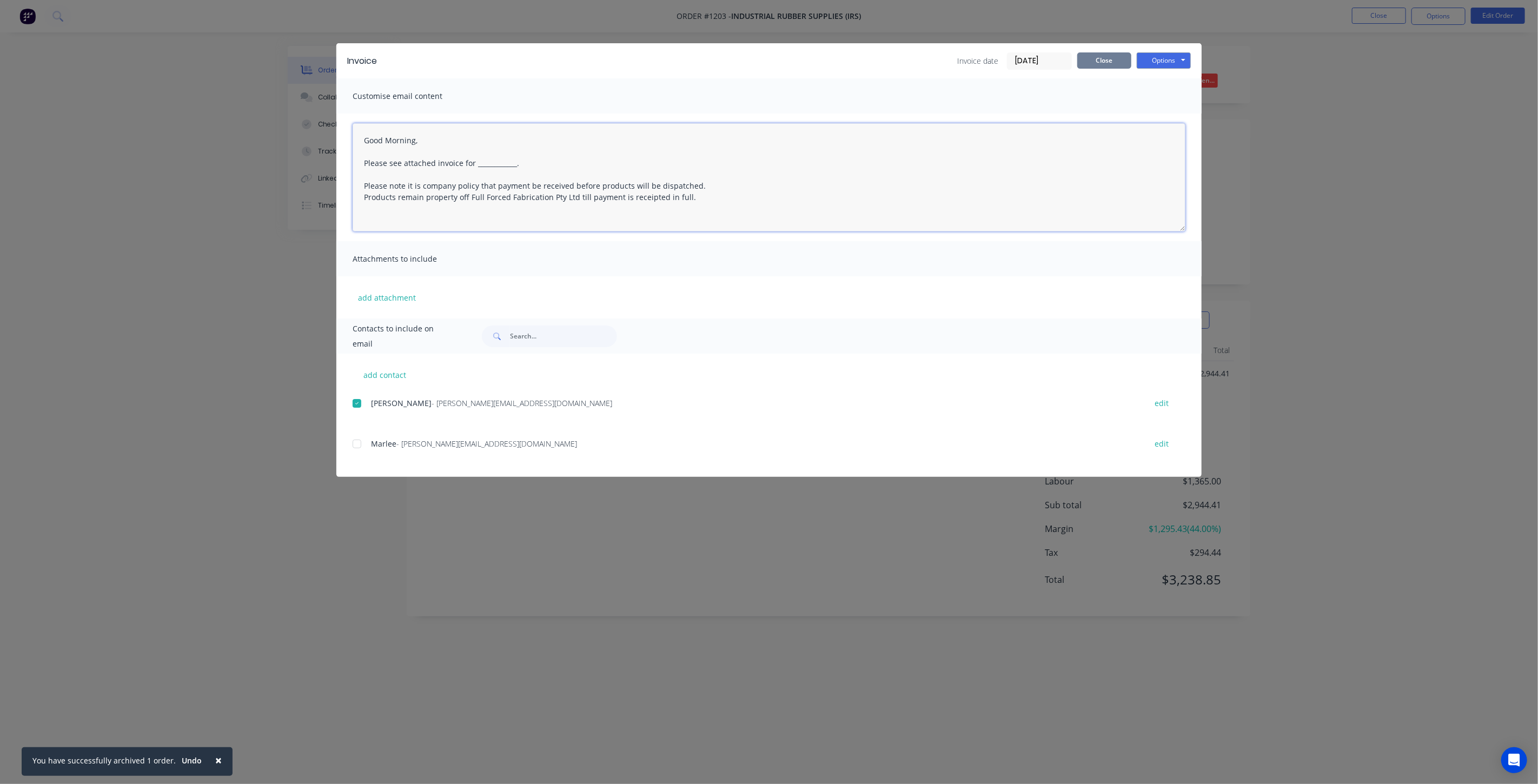
type textarea "Good Morning, Please see attached invoice for ____________. Please note it is c…"
click at [1125, 61] on button "Close" at bounding box center [1104, 60] width 54 height 16
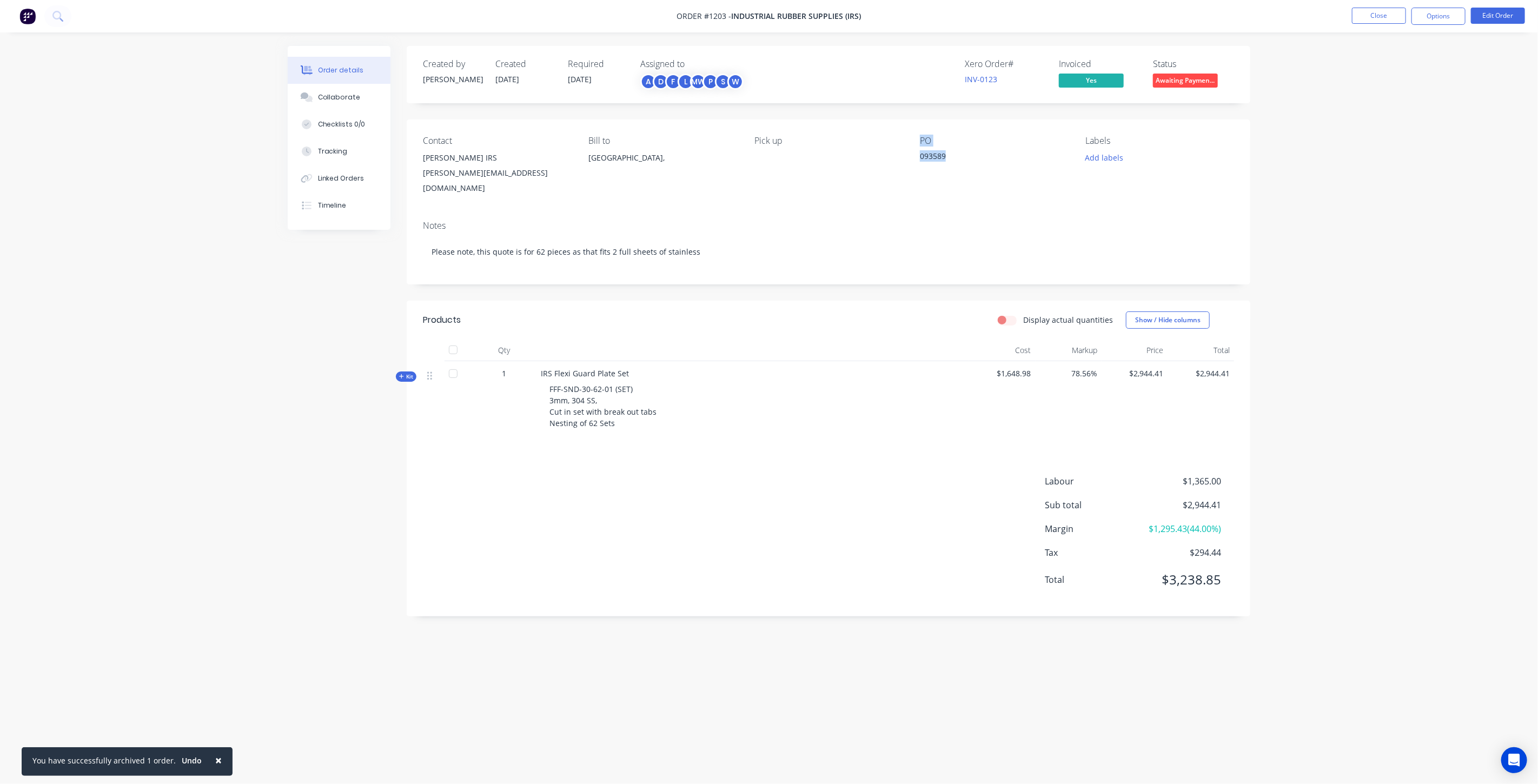
drag, startPoint x: 949, startPoint y: 153, endPoint x: 907, endPoint y: 154, distance: 42.0
click at [907, 154] on div "Contact Nathan IRS Nathan@indrub.com.au Bill to Australia, Pick up PO 093589 La…" at bounding box center [828, 166] width 844 height 93
click at [943, 150] on div "PO 093589" at bounding box center [994, 166] width 148 height 60
drag, startPoint x: 952, startPoint y: 155, endPoint x: 918, endPoint y: 157, distance: 34.1
click at [918, 157] on div "Contact Nathan IRS Nathan@indrub.com.au Bill to Australia, Pick up PO 093589 La…" at bounding box center [828, 166] width 844 height 93
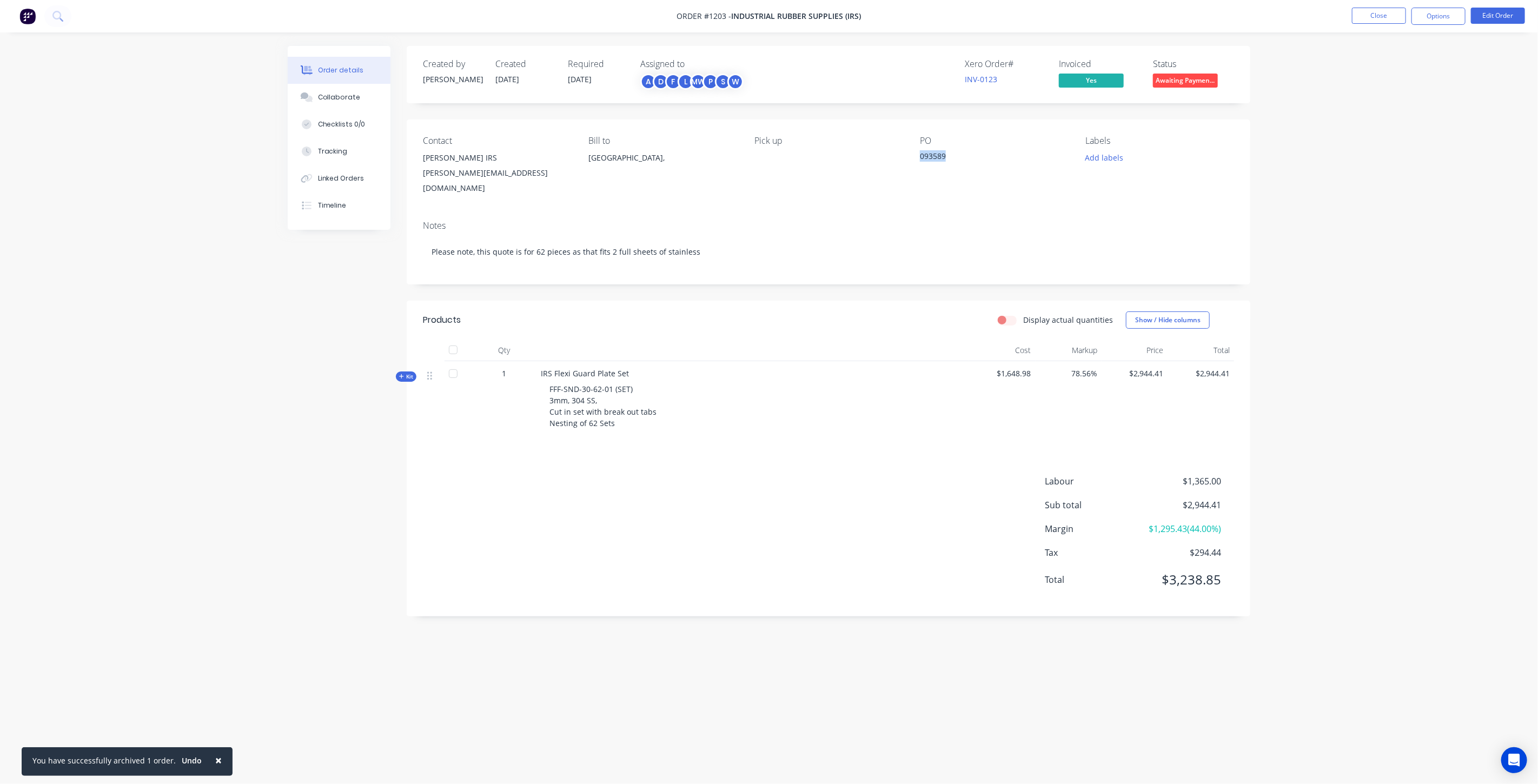
copy div "093589"
click at [1417, 16] on button "Options" at bounding box center [1438, 16] width 54 height 17
click at [1389, 61] on div "Invoice" at bounding box center [1406, 65] width 100 height 16
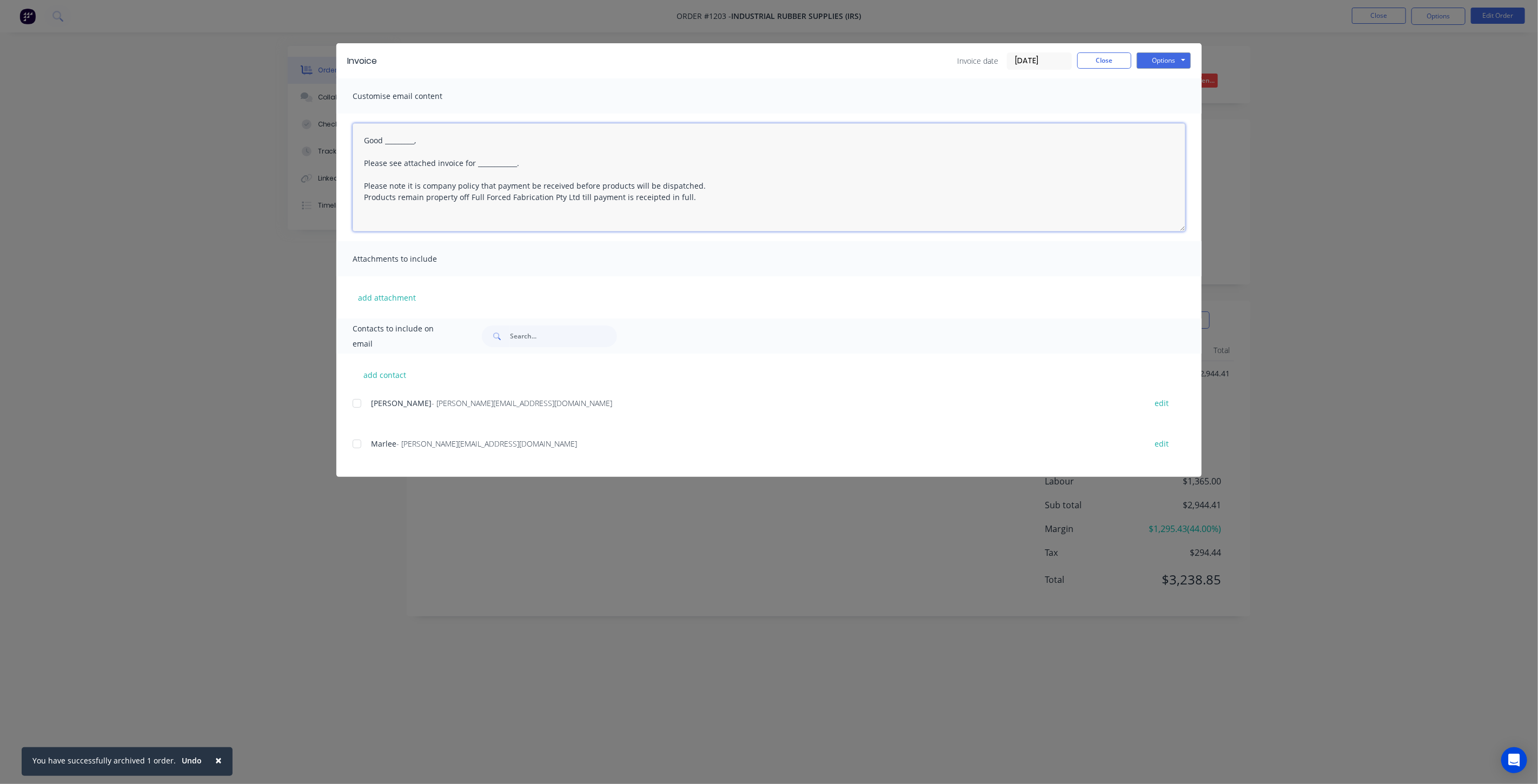
drag, startPoint x: 430, startPoint y: 141, endPoint x: 389, endPoint y: 142, distance: 41.0
click at [389, 142] on textarea "Good _________, Please see attached invoice for ____________. Please note it is…" at bounding box center [769, 177] width 833 height 108
drag, startPoint x: 525, startPoint y: 170, endPoint x: 477, endPoint y: 169, distance: 48.0
click at [477, 169] on textarea "Good Morning, Please see attached invoice for ____________. Please note it is c…" at bounding box center [769, 177] width 833 height 108
drag, startPoint x: 533, startPoint y: 164, endPoint x: 525, endPoint y: 164, distance: 8.0
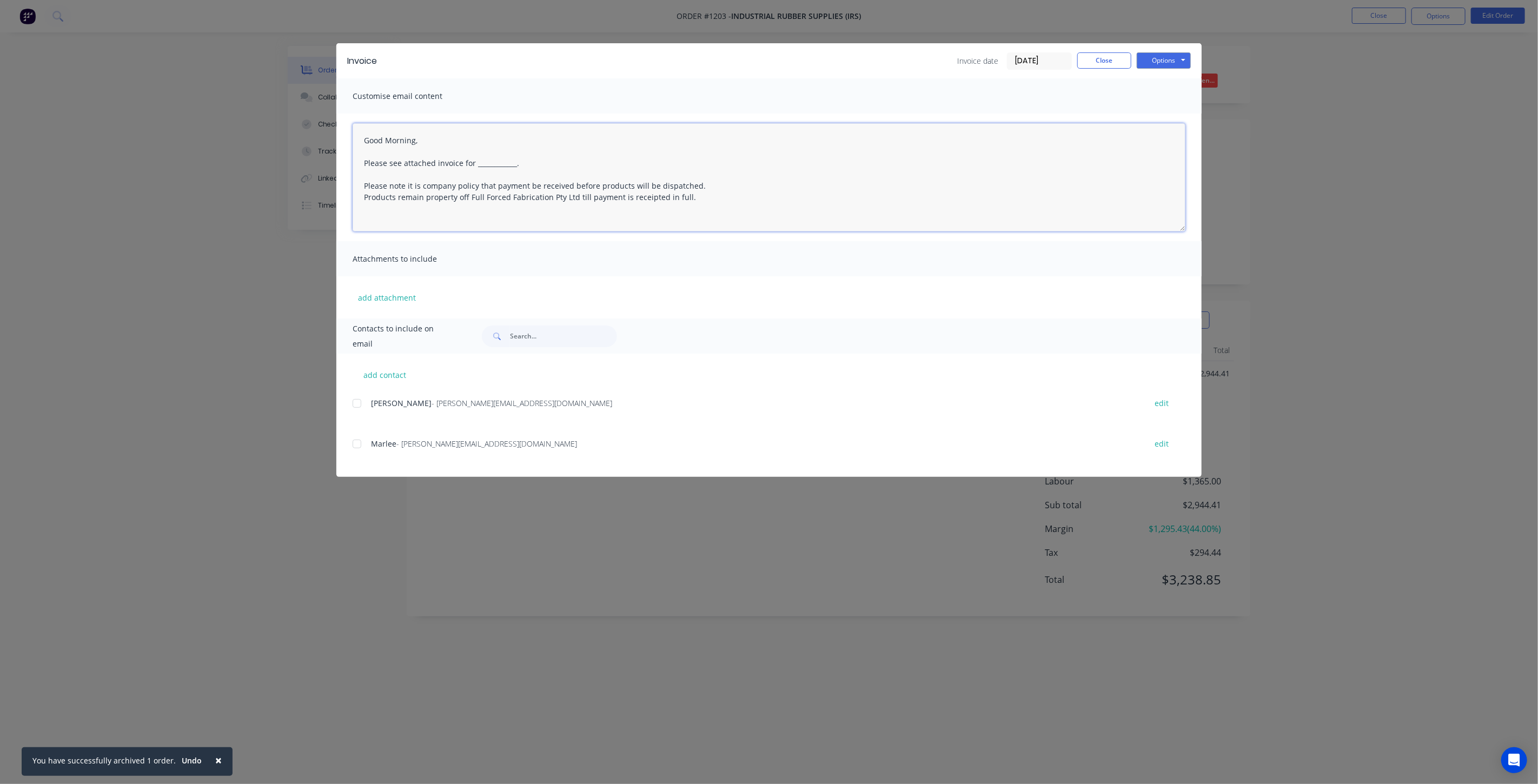
click at [532, 164] on textarea "Good Morning, Please see attached invoice for ____________. Please note it is c…" at bounding box center [769, 177] width 833 height 108
drag, startPoint x: 522, startPoint y: 164, endPoint x: 473, endPoint y: 165, distance: 49.0
click at [473, 165] on textarea "Good Morning, Please see attached invoice for ____________. Please note it is c…" at bounding box center [769, 177] width 833 height 108
paste textarea "093589"
click at [359, 401] on div at bounding box center [357, 404] width 22 height 22
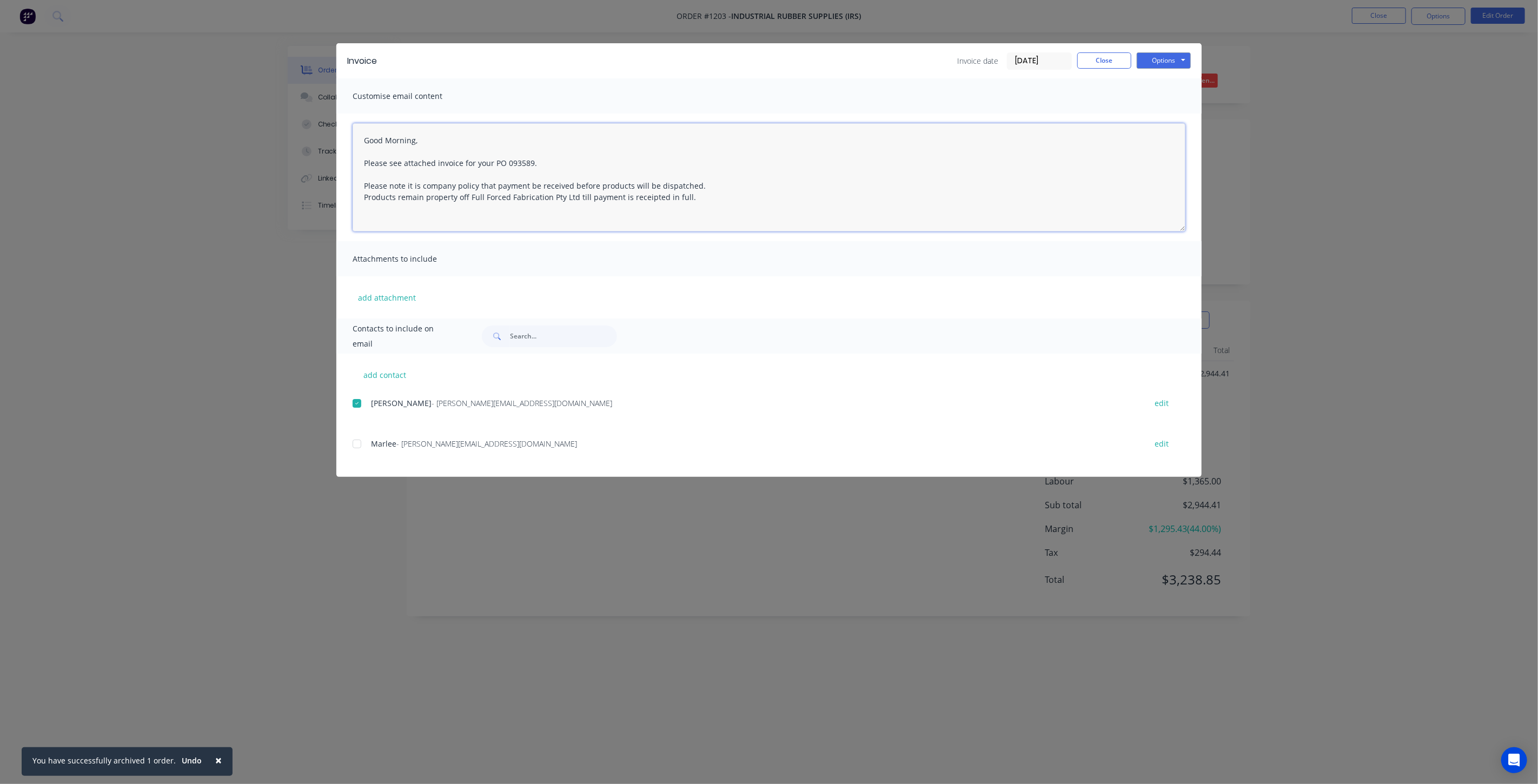
click at [357, 444] on div at bounding box center [357, 444] width 22 height 22
type textarea "Good Morning, Please see attached invoice for your PO 093589. Please note it is…"
click at [1168, 63] on button "Options" at bounding box center [1164, 60] width 54 height 16
click at [1171, 111] on button "Email" at bounding box center [1172, 116] width 69 height 18
click at [1094, 67] on button "Close" at bounding box center [1104, 60] width 54 height 16
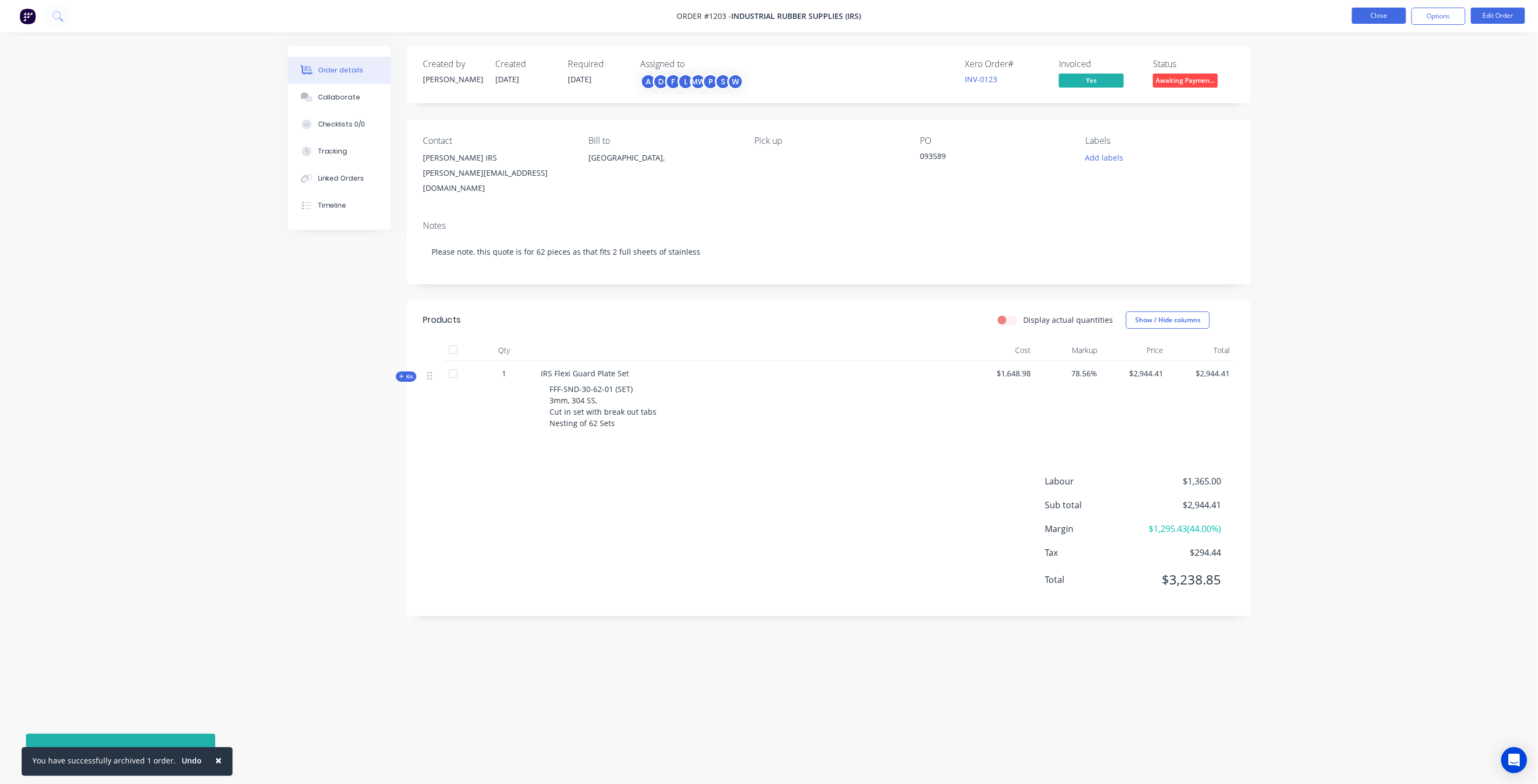
click at [1356, 22] on button "Close" at bounding box center [1379, 15] width 54 height 16
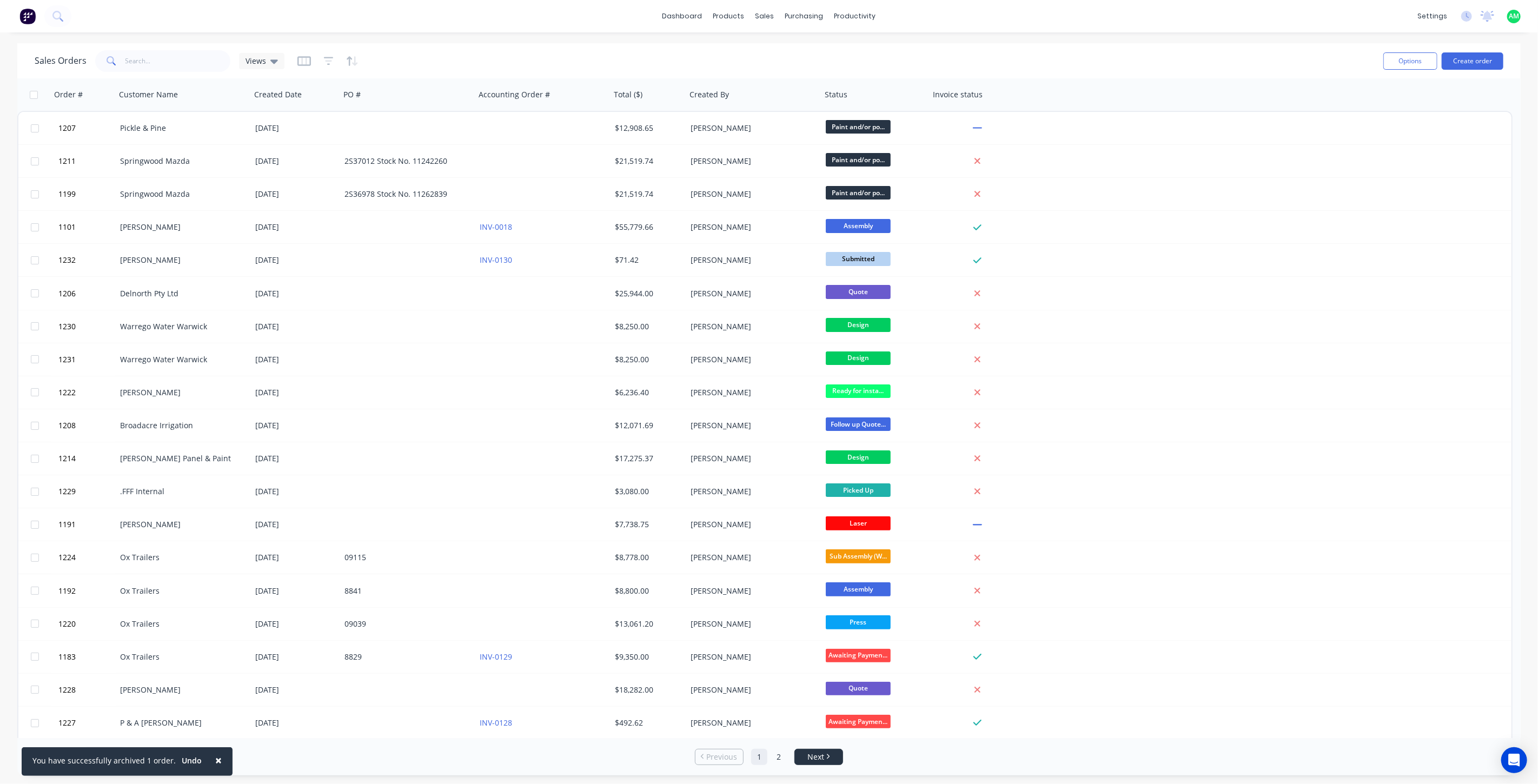
click at [815, 753] on span "Next" at bounding box center [816, 757] width 17 height 11
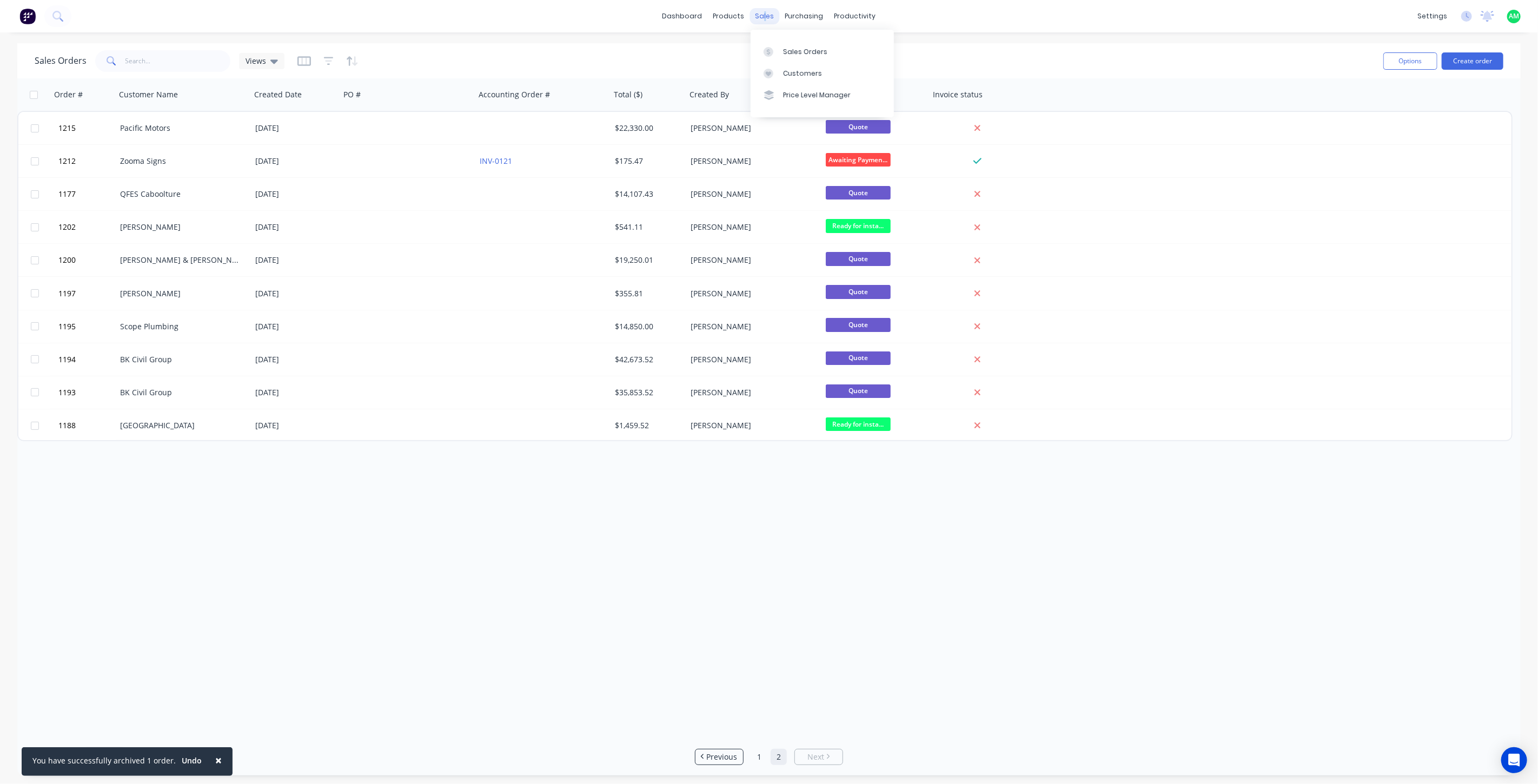
click at [765, 13] on div "sales" at bounding box center [765, 16] width 30 height 16
click at [780, 52] on link "Sales Orders" at bounding box center [822, 51] width 143 height 22
click at [861, 43] on link "Workflow" at bounding box center [897, 51] width 143 height 22
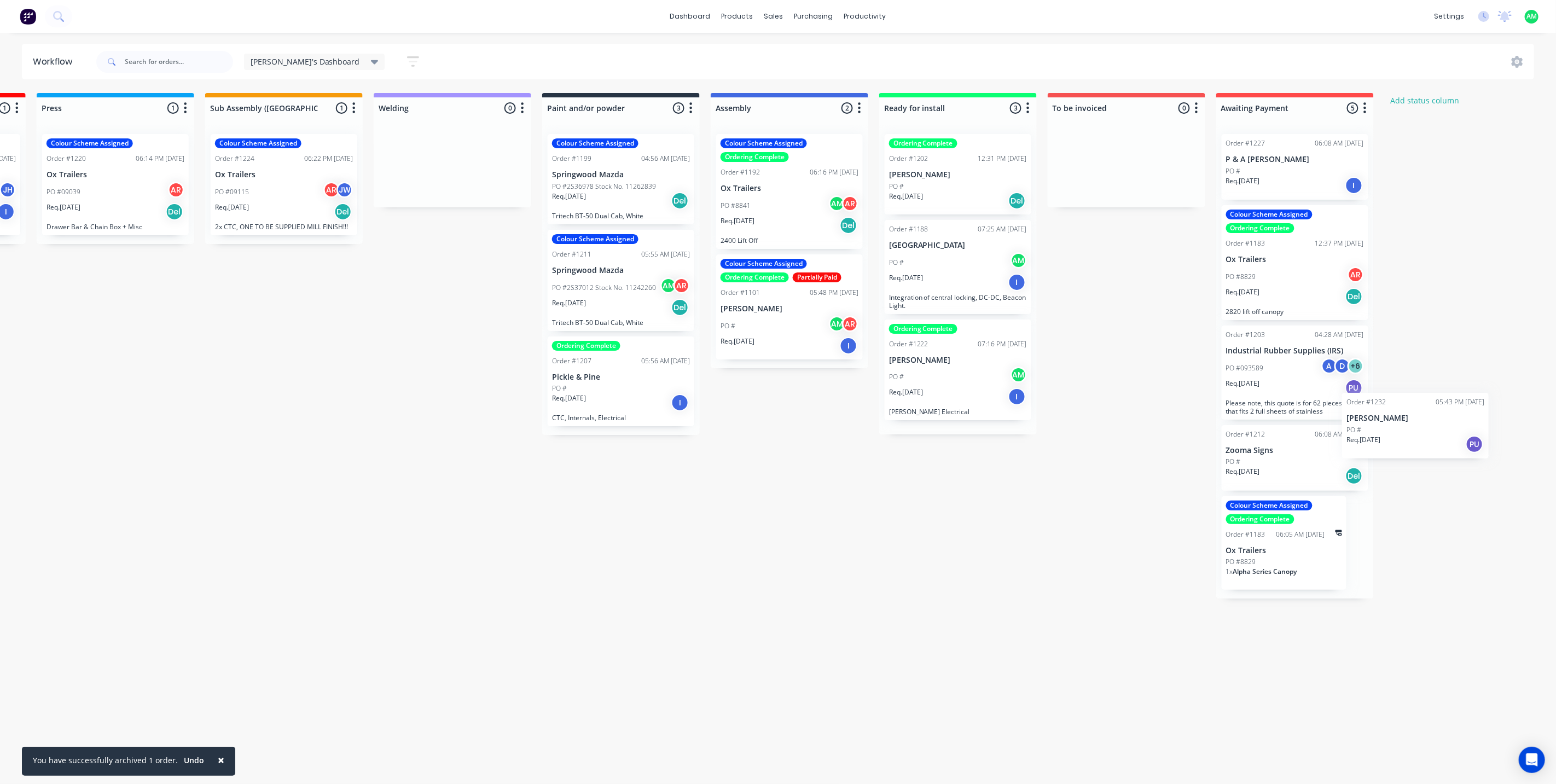
scroll to position [0, 903]
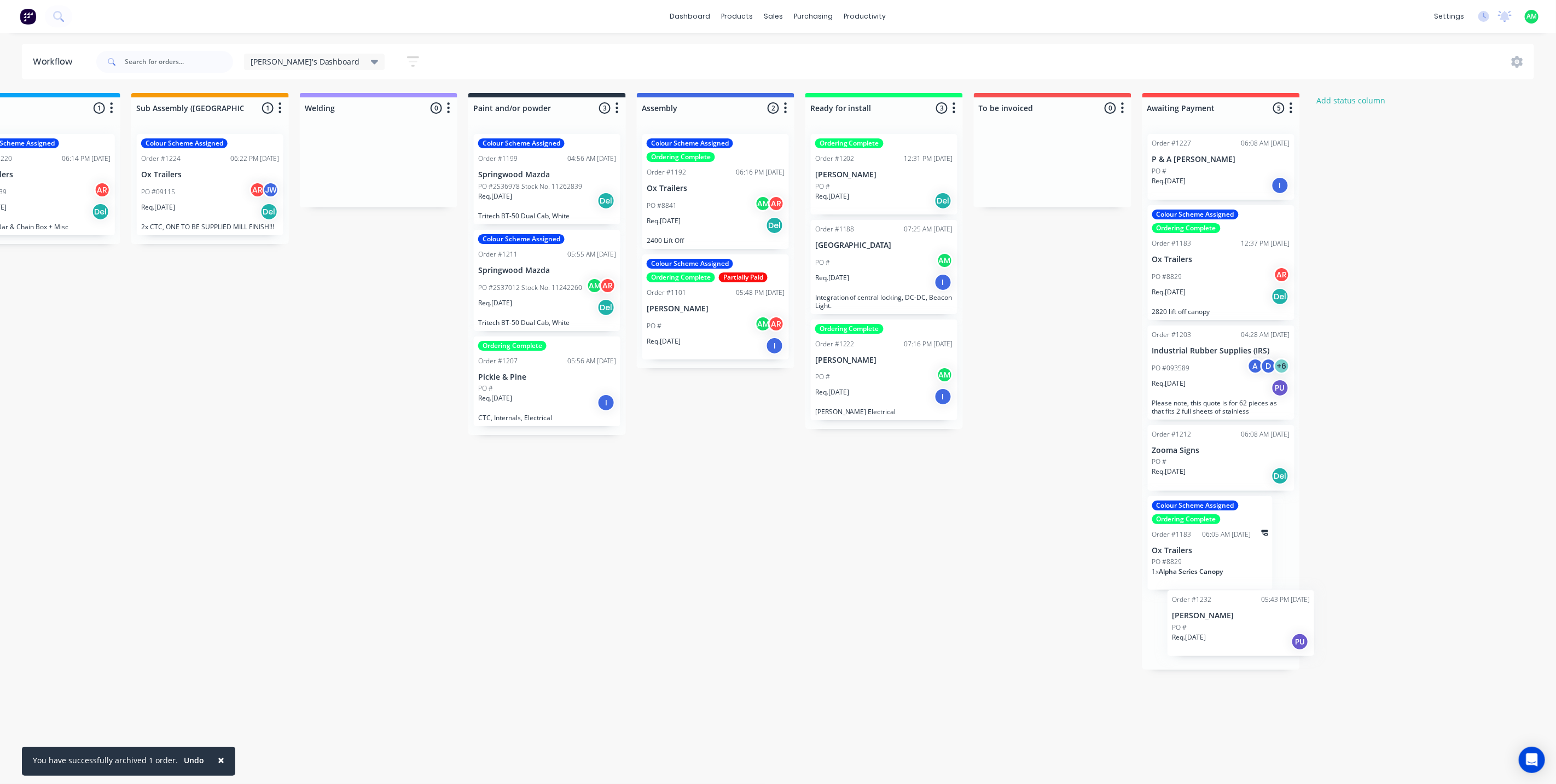
drag, startPoint x: 88, startPoint y: 166, endPoint x: 1229, endPoint y: 630, distance: 1231.7
click at [1229, 630] on div "Submitted 1 Status colour #B7D3F3 hex #B7D3F3 Save Cancel Summaries Total order…" at bounding box center [318, 381] width 2459 height 576
click at [1216, 633] on div "PO #" at bounding box center [1221, 632] width 138 height 10
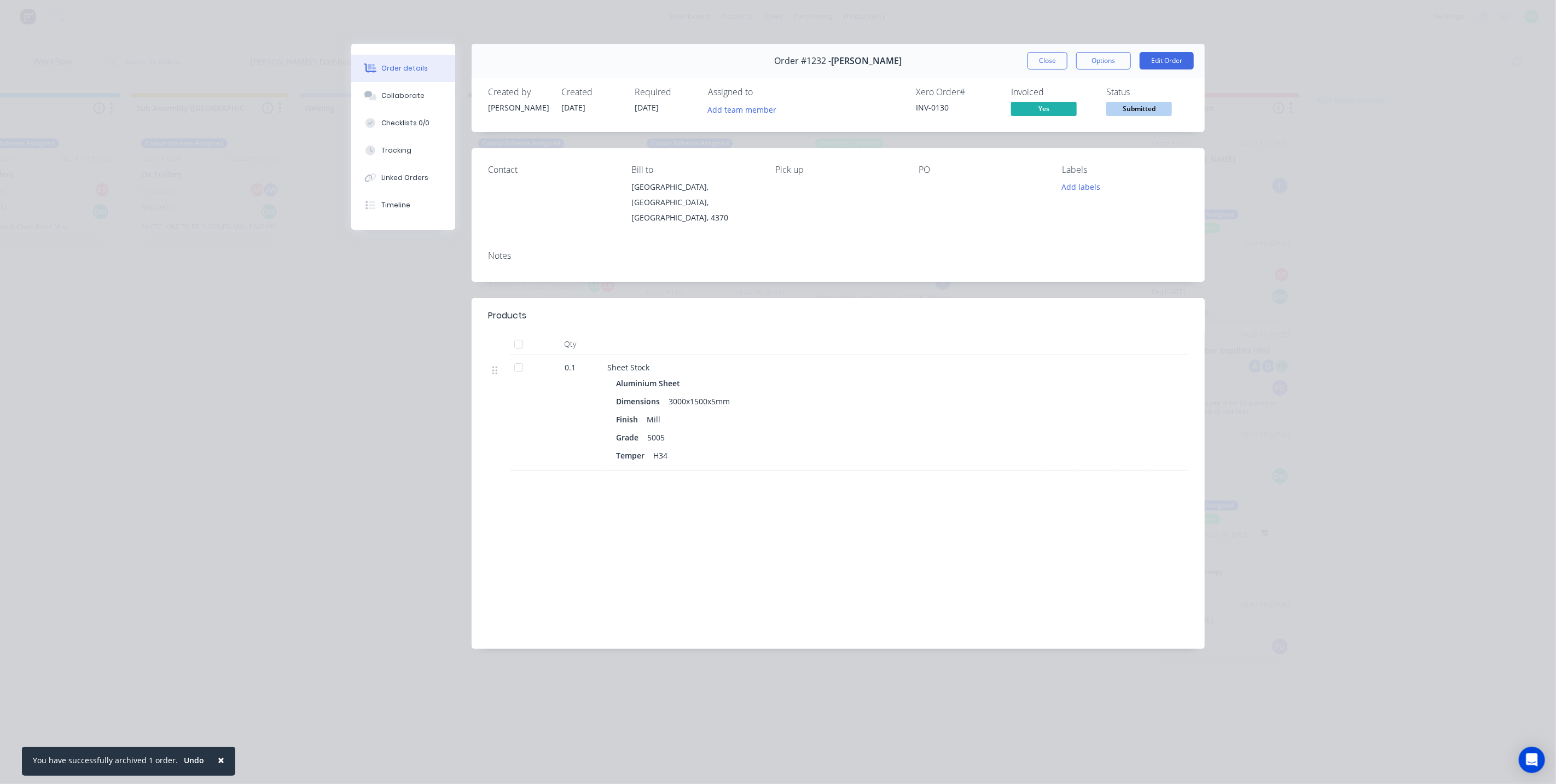
click at [1136, 108] on span "Submitted" at bounding box center [1139, 108] width 65 height 14
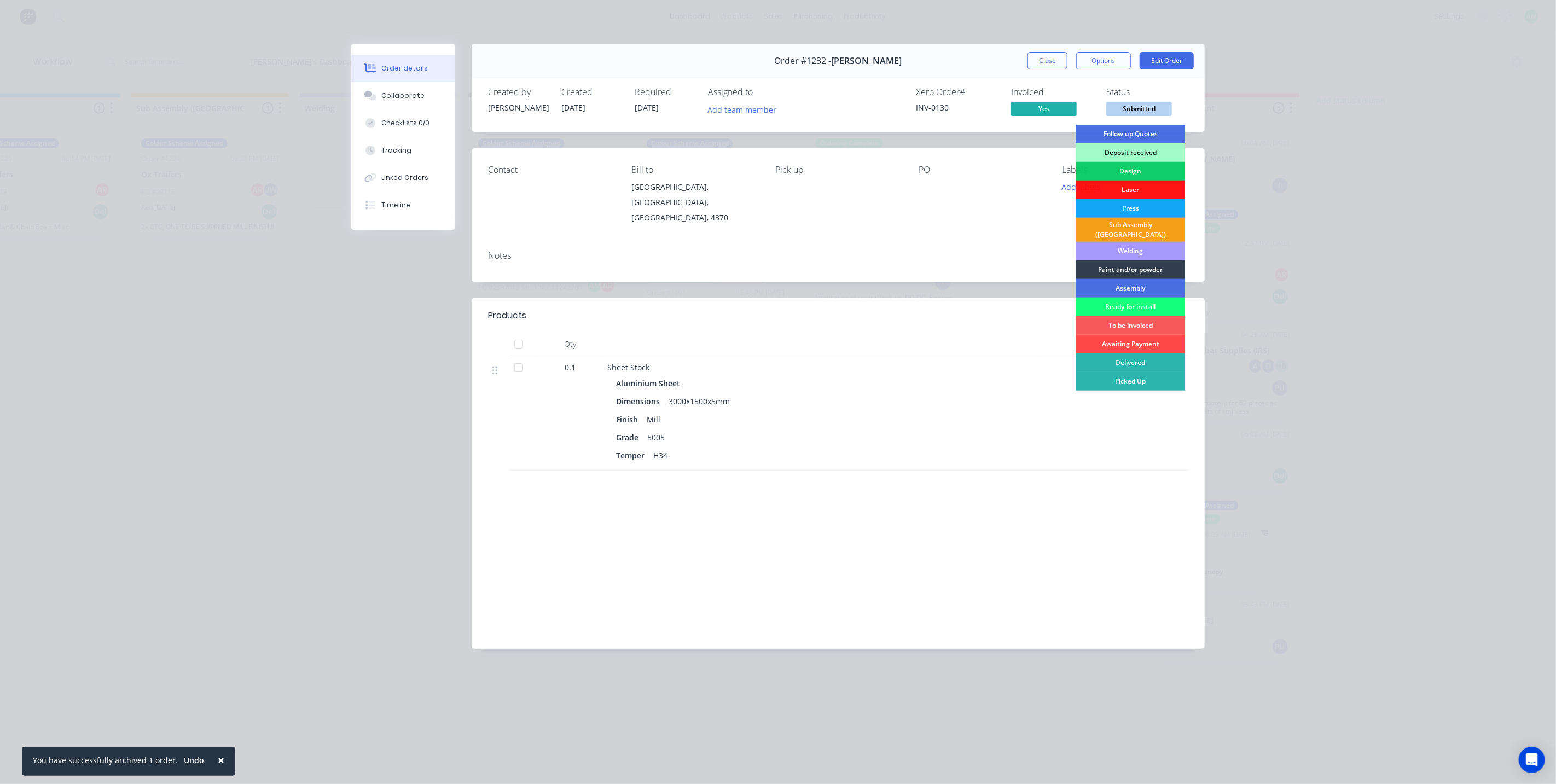
click at [1141, 336] on div "Awaiting Payment" at bounding box center [1130, 344] width 109 height 19
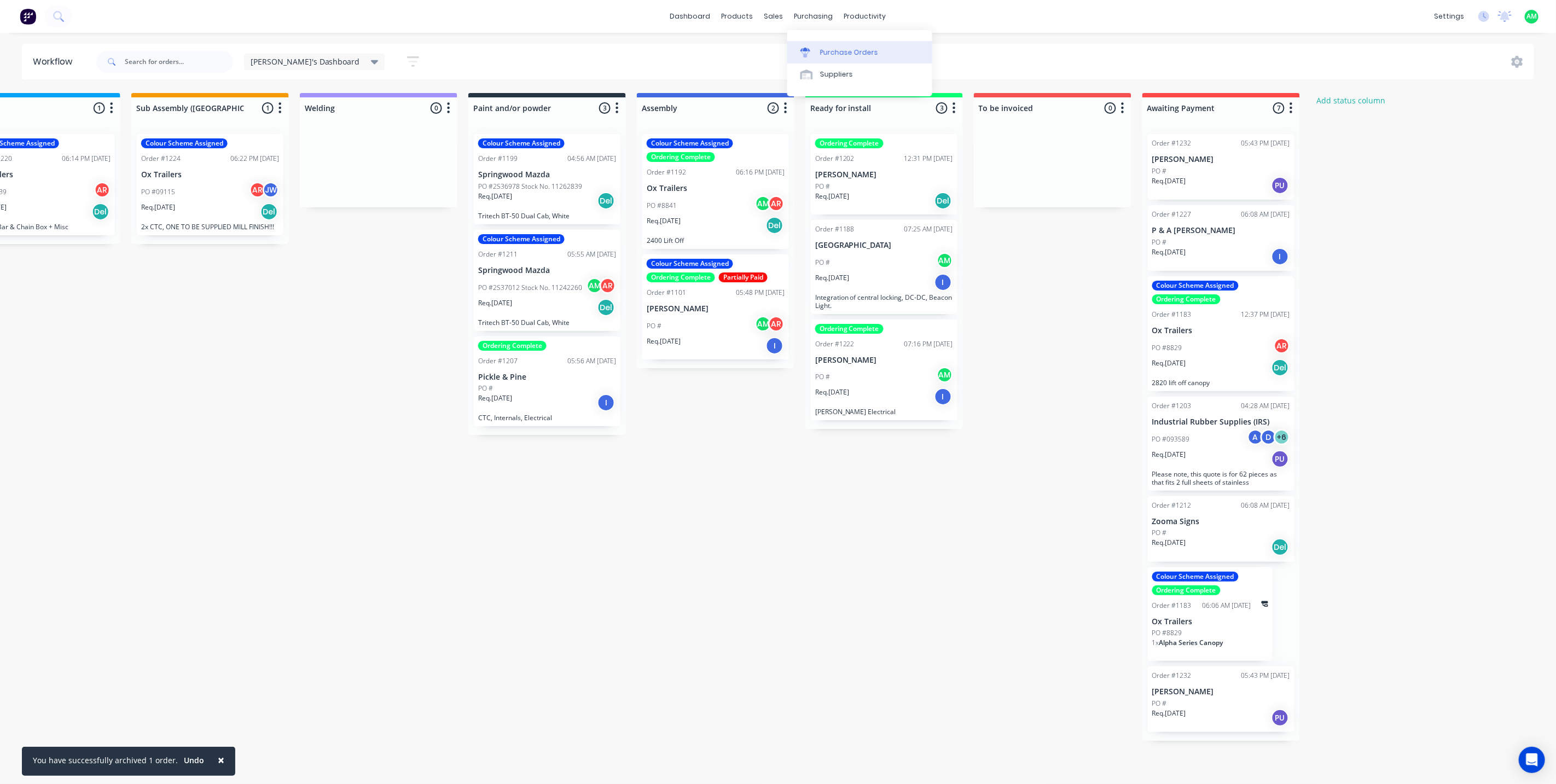
click at [835, 48] on div "Purchase Orders" at bounding box center [849, 52] width 58 height 10
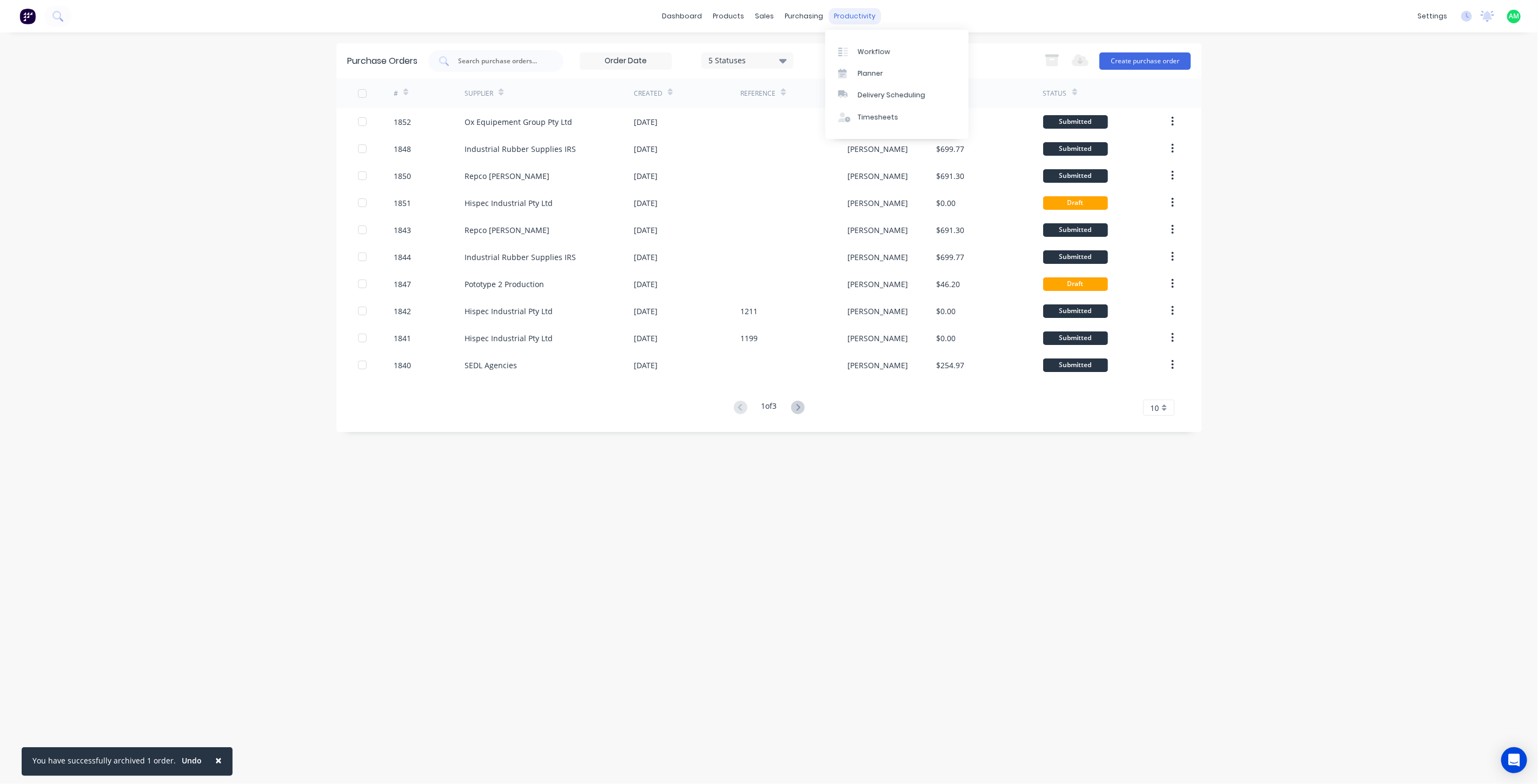
click at [838, 16] on div "productivity" at bounding box center [855, 16] width 52 height 16
click at [865, 43] on link "Workflow" at bounding box center [897, 51] width 143 height 22
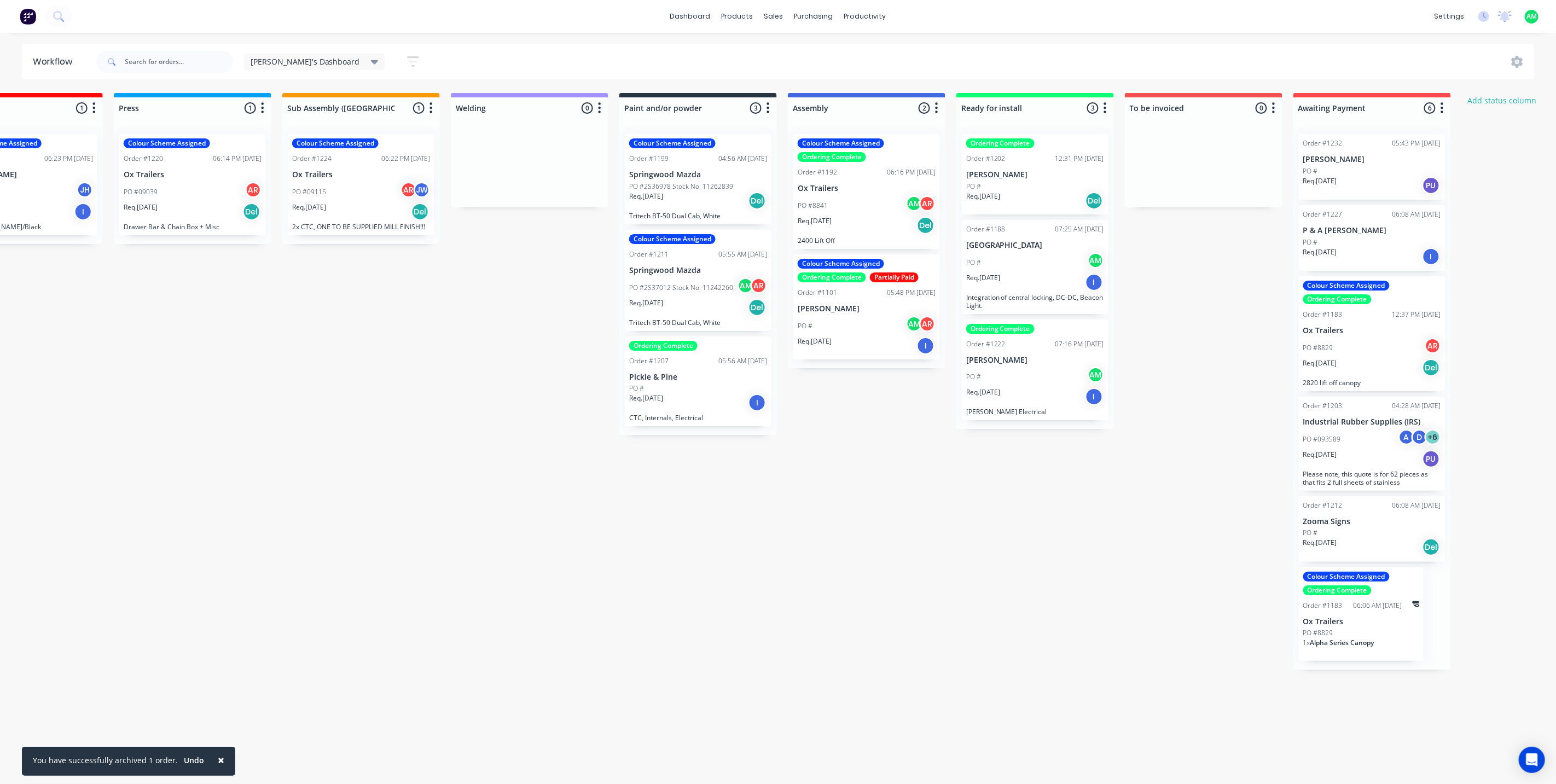
scroll to position [0, 758]
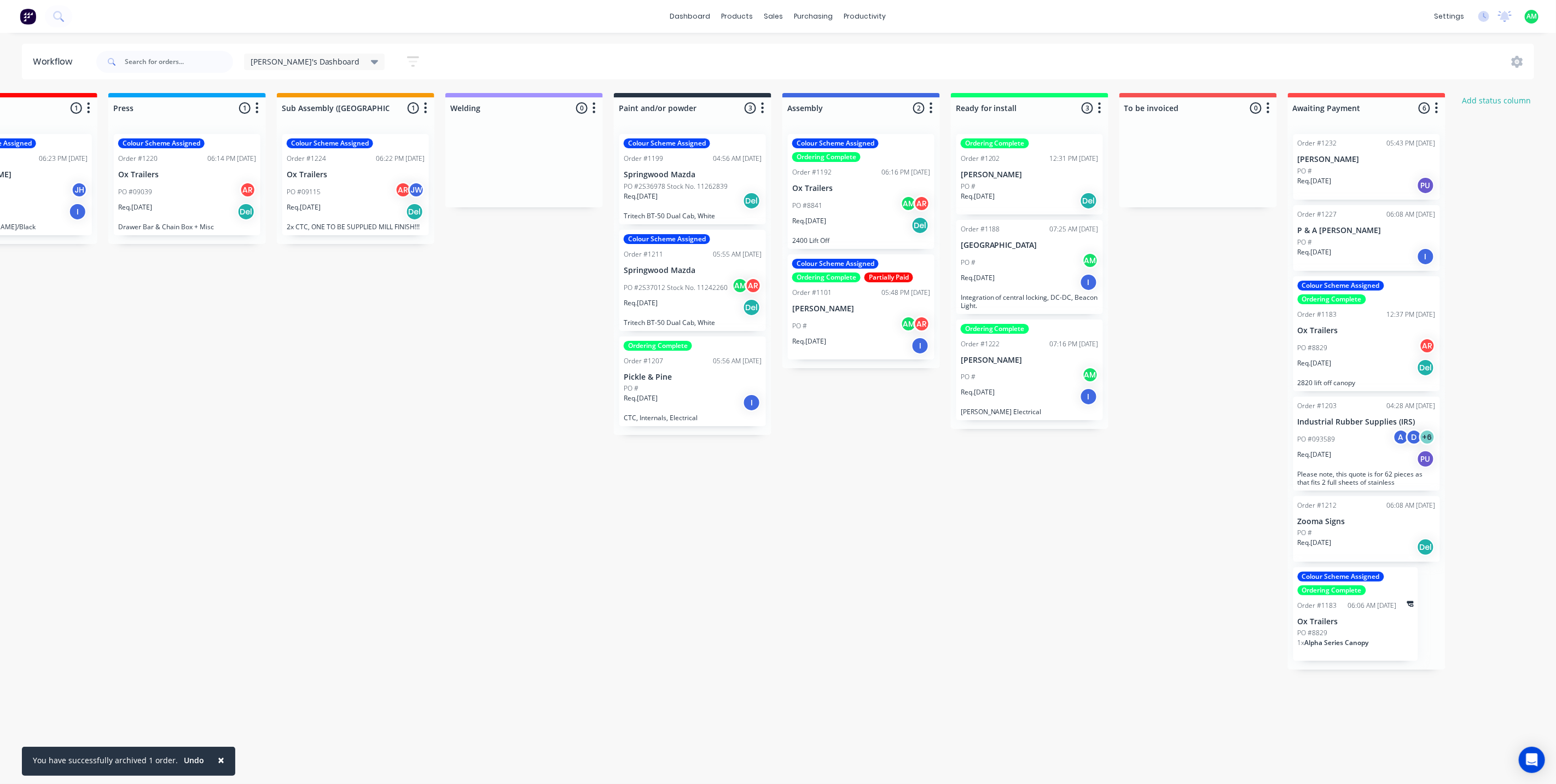
click at [666, 194] on div "Req. 08/08/25 Del" at bounding box center [692, 201] width 138 height 19
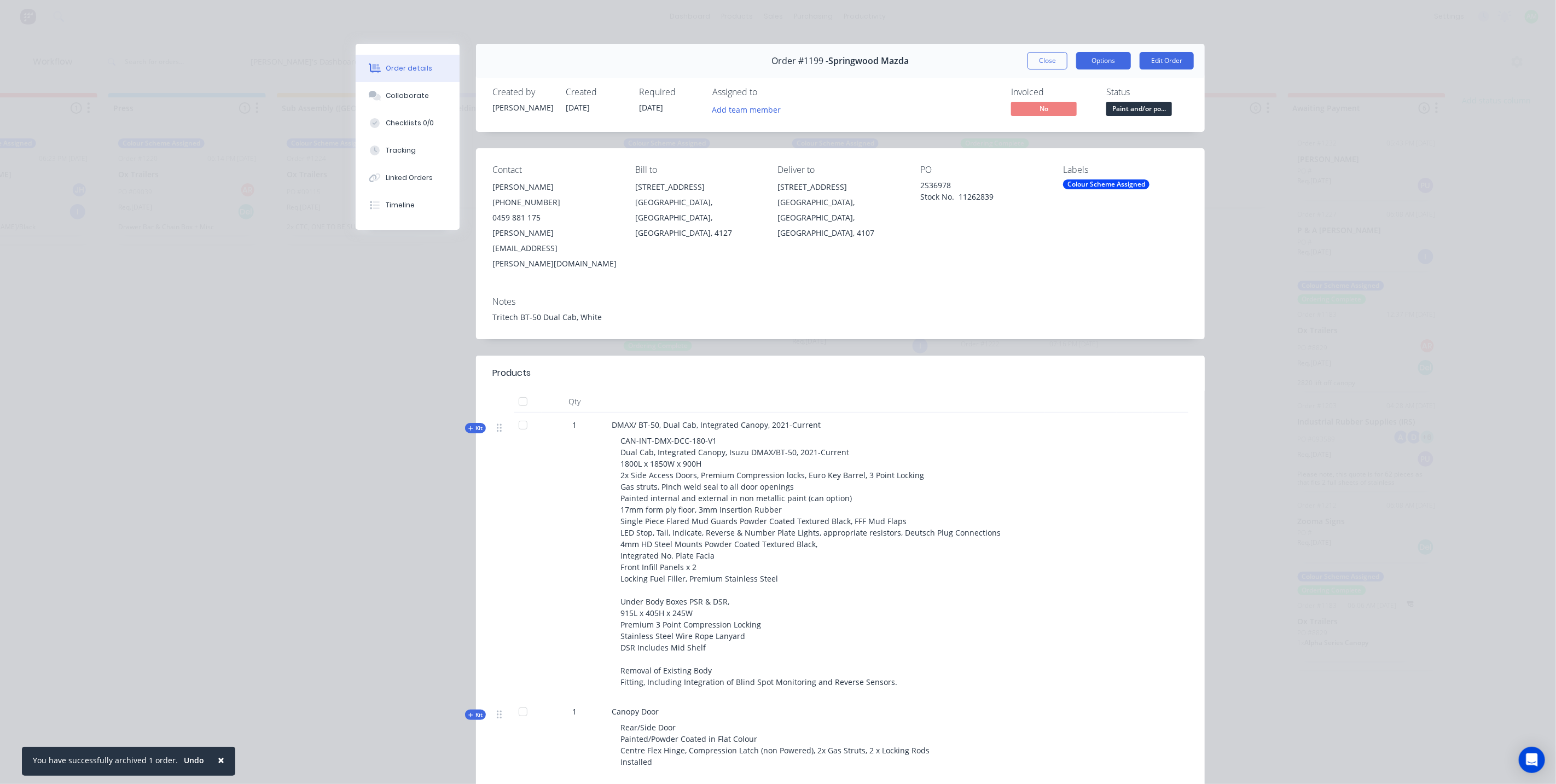
click at [1097, 65] on button "Options" at bounding box center [1103, 60] width 55 height 17
click at [945, 92] on div "Invoiced No Status Paint and/or po..." at bounding box center [1005, 102] width 367 height 32
click at [400, 173] on div "Linked Orders" at bounding box center [410, 177] width 47 height 10
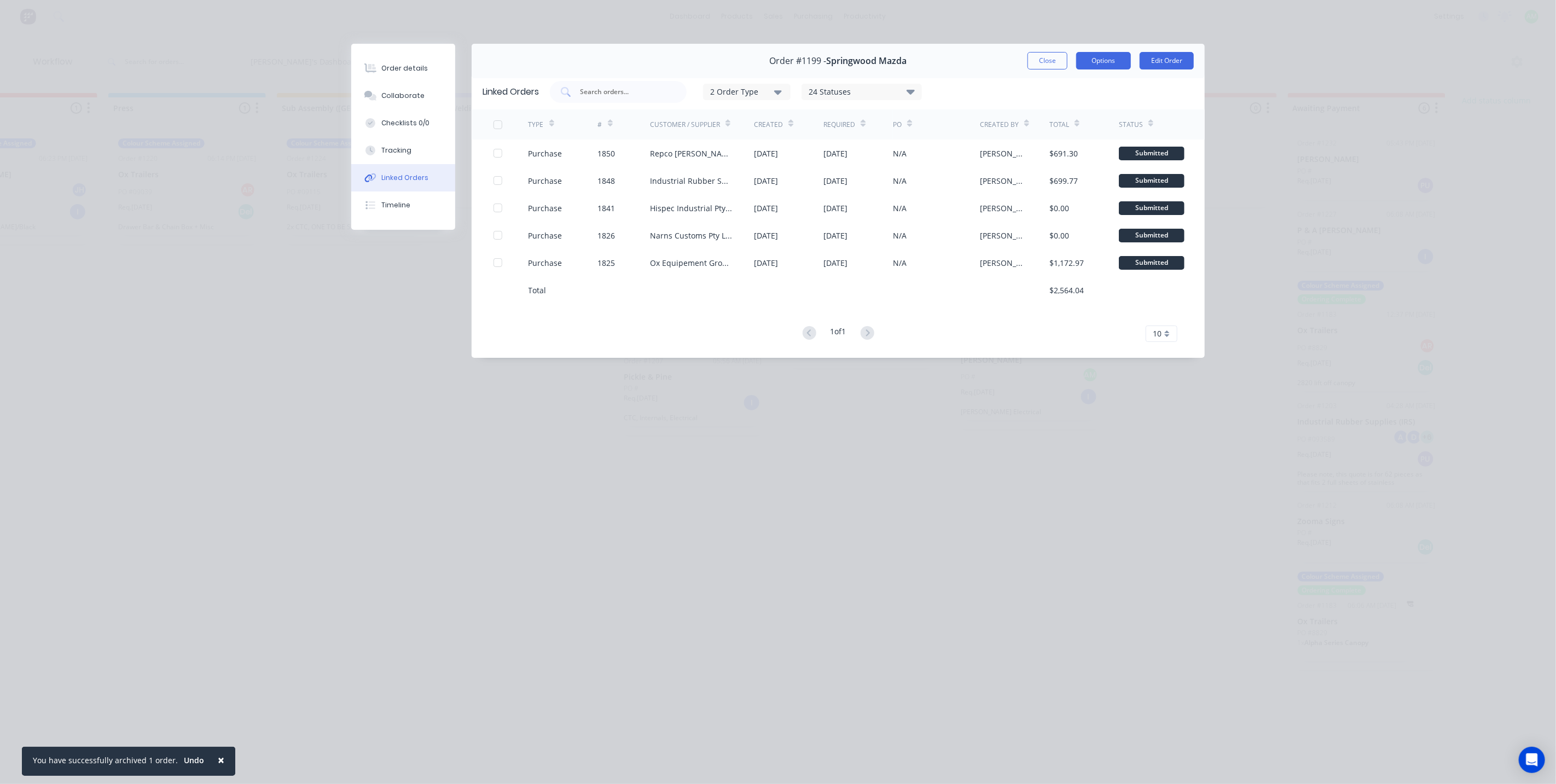
click at [1108, 58] on button "Options" at bounding box center [1103, 60] width 55 height 17
click at [1108, 61] on button "Options" at bounding box center [1103, 60] width 55 height 17
click at [397, 65] on div "Order details" at bounding box center [405, 68] width 47 height 10
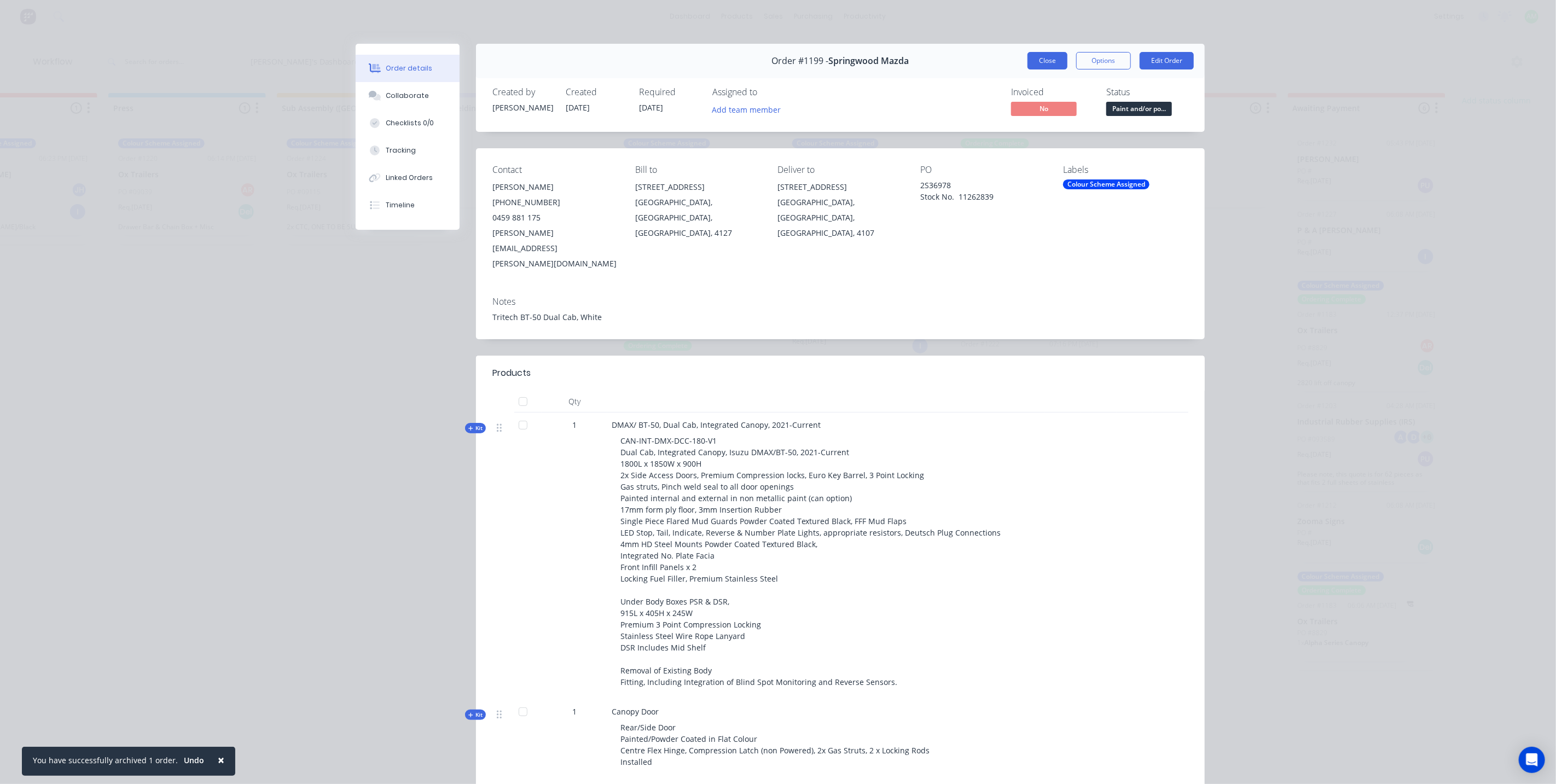
click at [1042, 62] on button "Close" at bounding box center [1047, 60] width 40 height 17
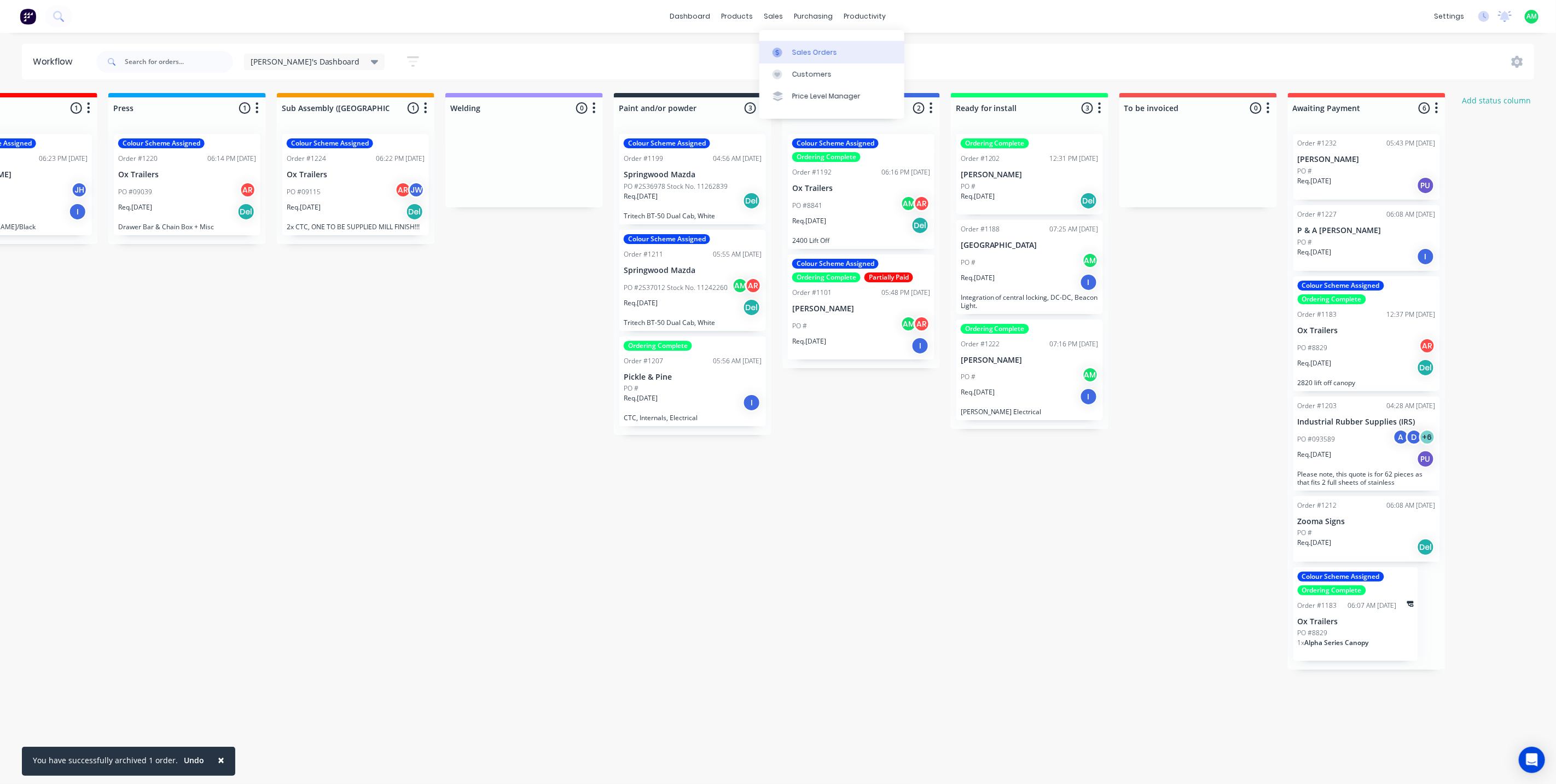
click at [791, 56] on link "Sales Orders" at bounding box center [832, 52] width 145 height 22
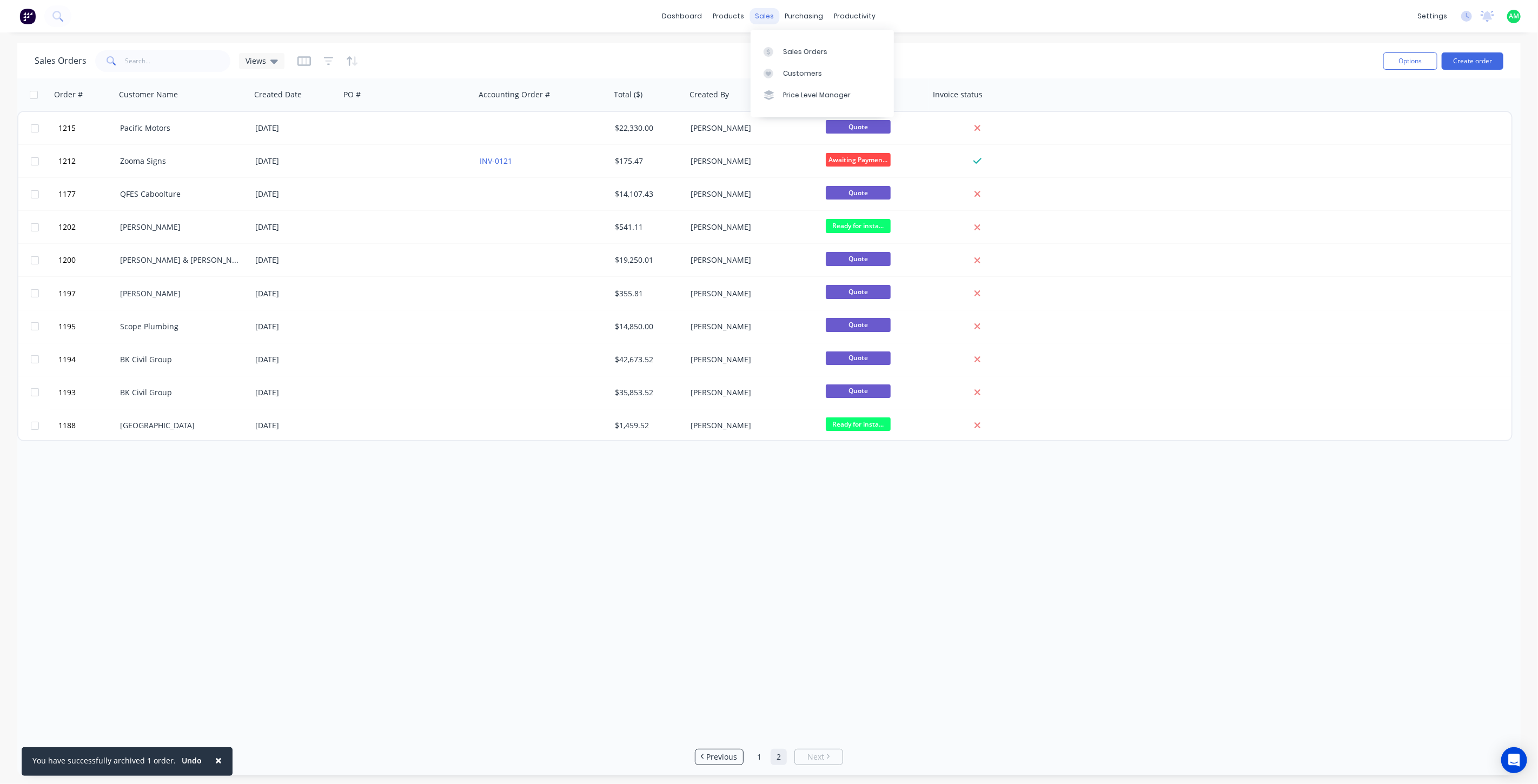
click at [768, 18] on div "sales" at bounding box center [765, 16] width 30 height 16
click at [780, 43] on link "Sales Orders" at bounding box center [822, 51] width 143 height 22
click at [265, 61] on div "Views" at bounding box center [262, 61] width 33 height 10
click at [293, 171] on button "Aaron's Dashboard" at bounding box center [304, 174] width 123 height 12
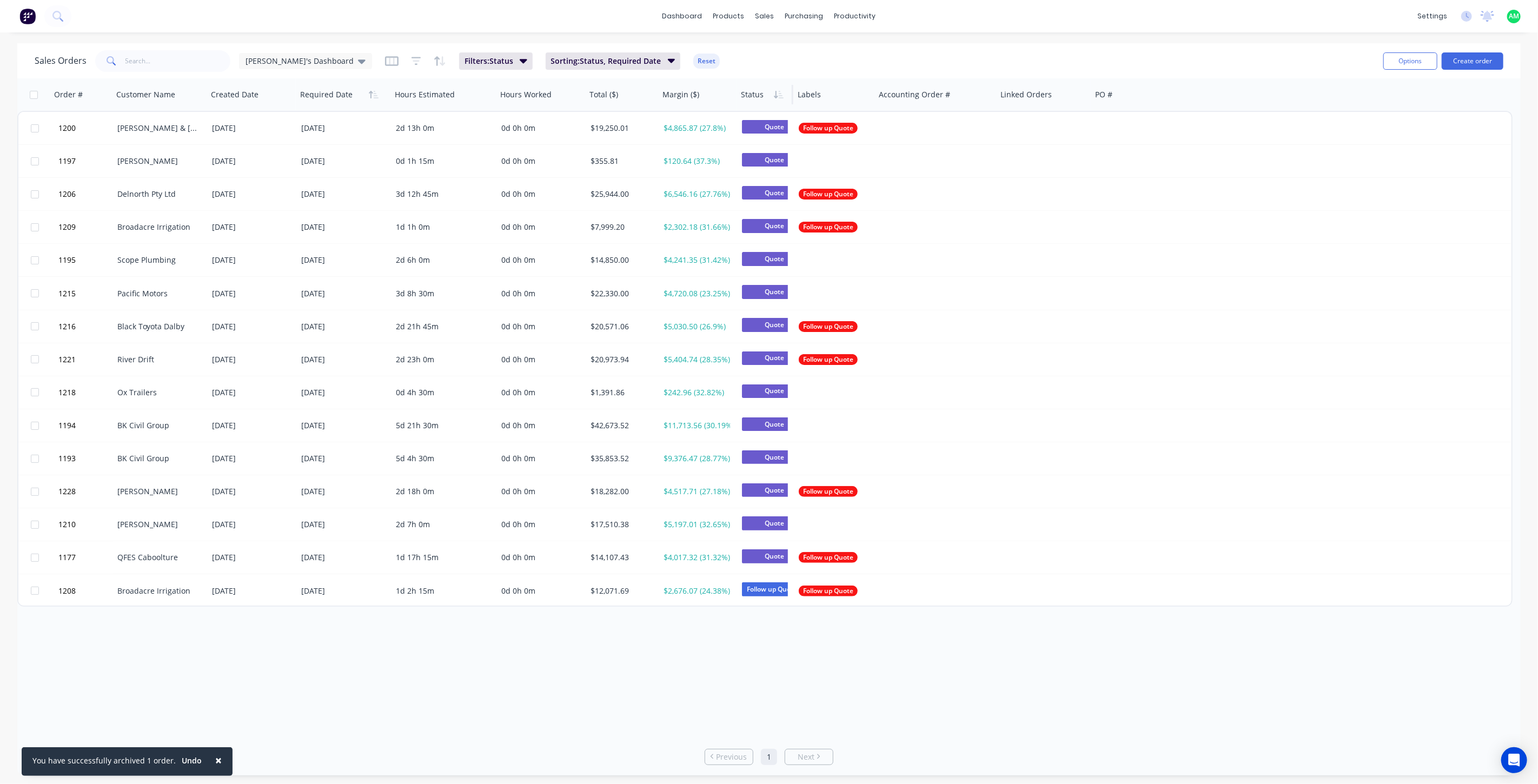
click at [760, 96] on div at bounding box center [764, 95] width 46 height 22
click at [764, 133] on button "Filter column" at bounding box center [781, 139] width 81 height 22
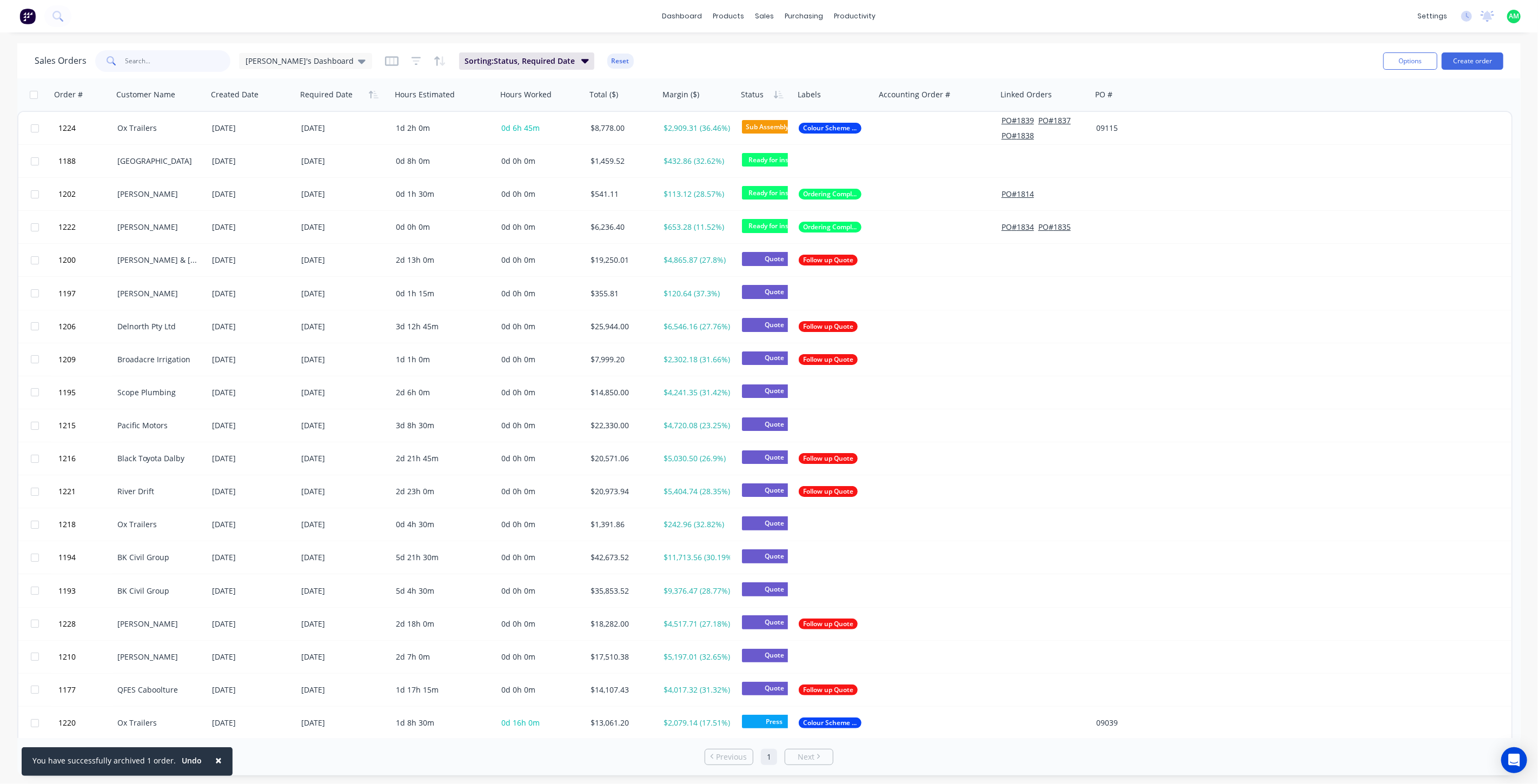
click at [136, 66] on input "text" at bounding box center [178, 61] width 106 height 22
type input "springwood"
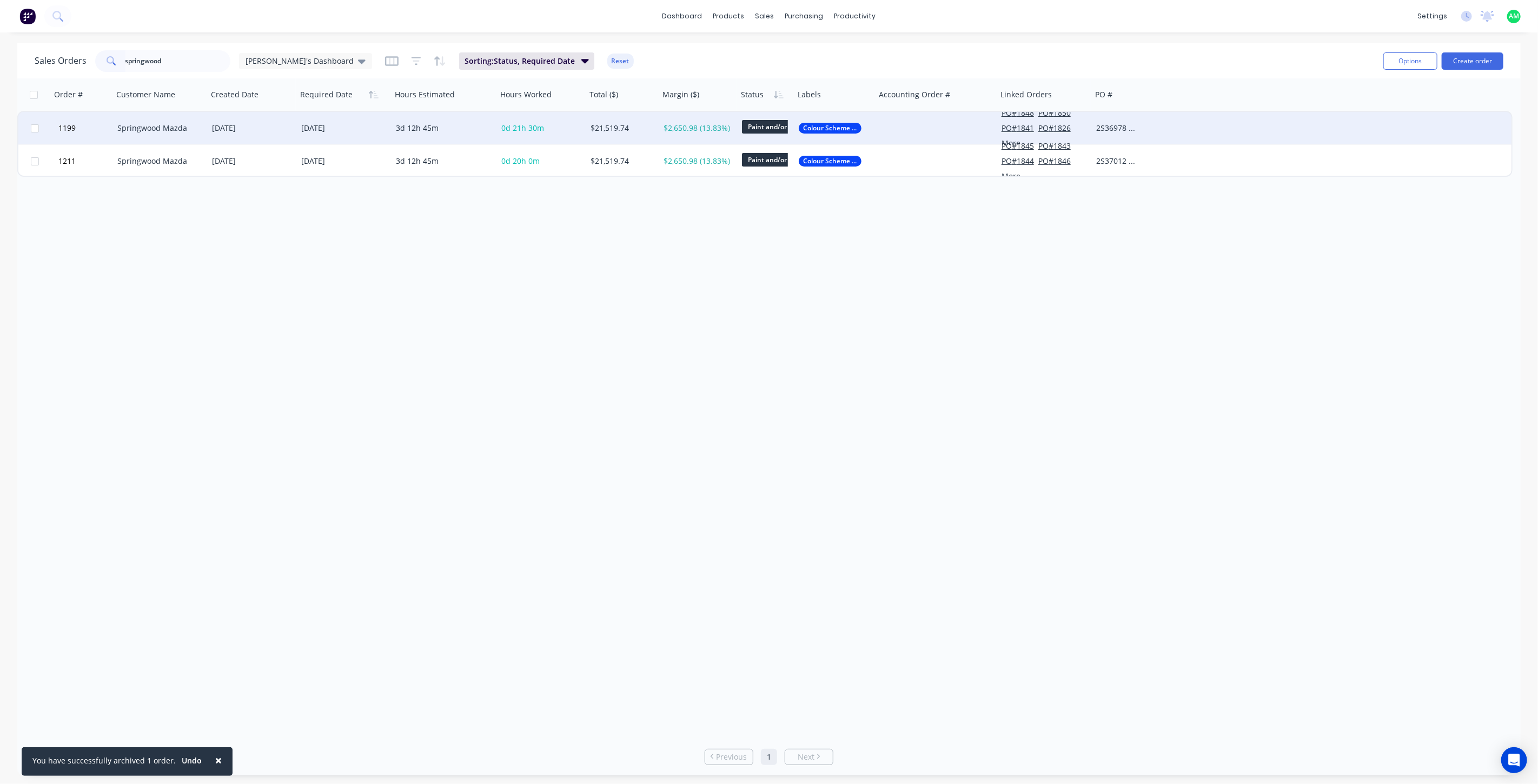
click at [257, 125] on div "10 Jul 2025" at bounding box center [252, 128] width 81 height 11
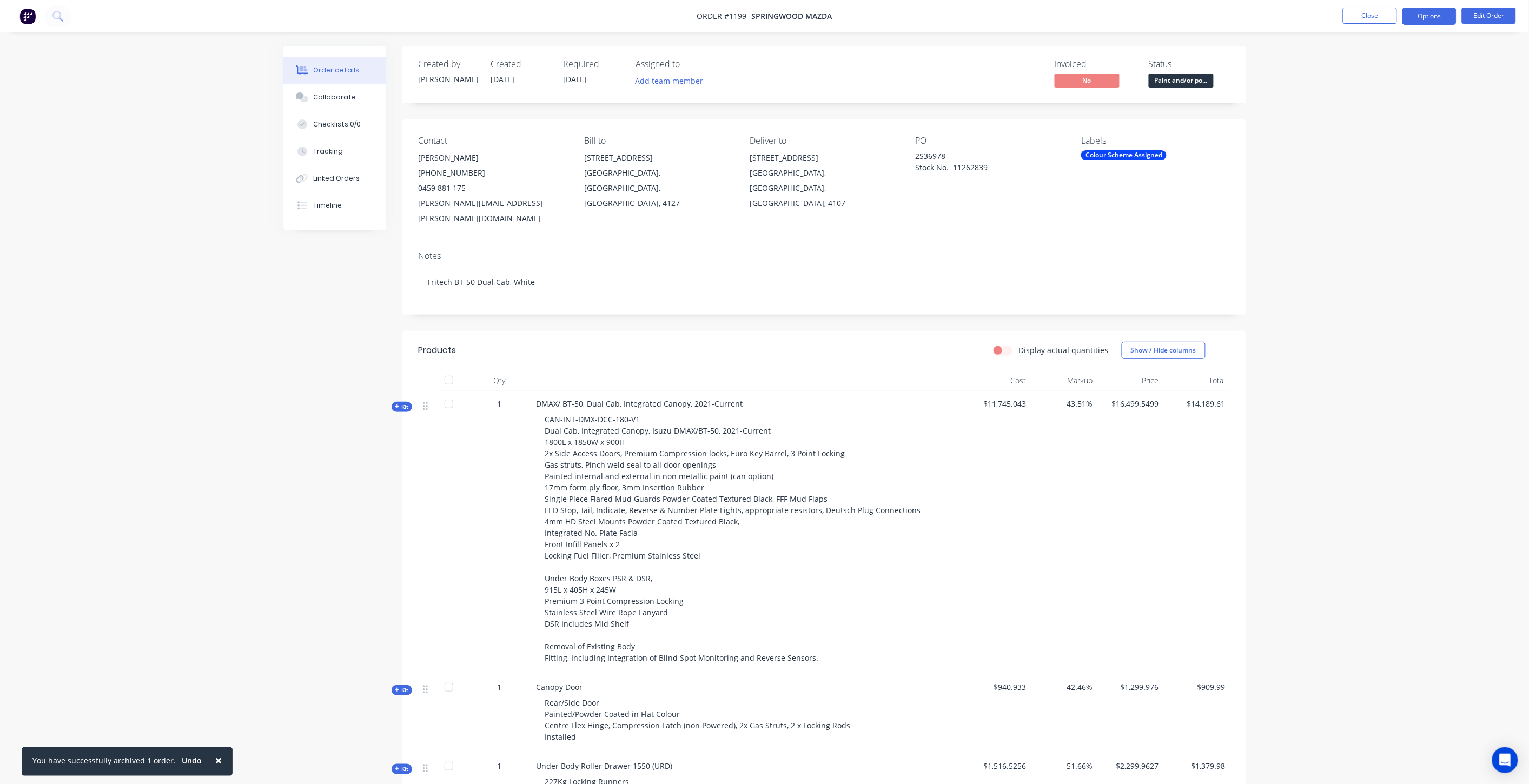
click at [1434, 24] on button "Options" at bounding box center [1429, 16] width 54 height 17
click at [1390, 189] on div "Purchase Products" at bounding box center [1397, 195] width 100 height 16
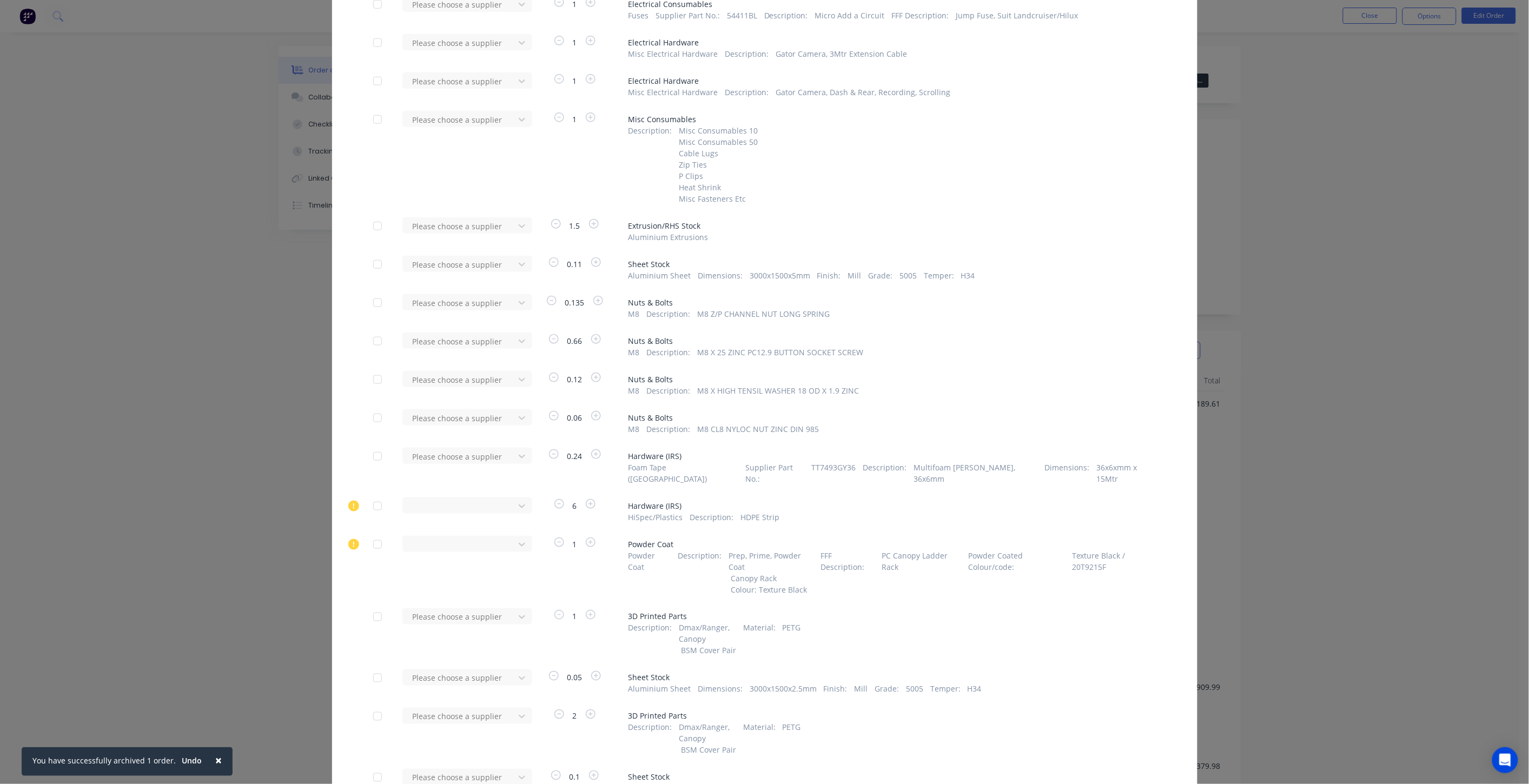
scroll to position [4410, 0]
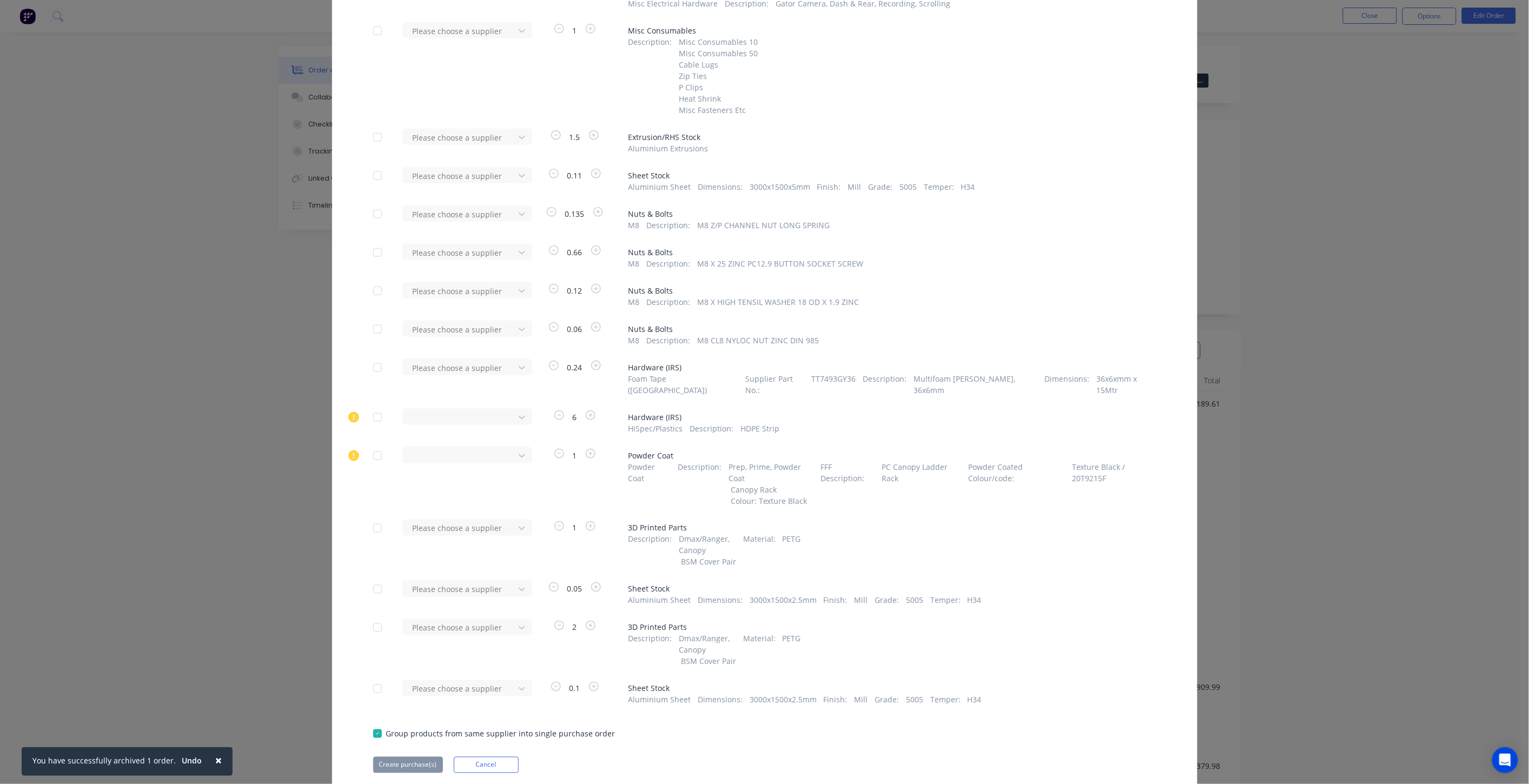
click at [372, 678] on div at bounding box center [377, 689] width 22 height 22
type input "irs"
click at [455, 735] on div "IRS Cutting Services Pty Ltd" at bounding box center [462, 741] width 119 height 12
click at [415, 757] on button "Create purchase(s)" at bounding box center [407, 765] width 70 height 16
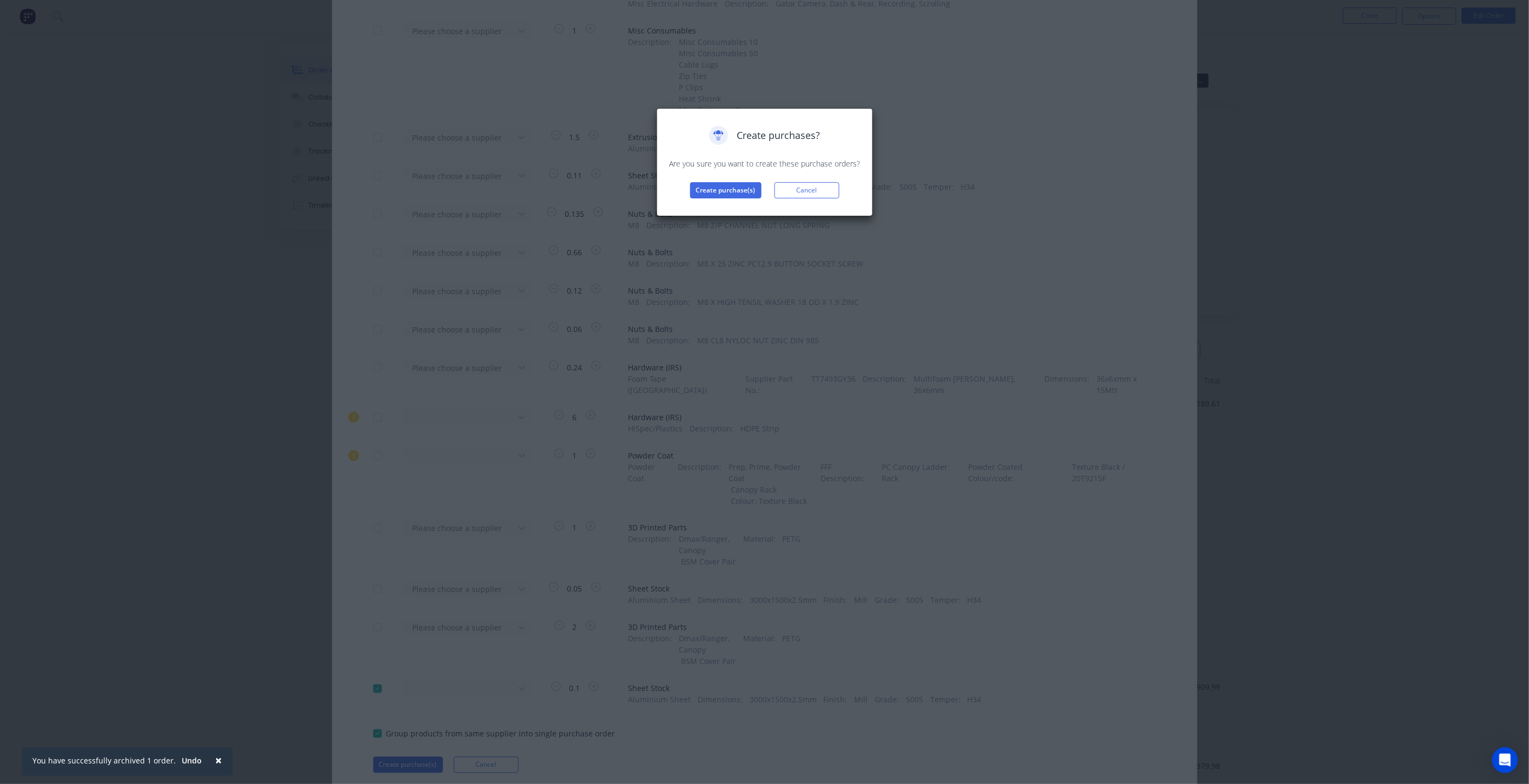
click at [715, 176] on div "Create purchases? Are you sure you want to create these purchase orders? Create…" at bounding box center [764, 162] width 194 height 72
click at [716, 182] on button "Create purchase(s)" at bounding box center [726, 190] width 72 height 16
click at [714, 208] on button "View purchase(s)" at bounding box center [725, 207] width 65 height 16
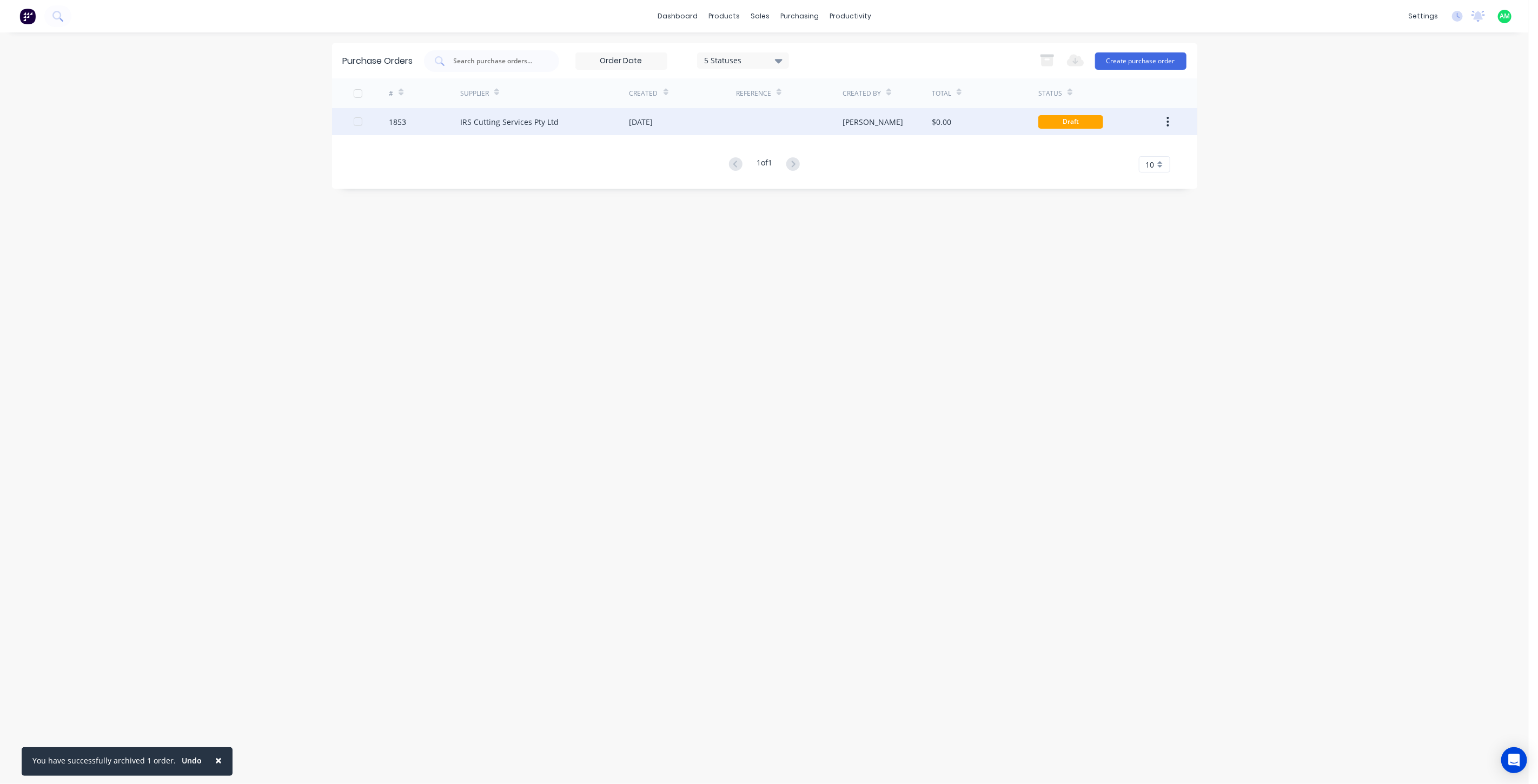
click at [511, 121] on div "IRS Cutting Services Pty Ltd" at bounding box center [510, 122] width 98 height 12
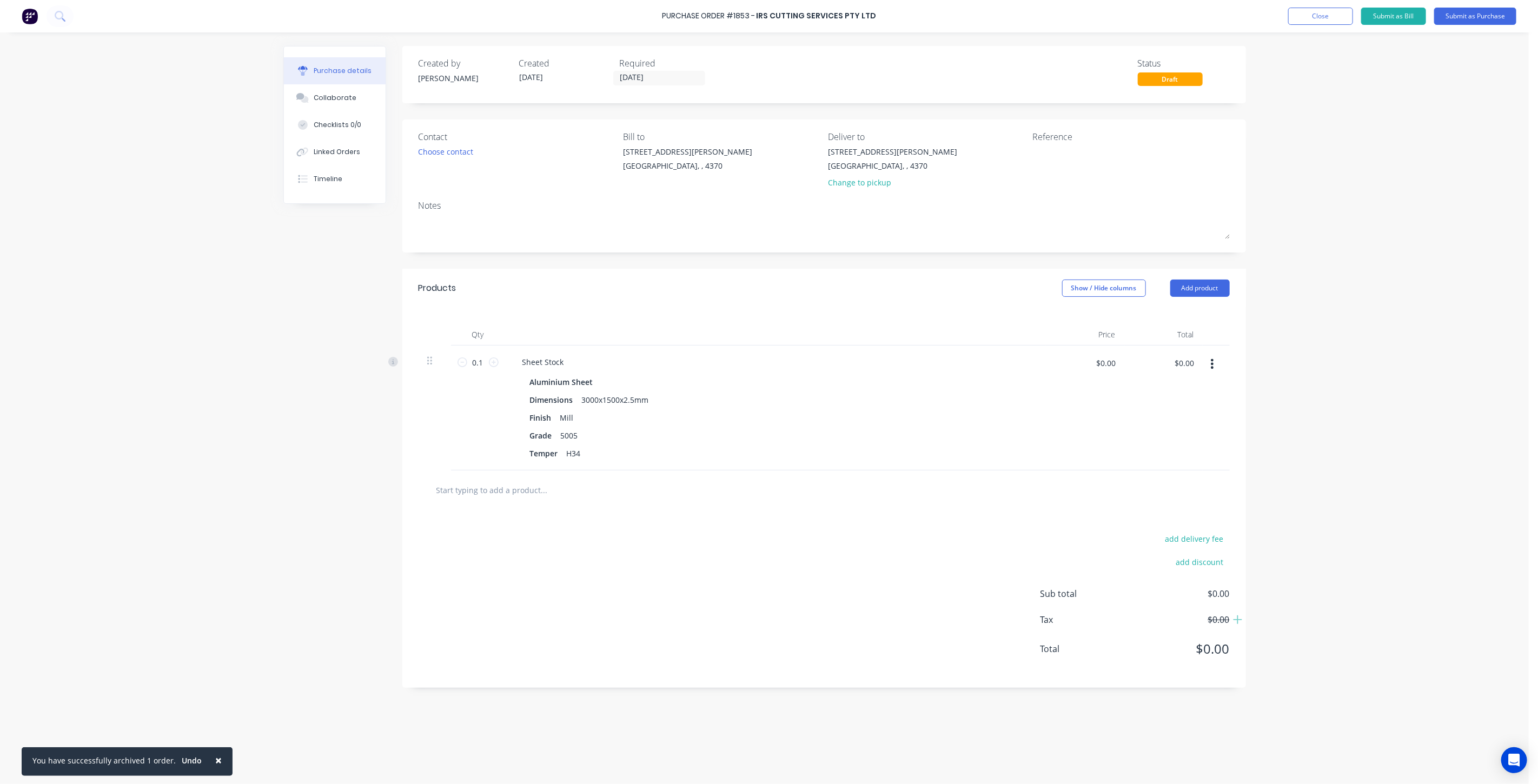
click at [1214, 366] on button "button" at bounding box center [1212, 364] width 26 height 19
click at [1167, 456] on button "Delete" at bounding box center [1179, 457] width 92 height 22
click at [641, 345] on input "text" at bounding box center [544, 344] width 216 height 22
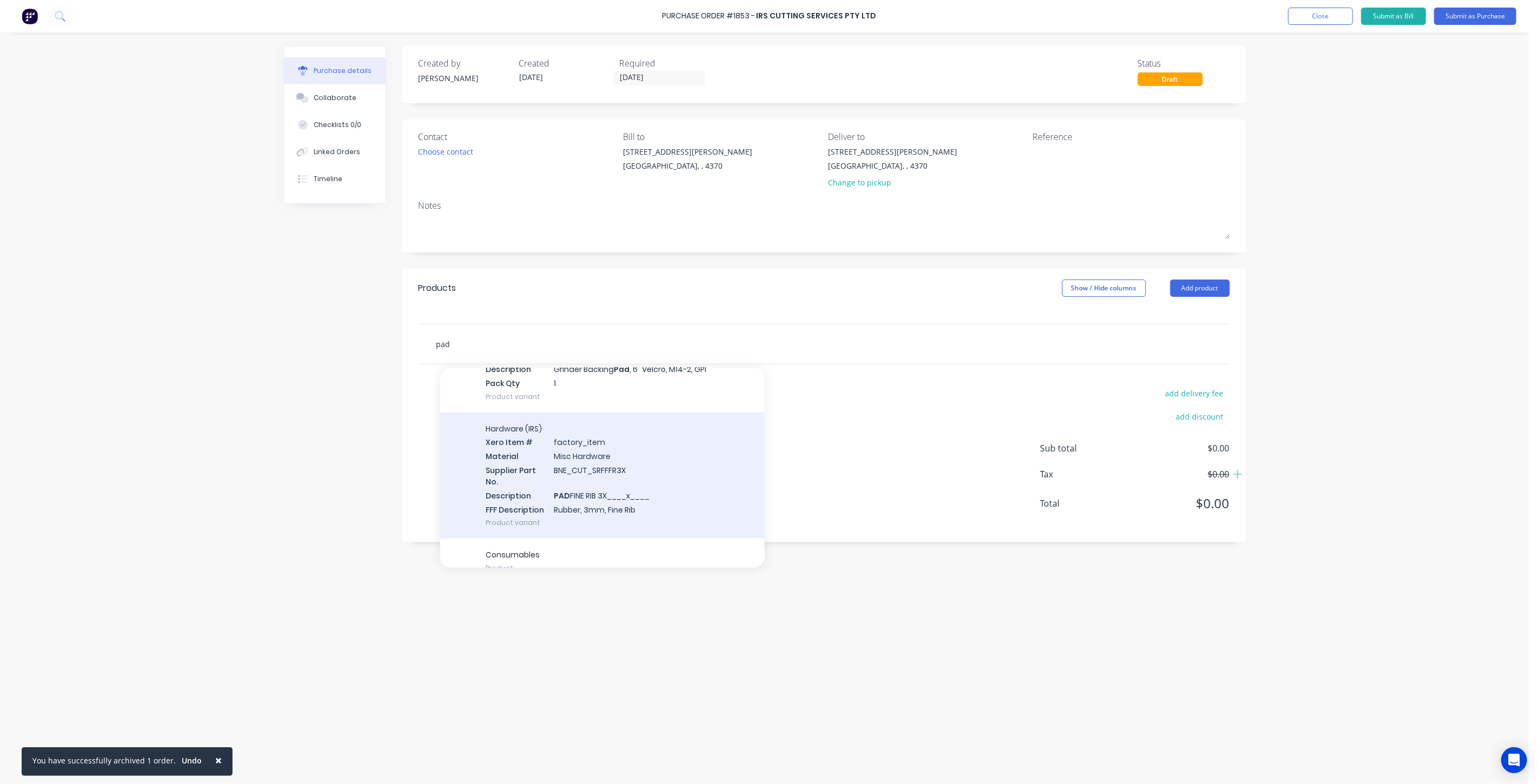
scroll to position [761, 0]
type input "pad"
click at [608, 483] on div "Hardware (IRS) Xero Item # factory_item Material Misc Hardware Supplier Part No…" at bounding box center [602, 475] width 324 height 127
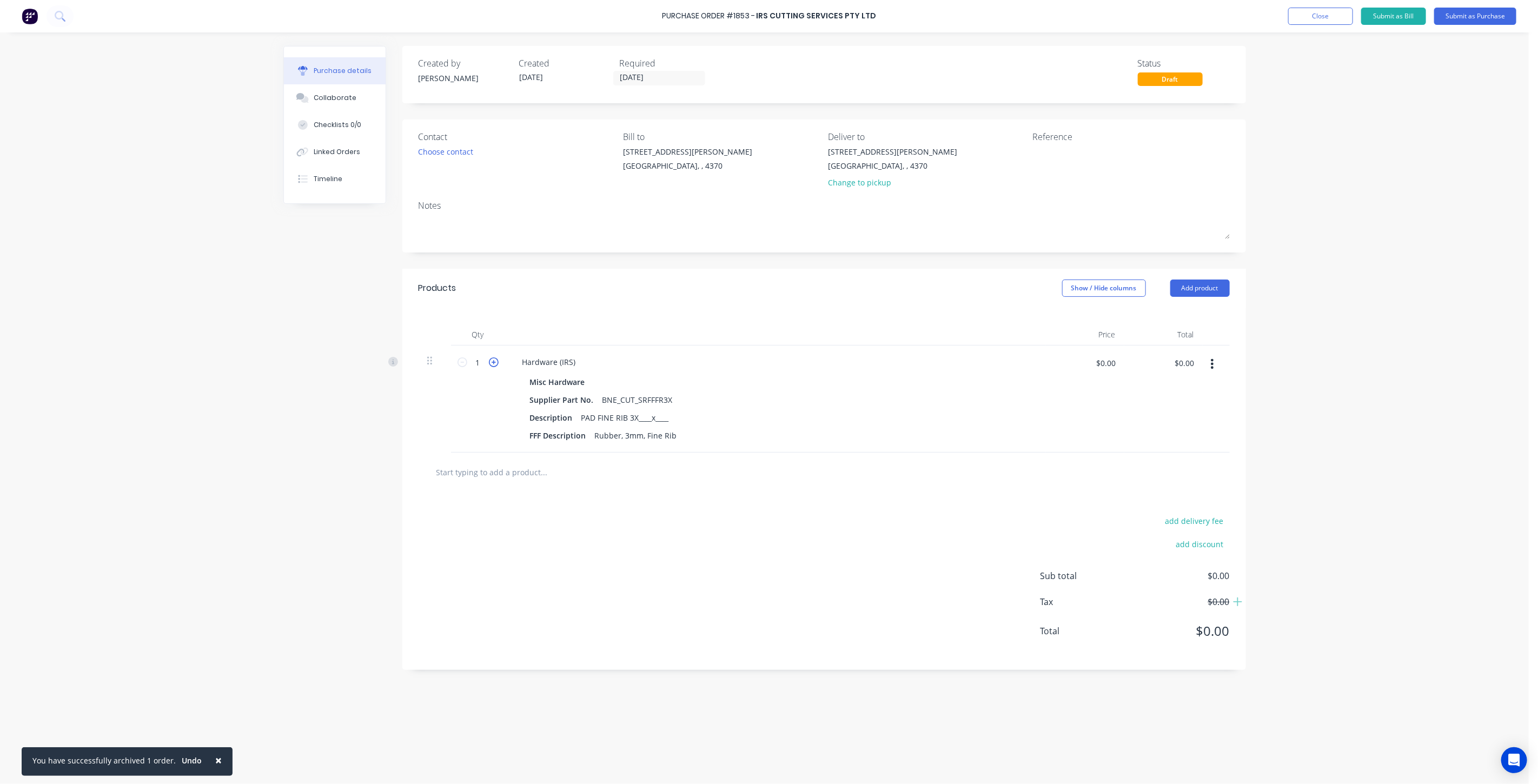
click at [494, 365] on icon at bounding box center [493, 362] width 10 height 10
click at [463, 363] on icon at bounding box center [462, 362] width 10 height 10
type input "1"
click at [655, 436] on div "Rubber, 3mm, Fine Rib" at bounding box center [636, 435] width 91 height 16
drag, startPoint x: 675, startPoint y: 438, endPoint x: 591, endPoint y: 439, distance: 84.0
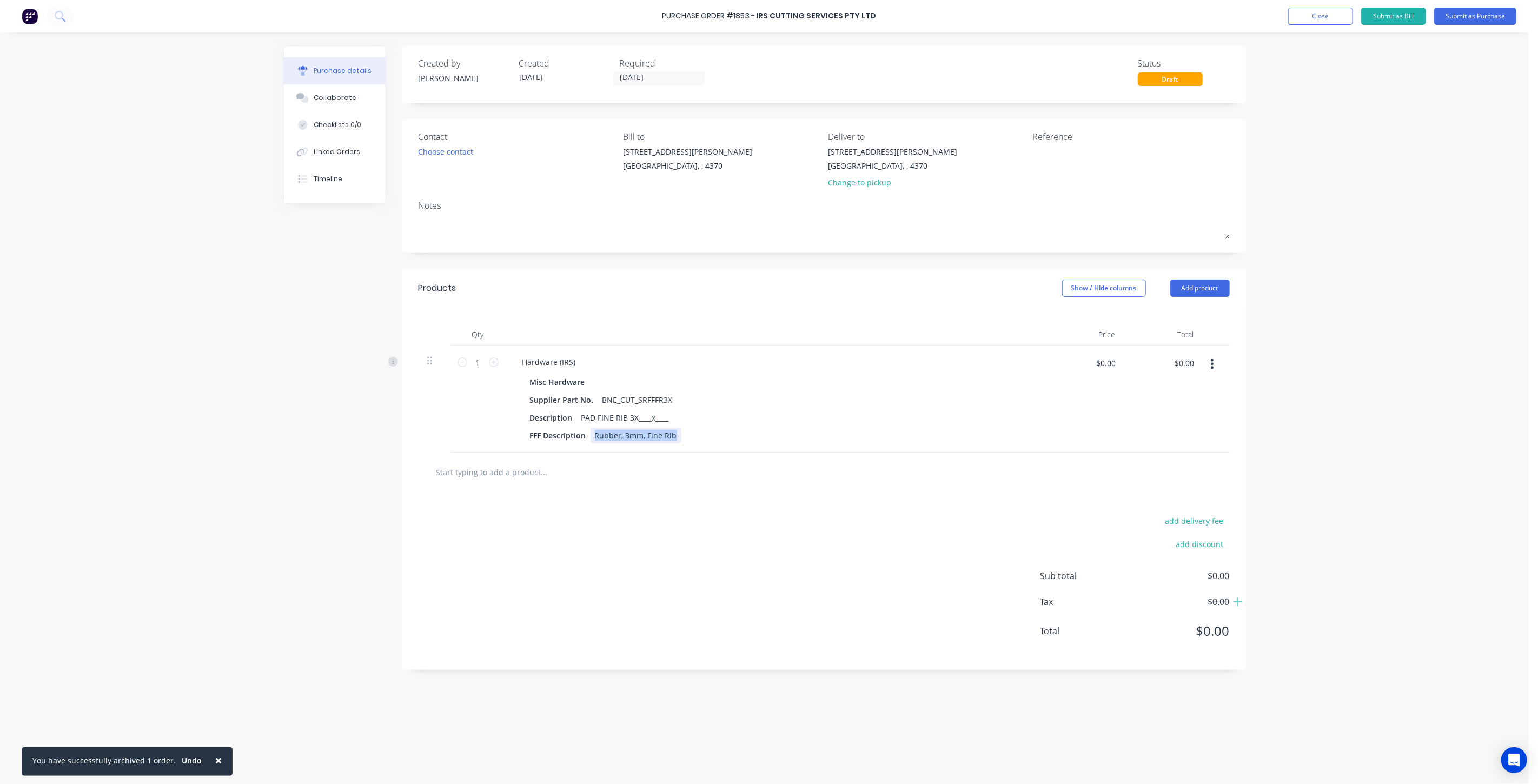
click at [591, 439] on div "Rubber, 3mm, Fine Rib" at bounding box center [636, 435] width 91 height 16
paste div
click at [808, 433] on div "FFF Description CAN-180-185-000-02 [Front Floor - 1800x1850]" at bounding box center [773, 435] width 496 height 16
click at [519, 478] on input "text" at bounding box center [544, 472] width 216 height 22
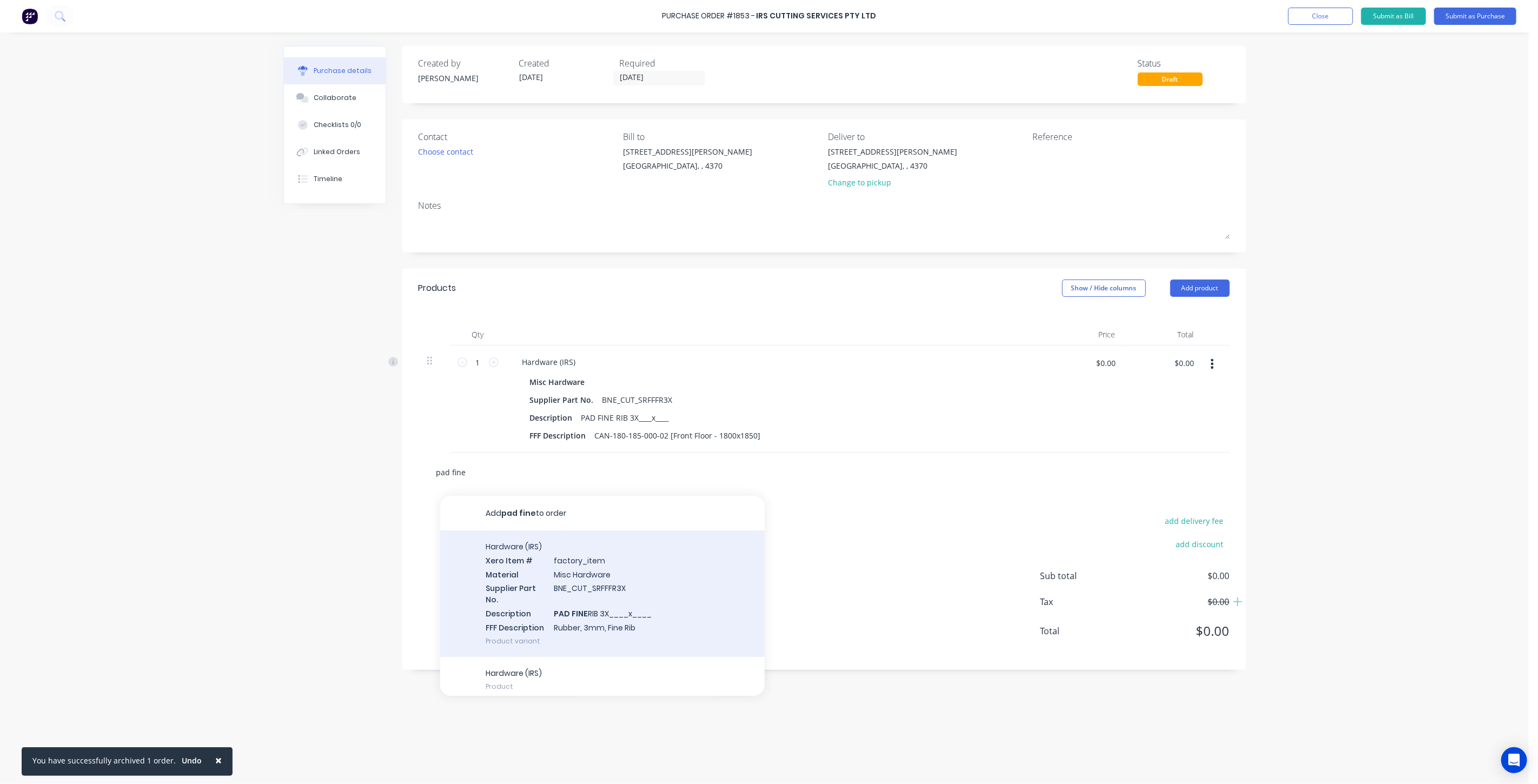
type input "pad fine"
click at [587, 571] on div "Hardware (IRS) Xero Item # factory_item Material Misc Hardware Supplier Part No…" at bounding box center [602, 594] width 324 height 127
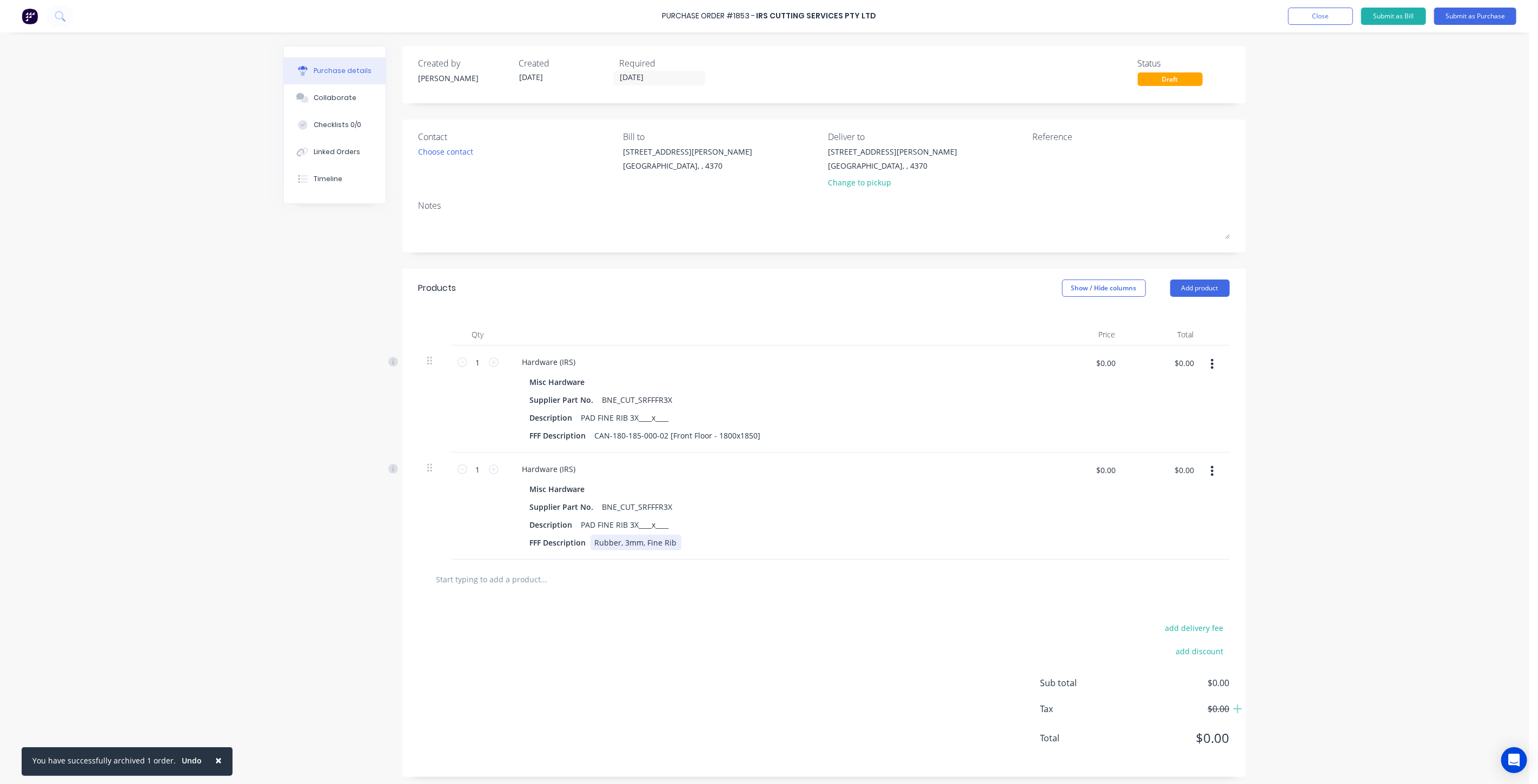
click at [663, 545] on div "Rubber, 3mm, Fine Rib" at bounding box center [636, 542] width 91 height 16
click at [663, 545] on div "Rubber, 3mm, Fine Rib" at bounding box center [636, 542] width 91 height 16
drag, startPoint x: 671, startPoint y: 542, endPoint x: 586, endPoint y: 544, distance: 85.0
click at [590, 544] on div "Rubber, 3mm, Fine Rib" at bounding box center [636, 542] width 91 height 16
paste div
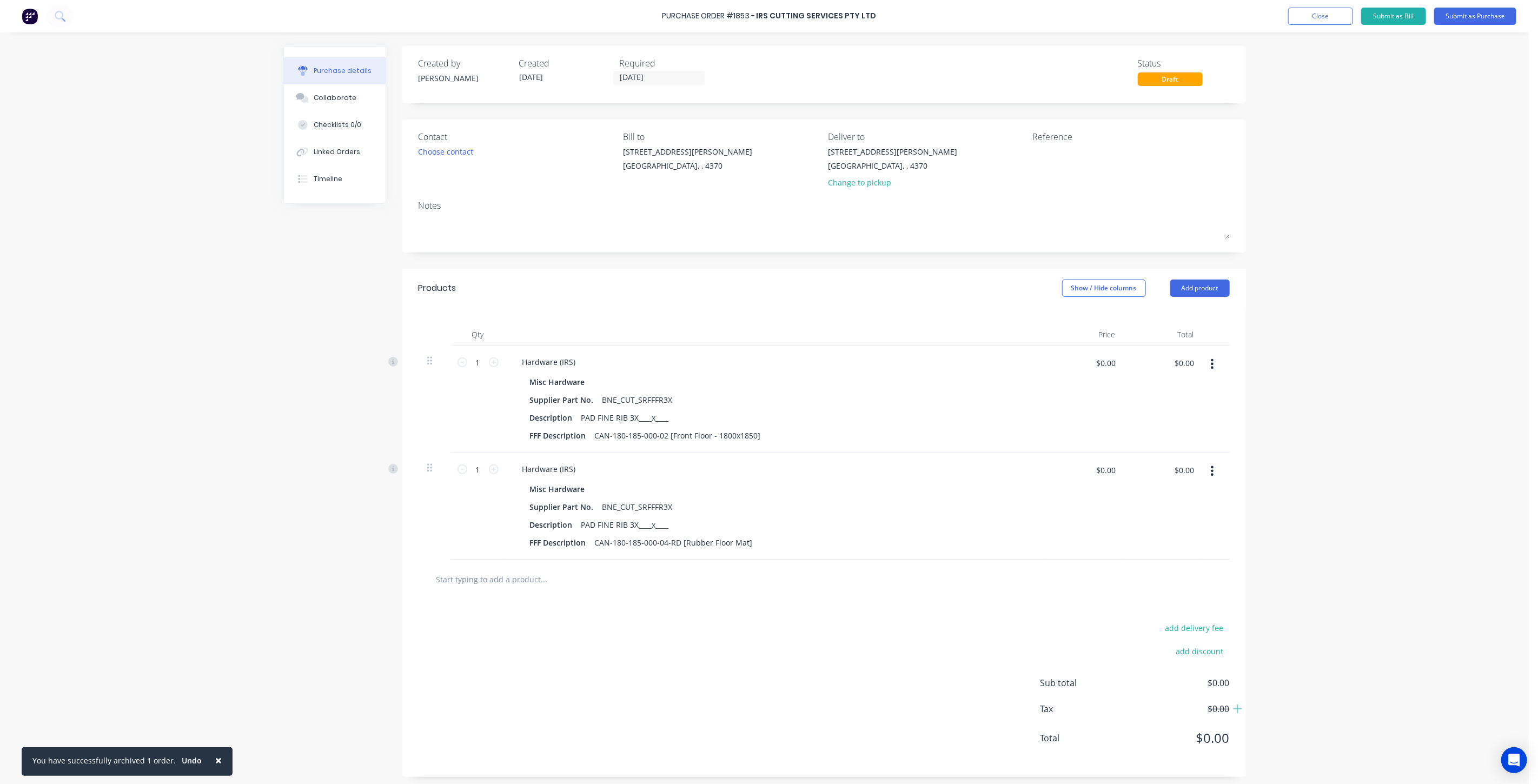
click at [665, 608] on div "add delivery fee add discount Sub total $0.00 Tax $0.00 Total $0.00" at bounding box center [824, 688] width 844 height 178
click at [489, 468] on icon at bounding box center [493, 469] width 10 height 10
type input "2"
click at [1204, 365] on button "button" at bounding box center [1212, 364] width 26 height 19
click at [1163, 458] on button "Delete" at bounding box center [1179, 457] width 92 height 22
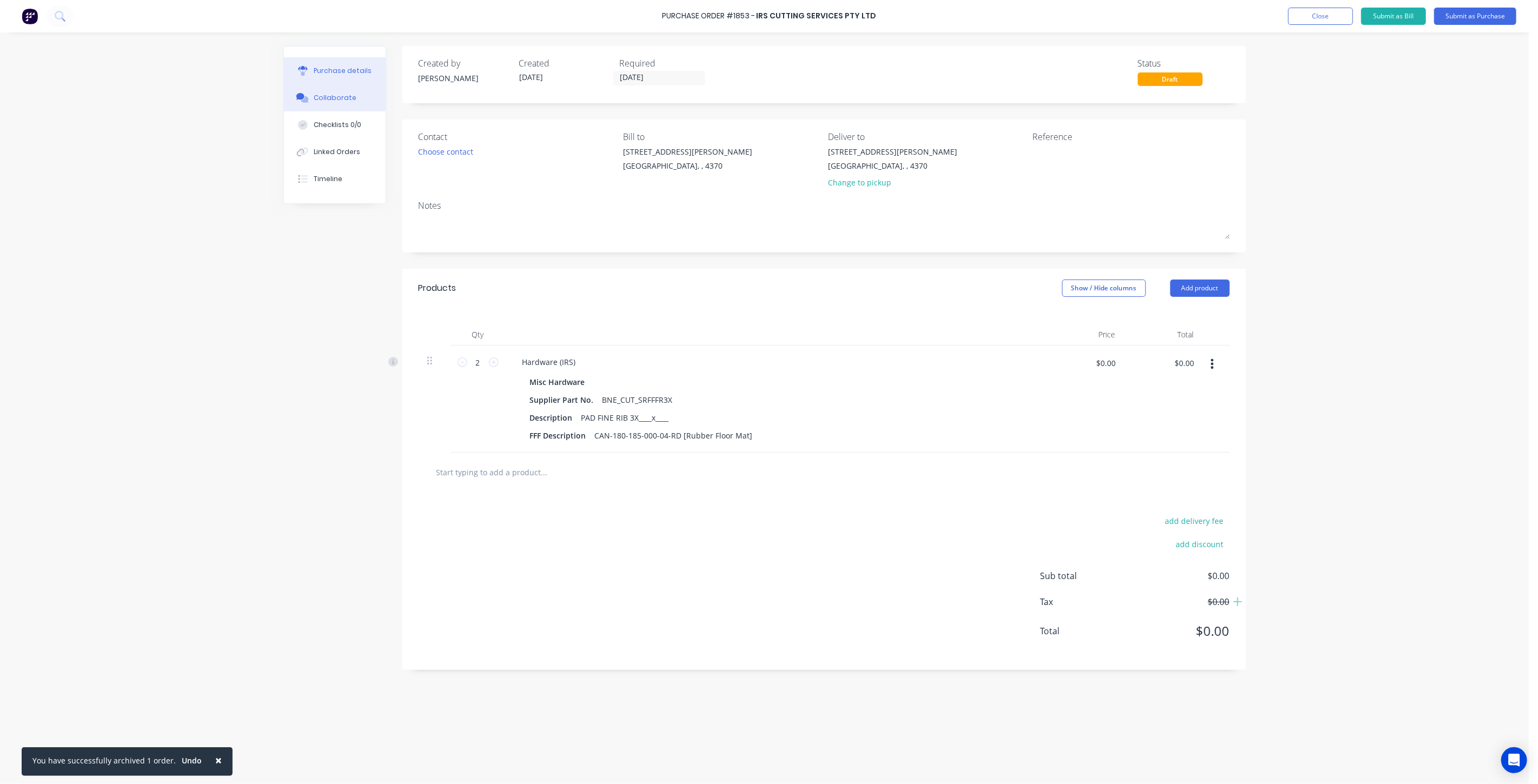
click at [324, 100] on div "Collaborate" at bounding box center [334, 97] width 43 height 10
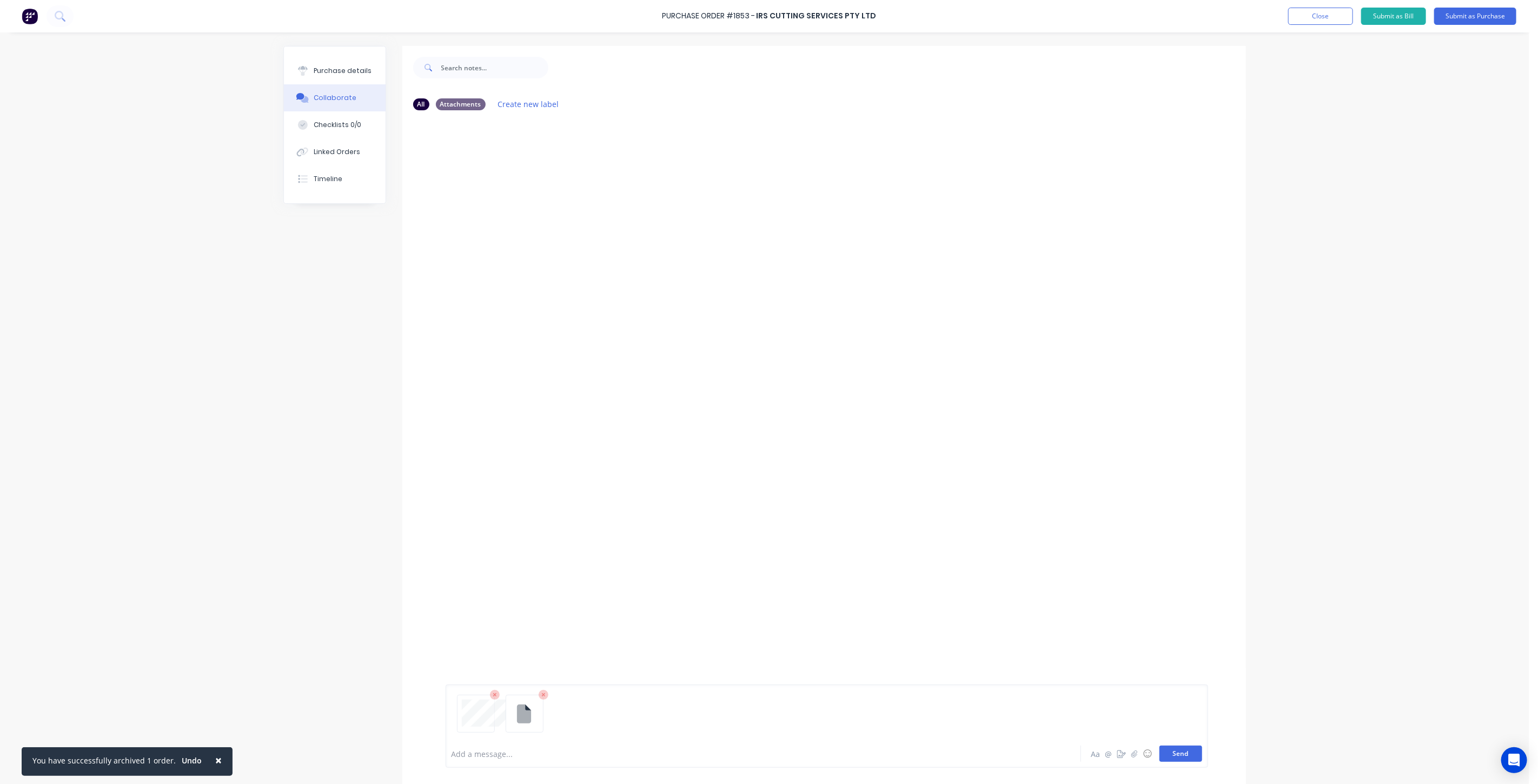
click at [1186, 752] on button "Send" at bounding box center [1181, 753] width 43 height 16
click at [329, 67] on div "Purchase details" at bounding box center [342, 70] width 58 height 10
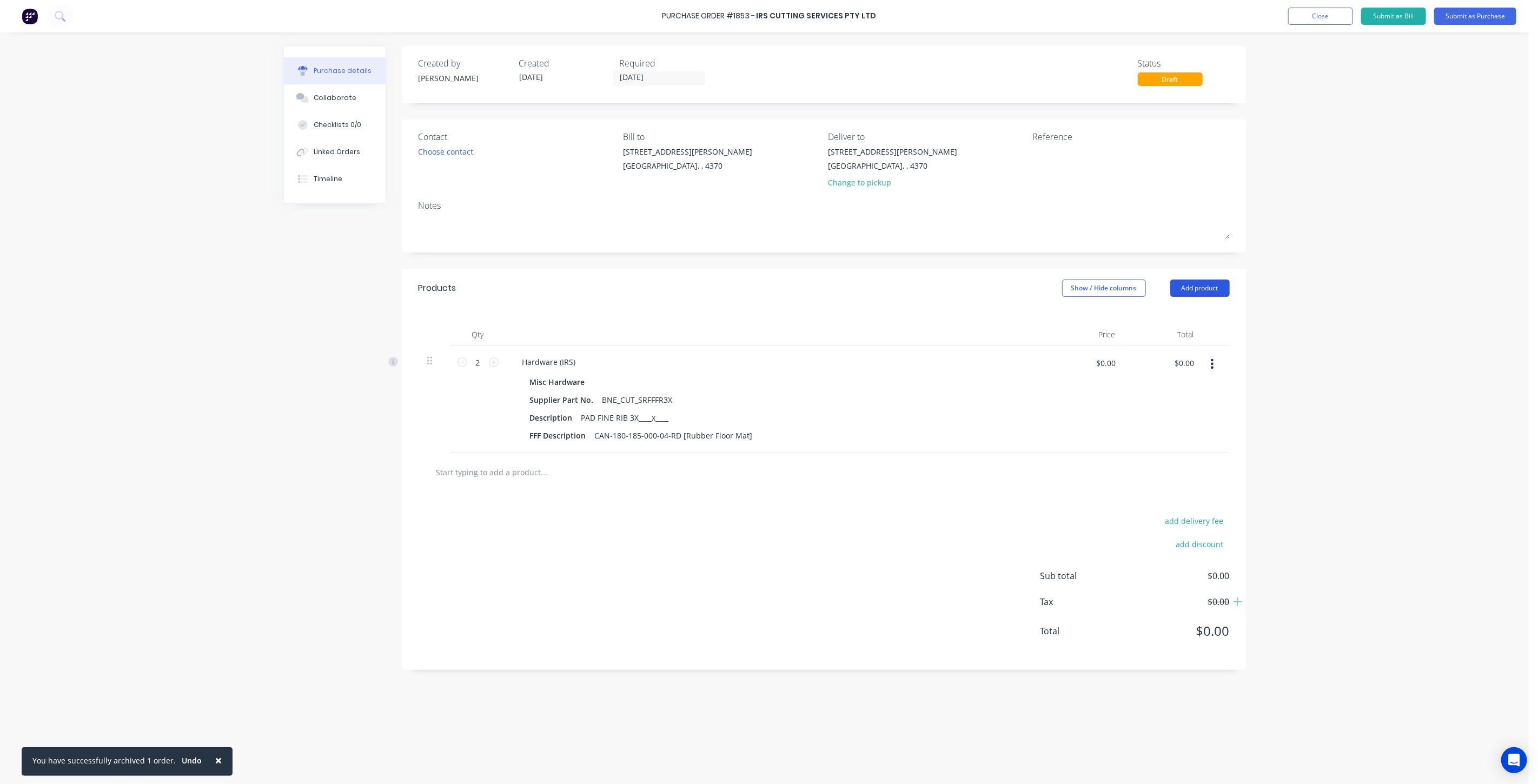
click at [1185, 283] on button "Add product" at bounding box center [1200, 288] width 59 height 17
click at [1163, 419] on div "Notes (External)" at bounding box center [1179, 424] width 83 height 16
click at [554, 466] on div at bounding box center [553, 469] width 78 height 16
click at [599, 467] on div "NOTE, 1X LH, 1X RH." at bounding box center [558, 469] width 89 height 16
click at [755, 533] on div "add delivery fee add discount Sub total $0.00 Tax $0.00 Total $0.00" at bounding box center [824, 619] width 844 height 178
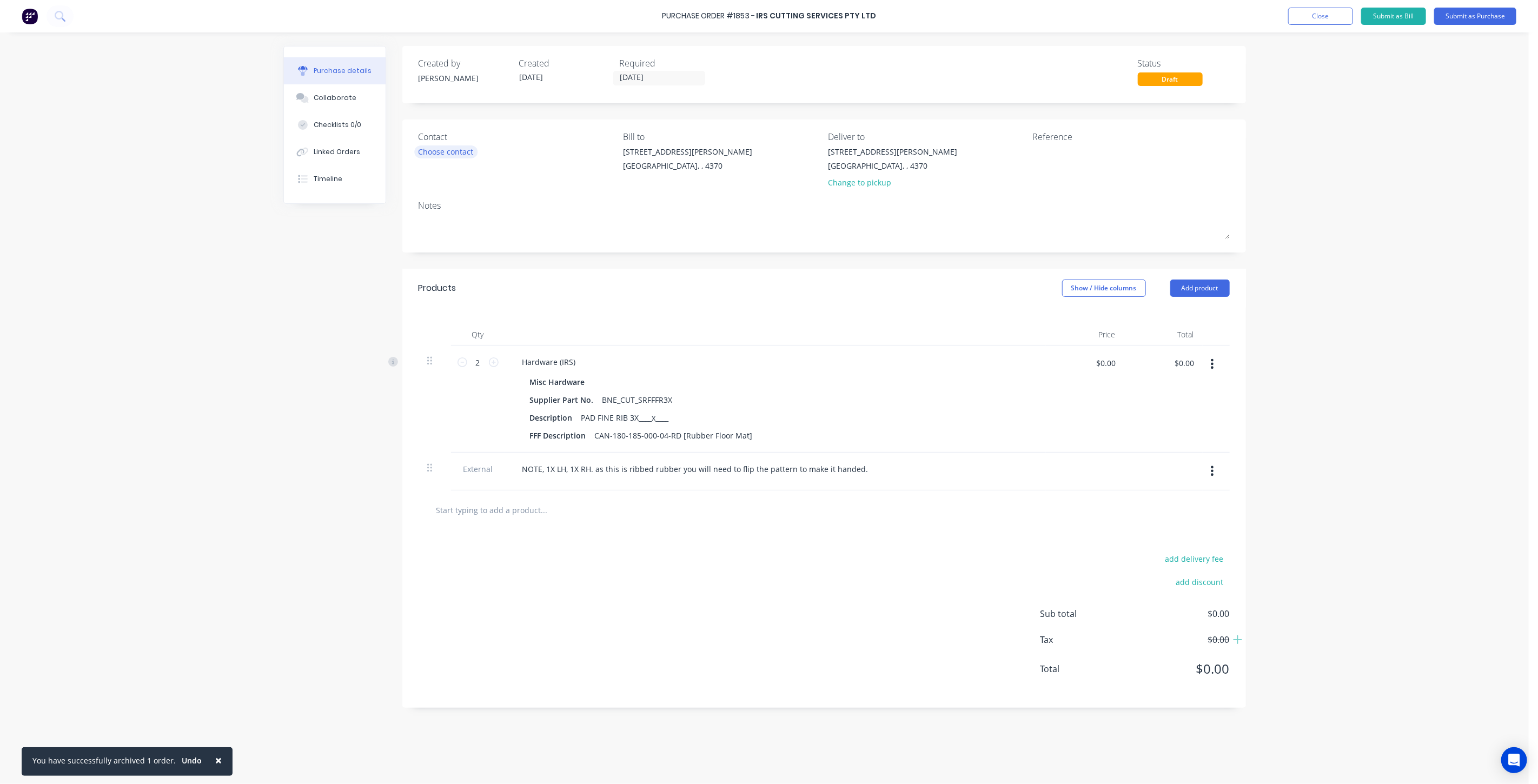
click at [447, 152] on div "Choose contact" at bounding box center [446, 152] width 55 height 12
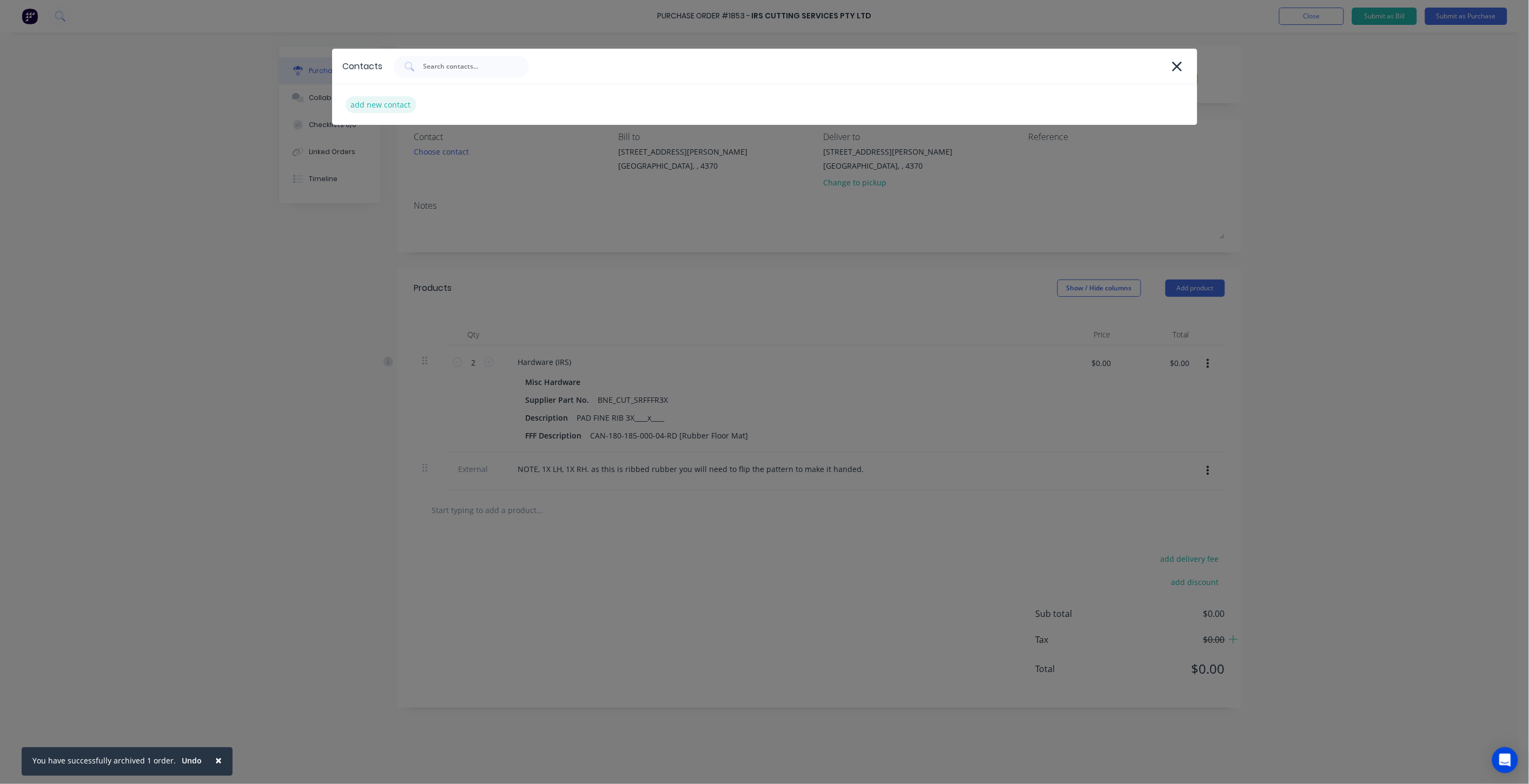
click at [386, 104] on div "add new contact" at bounding box center [380, 105] width 71 height 17
select select "AU"
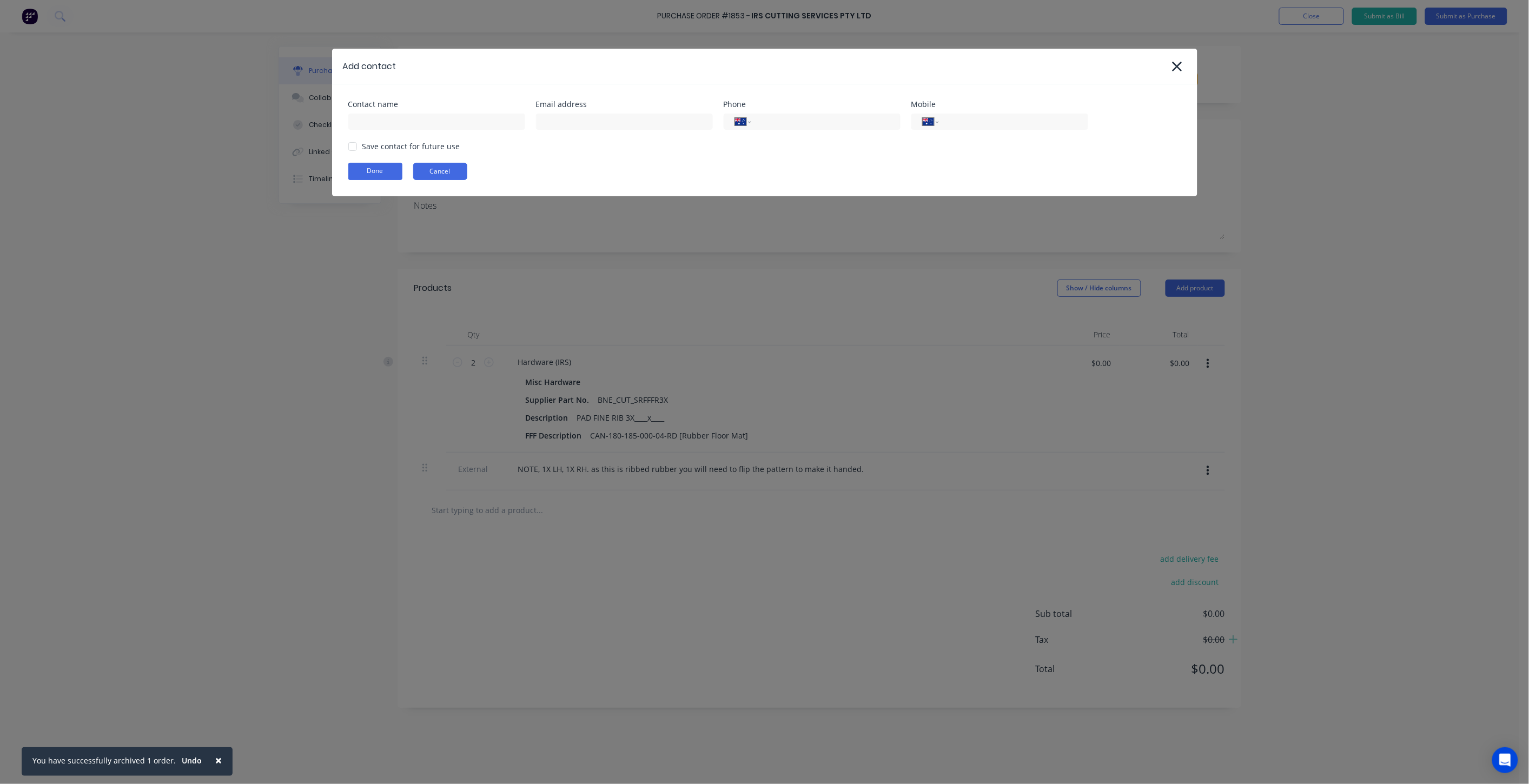
click at [439, 169] on button "Cancel" at bounding box center [440, 171] width 54 height 17
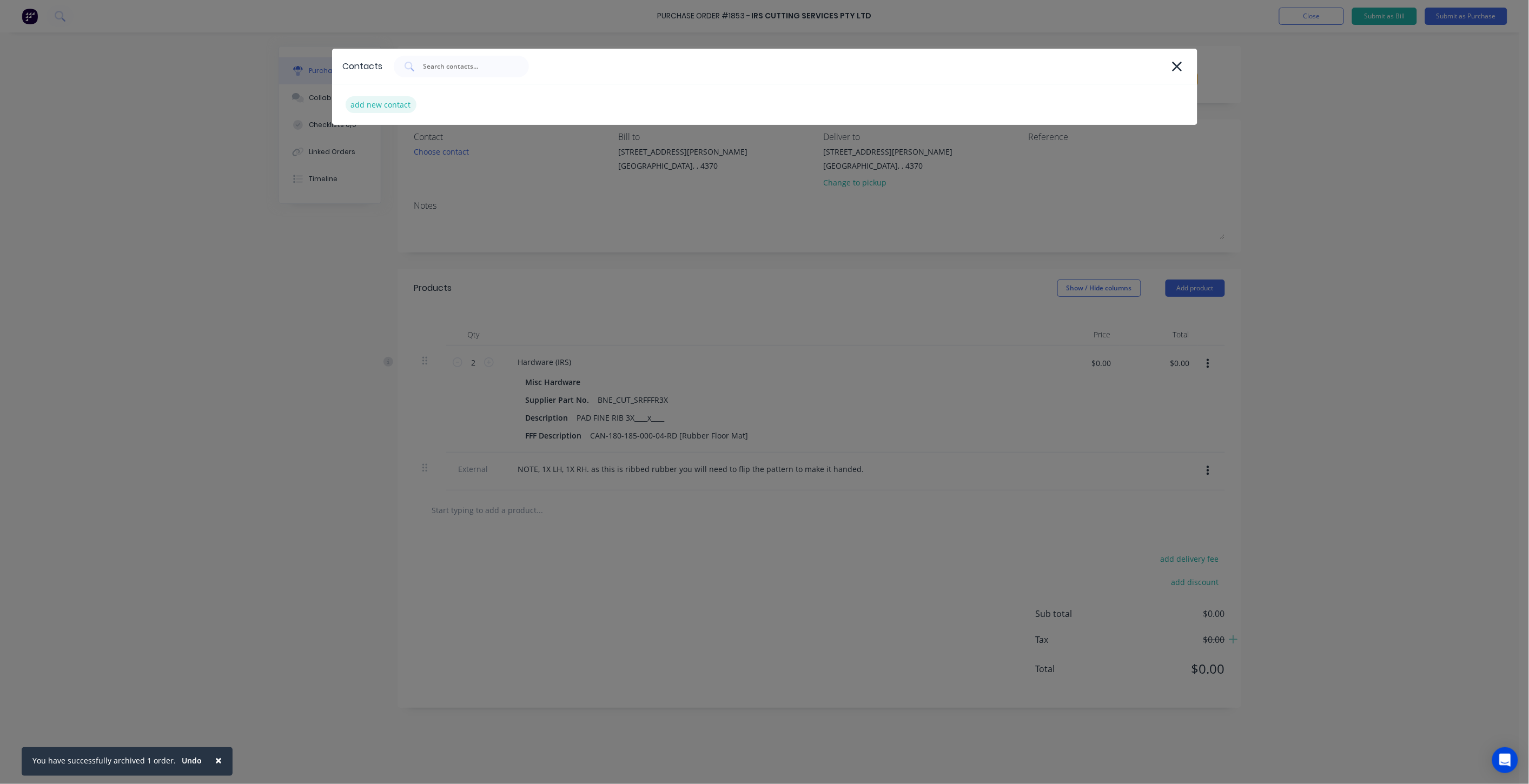
click at [387, 107] on div "add new contact" at bounding box center [380, 105] width 71 height 17
select select "AU"
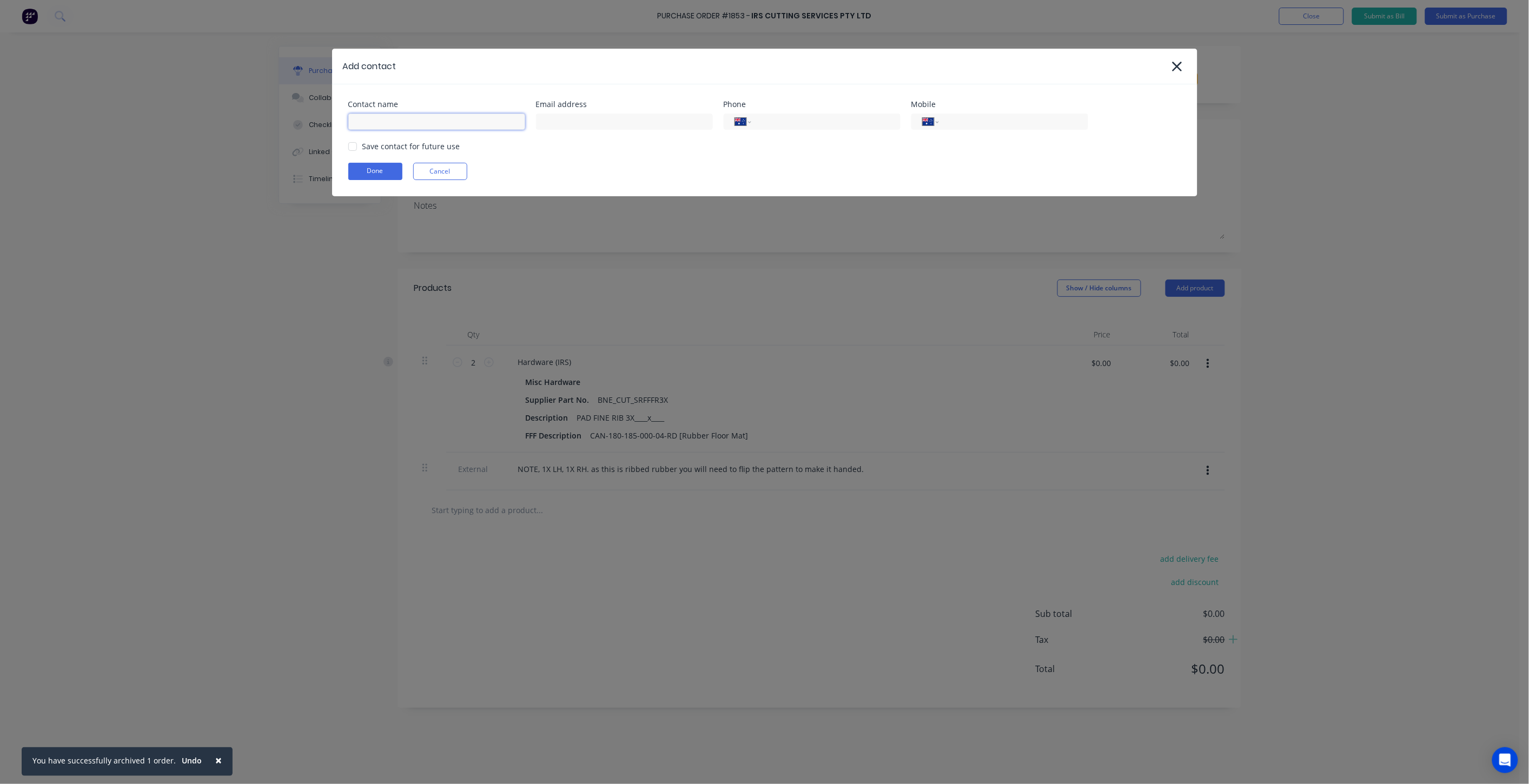
click at [430, 122] on input at bounding box center [437, 122] width 177 height 16
type input "i"
drag, startPoint x: 381, startPoint y: 123, endPoint x: 327, endPoint y: 122, distance: 54.0
click at [327, 122] on div "Add contact Contact name tina Email address Phone International Afghanistan Åla…" at bounding box center [764, 392] width 1529 height 784
paste input "@indrub.com.au"
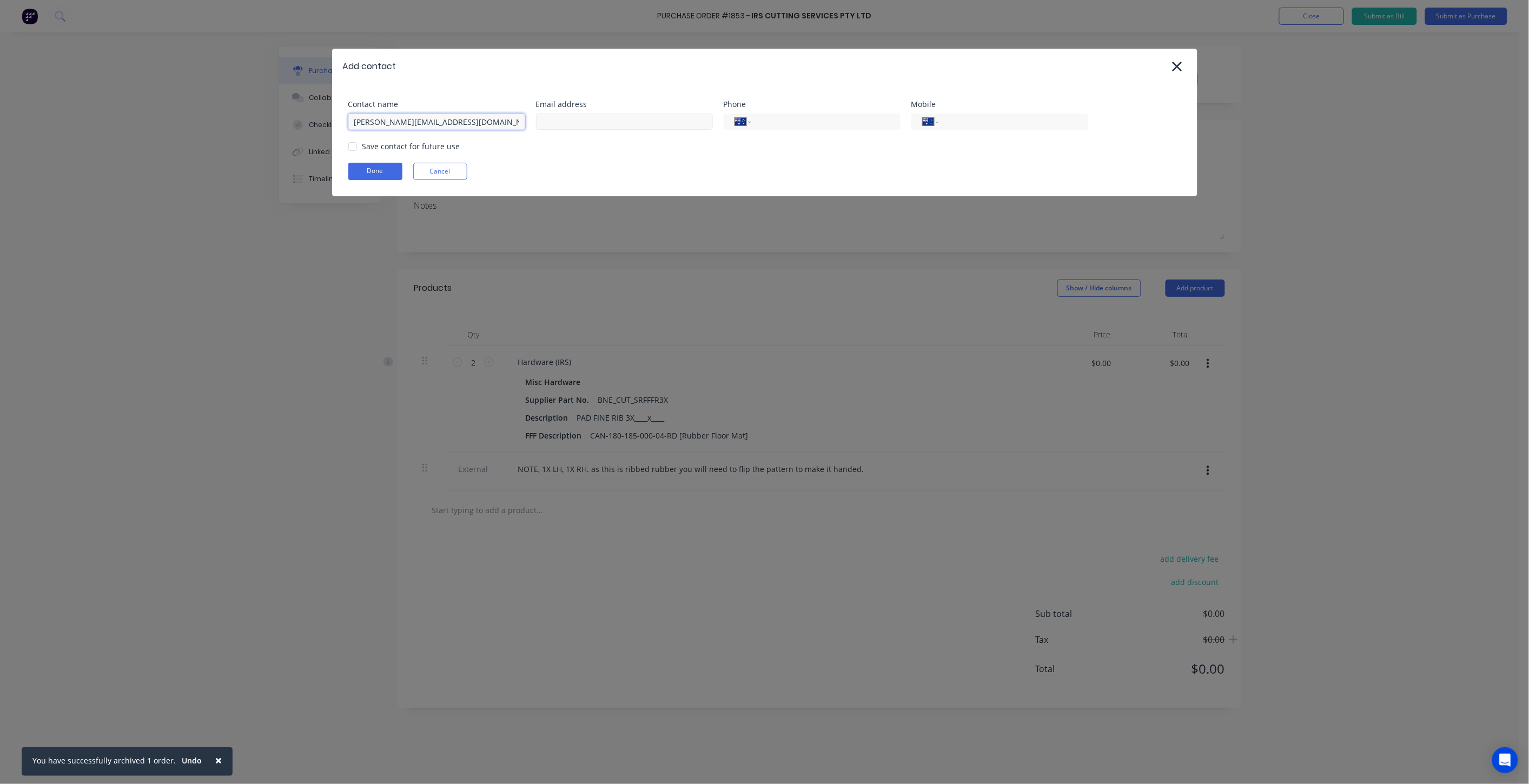
type input "tina@indrub.com.au"
click at [574, 128] on input at bounding box center [624, 122] width 177 height 16
click at [569, 120] on input at bounding box center [624, 122] width 177 height 16
paste input "tina@indrub.com.au"
type input "tina@indrub.com.au"
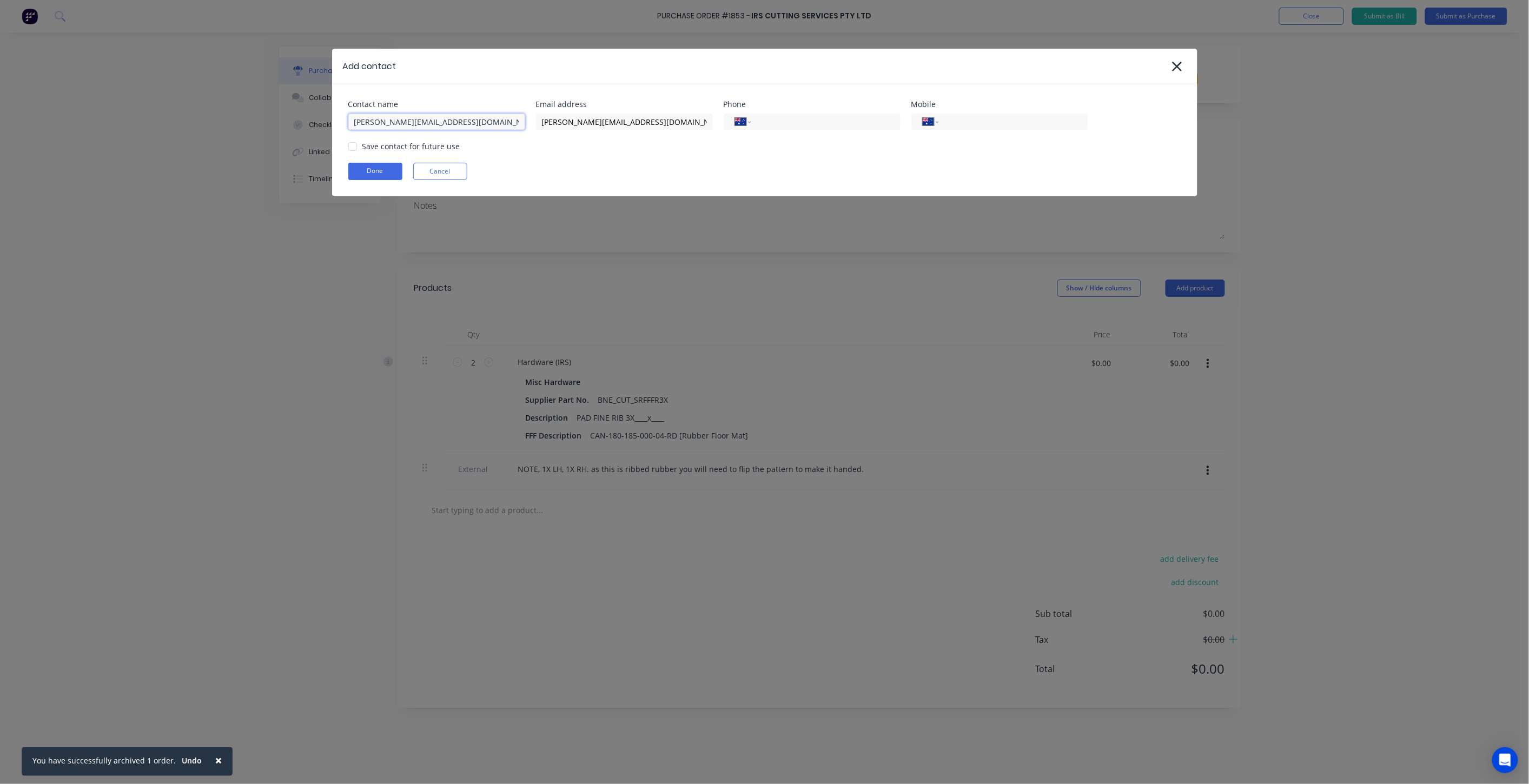
drag, startPoint x: 463, startPoint y: 122, endPoint x: 366, endPoint y: 120, distance: 97.0
click at [366, 120] on input "tina@indrub.com.au" at bounding box center [437, 122] width 177 height 16
type input "t"
click at [354, 148] on div at bounding box center [352, 146] width 22 height 22
type input "Tina Brown"
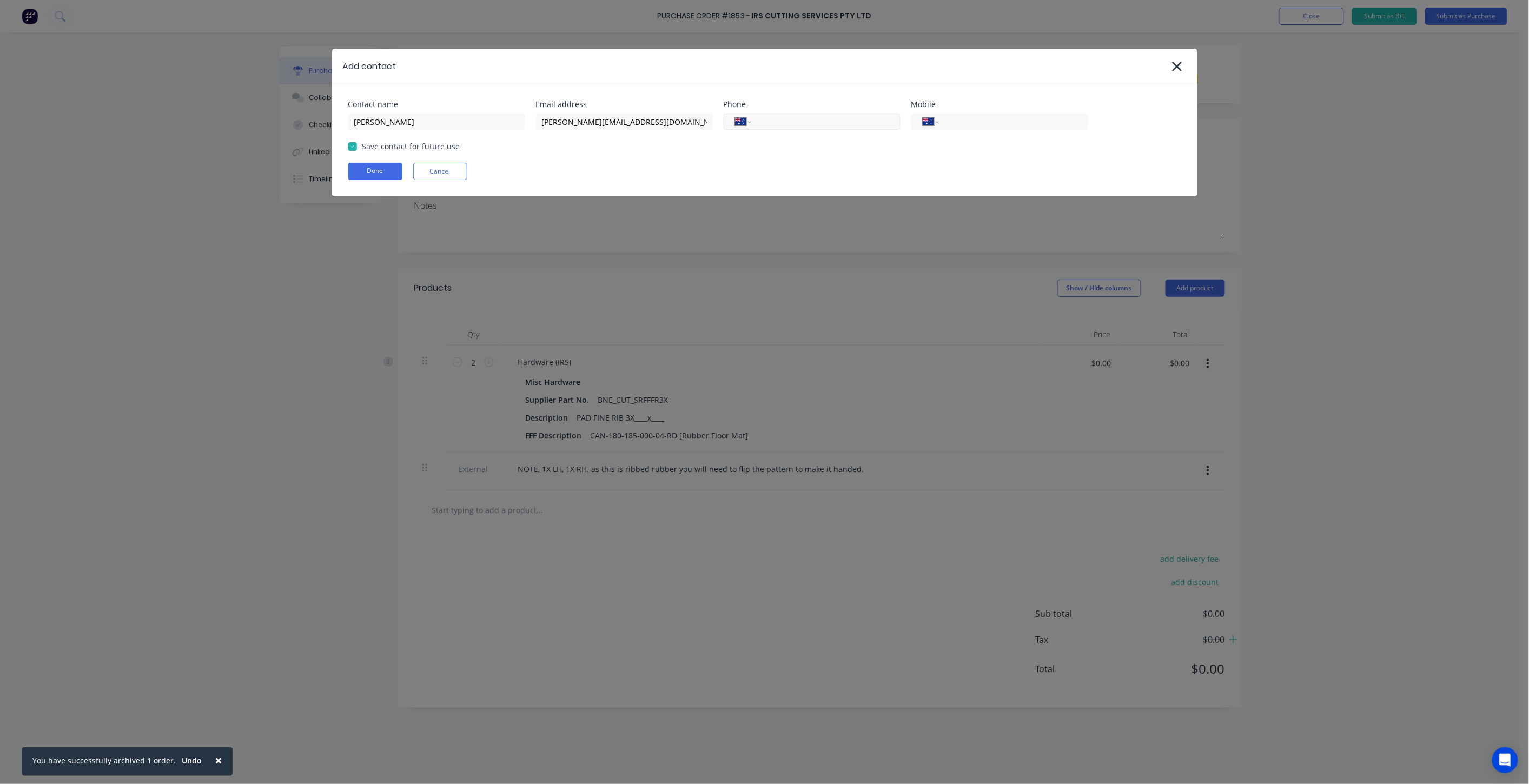
click at [853, 121] on input "tel" at bounding box center [823, 122] width 130 height 12
paste input "(07) 3890 4888"
type input "(07) 3890 4888"
click at [375, 170] on button "Done" at bounding box center [375, 171] width 54 height 17
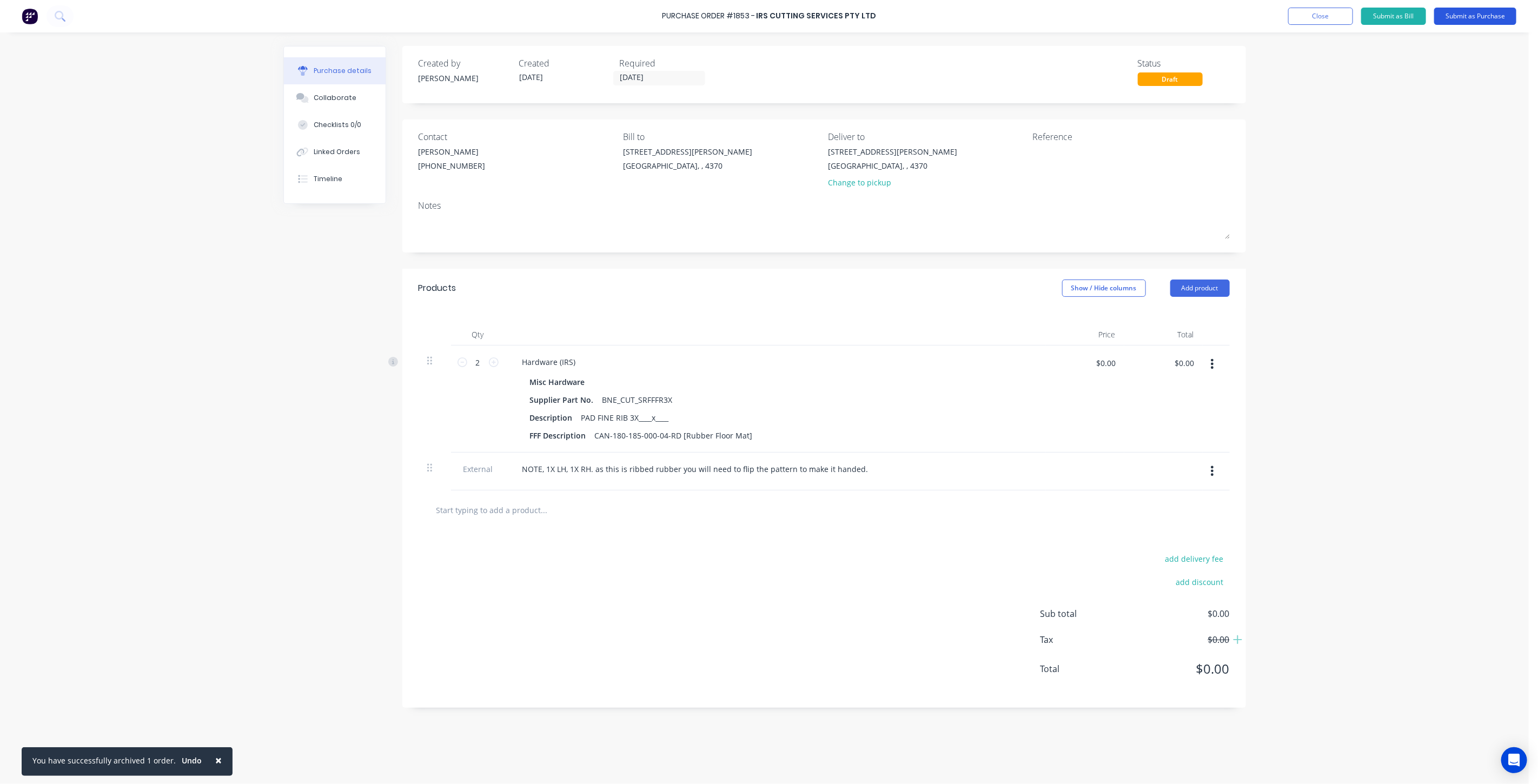
click at [1452, 15] on button "Submit as Purchase" at bounding box center [1475, 16] width 82 height 17
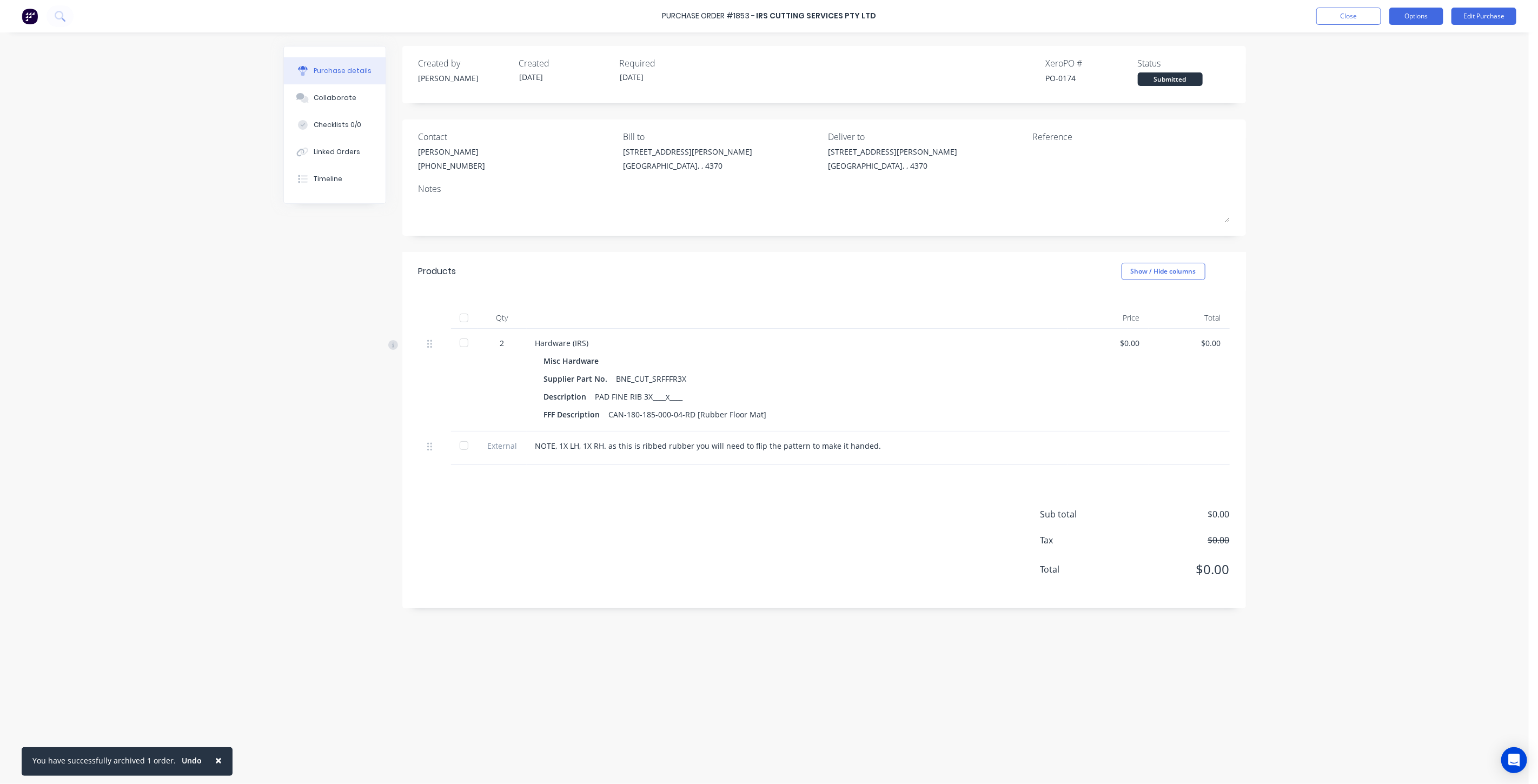
click at [1402, 19] on button "Options" at bounding box center [1416, 16] width 54 height 17
click at [1396, 44] on div "Print / Email" at bounding box center [1392, 44] width 83 height 16
click at [1358, 65] on div "With pricing" at bounding box center [1392, 65] width 83 height 16
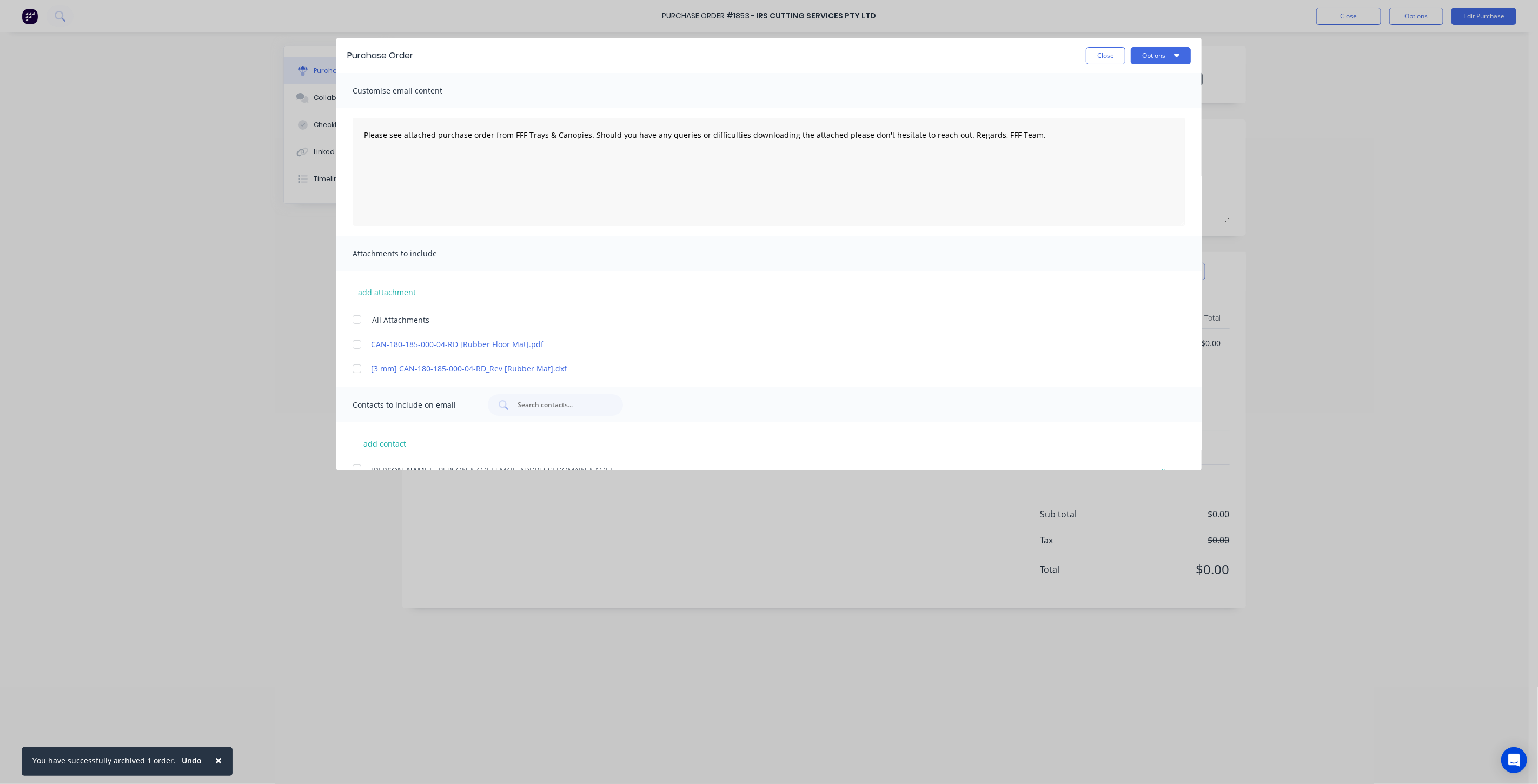
drag, startPoint x: 358, startPoint y: 344, endPoint x: 359, endPoint y: 355, distance: 11.0
click at [359, 344] on div at bounding box center [357, 345] width 22 height 22
click at [356, 369] on div at bounding box center [357, 369] width 22 height 22
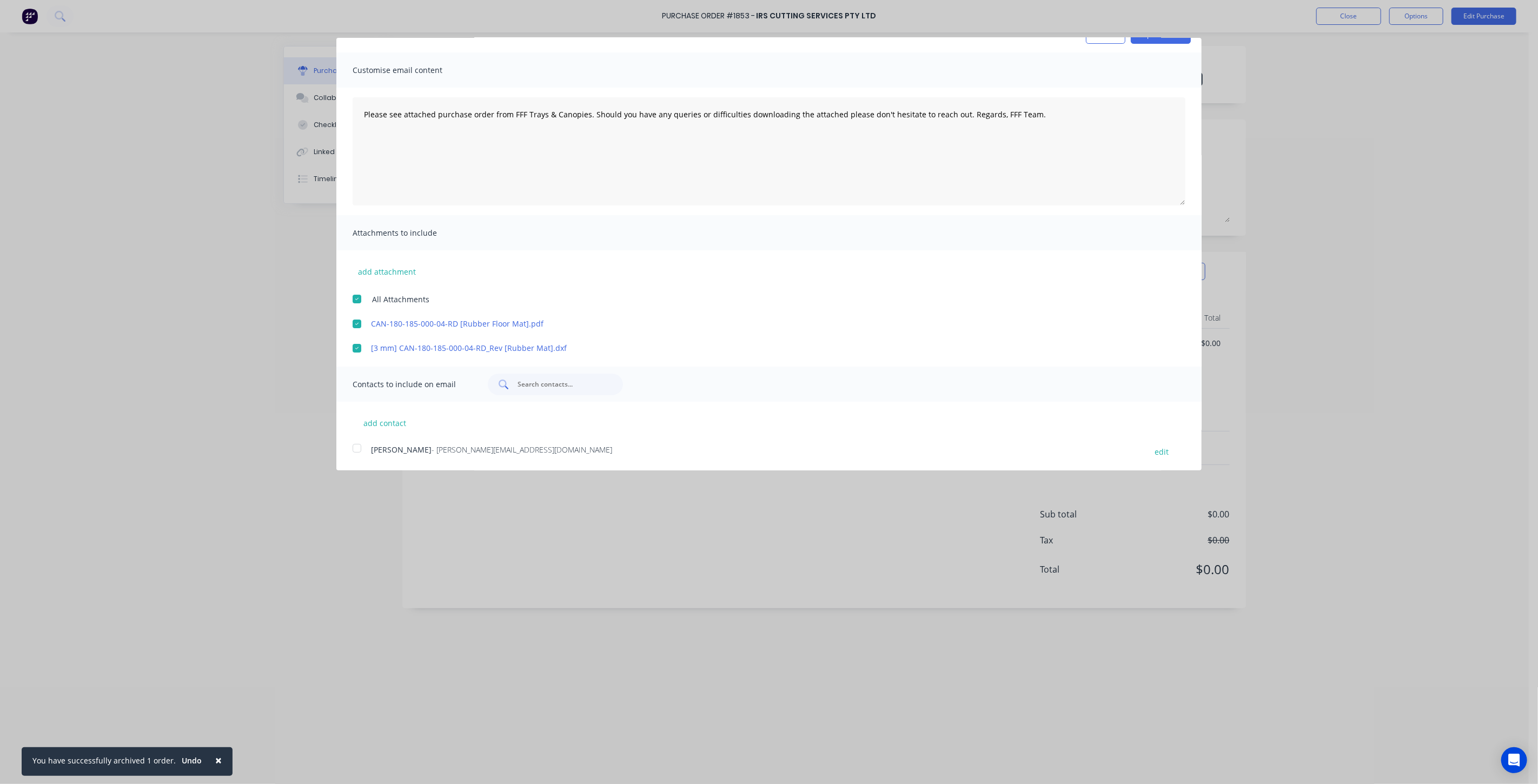
scroll to position [22, 0]
click at [358, 445] on div at bounding box center [357, 447] width 22 height 22
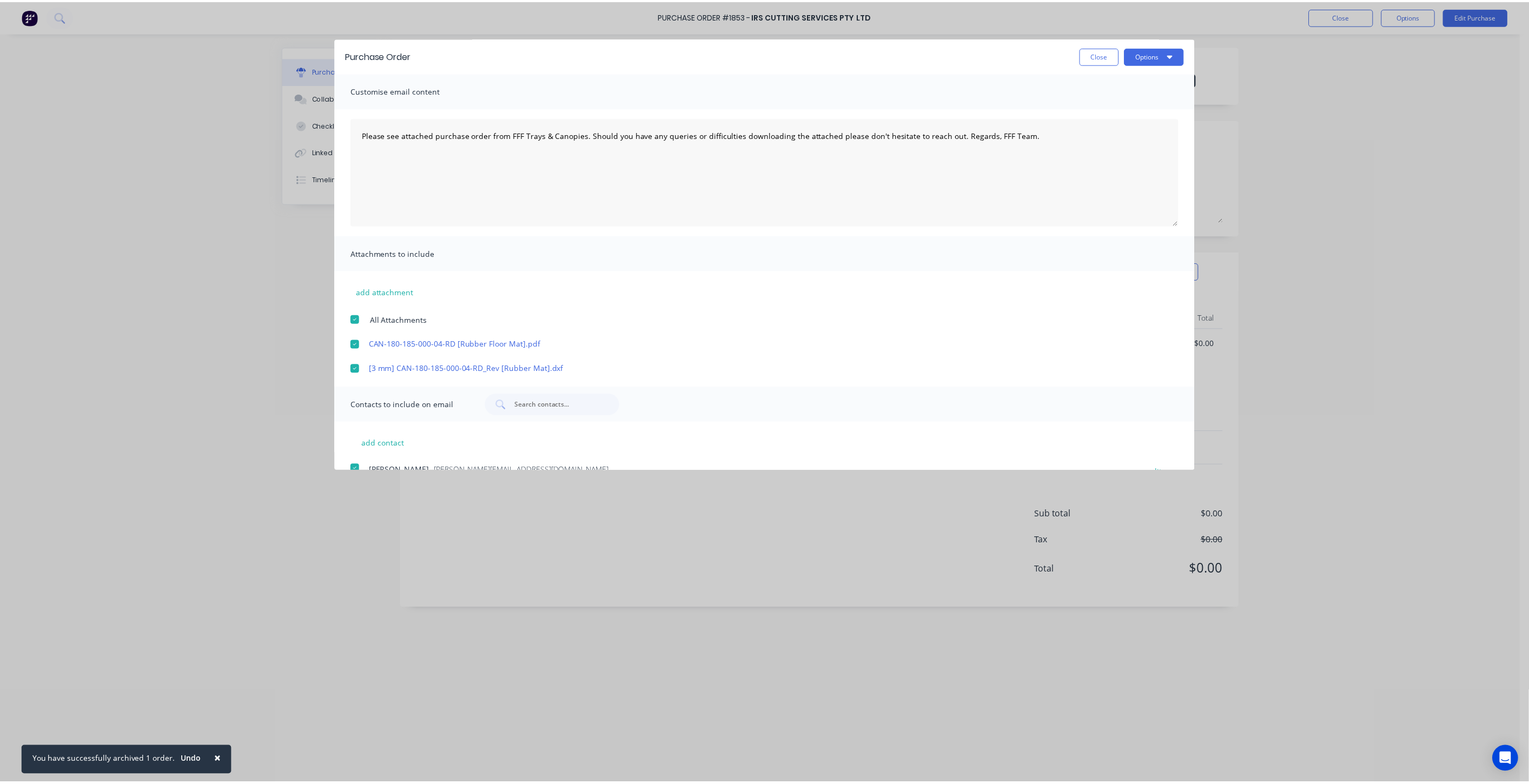
scroll to position [0, 0]
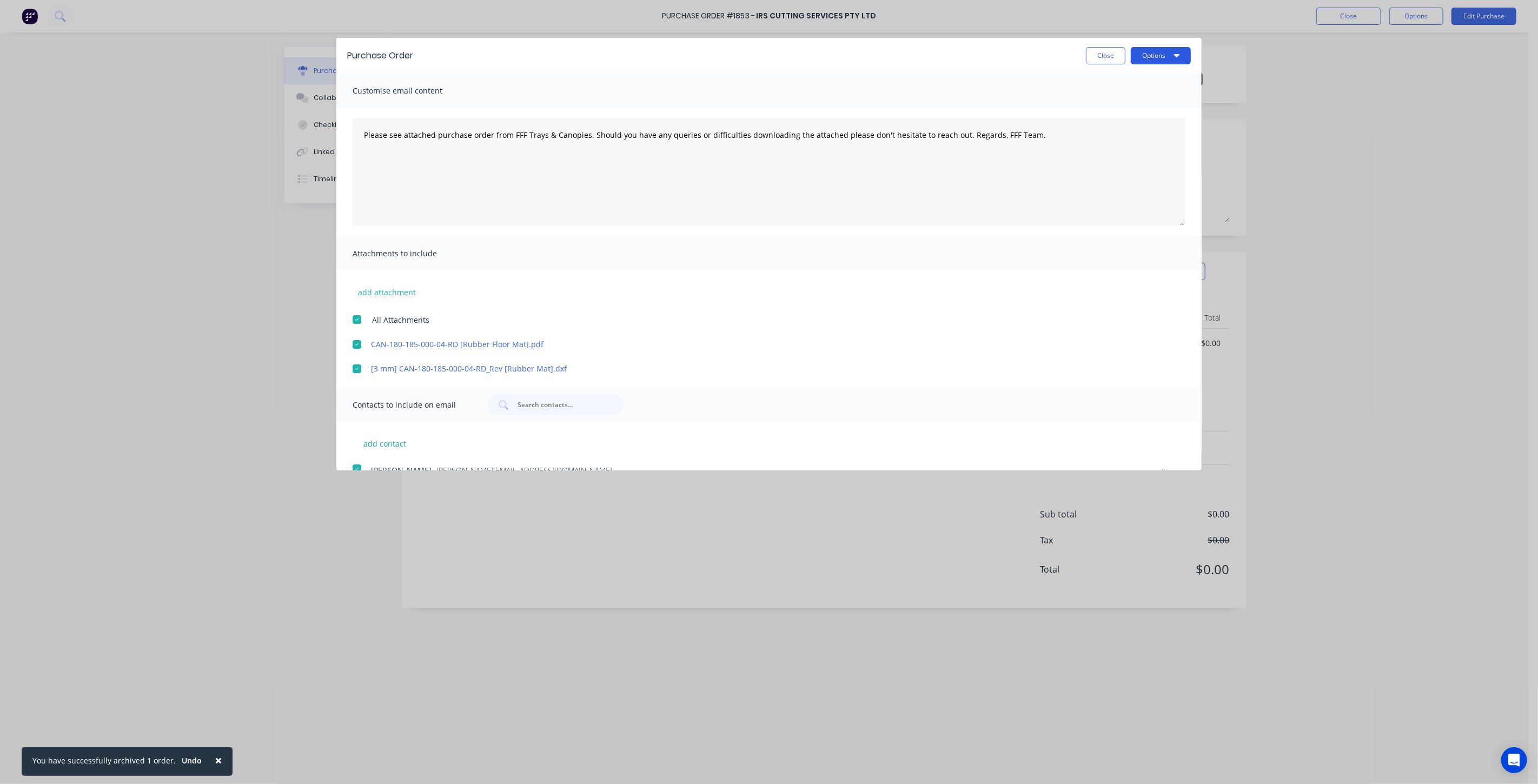
click at [1150, 58] on button "Options" at bounding box center [1161, 56] width 60 height 17
click at [1128, 101] on div "Email" at bounding box center [1140, 104] width 83 height 16
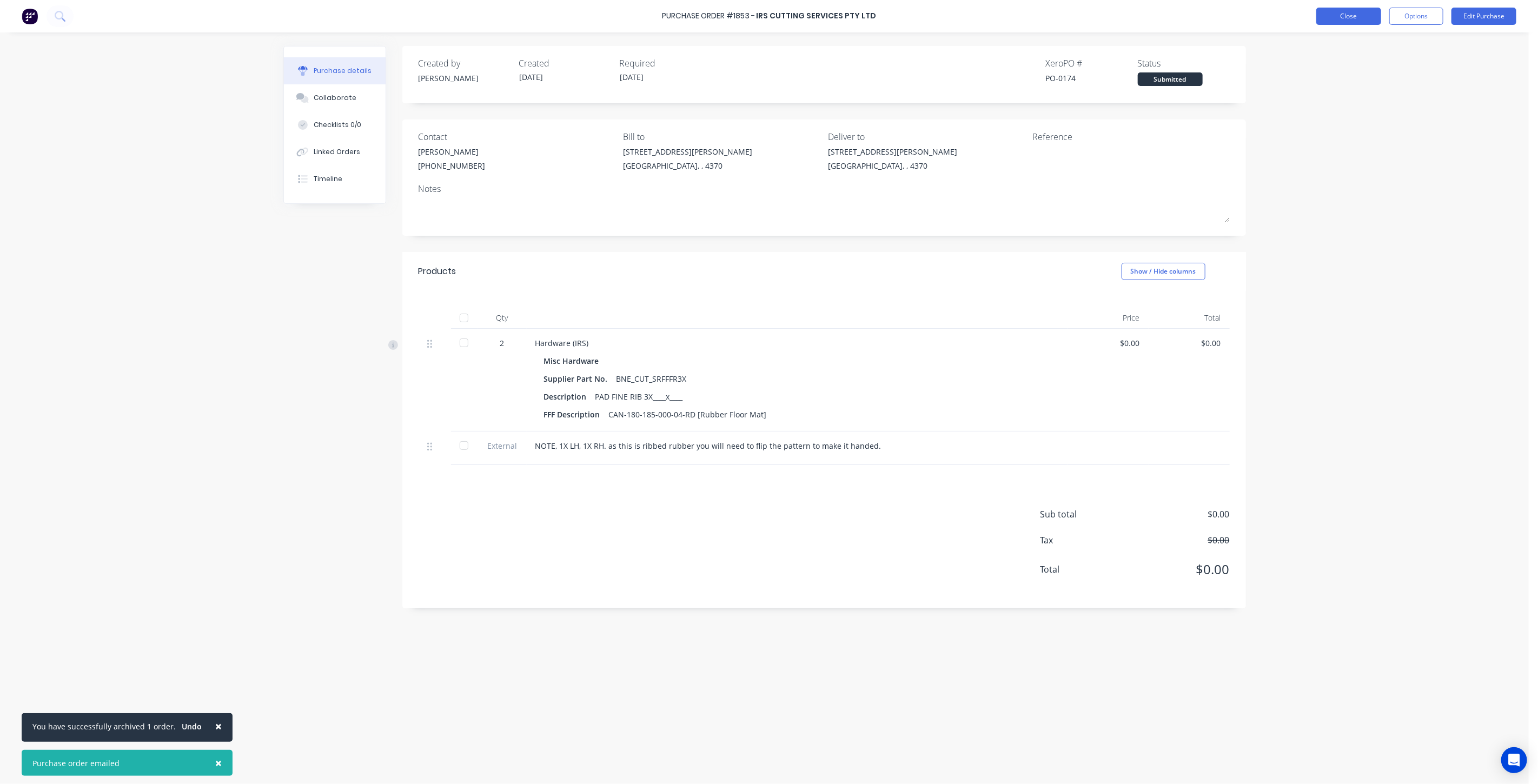
click at [1351, 13] on button "Close" at bounding box center [1348, 16] width 65 height 17
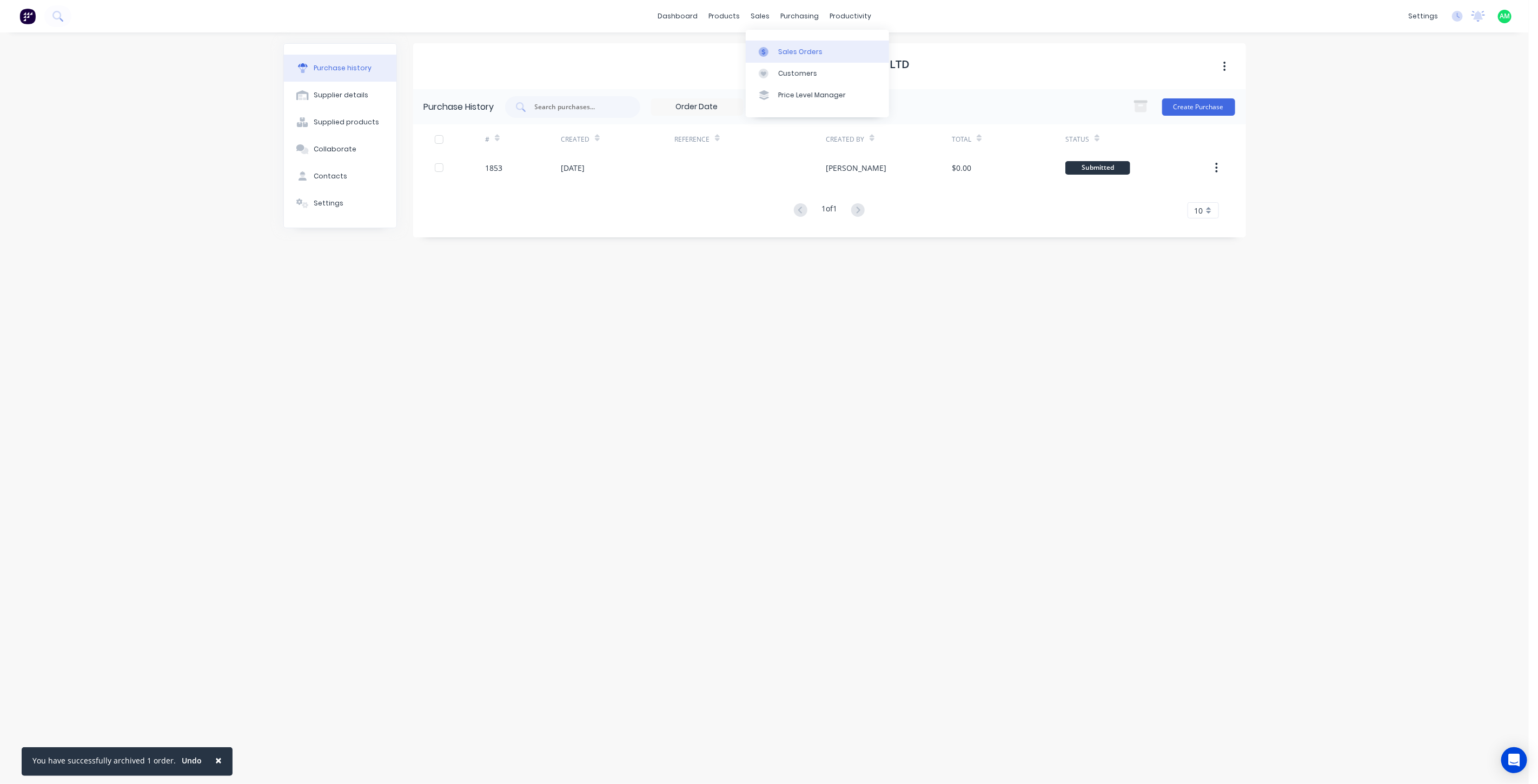
click at [780, 51] on div "Sales Orders" at bounding box center [800, 52] width 44 height 10
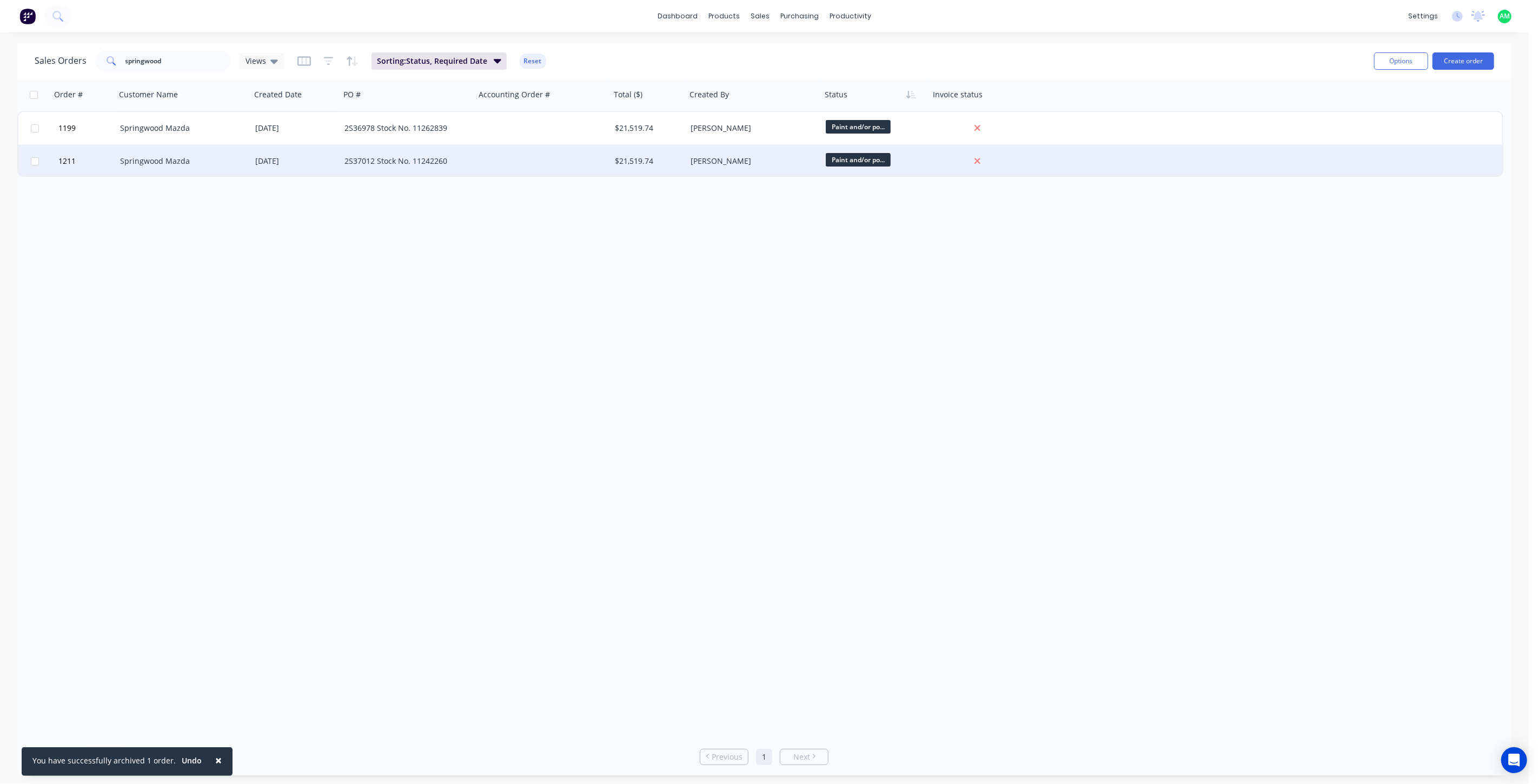
click at [155, 163] on div "Springwood Mazda" at bounding box center [180, 161] width 120 height 11
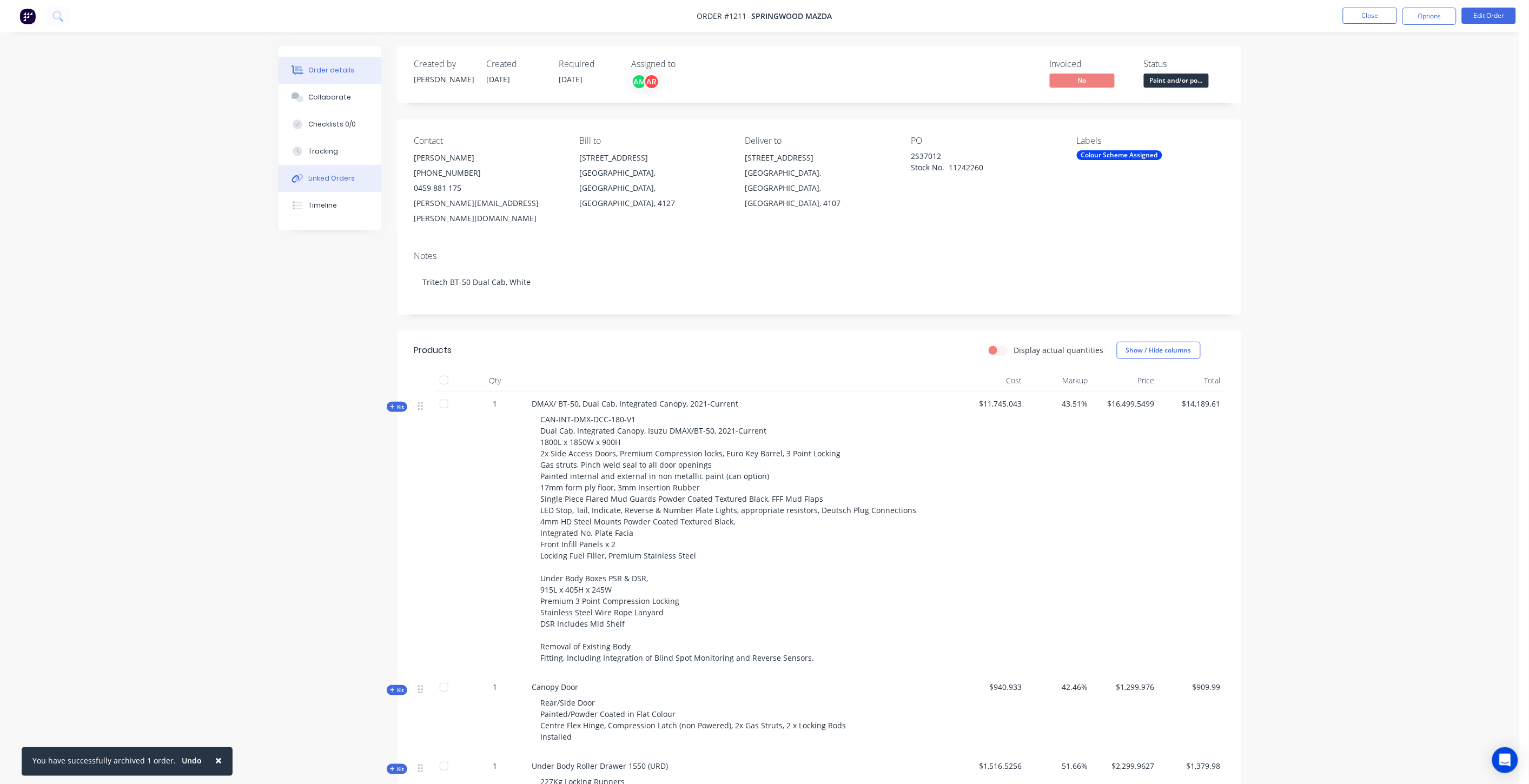
click at [328, 177] on div "Linked Orders" at bounding box center [332, 178] width 47 height 10
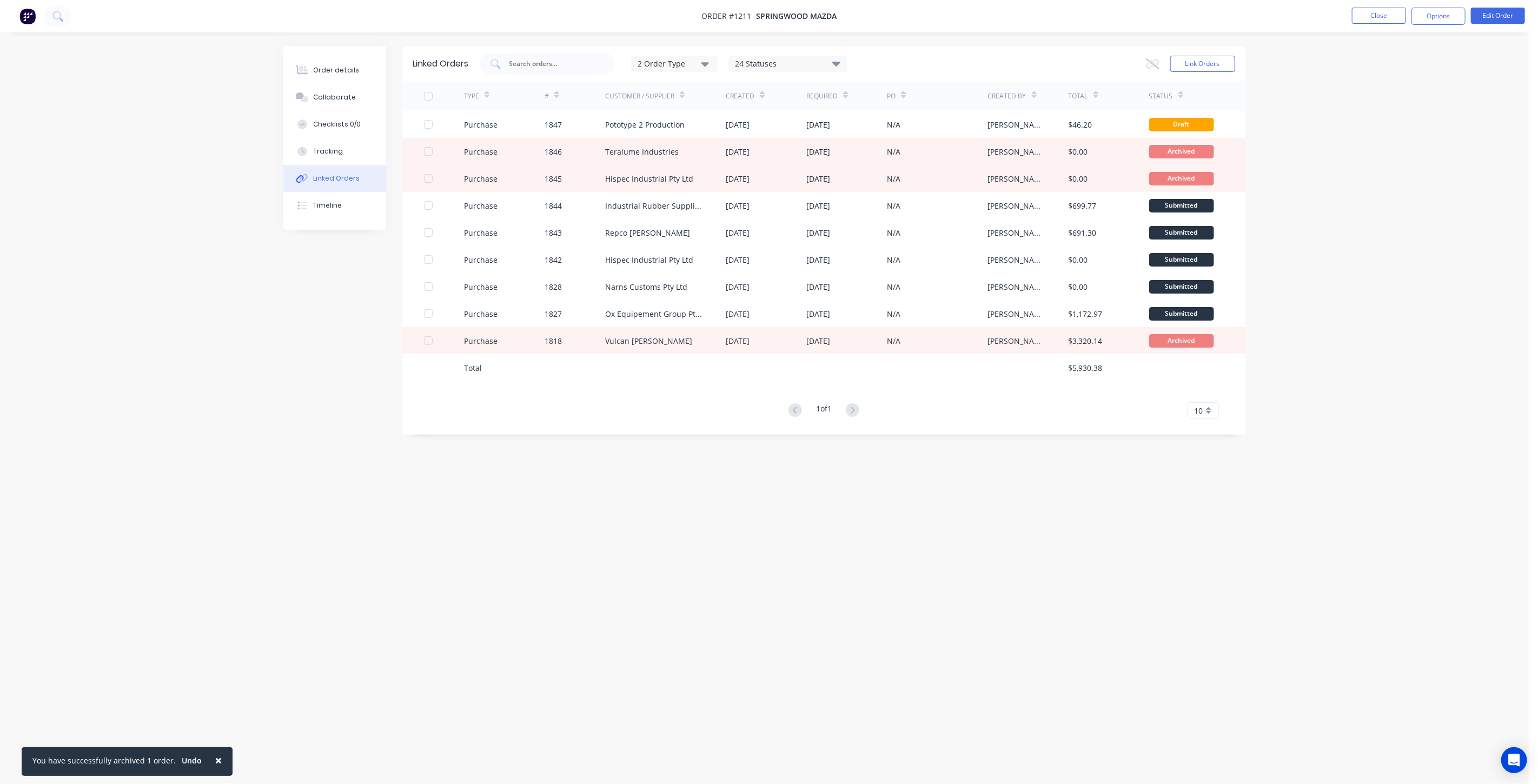
click at [776, 63] on div "24 Statuses" at bounding box center [788, 63] width 118 height 12
click at [580, 93] on div "#" at bounding box center [575, 96] width 61 height 30
click at [352, 68] on div "Order details" at bounding box center [336, 70] width 46 height 10
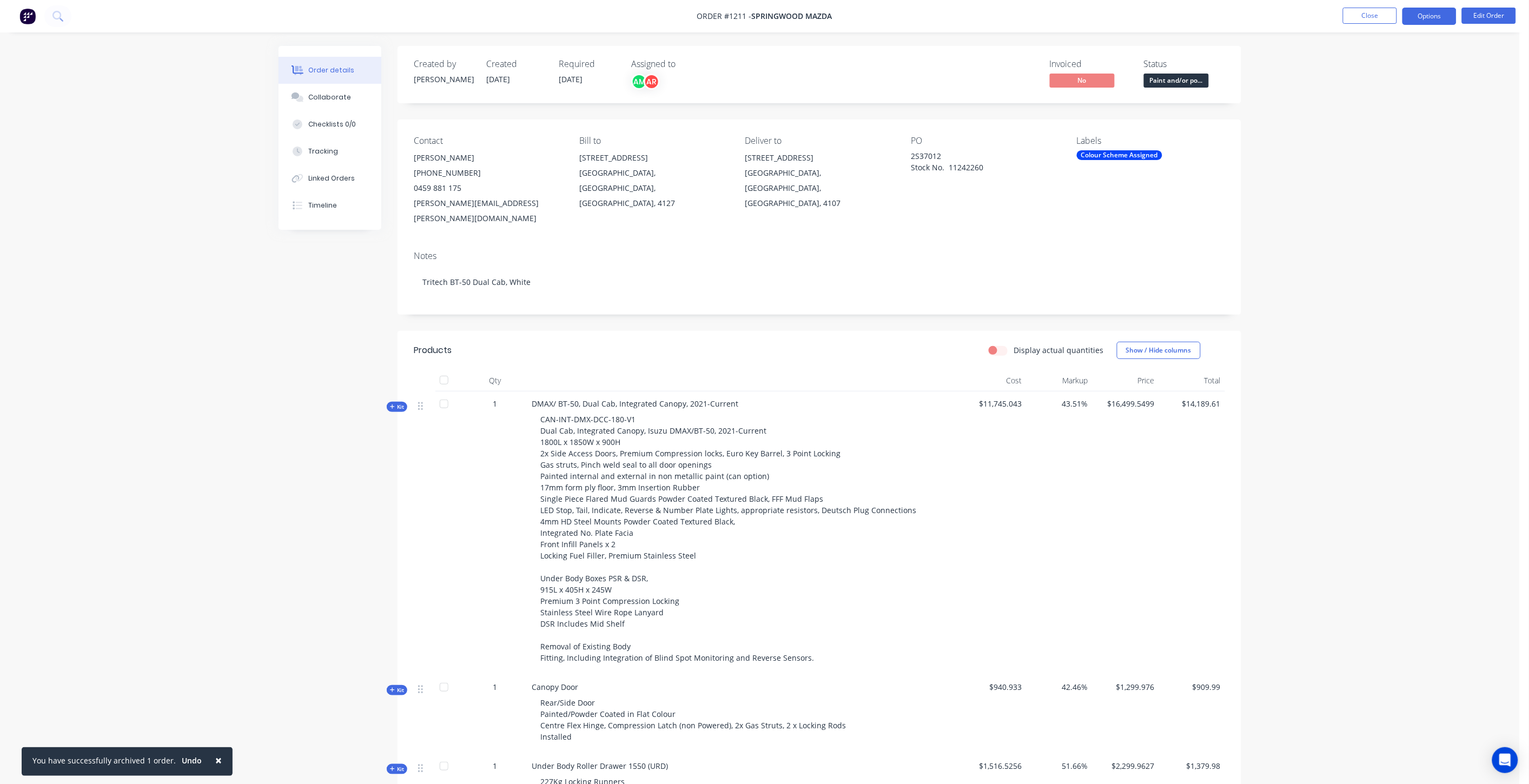
click at [1434, 12] on button "Options" at bounding box center [1429, 16] width 54 height 17
click at [1384, 189] on div "Purchase Products" at bounding box center [1397, 195] width 100 height 16
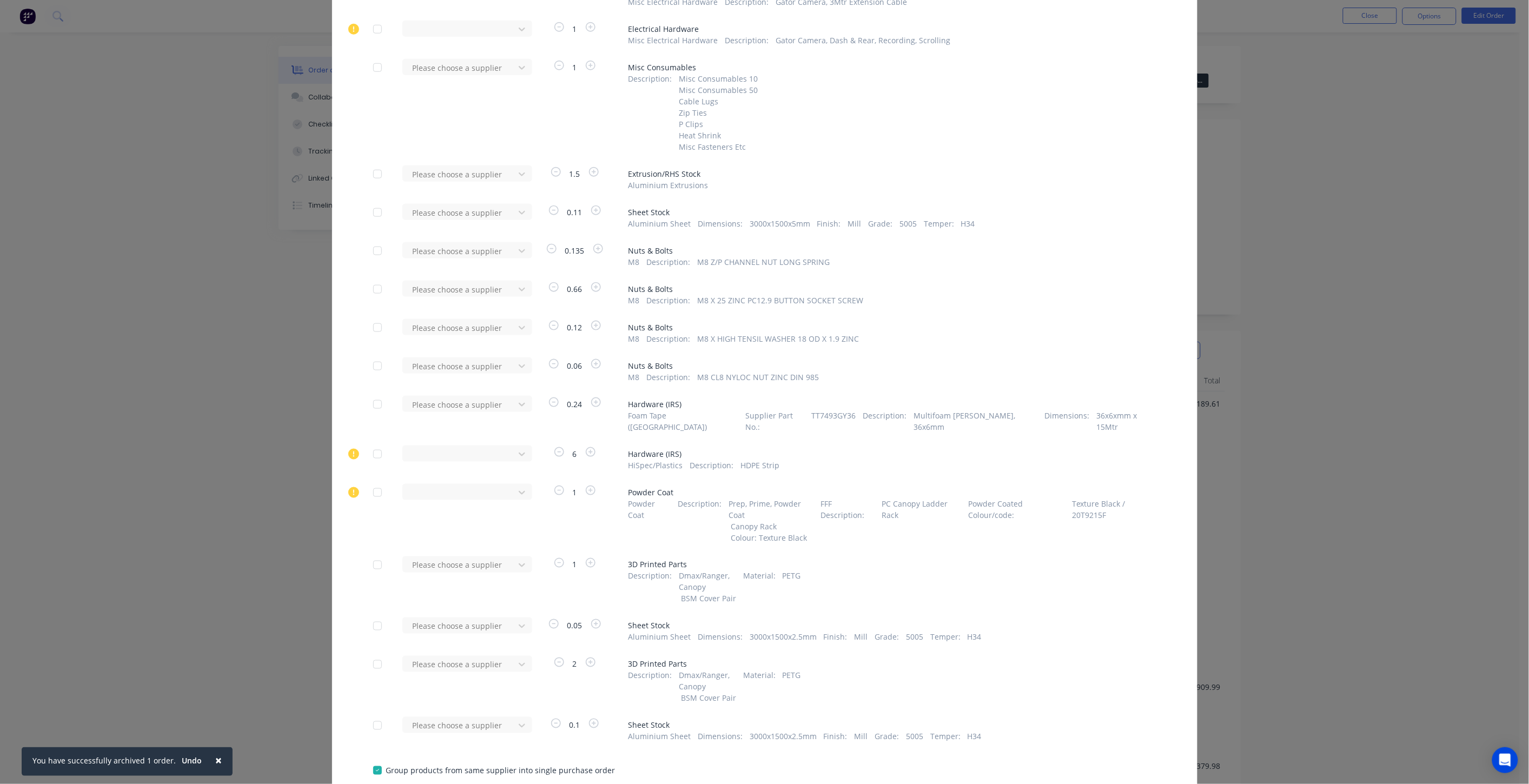
scroll to position [4410, 0]
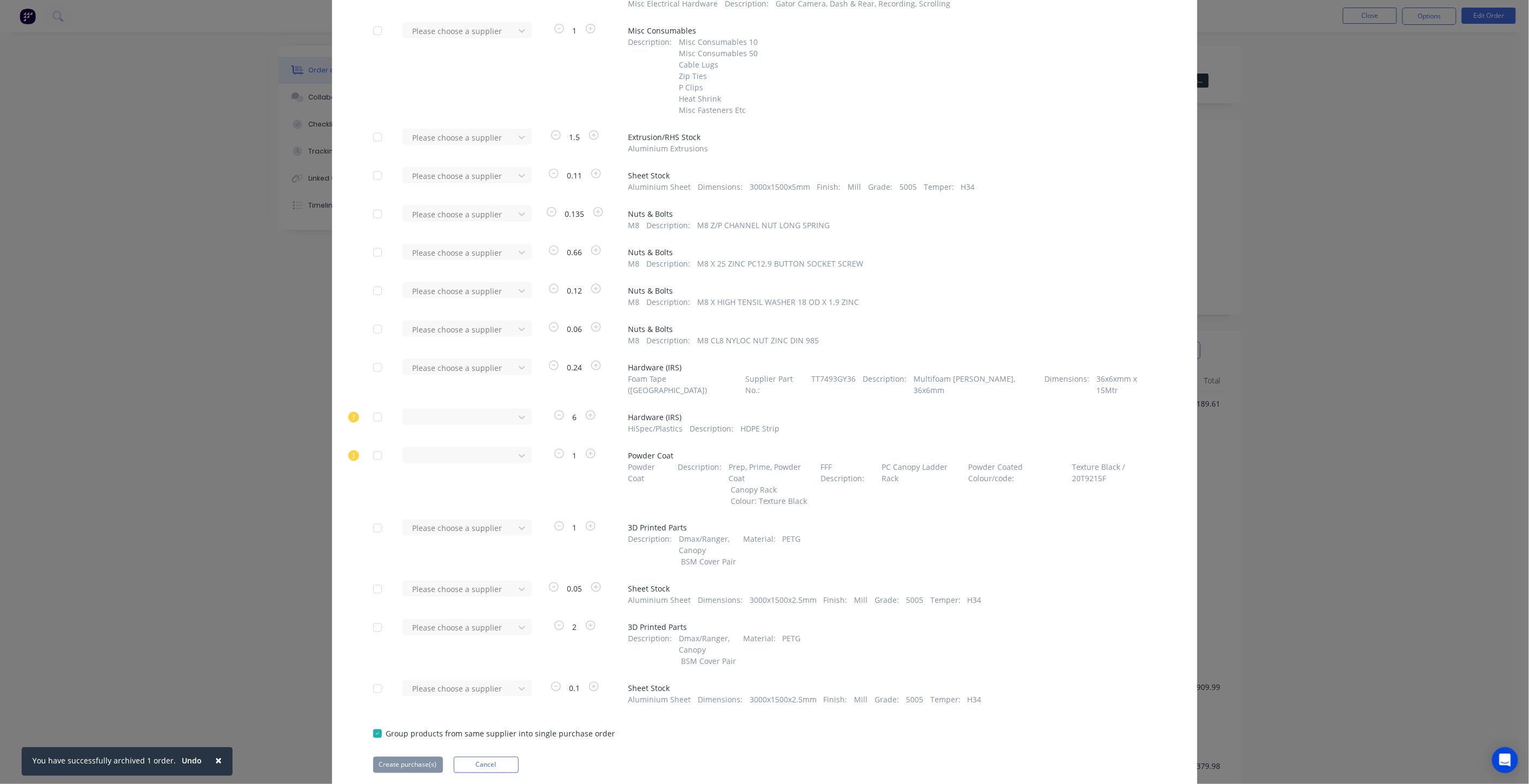
click at [373, 678] on div at bounding box center [377, 689] width 22 height 22
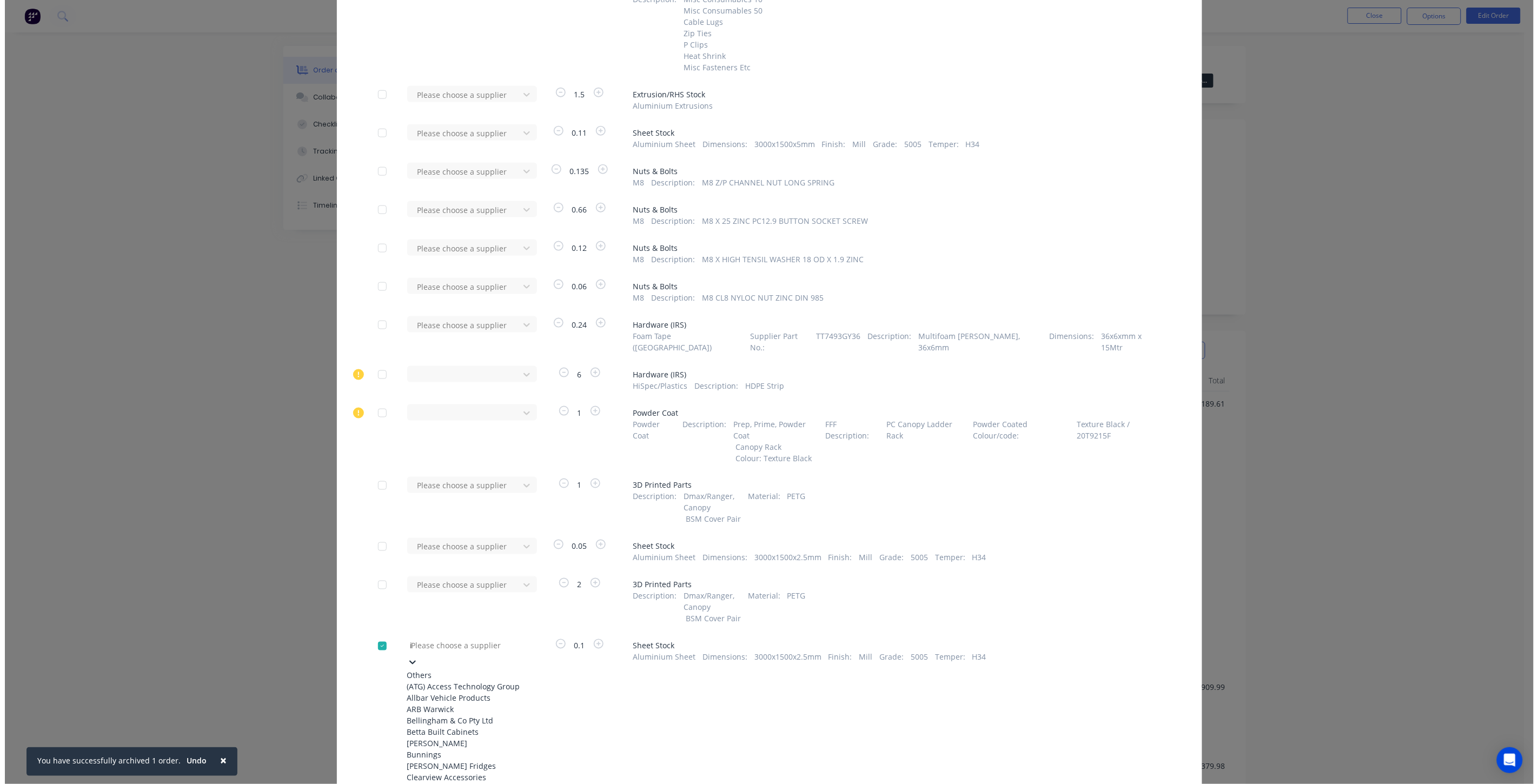
scroll to position [4410, 0]
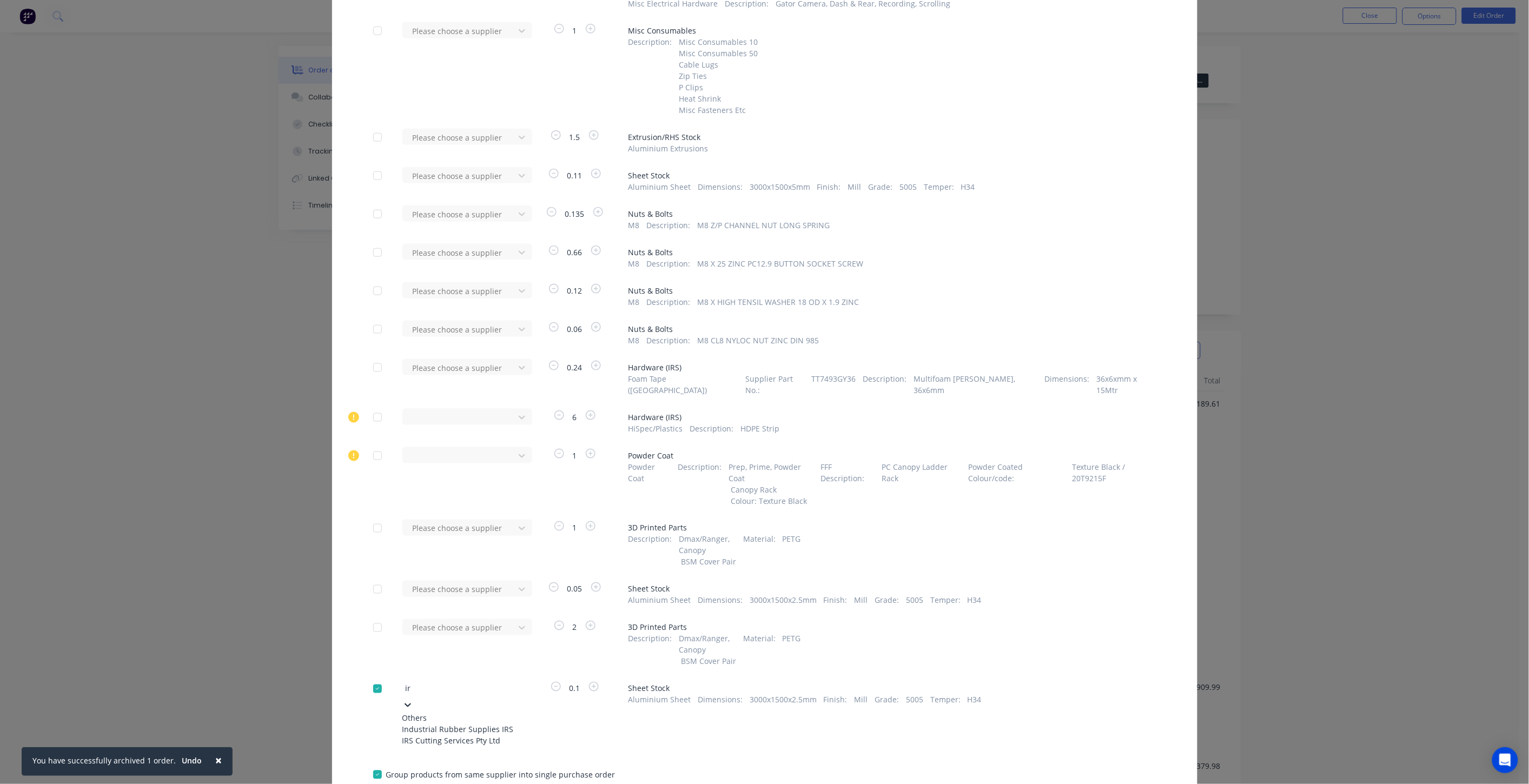
type input "irs"
click at [453, 735] on div "IRS Cutting Services Pty Ltd" at bounding box center [462, 741] width 119 height 12
click at [402, 757] on button "Create purchase(s)" at bounding box center [407, 765] width 70 height 16
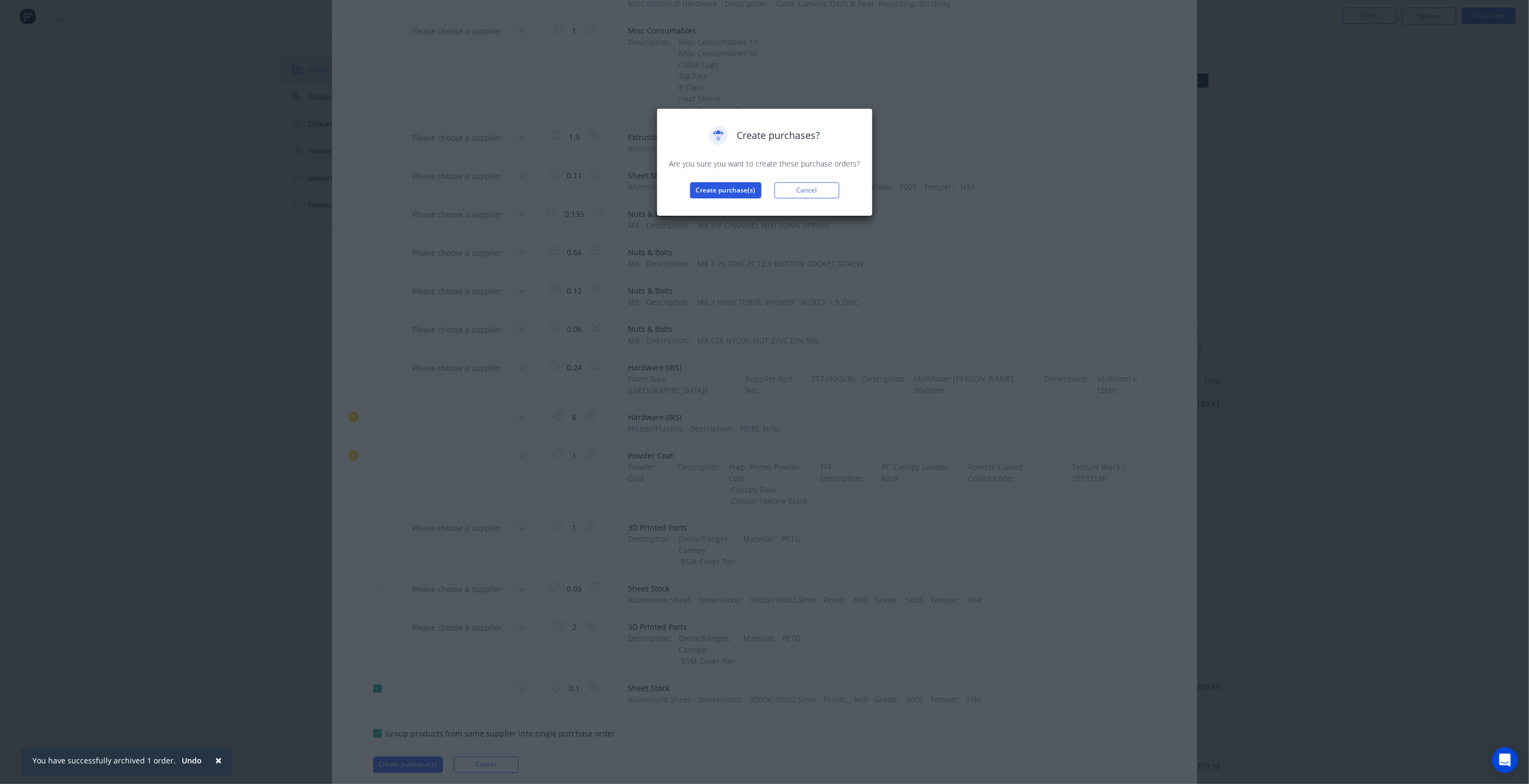
click at [716, 180] on div "Create purchases? Are you sure you want to create these purchase orders? Create…" at bounding box center [764, 162] width 194 height 72
click at [717, 185] on button "Create purchase(s)" at bounding box center [726, 190] width 72 height 16
click at [736, 209] on button "View purchase(s)" at bounding box center [725, 207] width 65 height 16
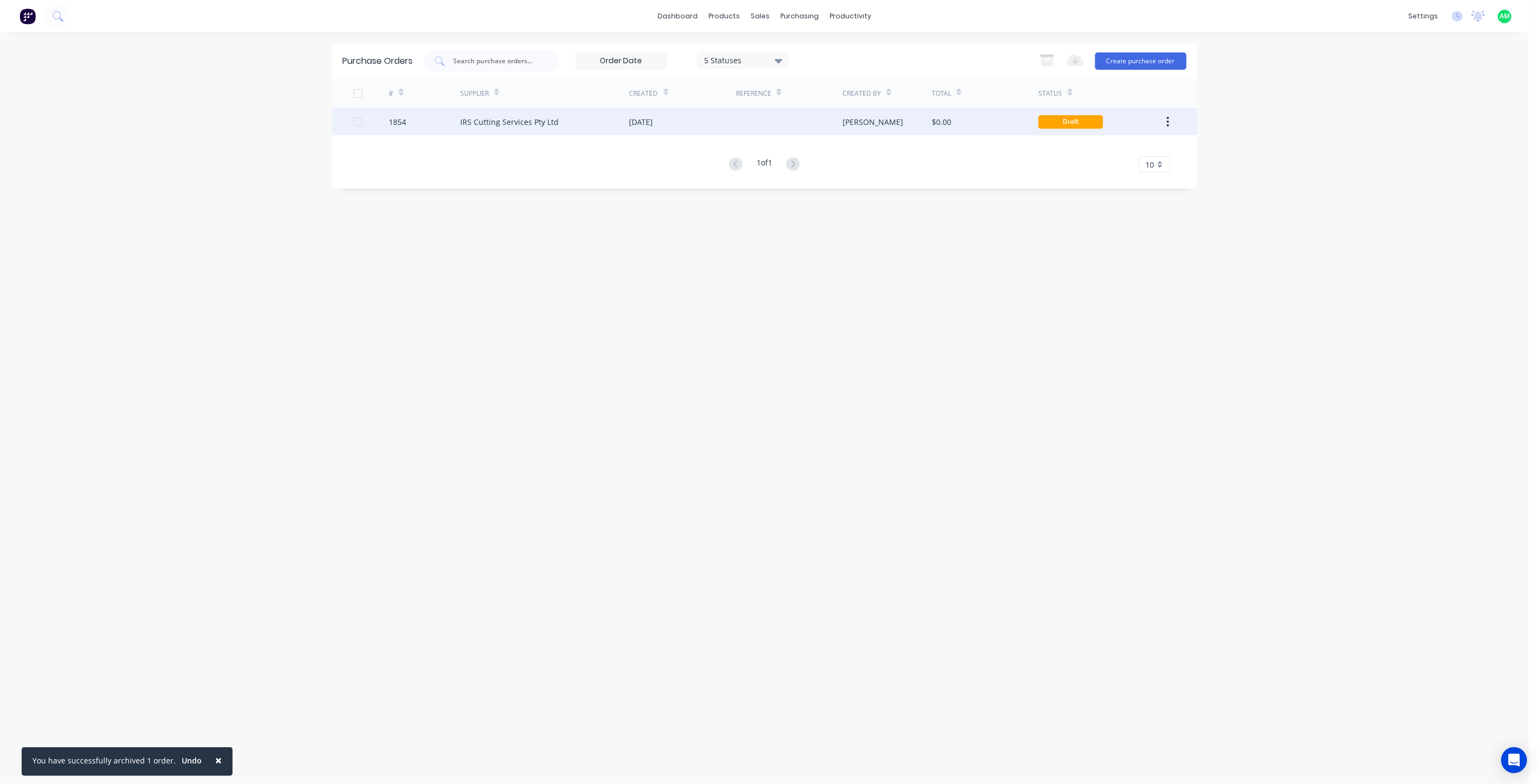
click at [515, 123] on div "IRS Cutting Services Pty Ltd" at bounding box center [510, 122] width 98 height 12
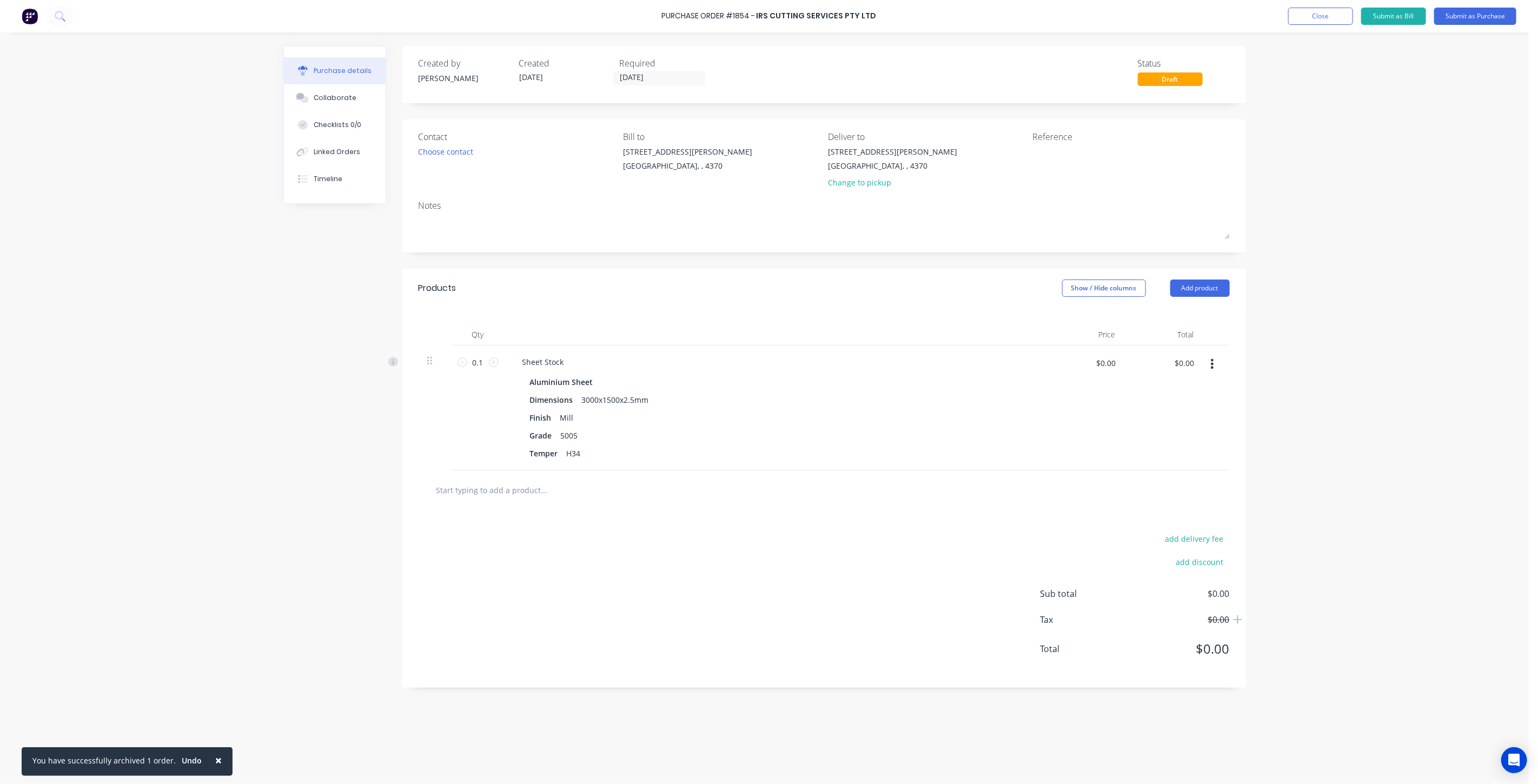
click at [1210, 366] on button "button" at bounding box center [1212, 364] width 26 height 19
click at [1179, 450] on button "Delete" at bounding box center [1179, 457] width 92 height 22
click at [493, 350] on input "text" at bounding box center [544, 344] width 216 height 22
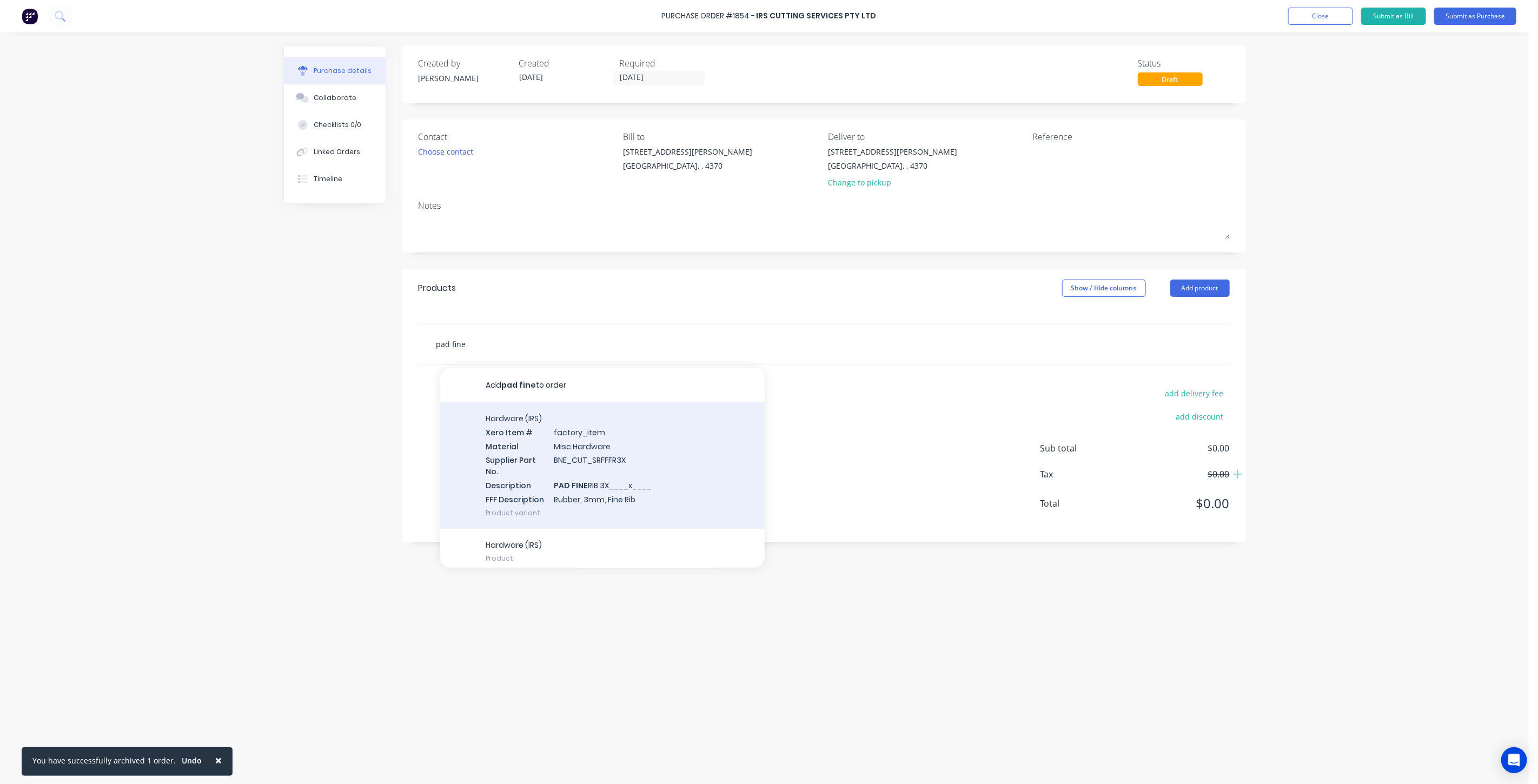
type input "pad fine"
click at [625, 498] on div "Hardware (IRS) Xero Item # factory_item Material Misc Hardware Supplier Part No…" at bounding box center [602, 466] width 324 height 127
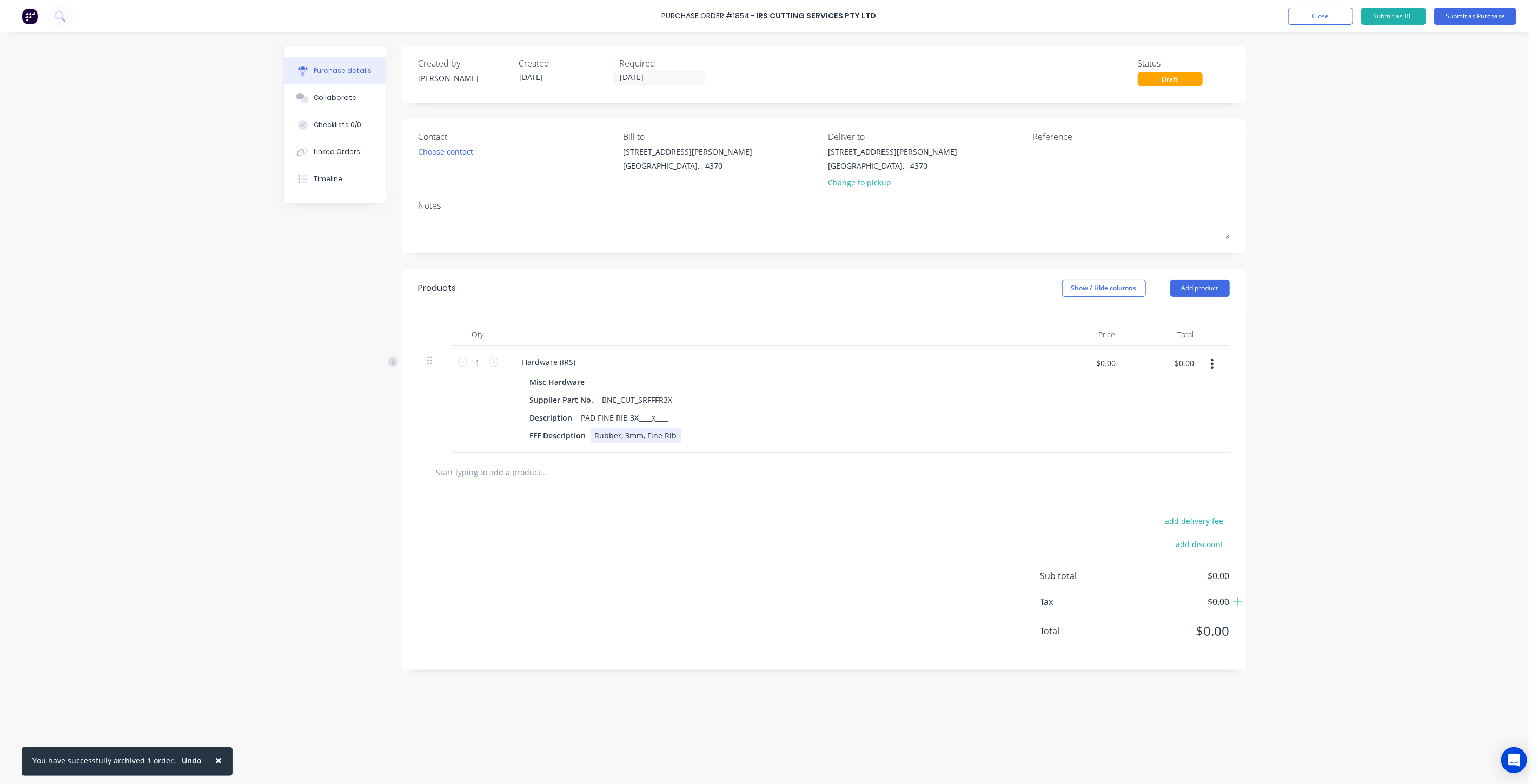
click at [620, 440] on div "Rubber, 3mm, Fine Rib" at bounding box center [636, 435] width 91 height 16
drag, startPoint x: 675, startPoint y: 436, endPoint x: 587, endPoint y: 434, distance: 88.0
click at [587, 434] on div "FFF Description Rubber, 3mm, Fine Rib" at bounding box center [773, 435] width 496 height 16
click at [612, 439] on div "FFF Description" at bounding box center [773, 435] width 496 height 16
click at [597, 436] on div at bounding box center [598, 435] width 16 height 16
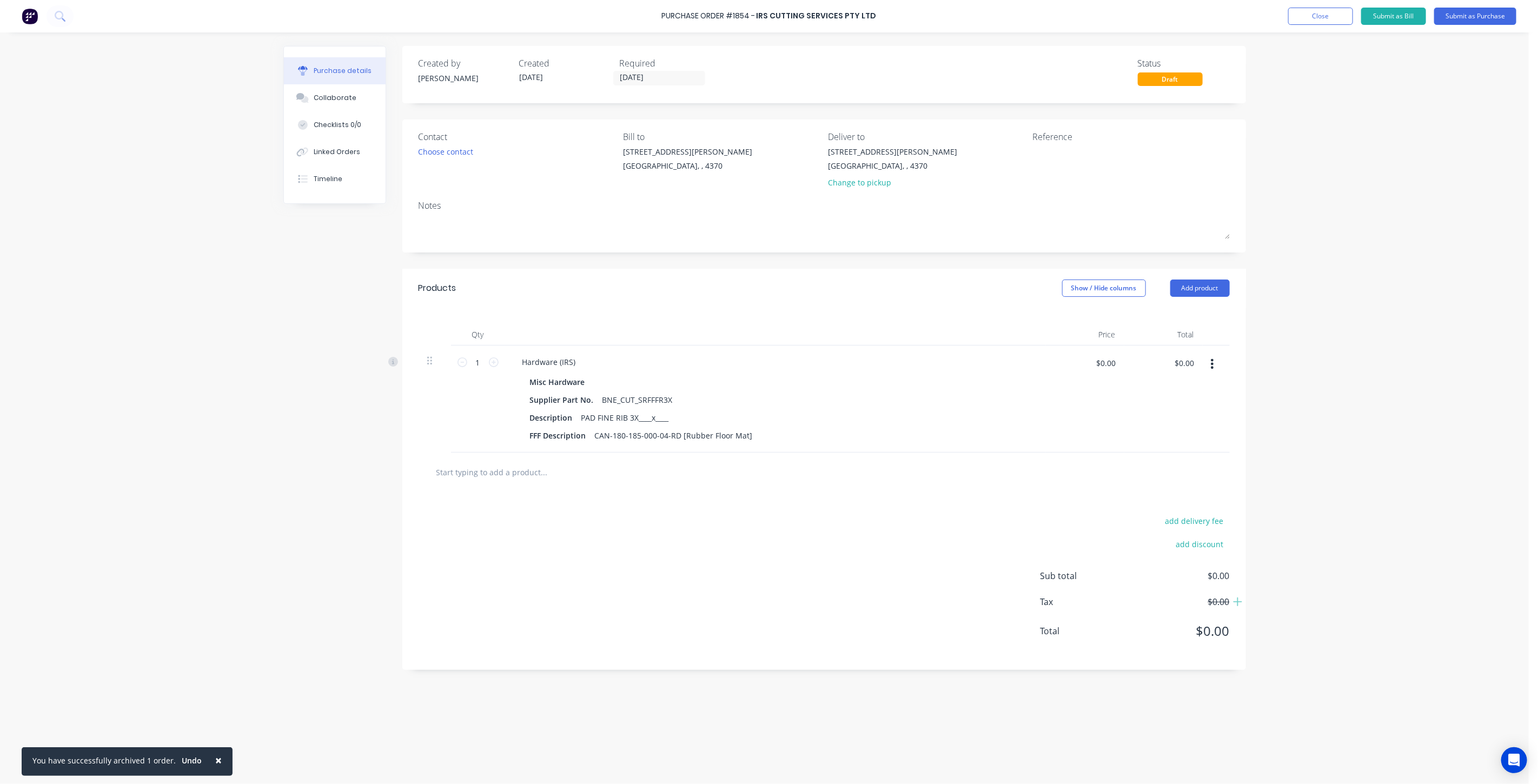
click at [590, 474] on input "text" at bounding box center [544, 472] width 216 height 22
click at [494, 363] on icon at bounding box center [493, 362] width 10 height 10
type input "2"
click at [1198, 285] on button "Add product" at bounding box center [1200, 288] width 59 height 17
click at [1168, 424] on div "Notes (External)" at bounding box center [1179, 424] width 83 height 16
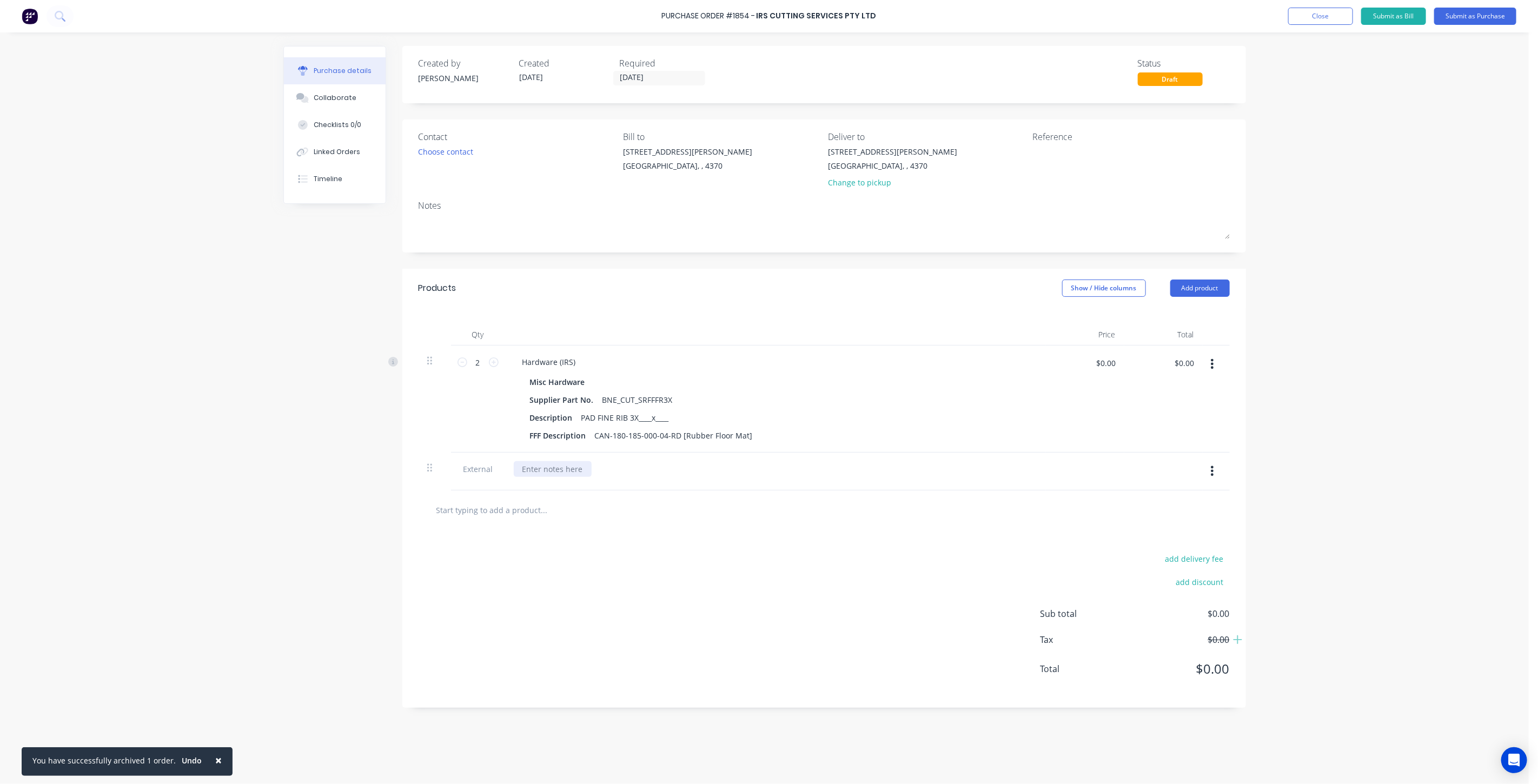
click at [563, 471] on div at bounding box center [553, 469] width 78 height 16
click at [836, 527] on div at bounding box center [824, 510] width 811 height 40
click at [331, 100] on div "Collaborate" at bounding box center [334, 97] width 43 height 10
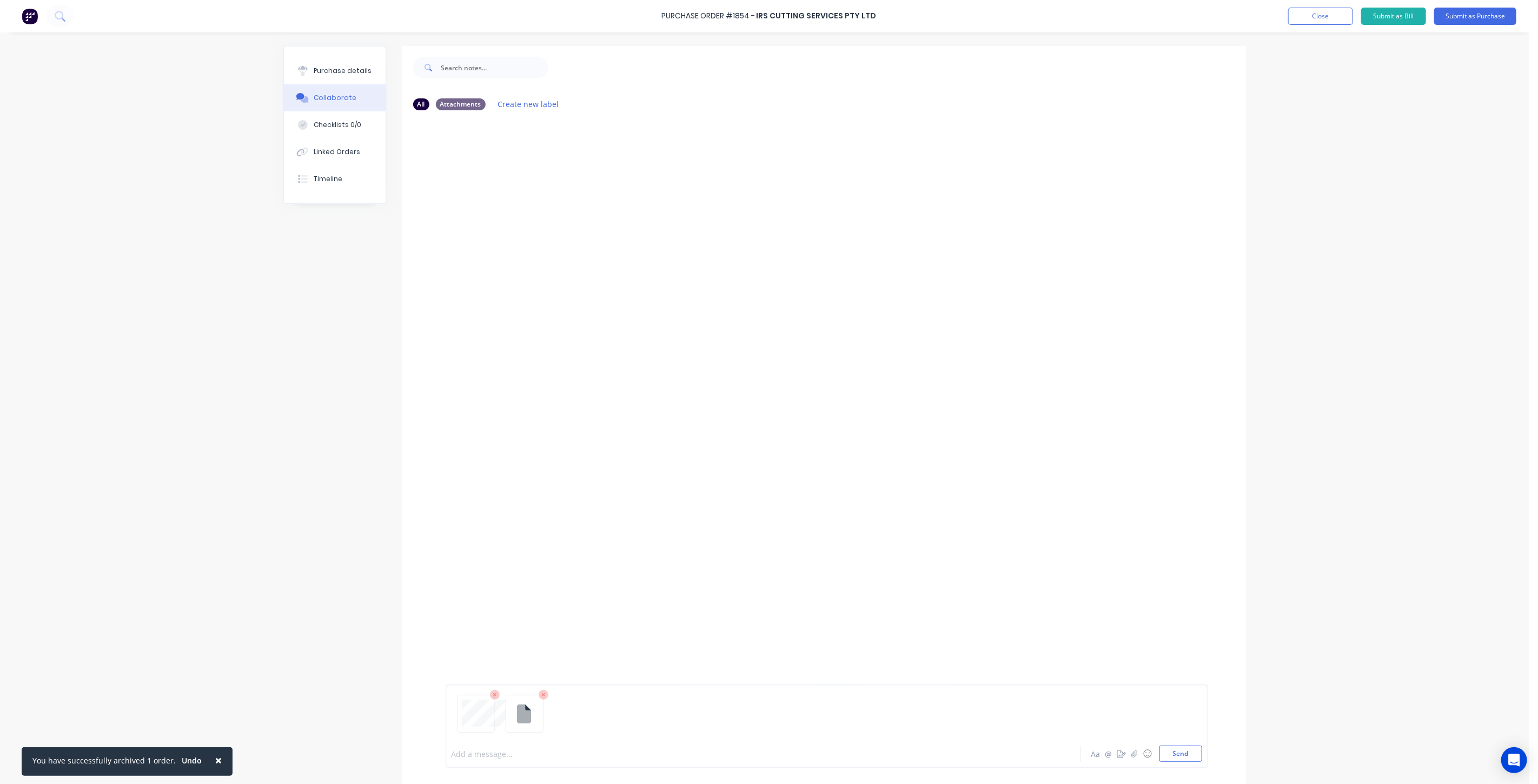
click at [625, 749] on div at bounding box center [733, 754] width 562 height 12
click at [1181, 755] on button "Send" at bounding box center [1181, 753] width 43 height 16
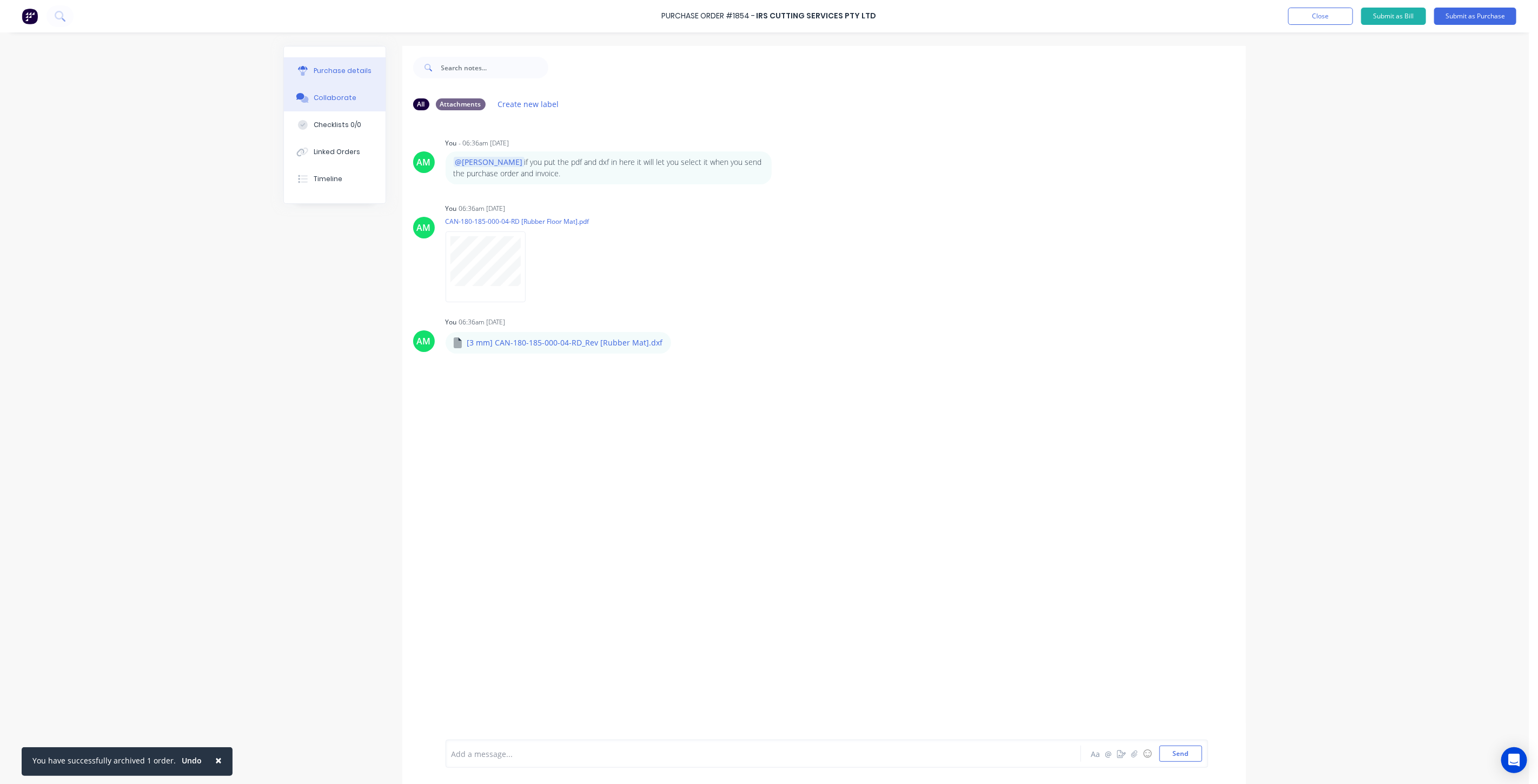
click at [321, 74] on div "Purchase details" at bounding box center [342, 70] width 58 height 10
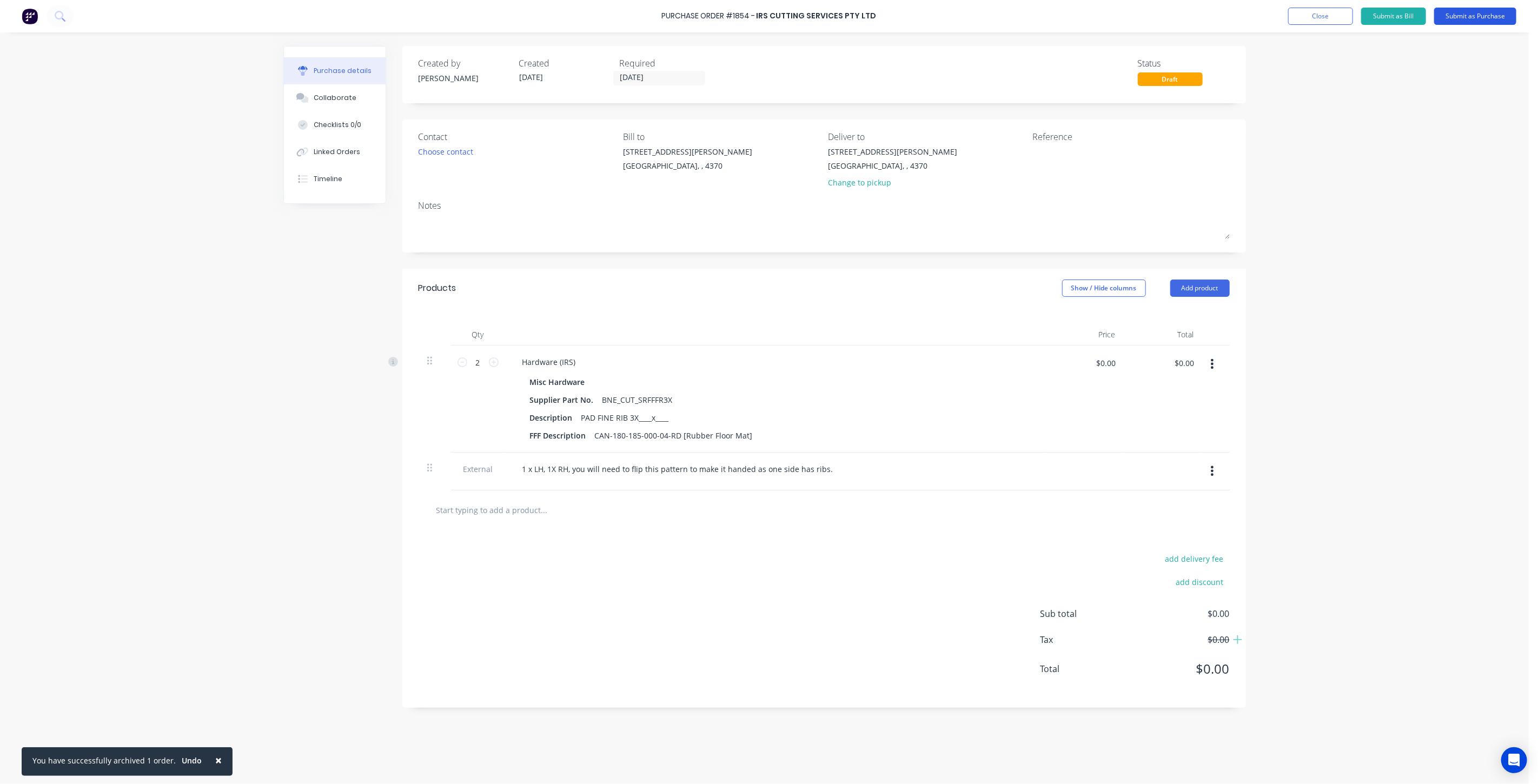
click at [1468, 17] on button "Submit as Purchase" at bounding box center [1475, 16] width 82 height 17
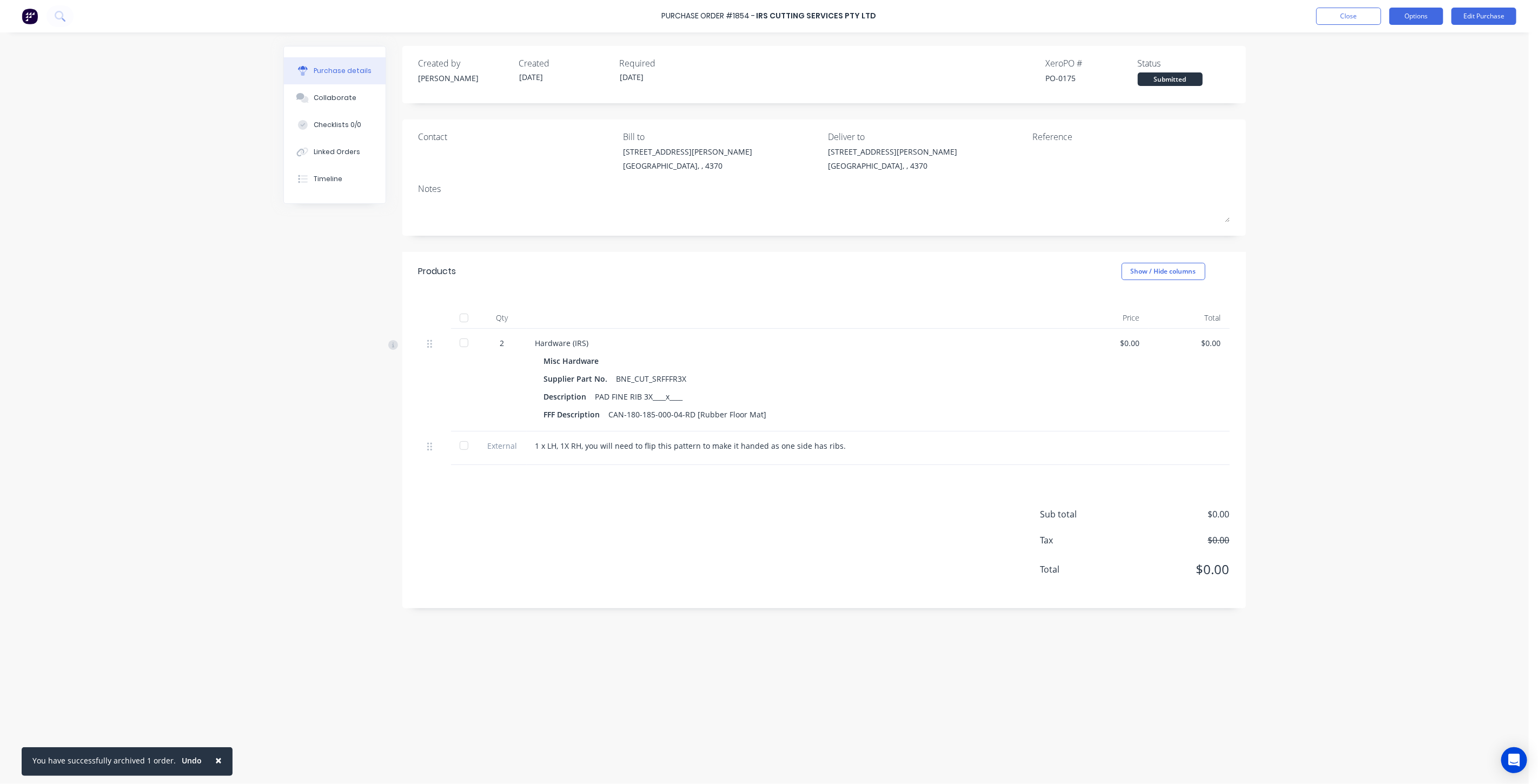
click at [1399, 18] on button "Options" at bounding box center [1416, 16] width 54 height 17
click at [1387, 47] on div "Print / Email" at bounding box center [1392, 44] width 83 height 16
click at [1392, 70] on div "With pricing" at bounding box center [1392, 65] width 83 height 16
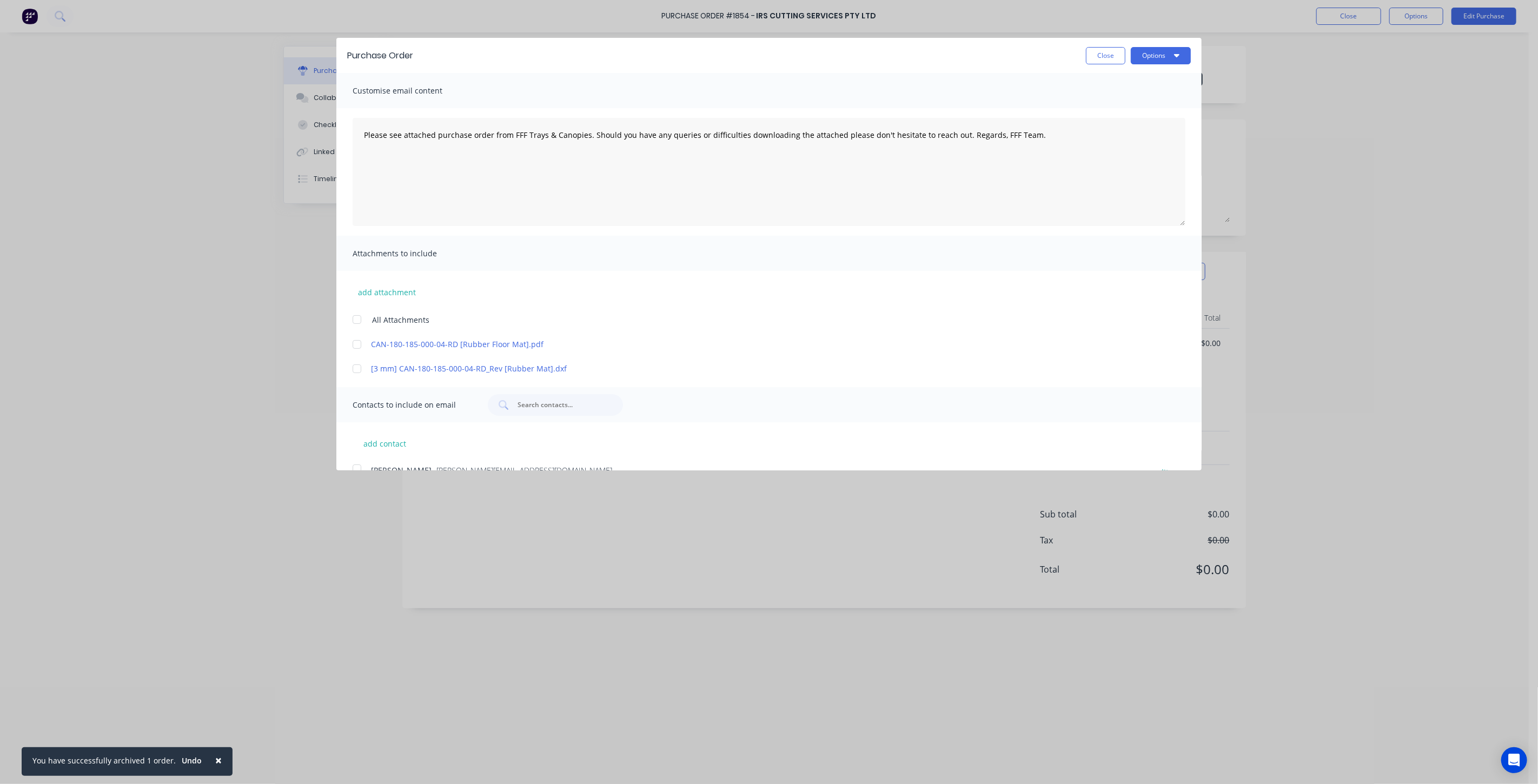
click at [356, 342] on div at bounding box center [357, 345] width 22 height 22
click at [358, 366] on div at bounding box center [357, 369] width 22 height 22
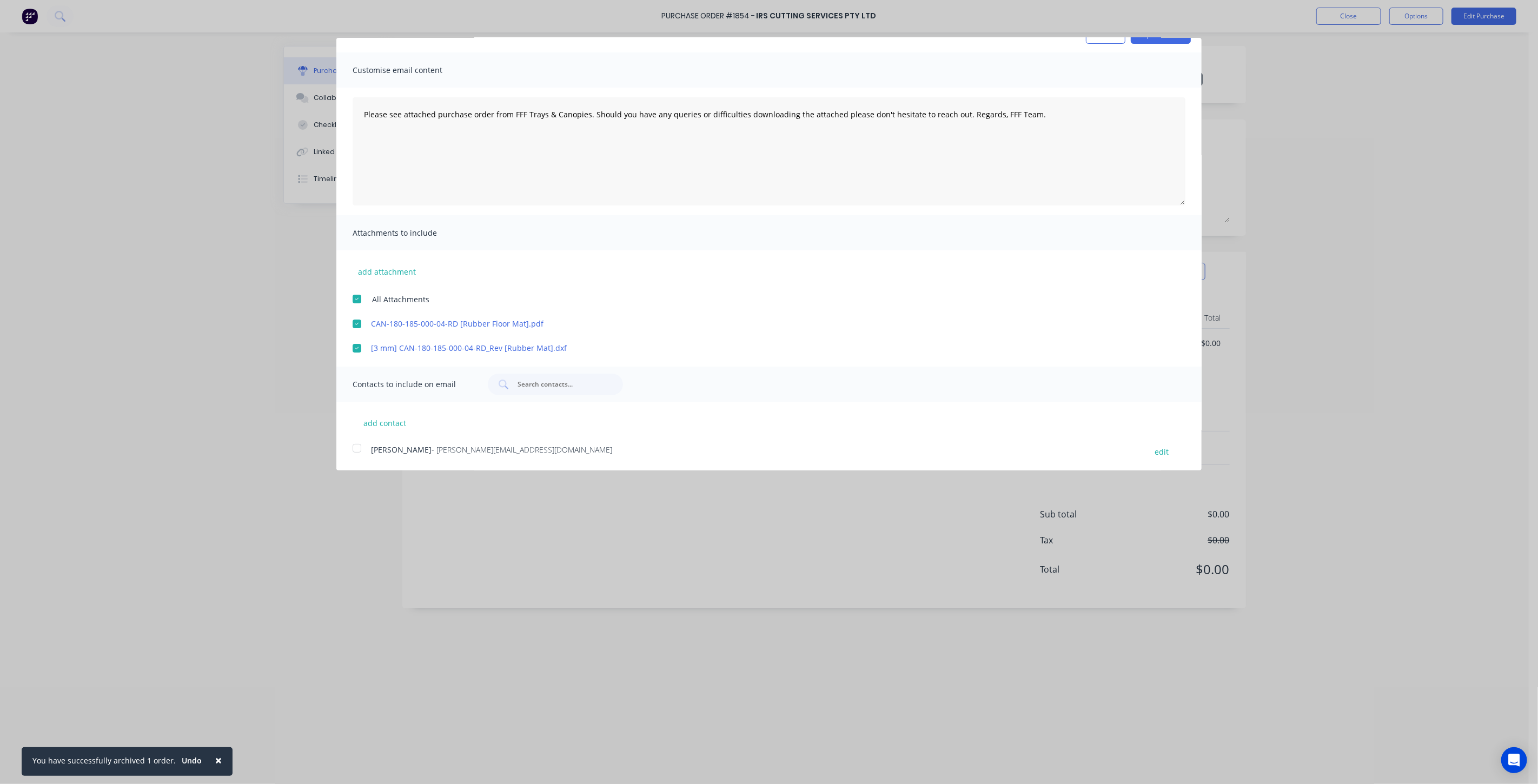
scroll to position [22, 0]
click at [358, 448] on div at bounding box center [357, 447] width 22 height 22
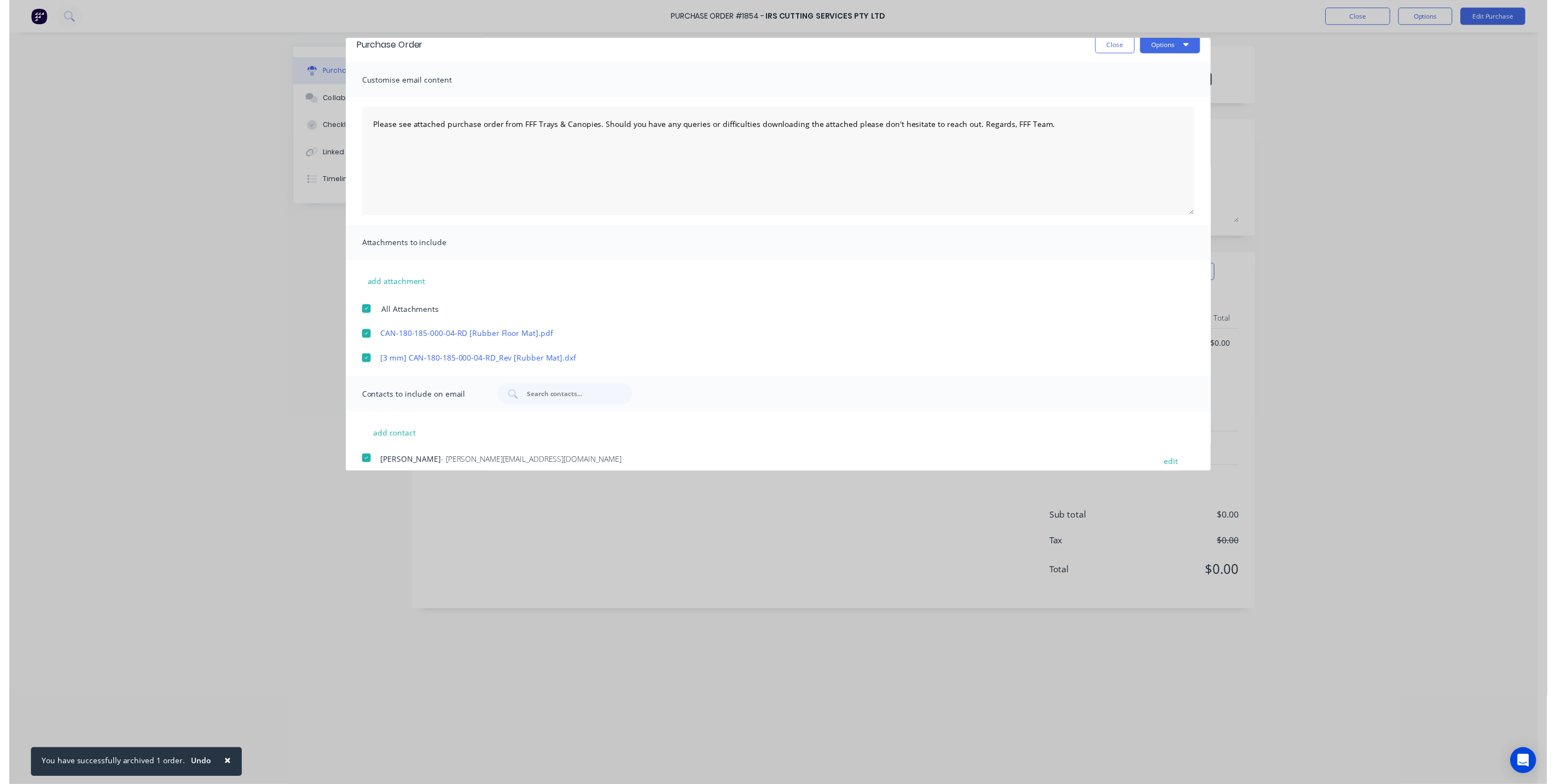
scroll to position [0, 0]
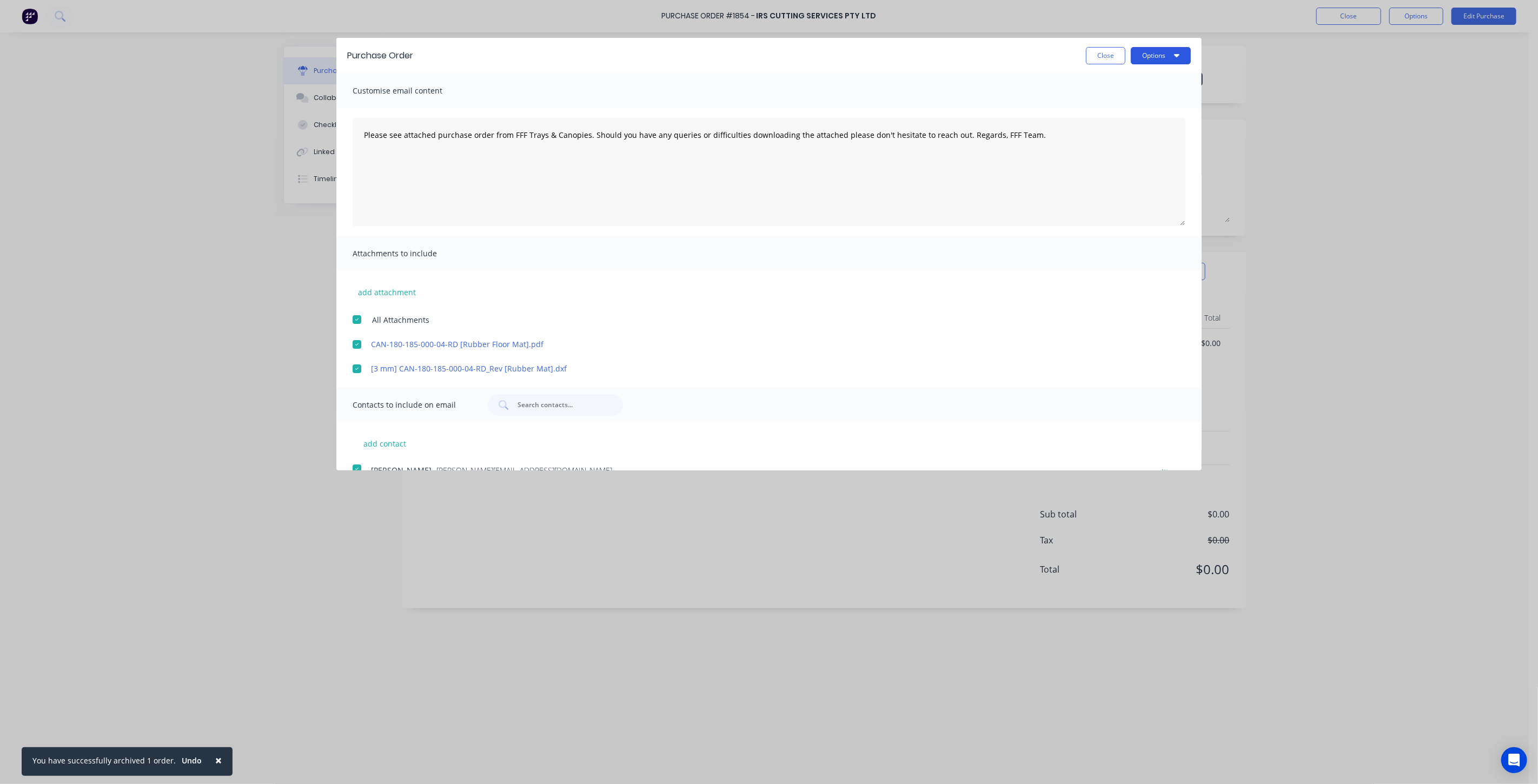
click at [1141, 60] on button "Options" at bounding box center [1161, 56] width 60 height 17
click at [1112, 102] on div "Email" at bounding box center [1140, 104] width 83 height 16
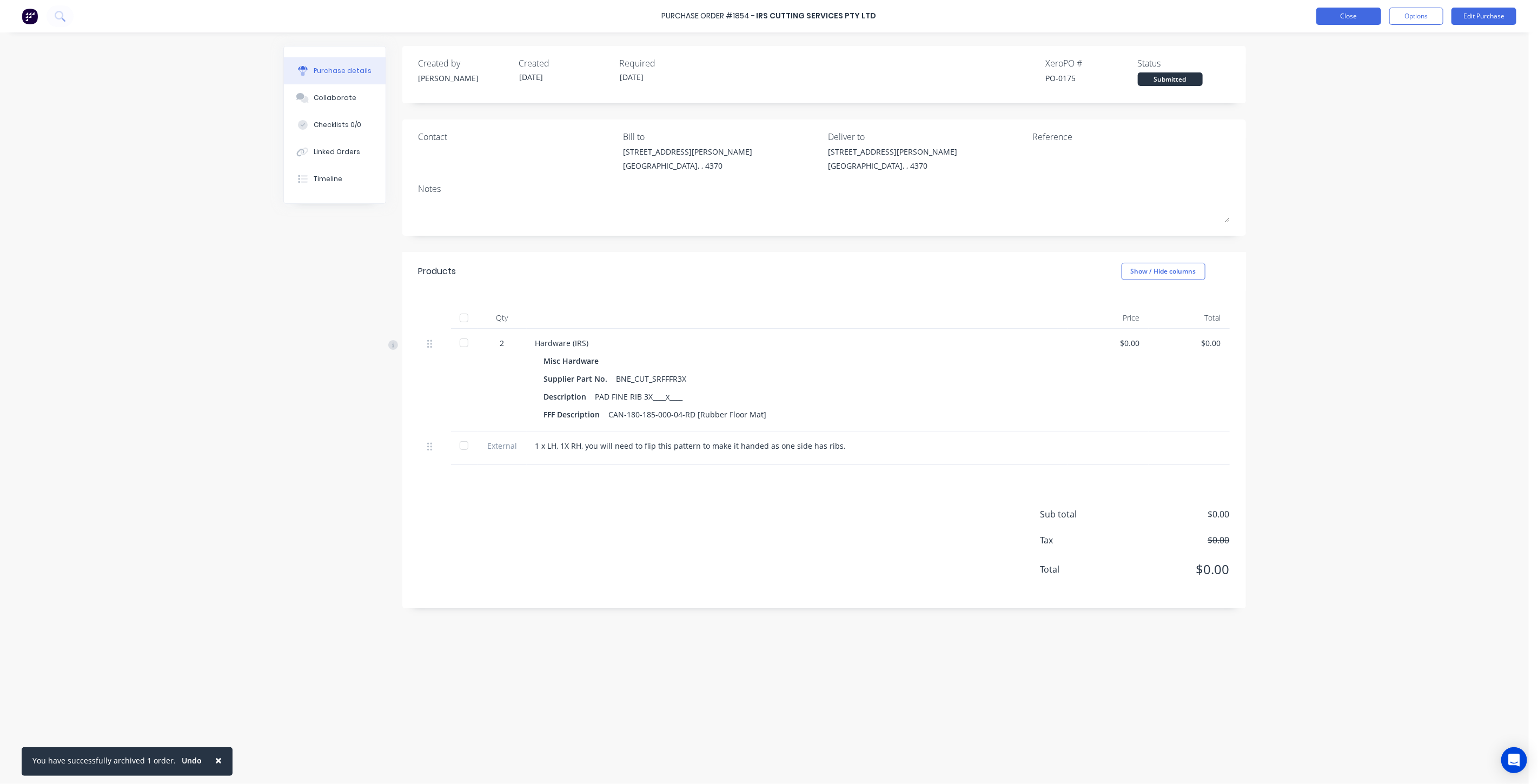
click at [1321, 13] on button "Close" at bounding box center [1348, 16] width 65 height 17
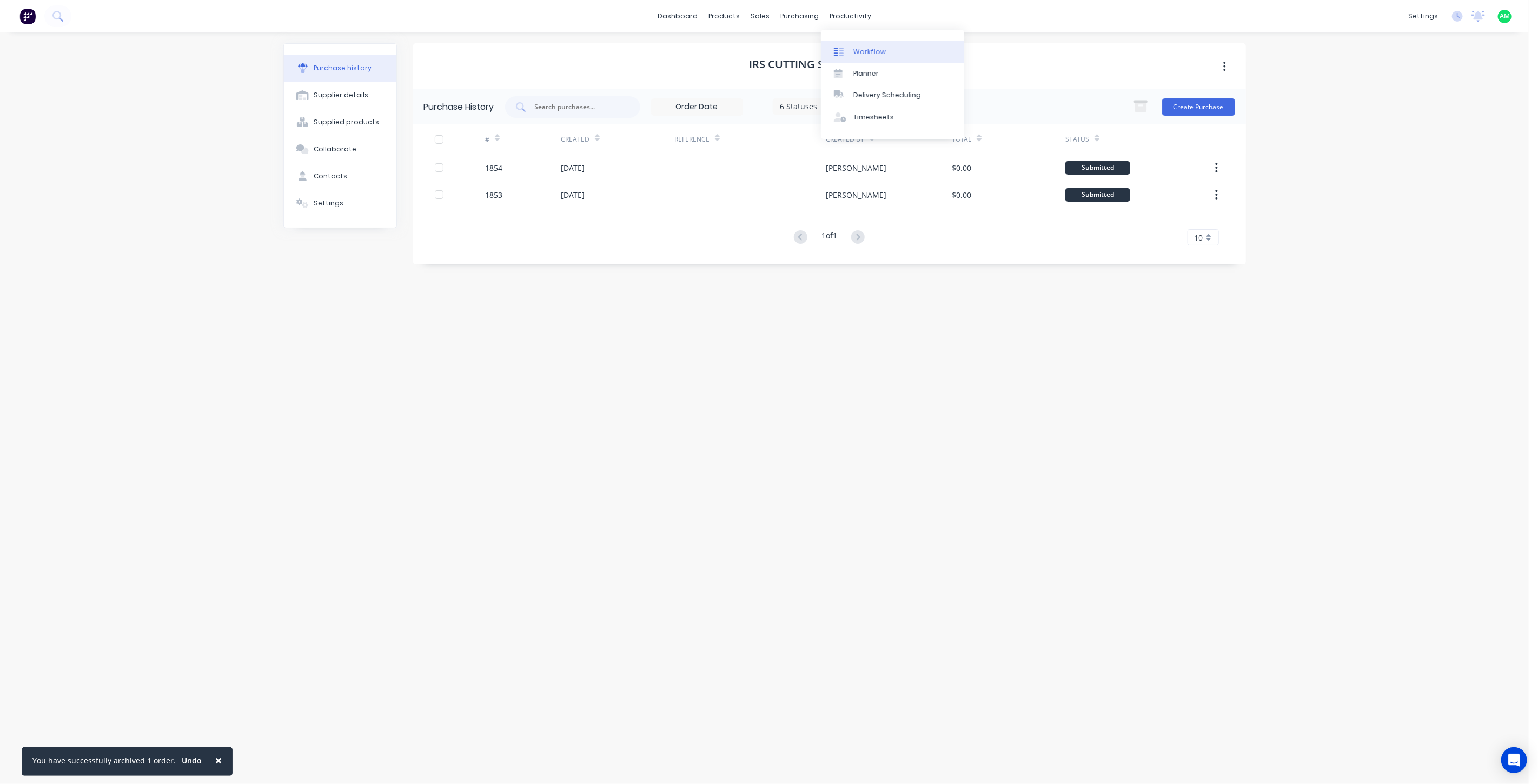
click at [865, 51] on div "Workflow" at bounding box center [869, 52] width 33 height 10
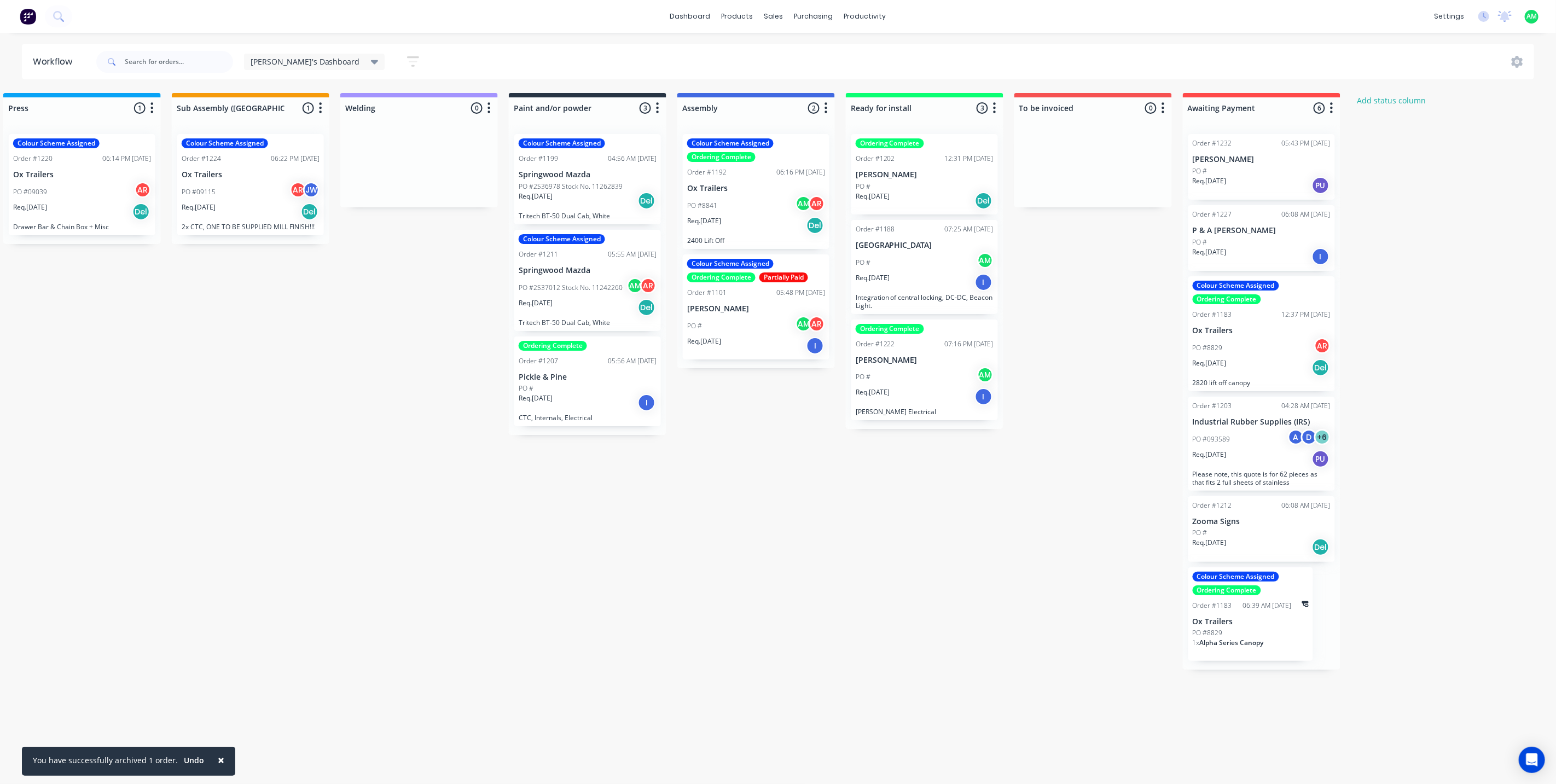
scroll to position [0, 859]
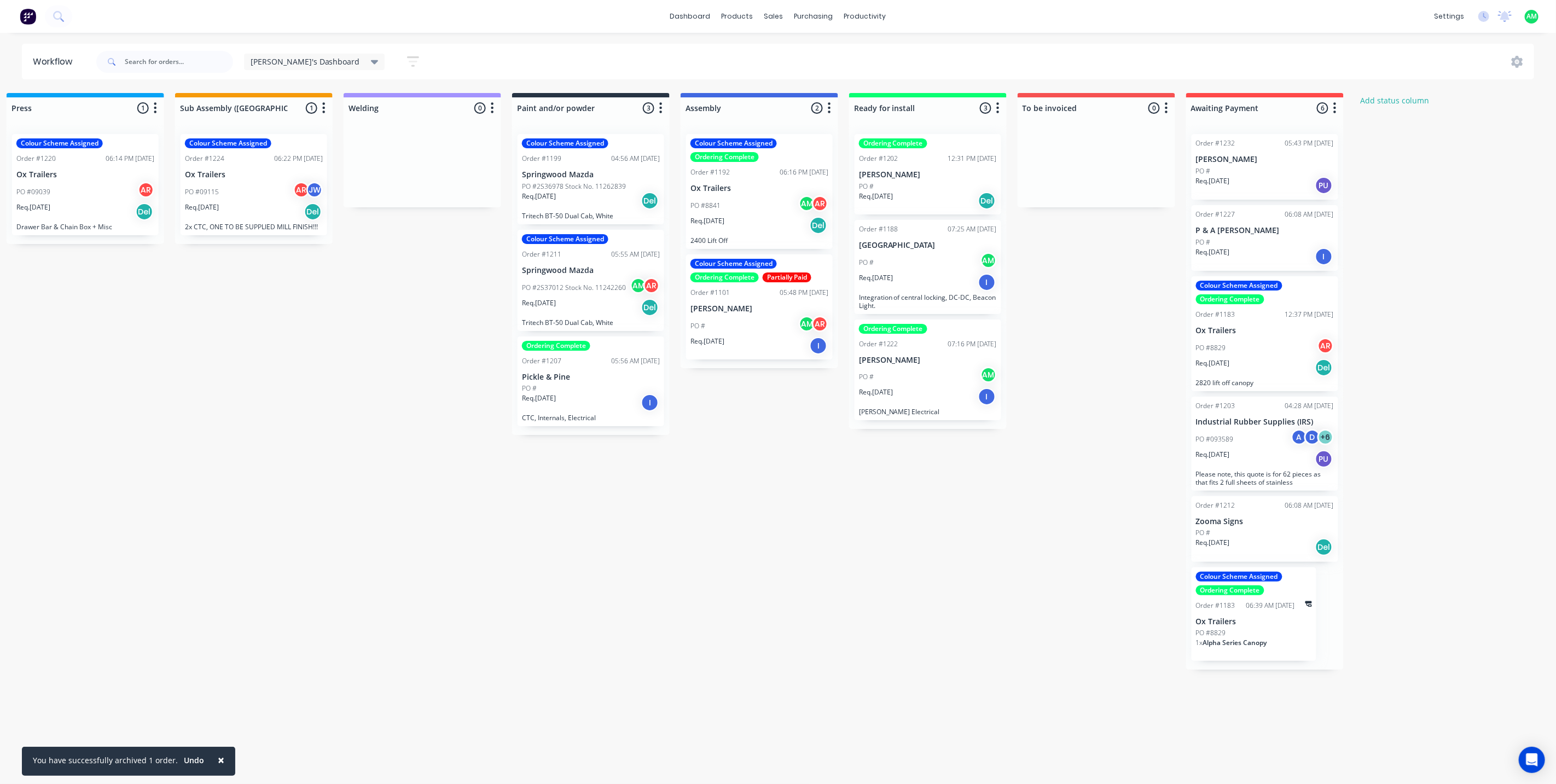
click at [576, 384] on div "PO #" at bounding box center [591, 388] width 138 height 10
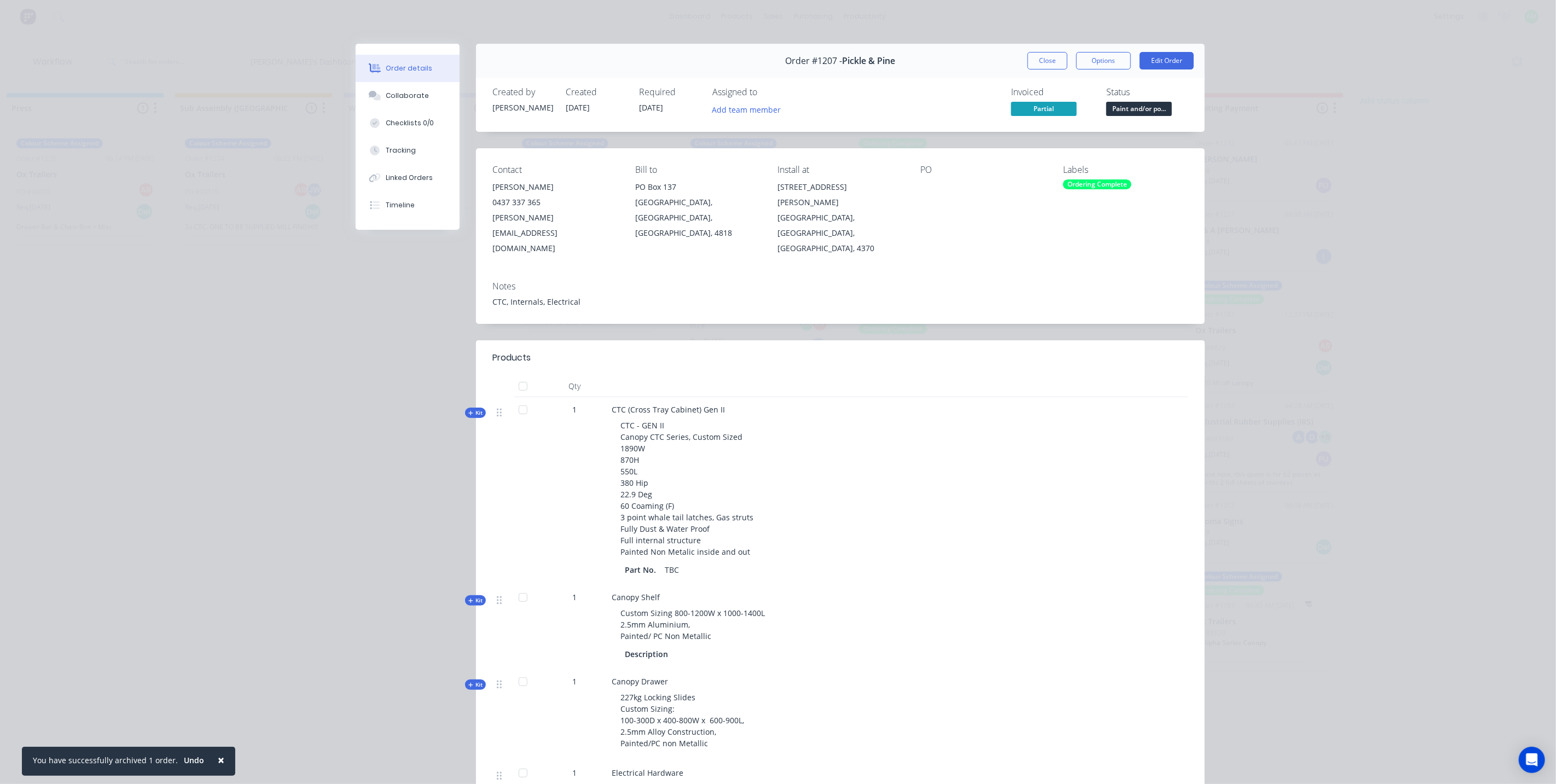
click at [1076, 184] on div "Ordering Complete" at bounding box center [1097, 184] width 69 height 10
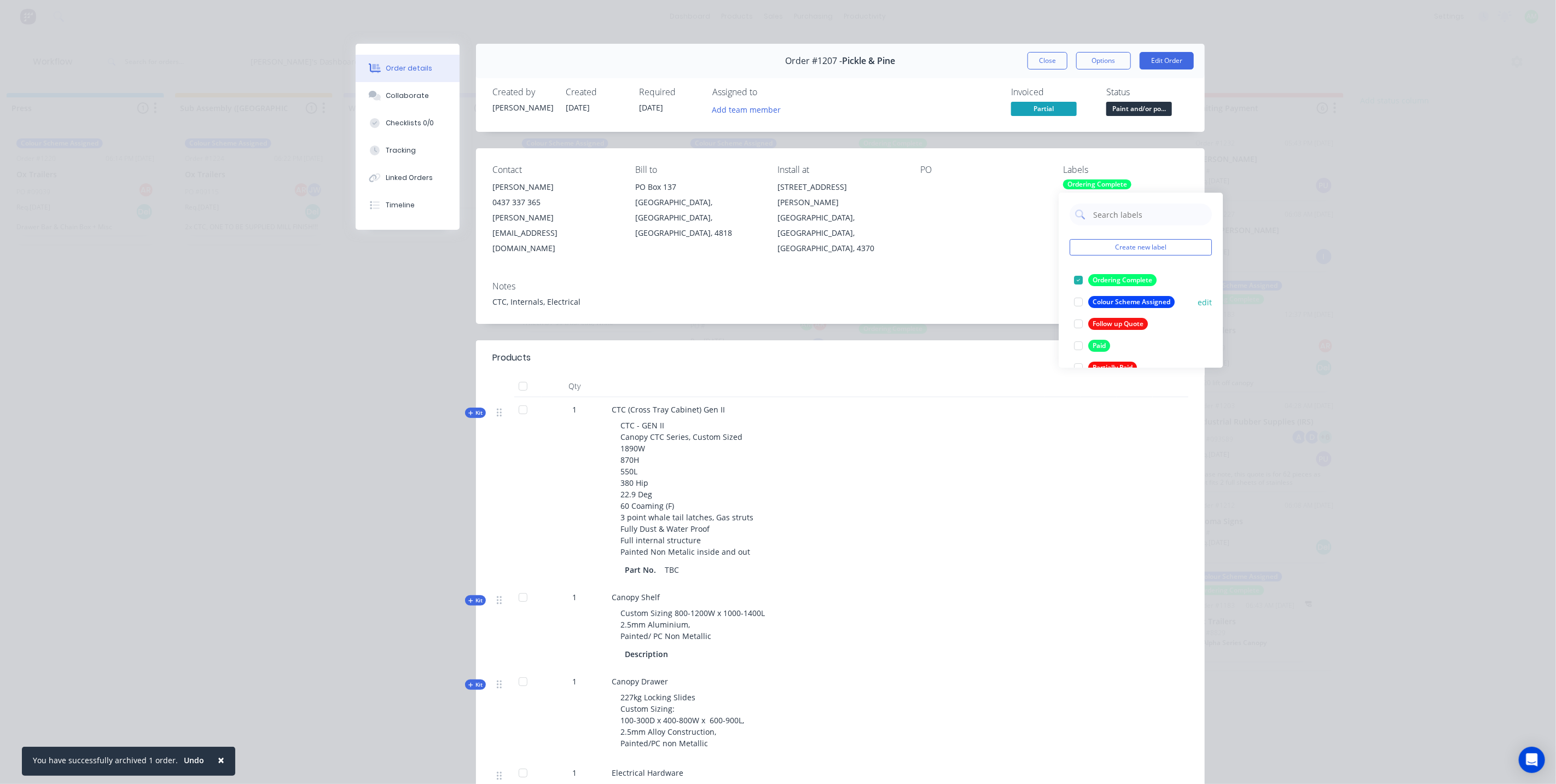
click at [1074, 303] on div at bounding box center [1079, 302] width 22 height 22
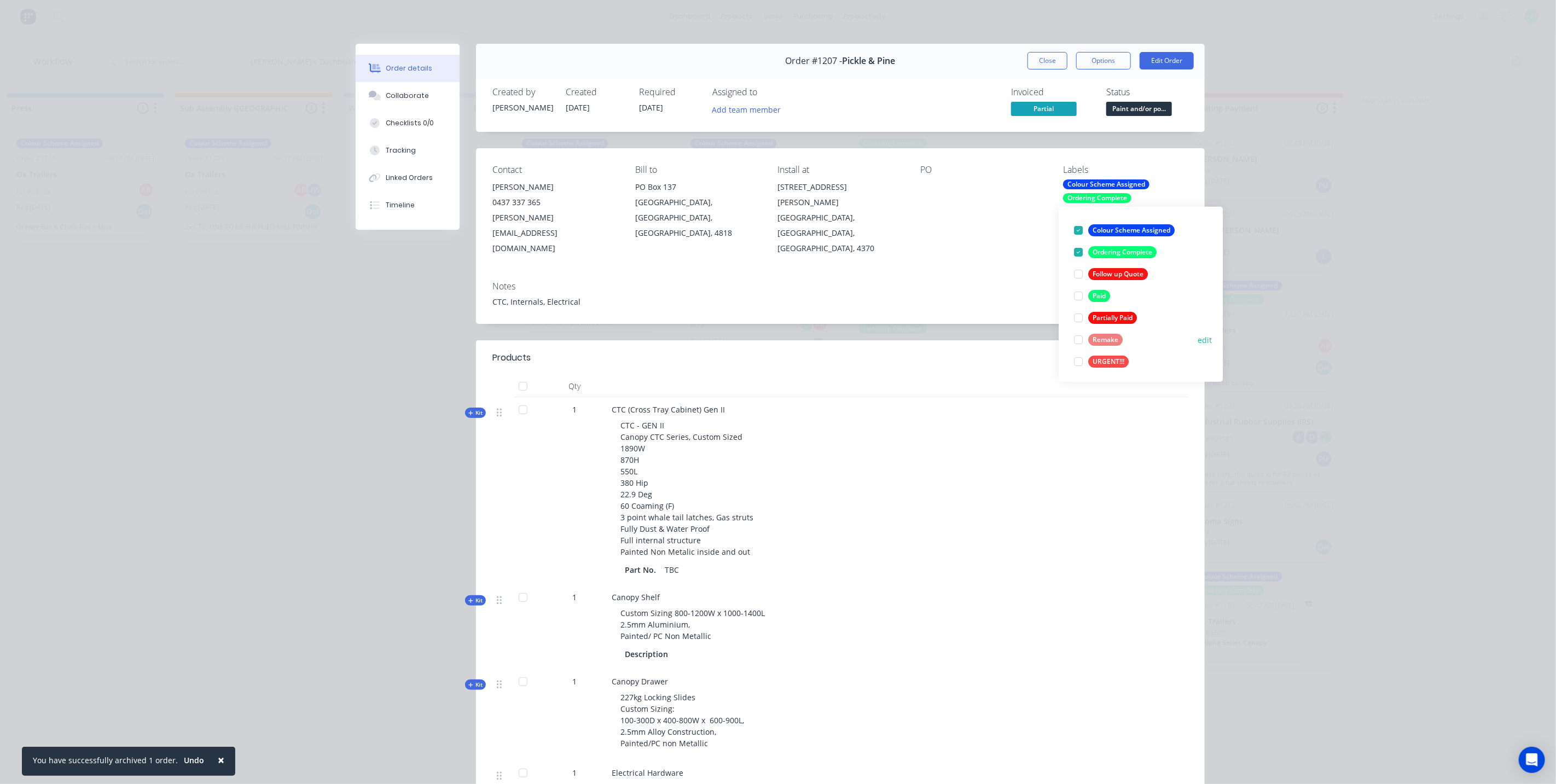
scroll to position [65, 0]
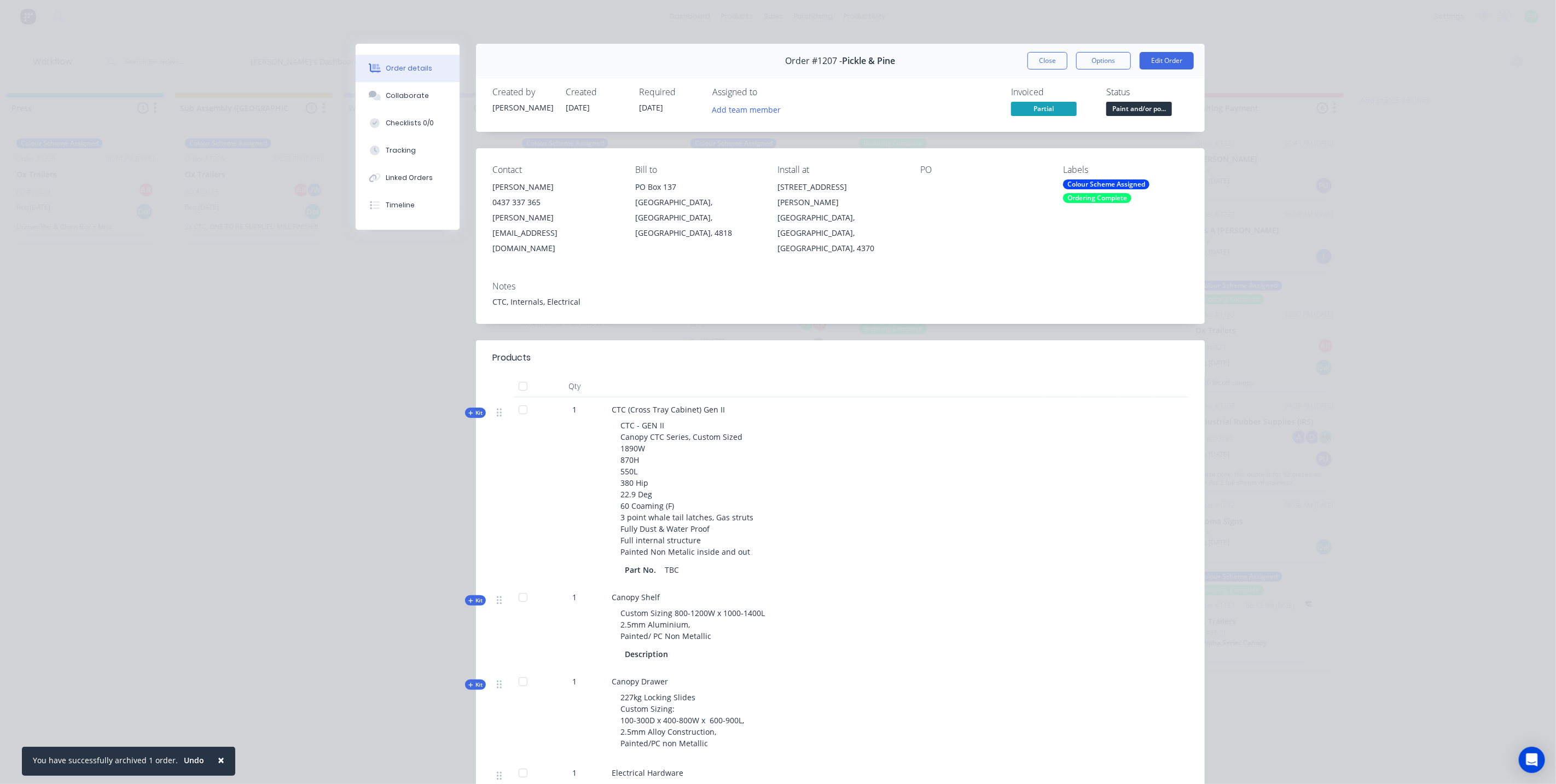
click at [1002, 281] on div "Notes" at bounding box center [840, 287] width 696 height 10
click at [1037, 60] on button "Close" at bounding box center [1047, 60] width 40 height 17
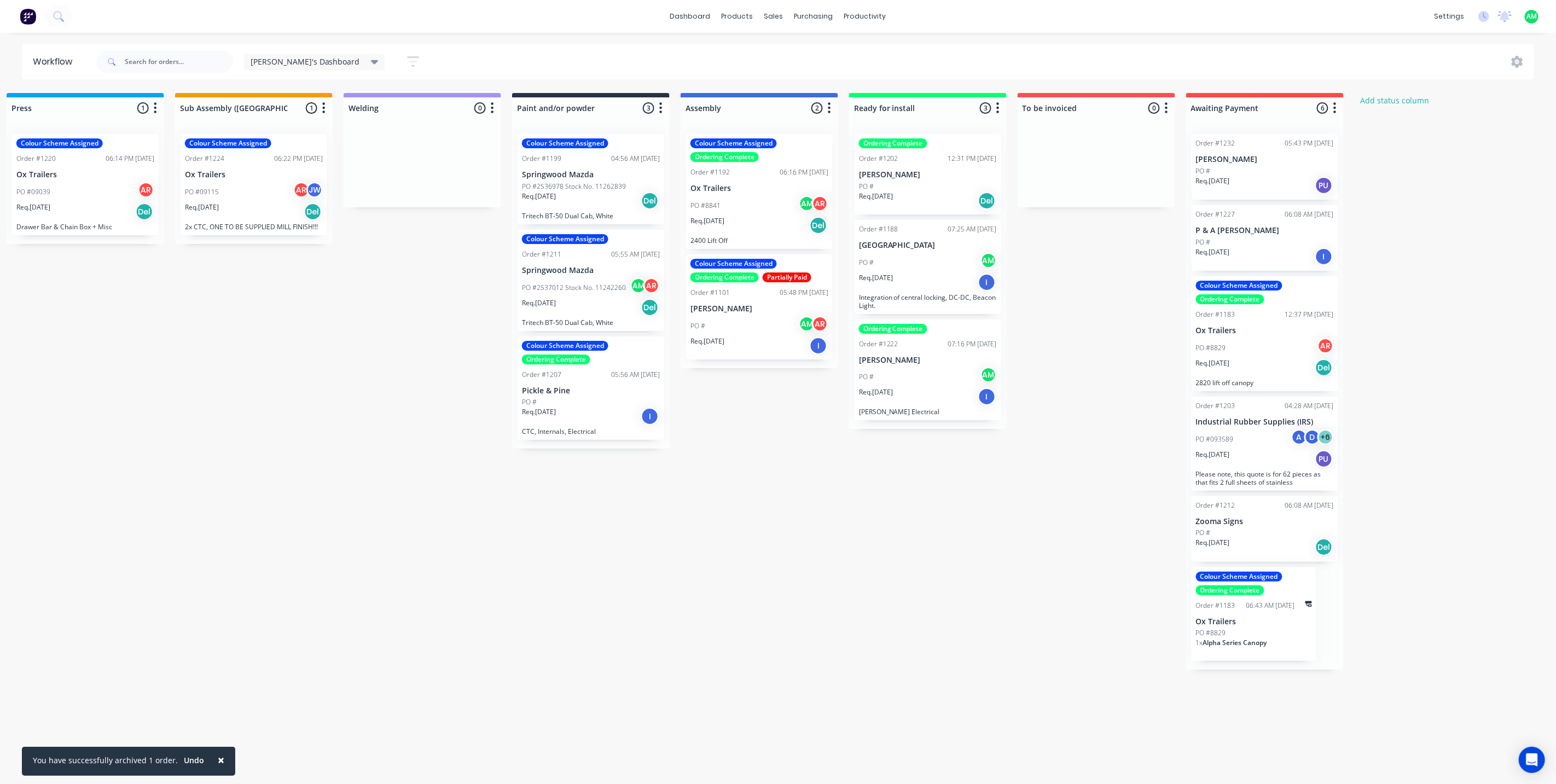
click at [571, 285] on p "PO #2S37012 Stock No. 11242260" at bounding box center [574, 287] width 104 height 10
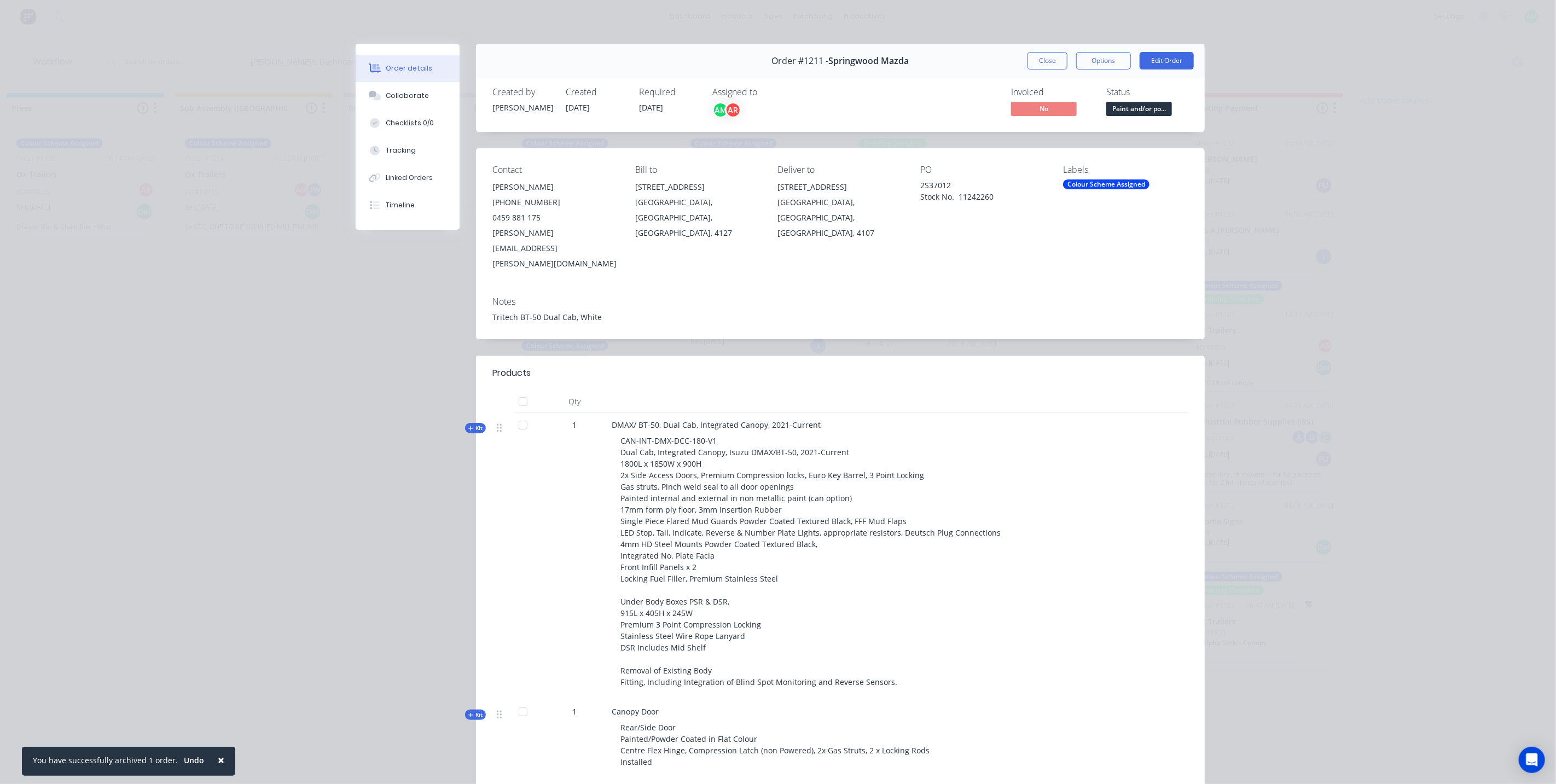
click at [1079, 180] on div "Colour Scheme Assigned" at bounding box center [1106, 184] width 87 height 10
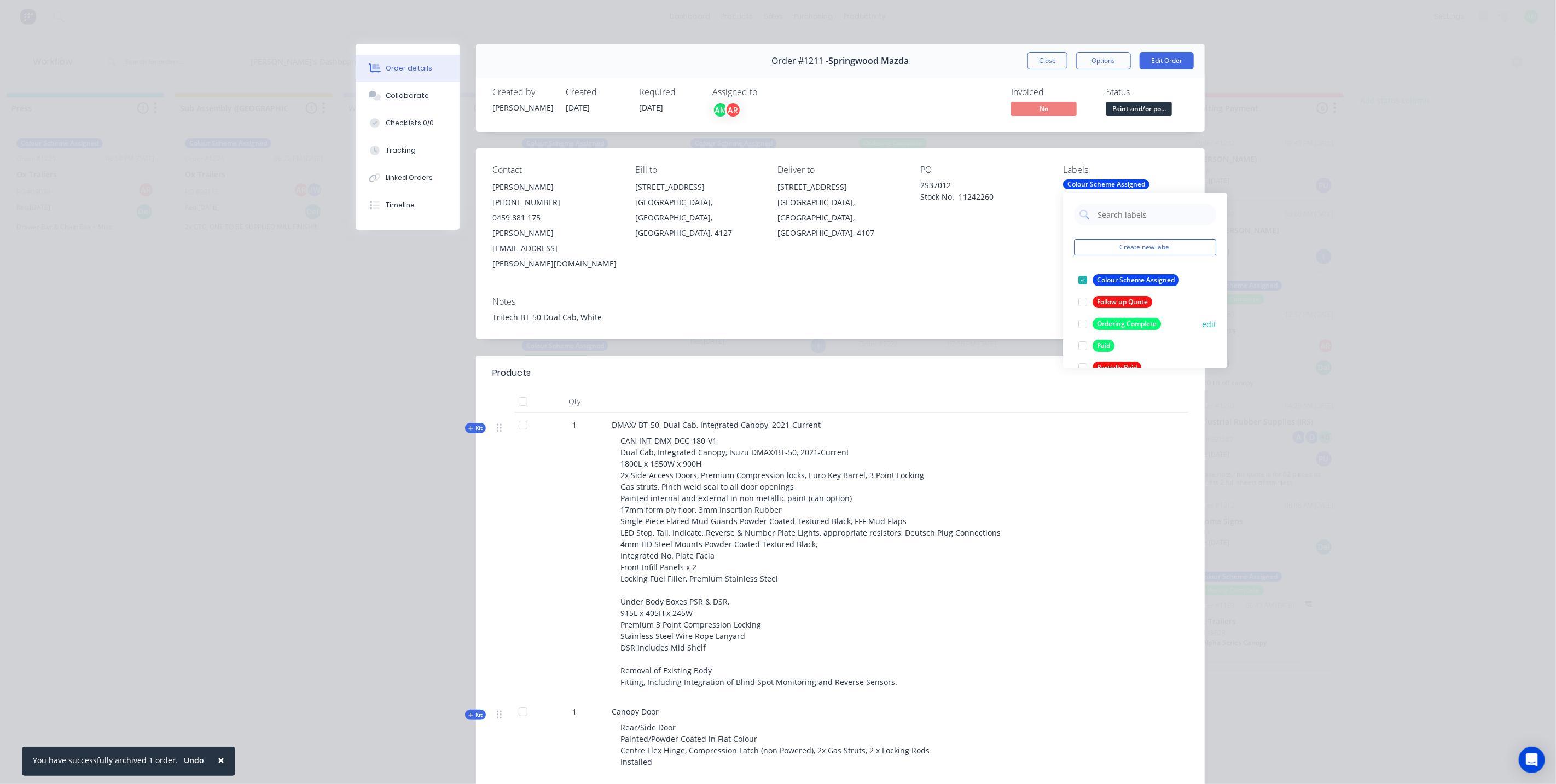
click at [1079, 323] on div at bounding box center [1083, 324] width 22 height 22
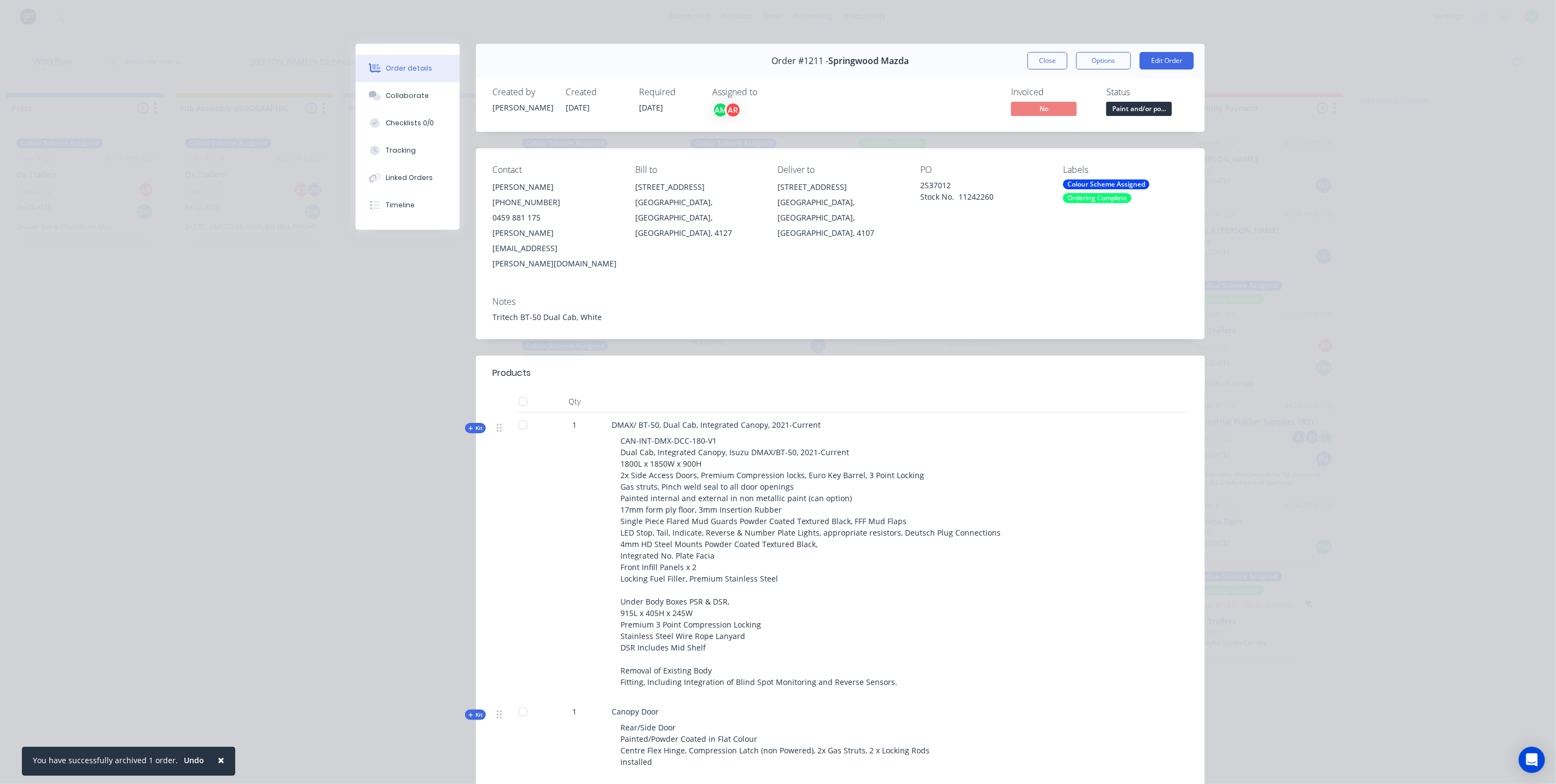
click at [1016, 288] on div "Notes Tritech BT-50 Dual Cab, White" at bounding box center [840, 313] width 729 height 51
click at [1032, 55] on button "Close" at bounding box center [1047, 60] width 40 height 17
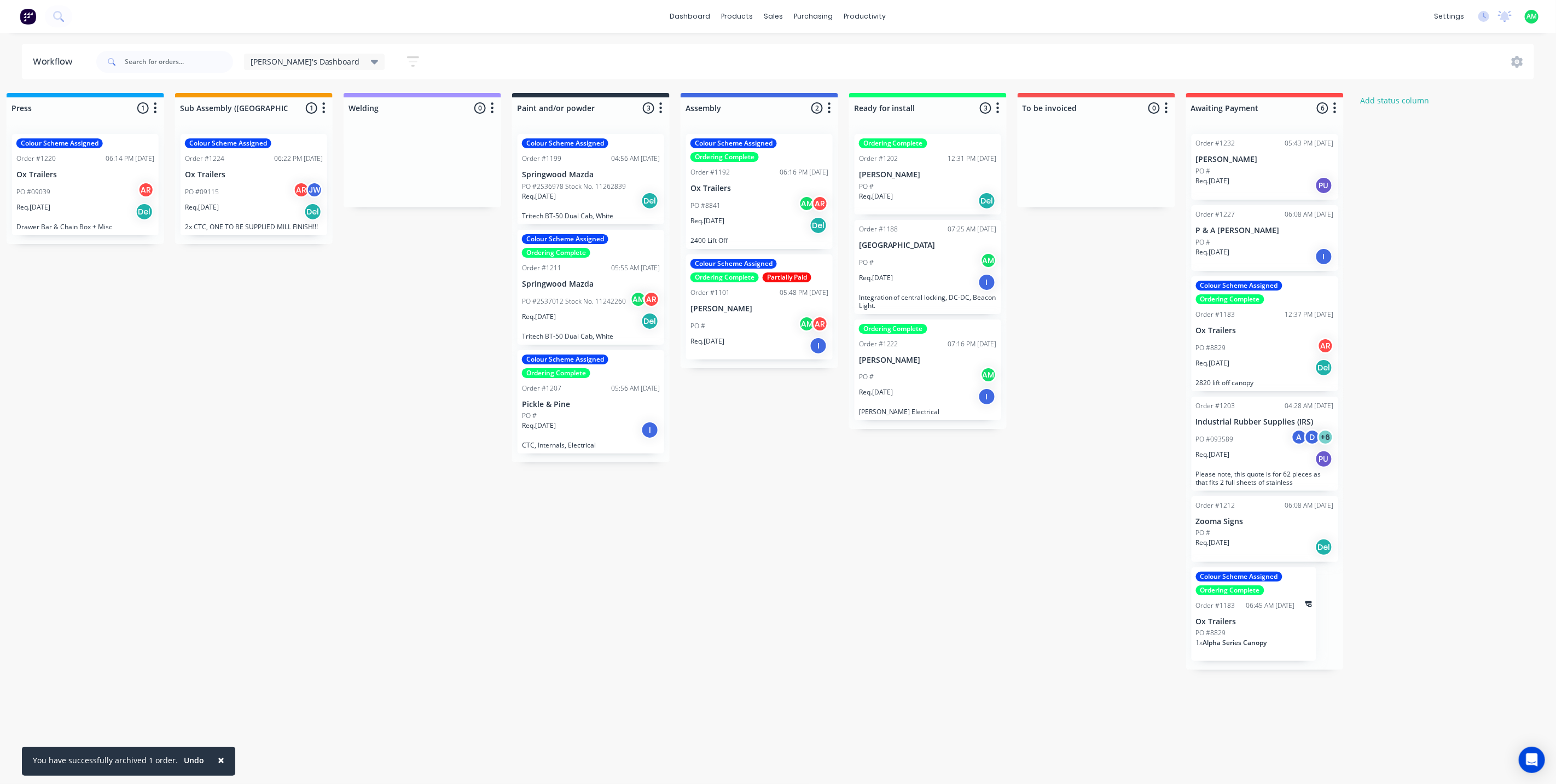
click at [595, 194] on div "Req. 08/08/25 Del" at bounding box center [591, 201] width 138 height 19
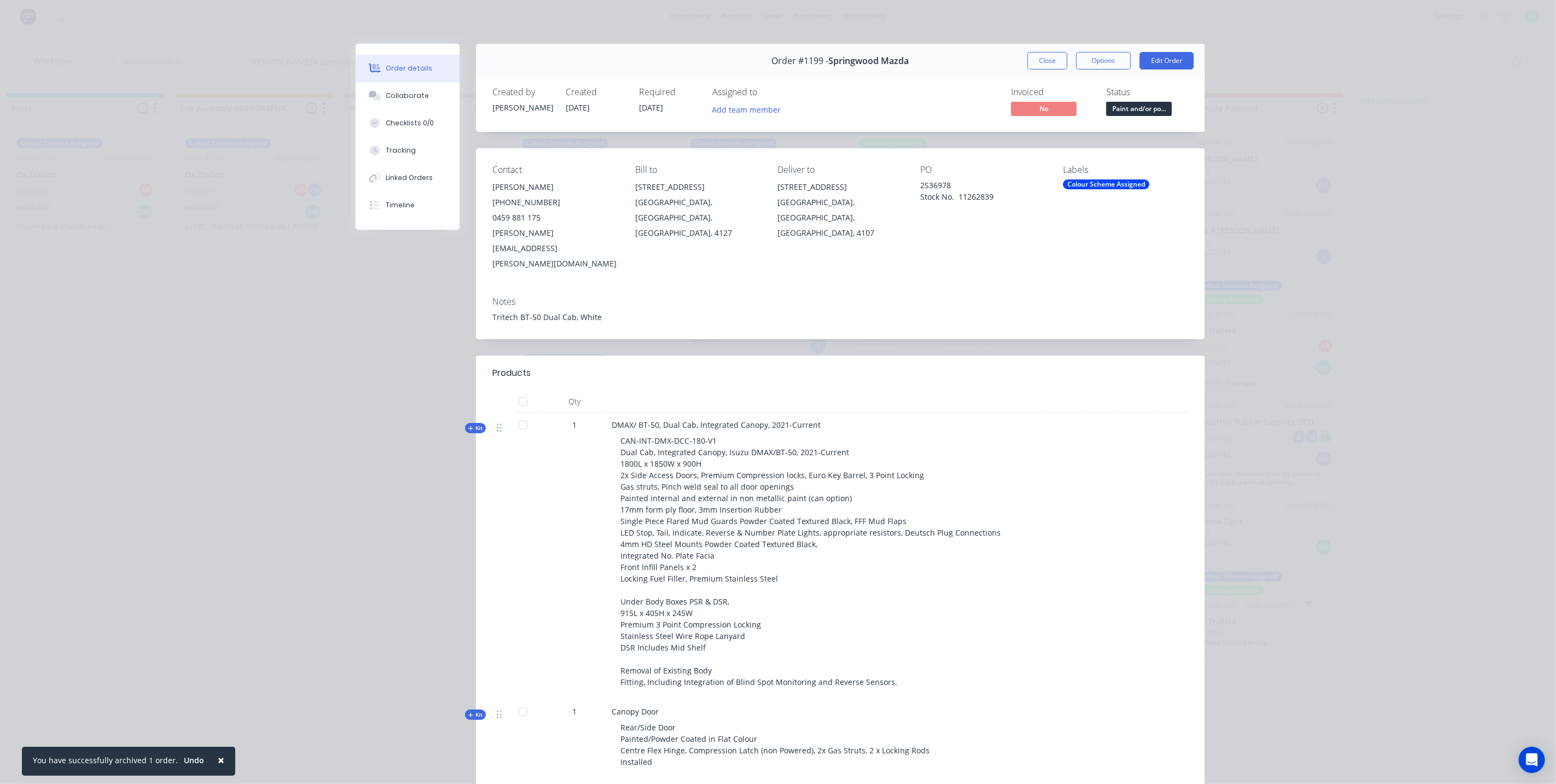
click at [1091, 183] on div "Colour Scheme Assigned" at bounding box center [1106, 184] width 87 height 10
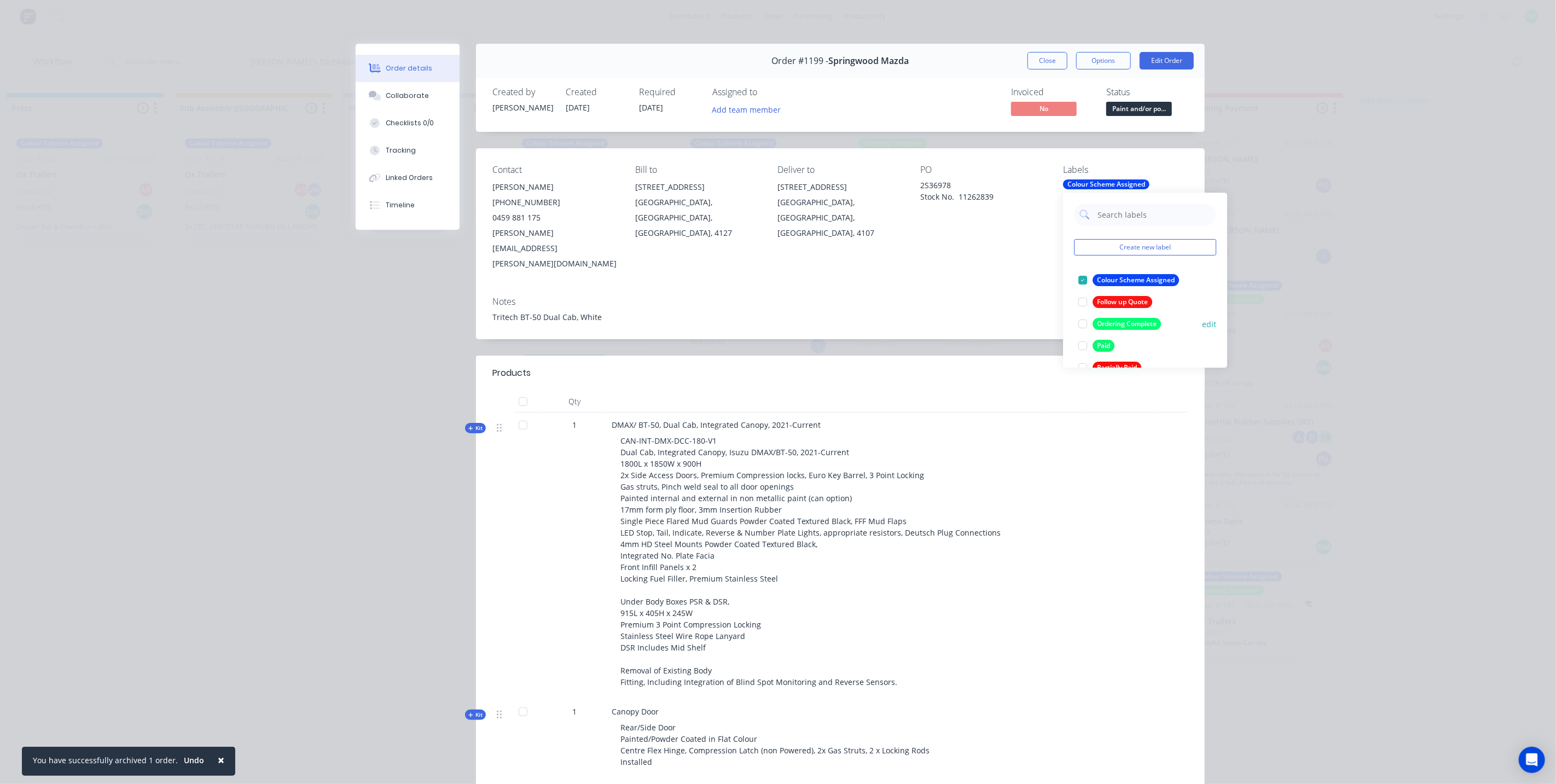
click at [1085, 323] on div at bounding box center [1083, 324] width 22 height 22
click at [1013, 311] on div "Tritech BT-50 Dual Cab, White" at bounding box center [840, 317] width 696 height 12
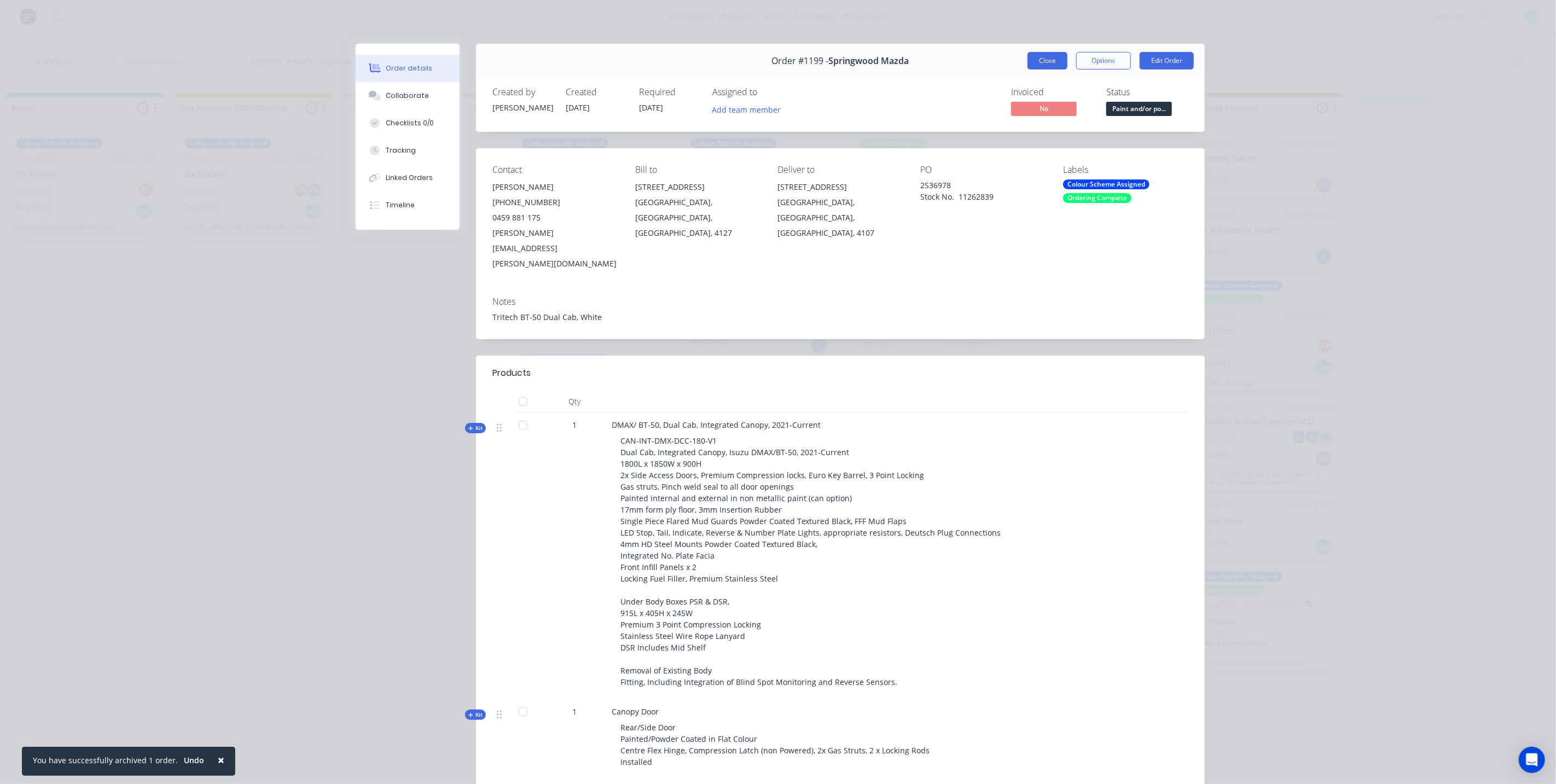
click at [1041, 58] on button "Close" at bounding box center [1047, 60] width 40 height 17
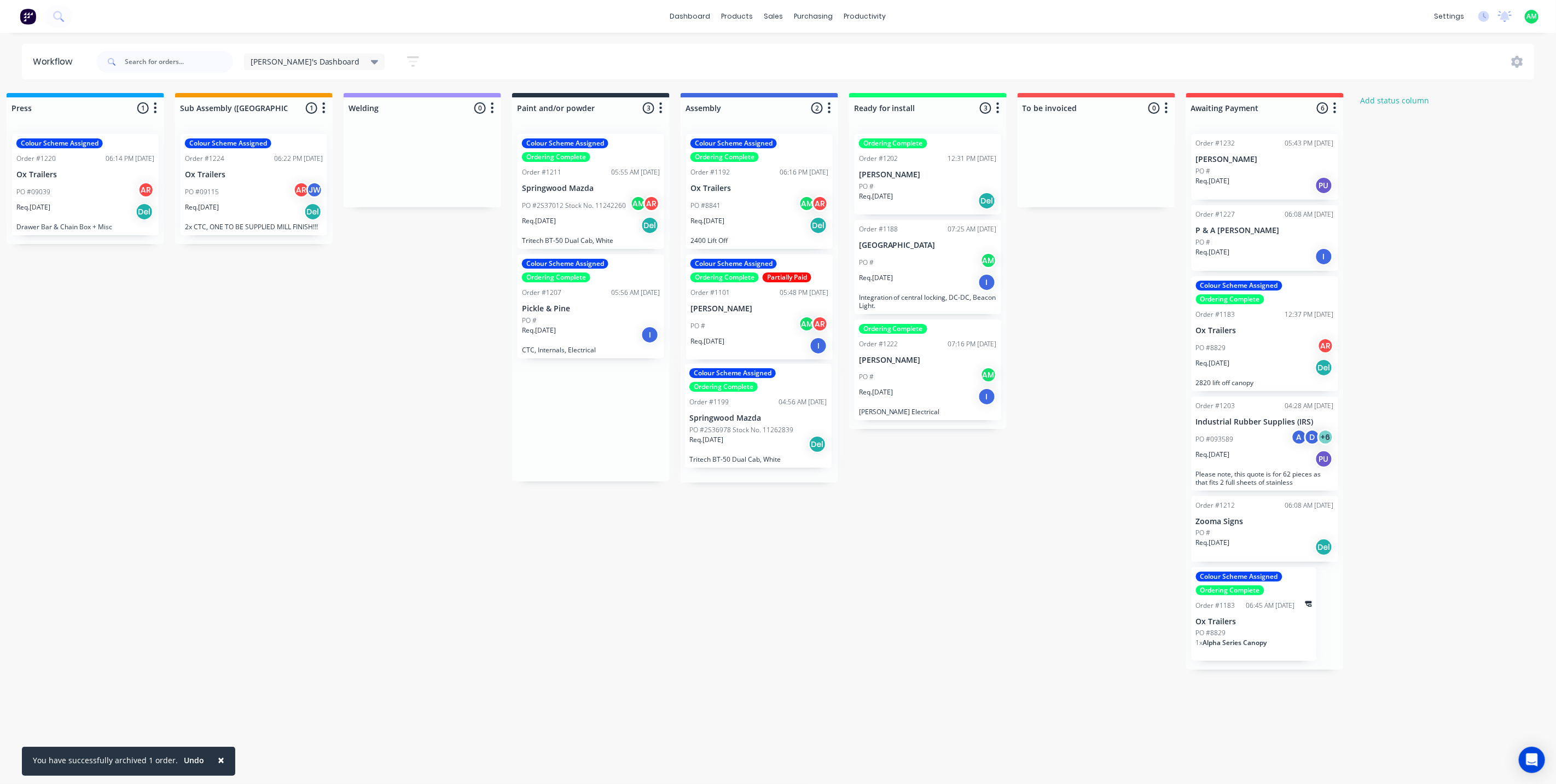
drag, startPoint x: 564, startPoint y: 199, endPoint x: 734, endPoint y: 432, distance: 288.4
click at [734, 432] on div "Submitted 0 Status colour #B7D3F3 hex #B7D3F3 Save Cancel Summaries Total order…" at bounding box center [362, 381] width 2459 height 576
click at [732, 443] on div "Req. 08/08/25 Del" at bounding box center [759, 444] width 138 height 19
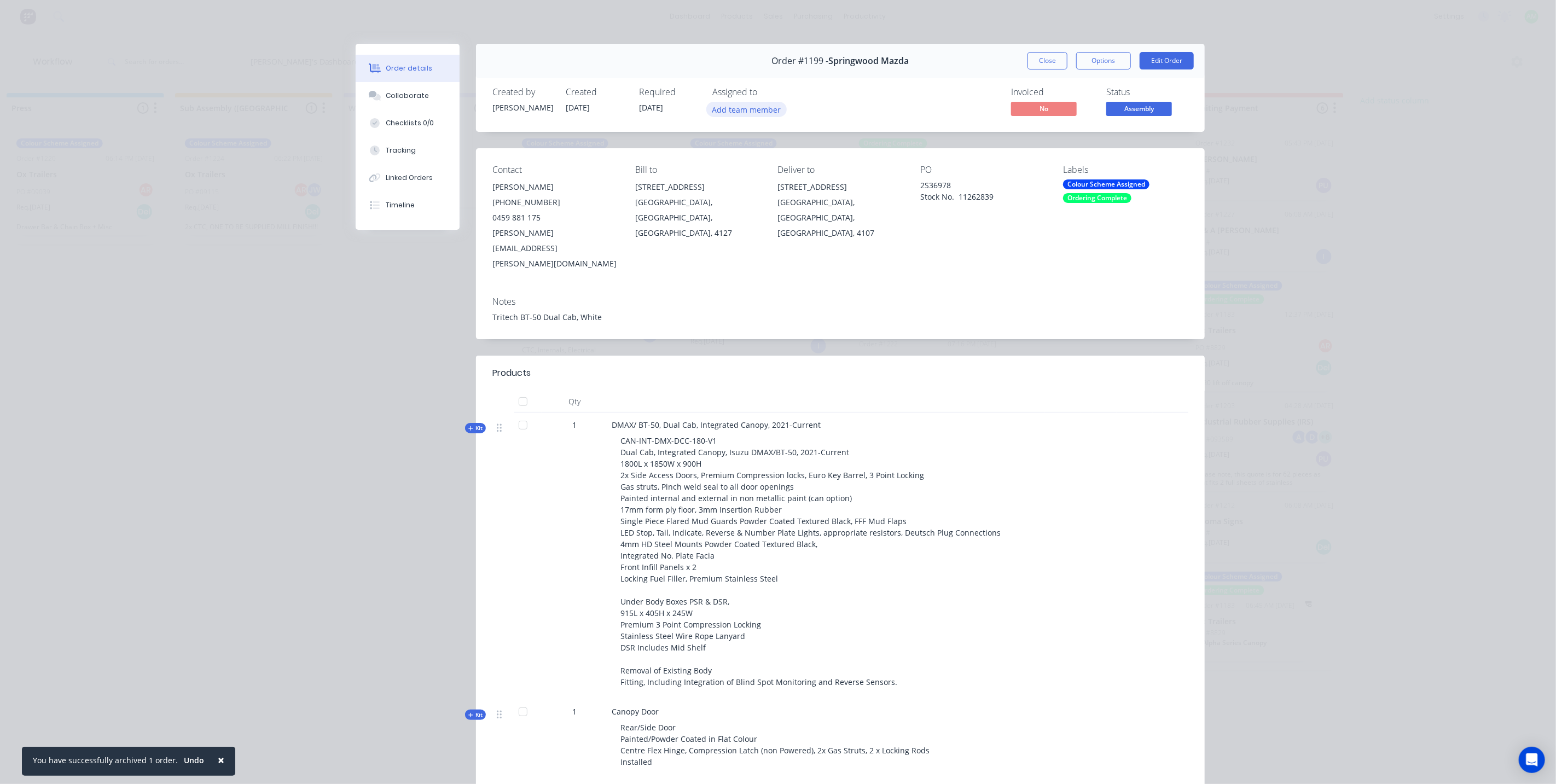
click at [739, 108] on button "Add team member" at bounding box center [747, 109] width 80 height 15
click at [729, 174] on div at bounding box center [725, 170] width 22 height 22
click at [1047, 65] on button "Close" at bounding box center [1047, 60] width 40 height 17
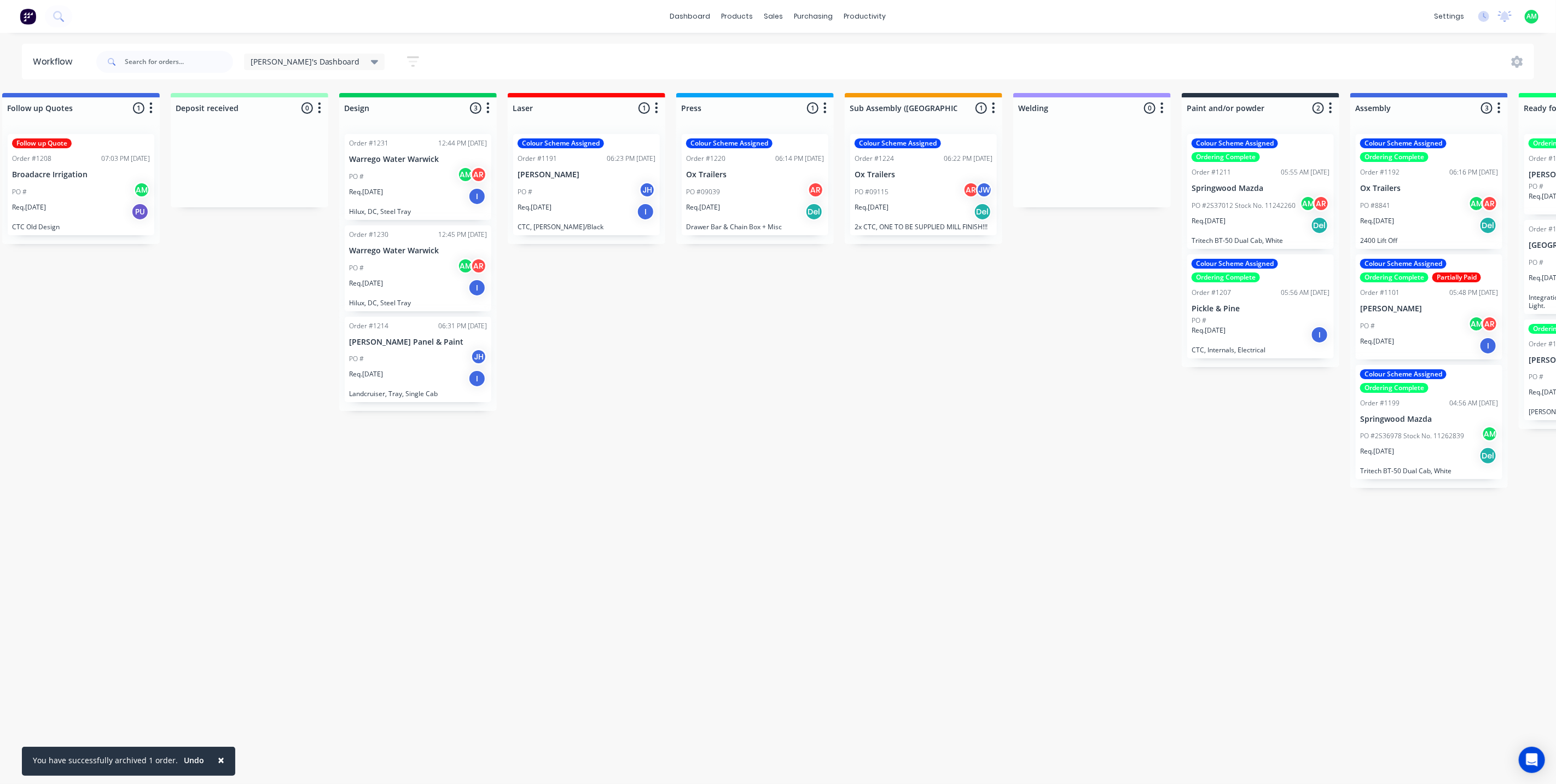
scroll to position [0, 206]
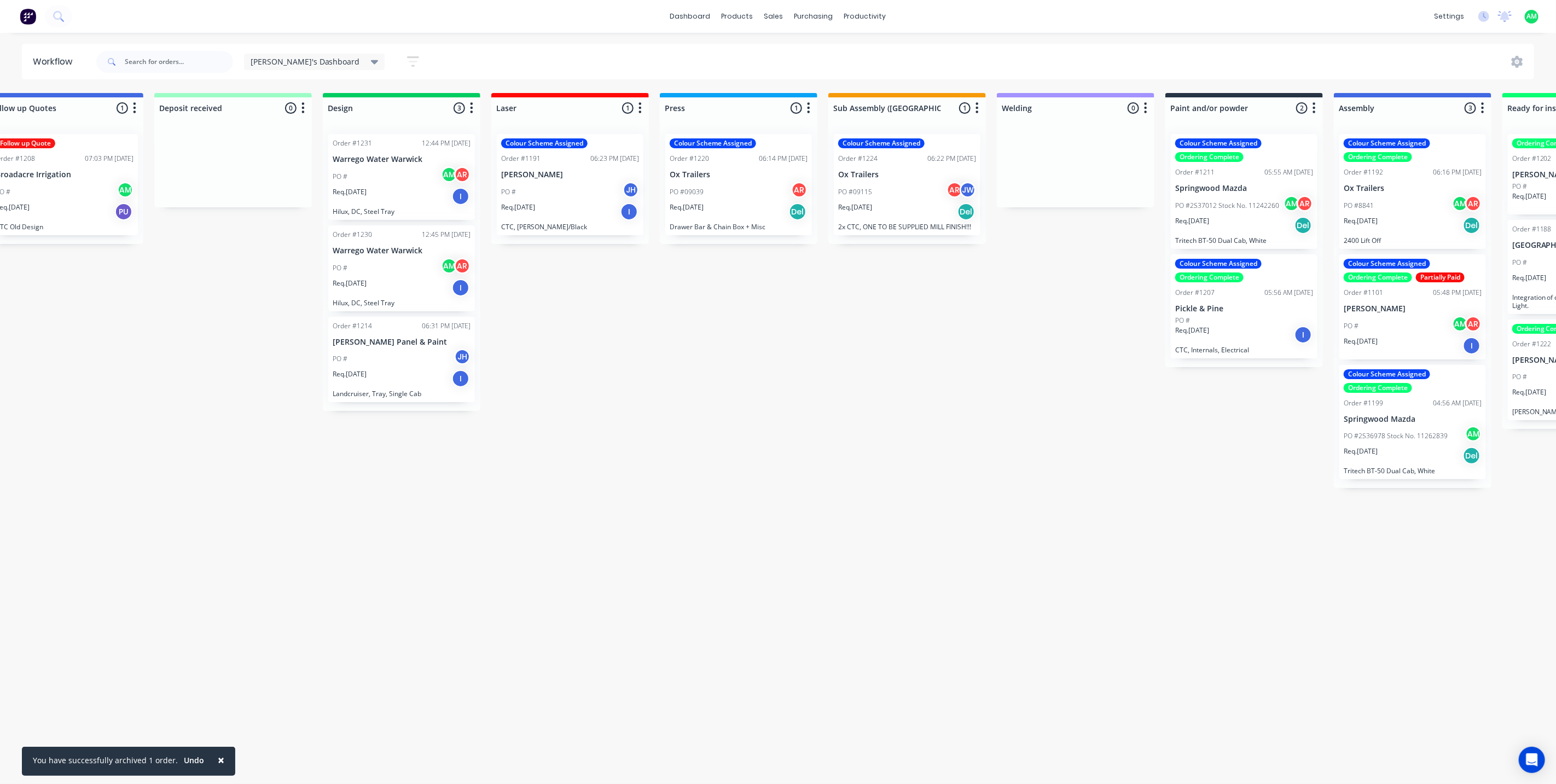
click at [408, 209] on p "Hilux, DC, Steel Tray" at bounding box center [401, 211] width 138 height 8
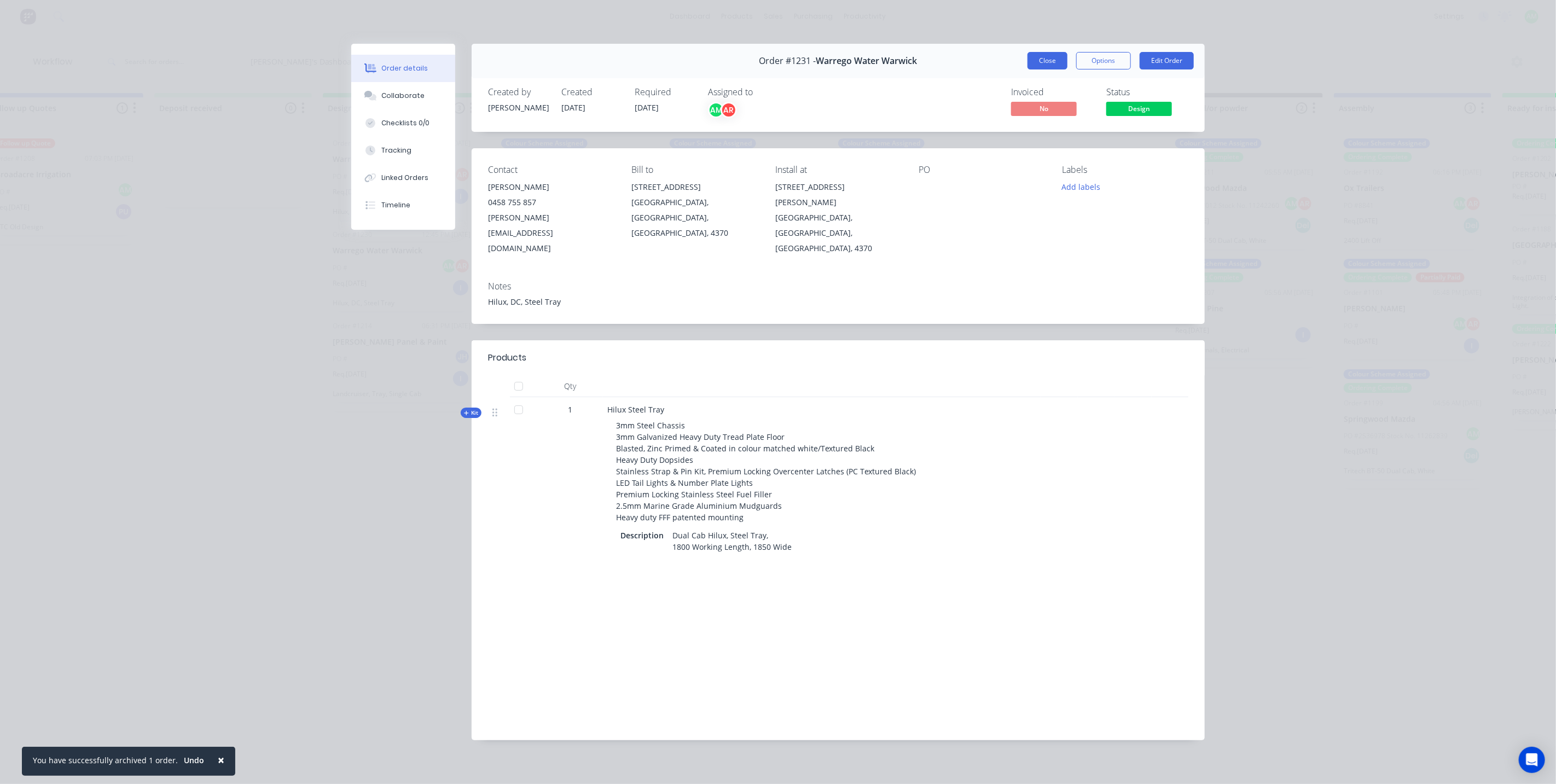
click at [1055, 61] on button "Close" at bounding box center [1047, 60] width 40 height 17
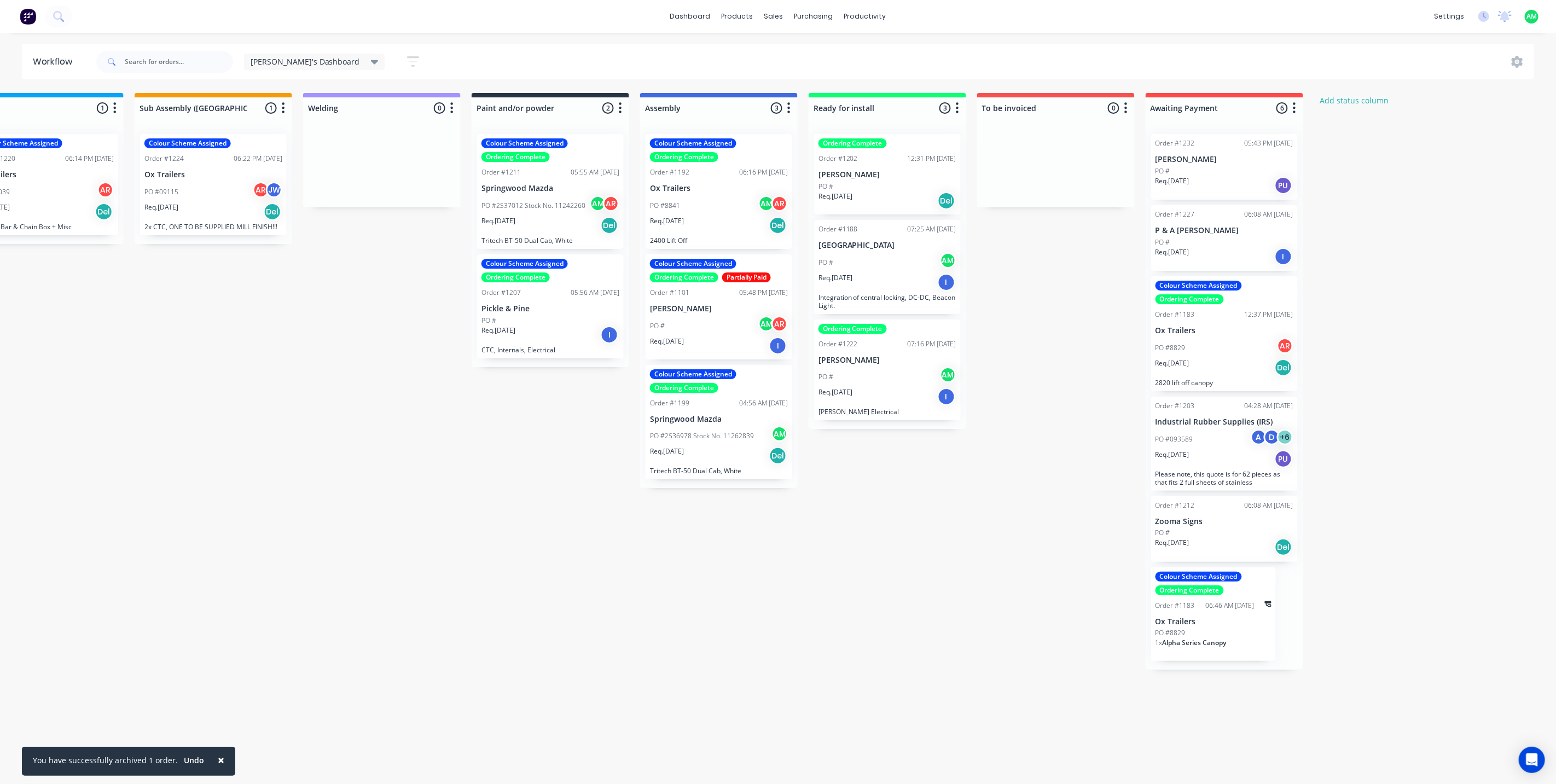
scroll to position [0, 903]
